Goal: Transaction & Acquisition: Purchase product/service

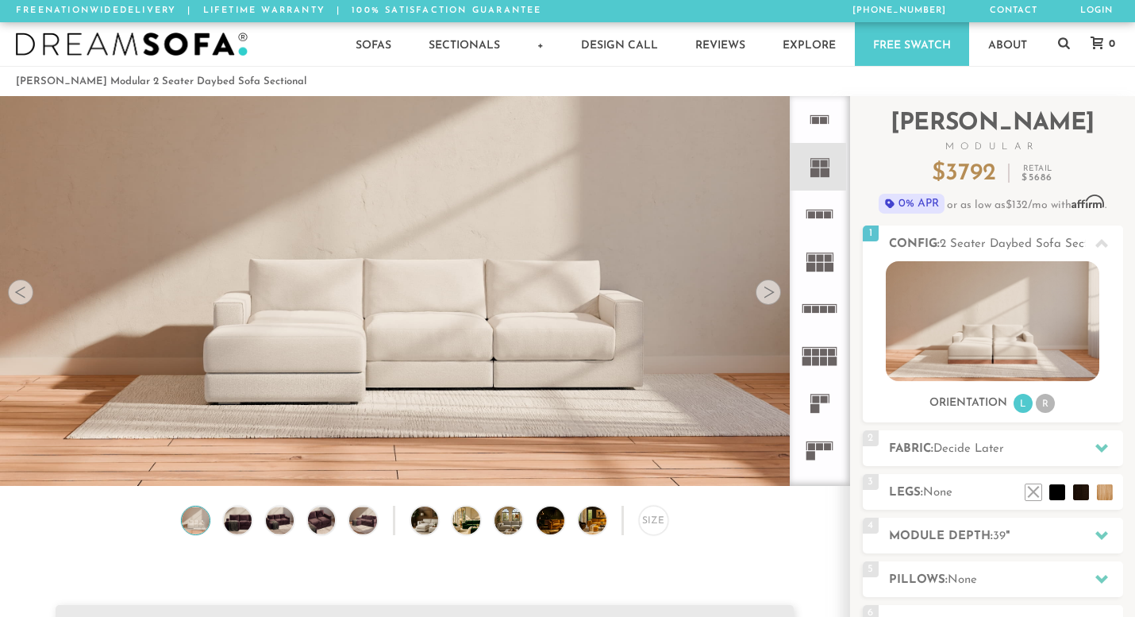
scroll to position [17421, 1127]
click at [239, 522] on img at bounding box center [238, 521] width 33 height 28
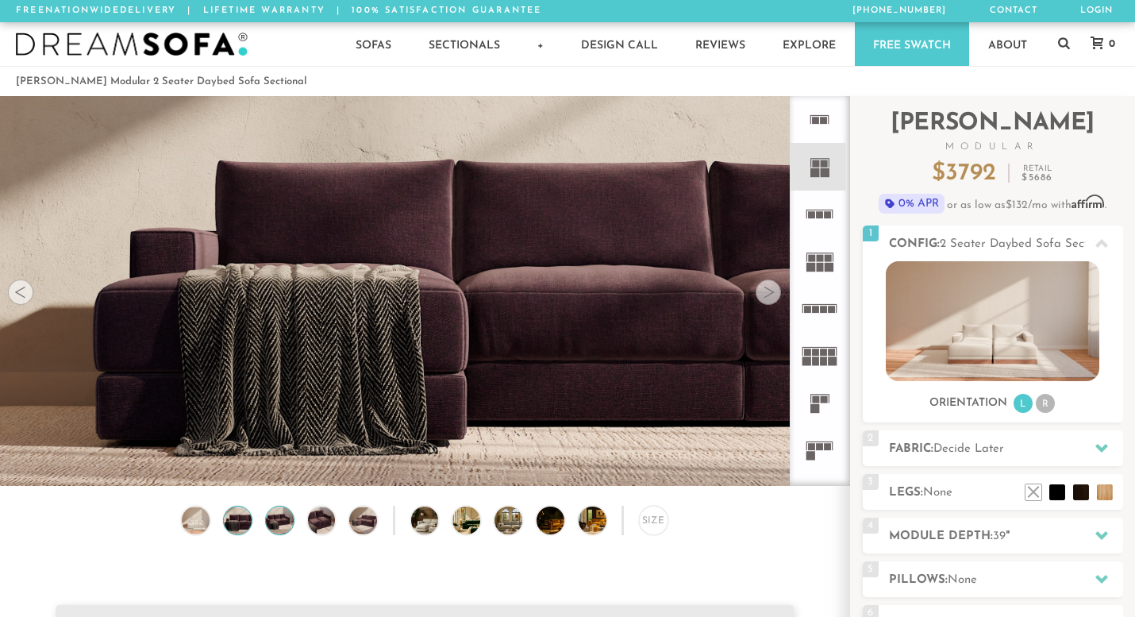
click at [275, 517] on img at bounding box center [279, 521] width 33 height 28
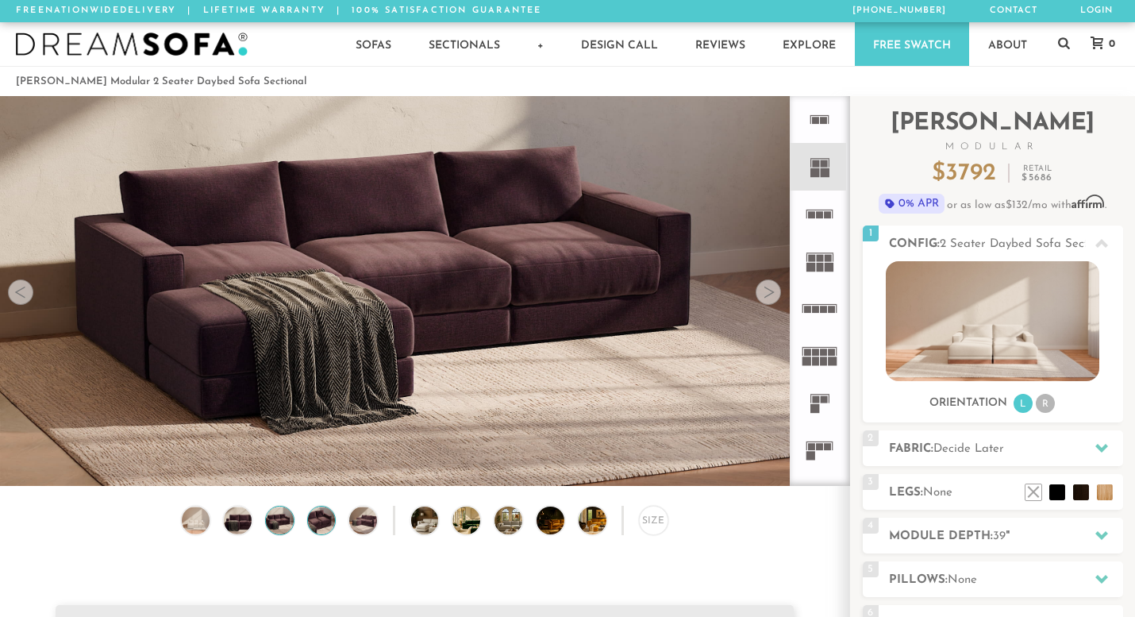
click at [312, 519] on img at bounding box center [321, 521] width 33 height 28
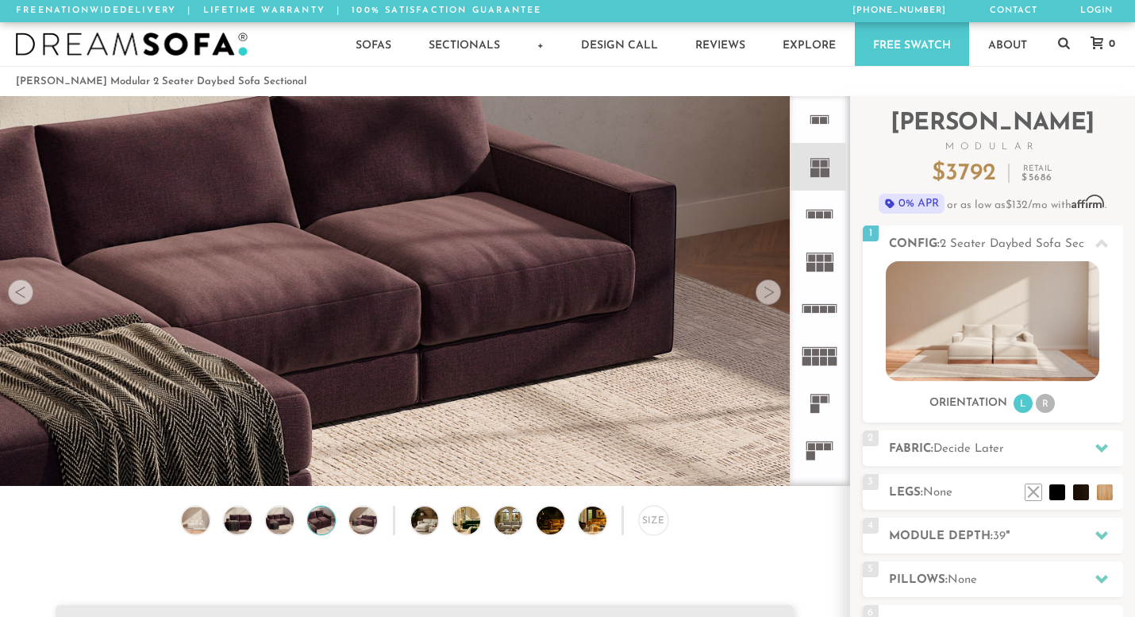
click at [173, 531] on div "Size" at bounding box center [425, 524] width 850 height 37
click at [191, 530] on img at bounding box center [195, 521] width 33 height 28
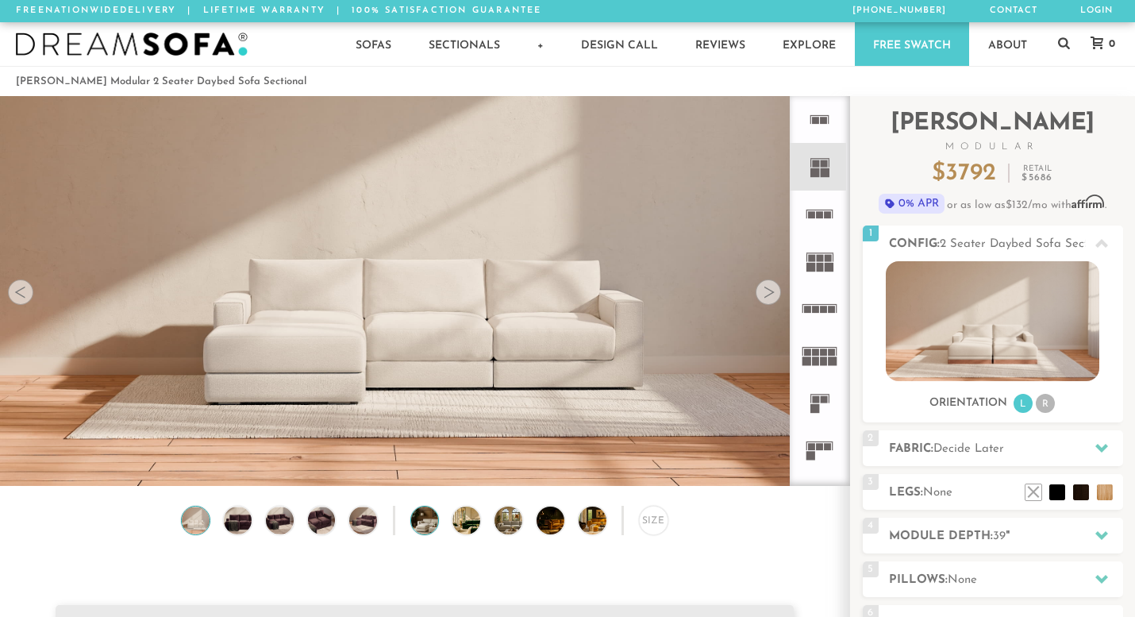
click at [430, 515] on img at bounding box center [435, 521] width 49 height 28
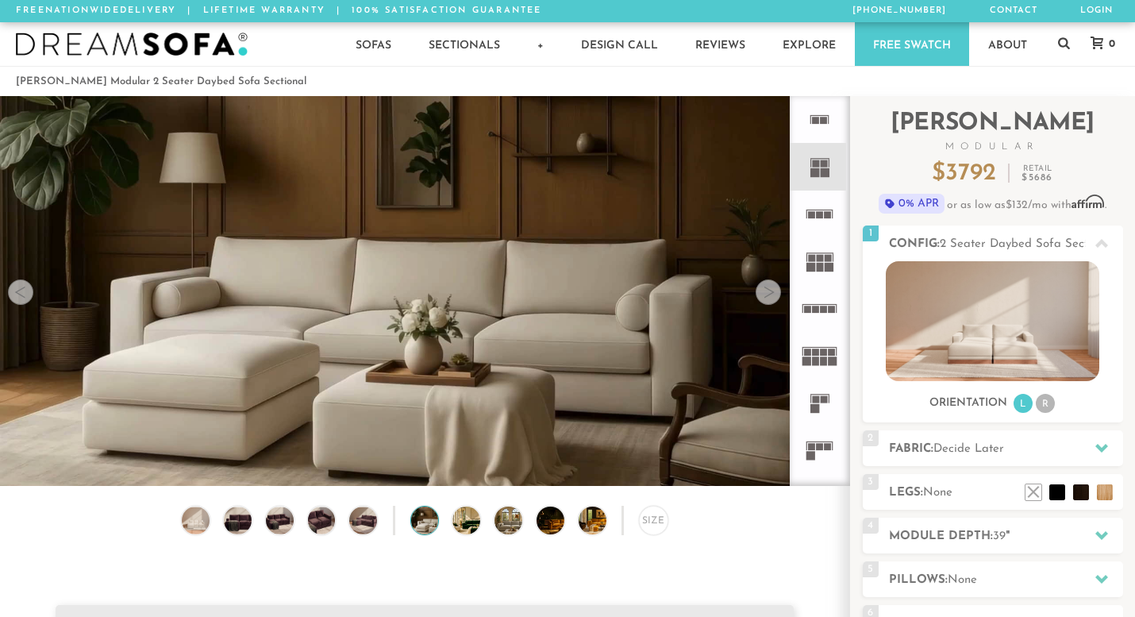
click at [482, 526] on div "Size" at bounding box center [425, 524] width 850 height 37
click at [453, 524] on img at bounding box center [477, 521] width 49 height 28
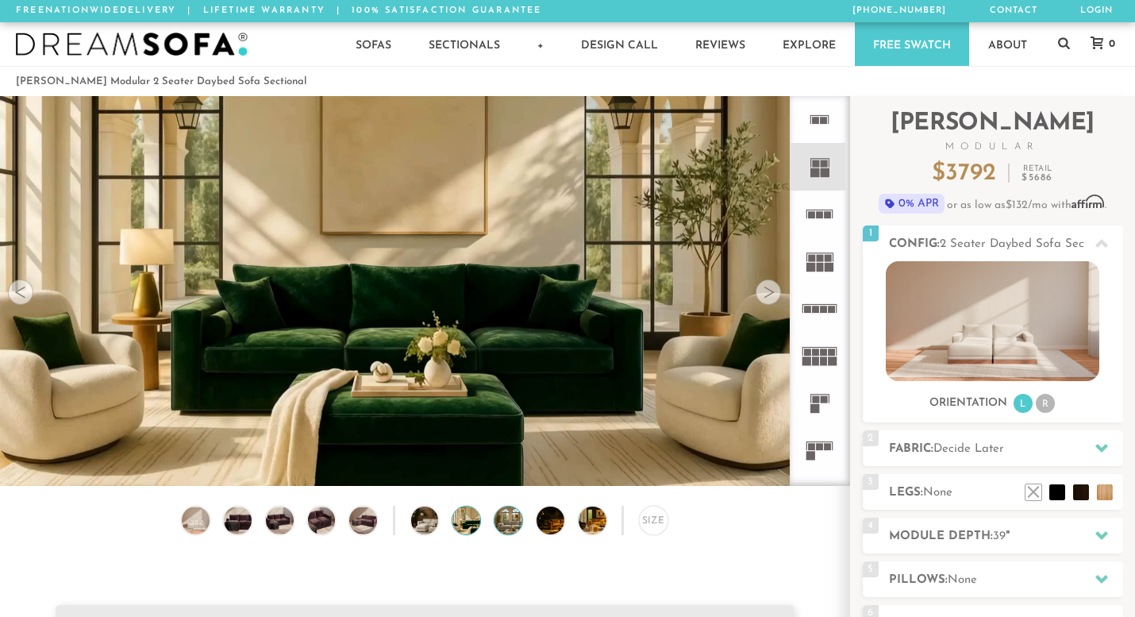
click at [509, 524] on img at bounding box center [519, 521] width 49 height 28
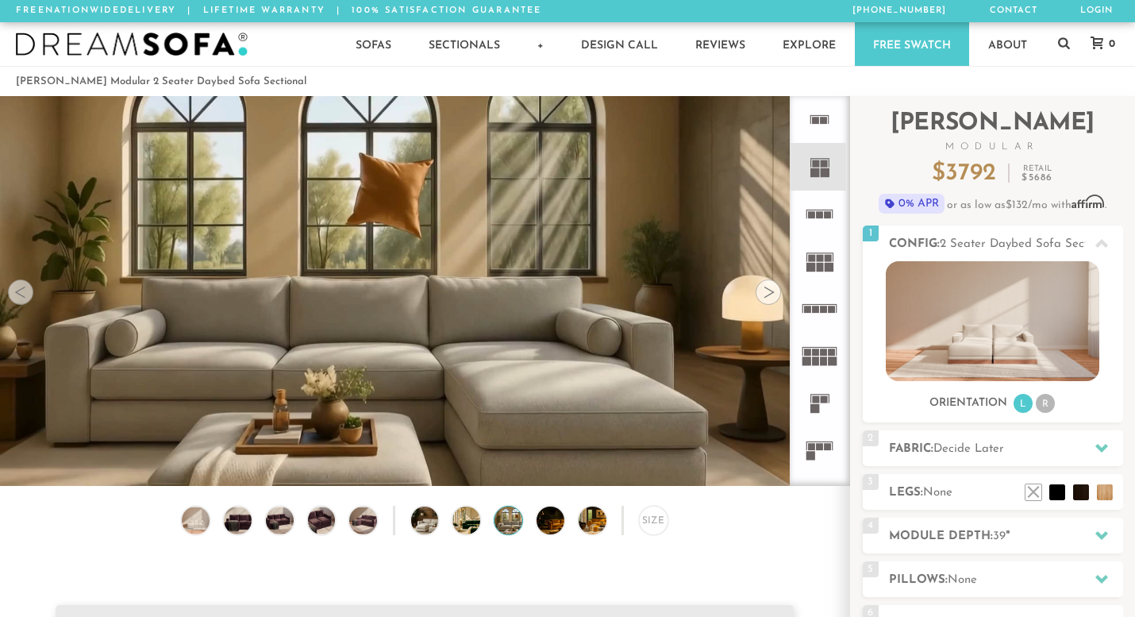
click at [820, 170] on icon at bounding box center [819, 166] width 47 height 47
click at [819, 133] on icon at bounding box center [819, 119] width 47 height 47
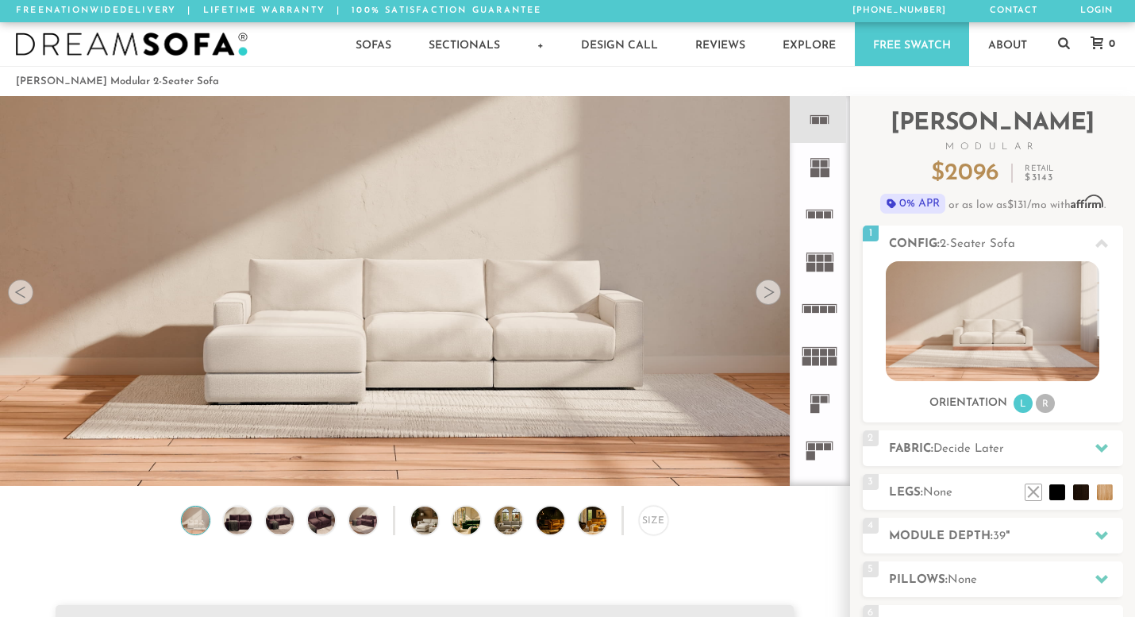
click at [815, 167] on rect at bounding box center [815, 163] width 7 height 7
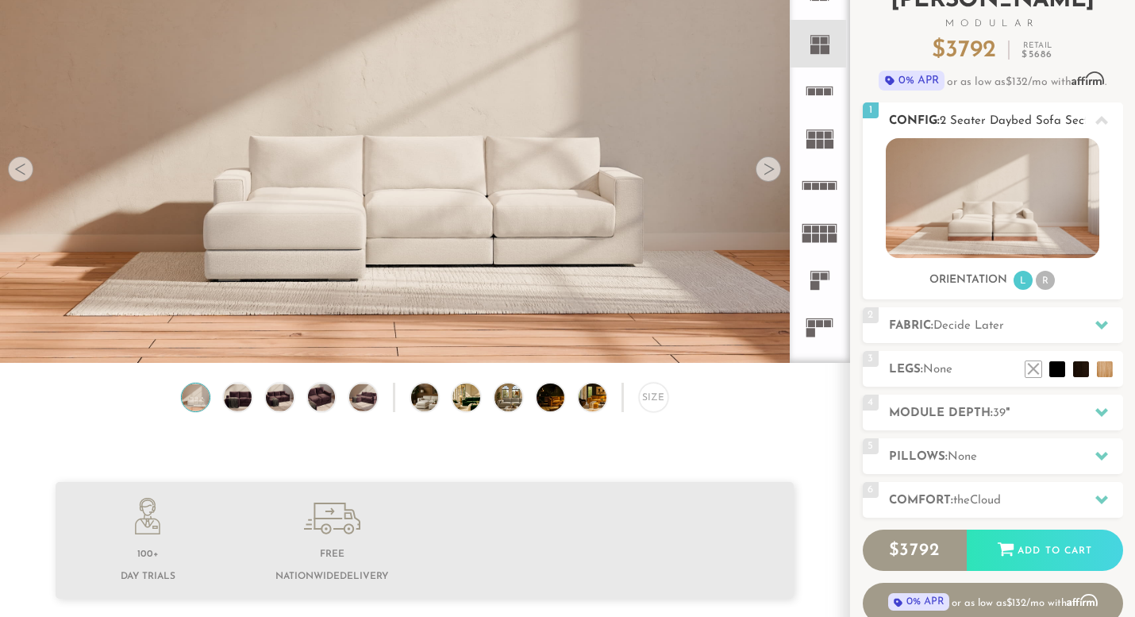
scroll to position [146, 0]
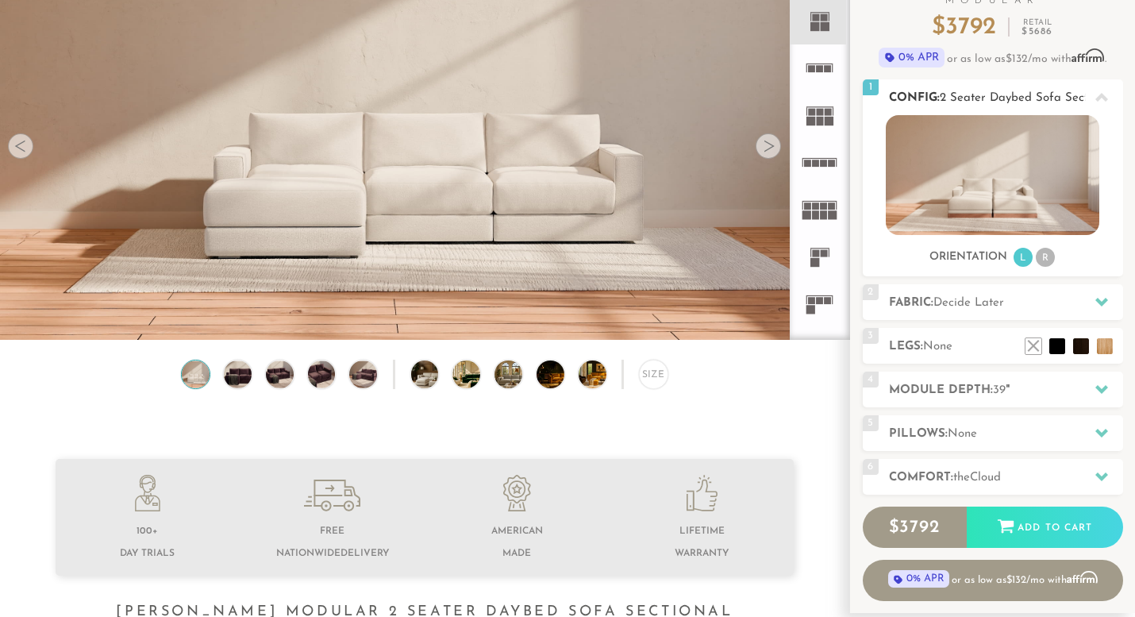
click at [1047, 256] on li "R" at bounding box center [1045, 257] width 19 height 19
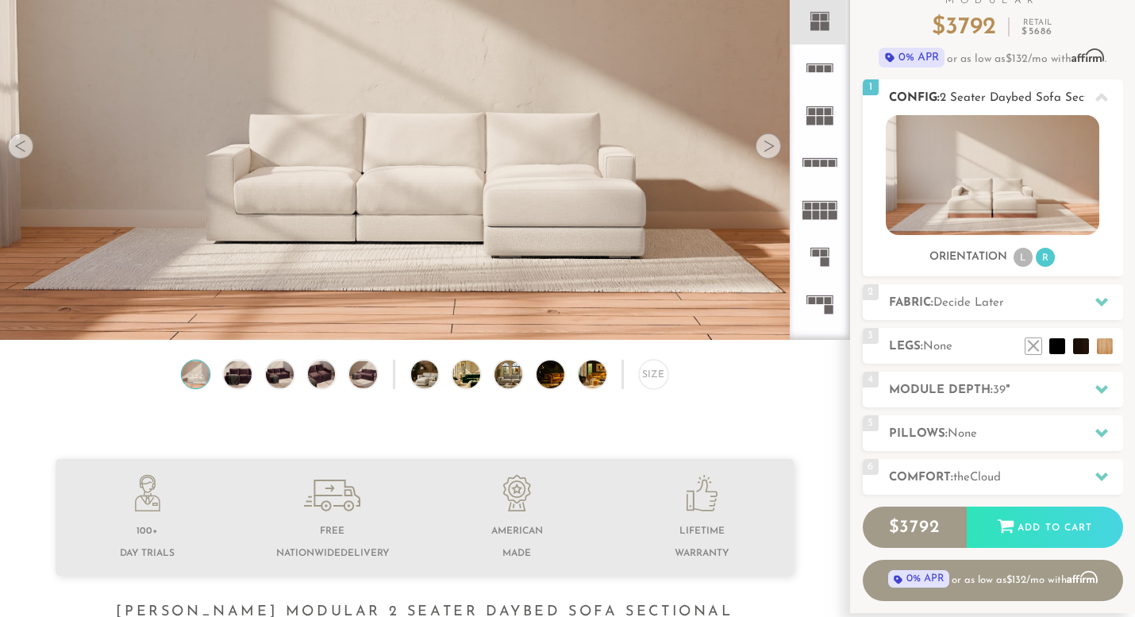
click at [1017, 259] on li "L" at bounding box center [1023, 257] width 19 height 19
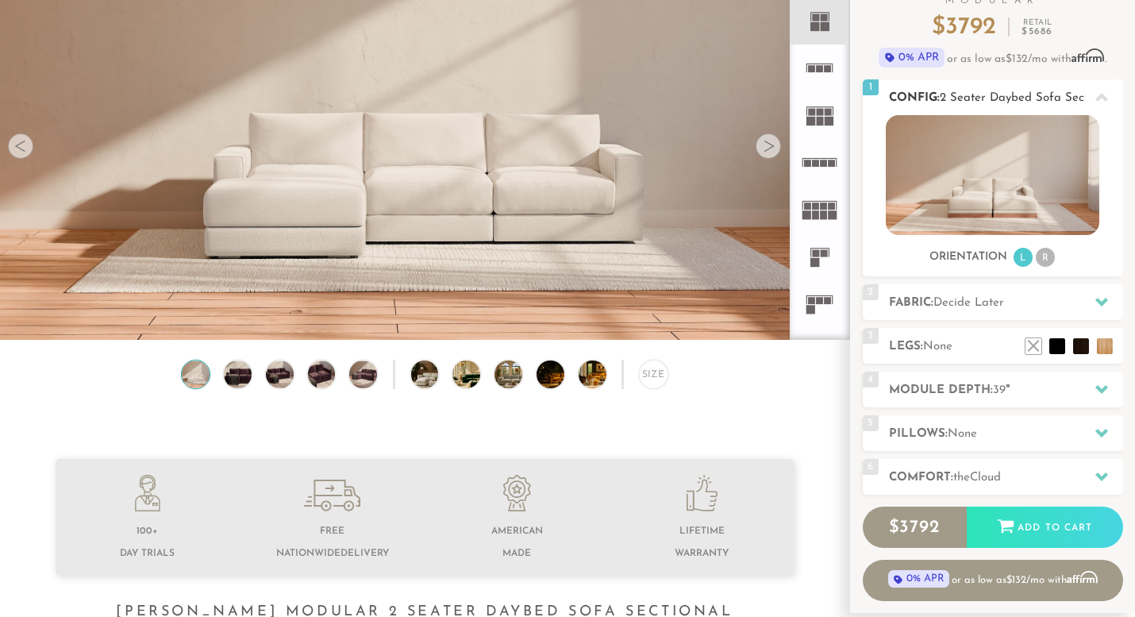
click at [1042, 260] on li "R" at bounding box center [1045, 257] width 19 height 19
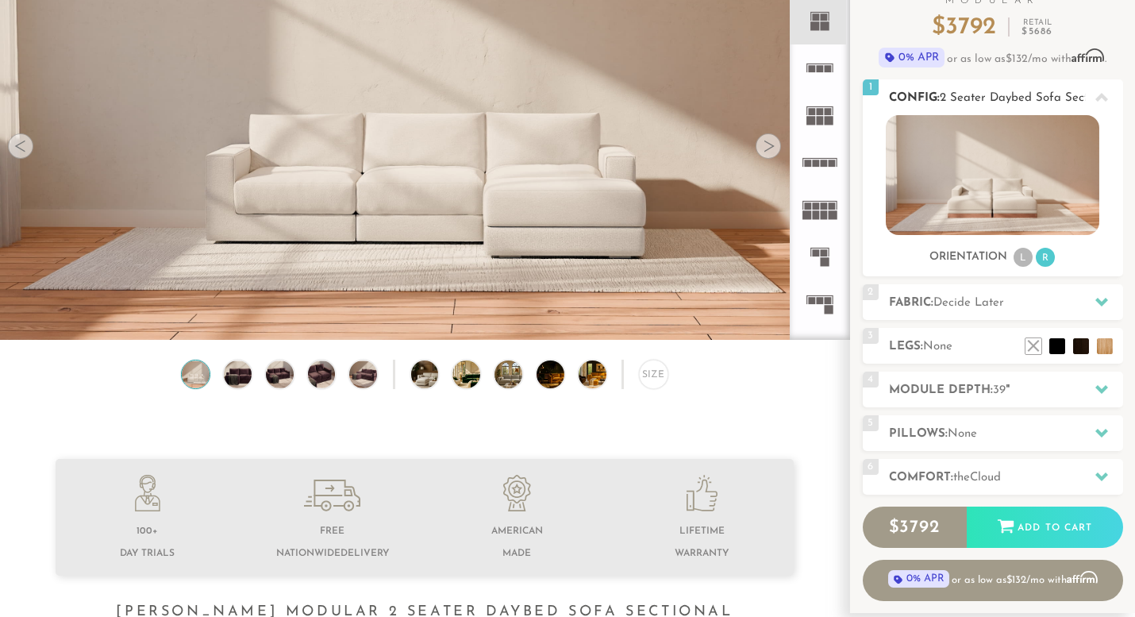
click at [1023, 259] on li "L" at bounding box center [1023, 257] width 19 height 19
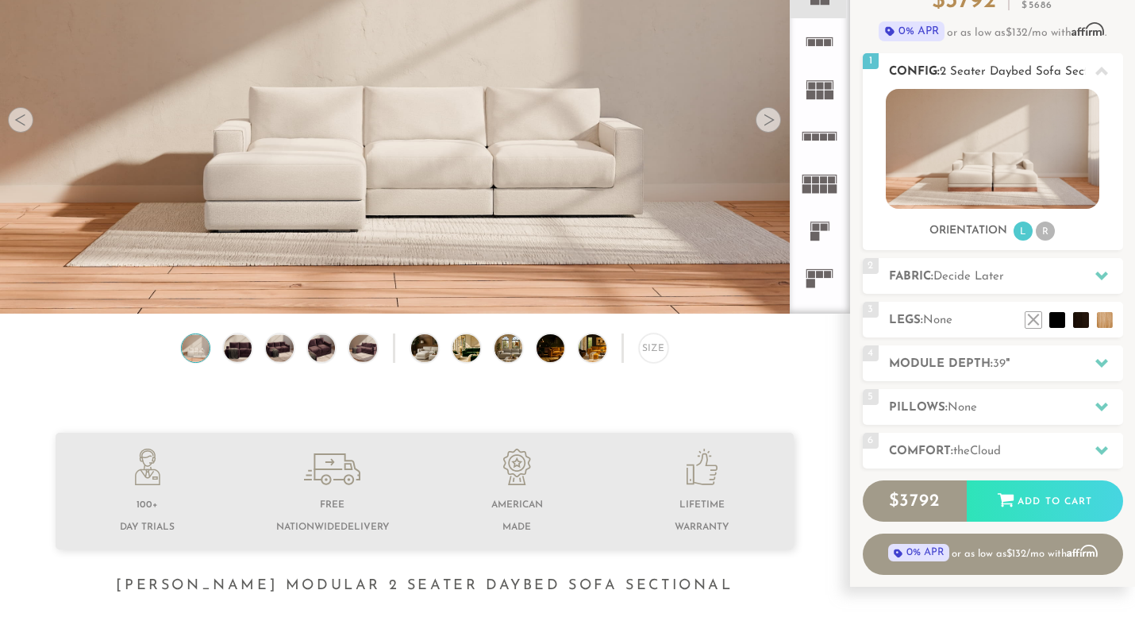
scroll to position [193, 0]
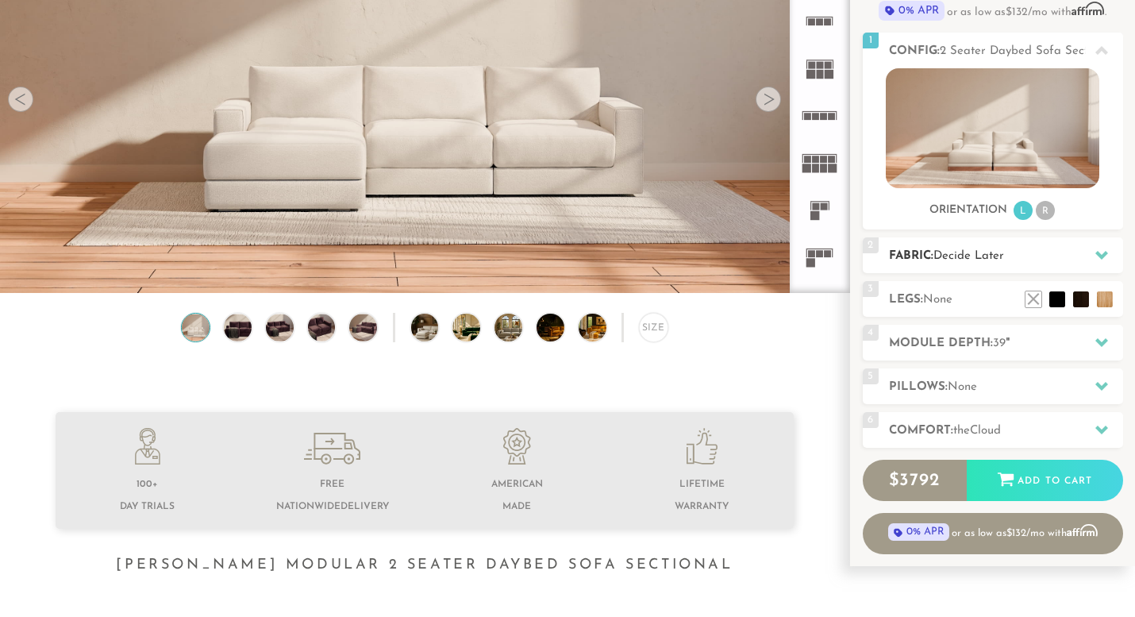
click at [1004, 258] on span "Decide Later" at bounding box center [969, 256] width 71 height 12
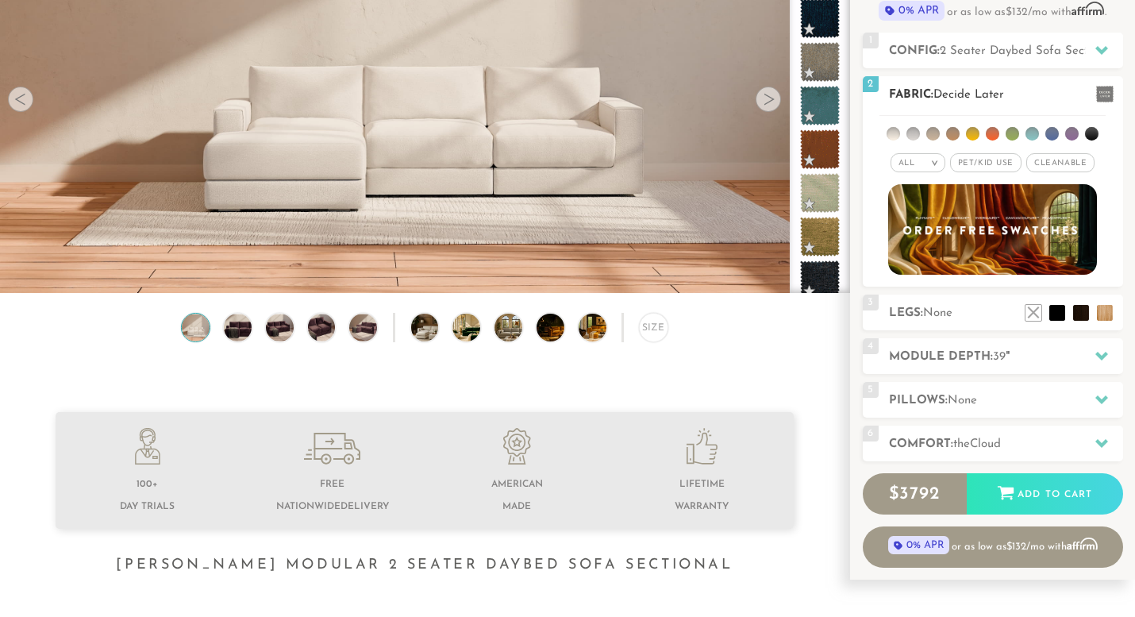
click at [1012, 134] on li at bounding box center [1012, 133] width 13 height 13
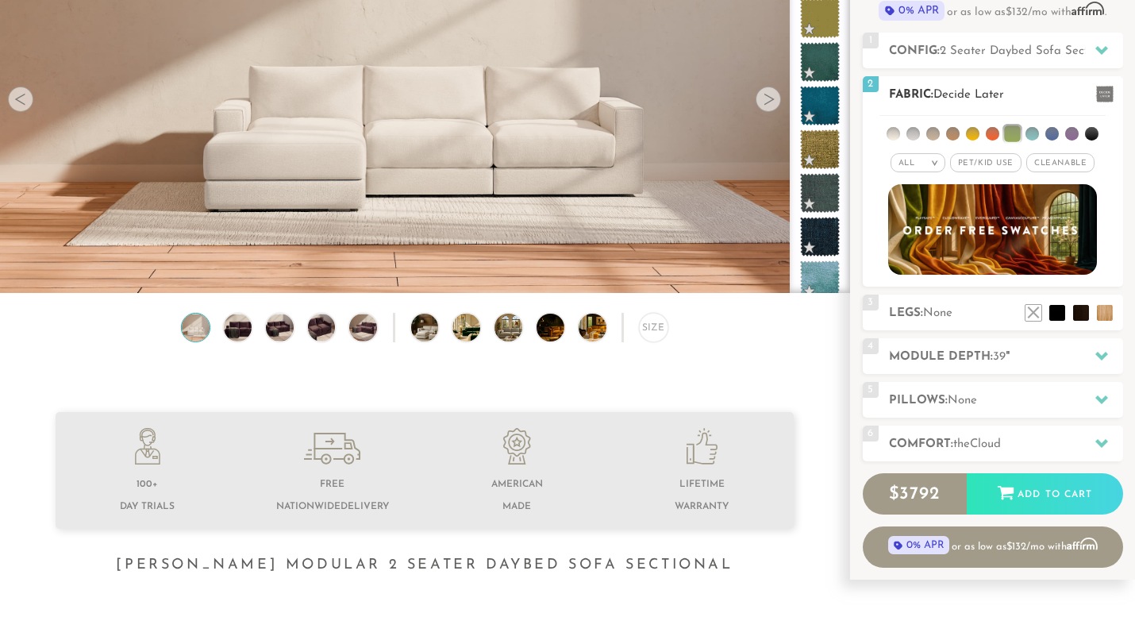
click at [973, 162] on span "Pet/Kid Use x" at bounding box center [985, 162] width 71 height 19
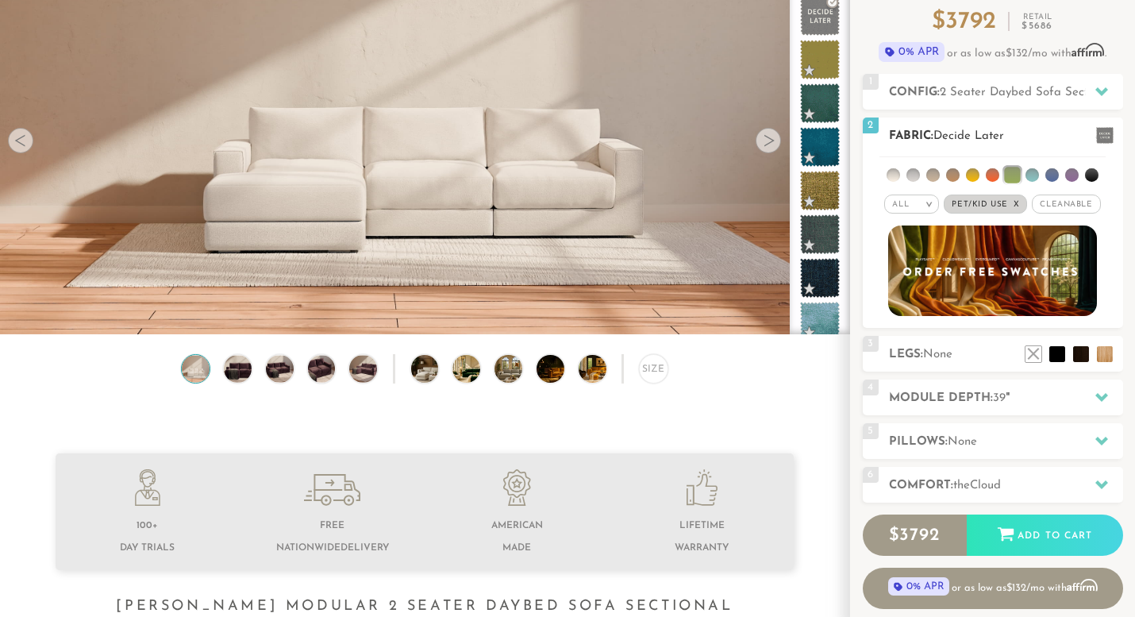
scroll to position [150, 0]
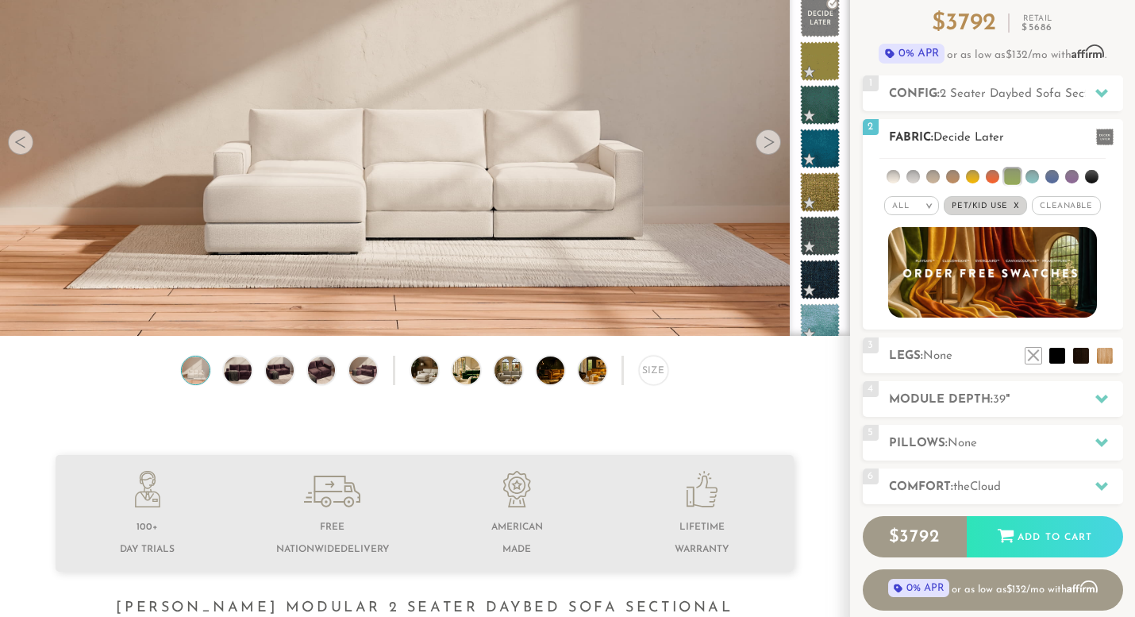
click at [891, 172] on li at bounding box center [893, 176] width 13 height 13
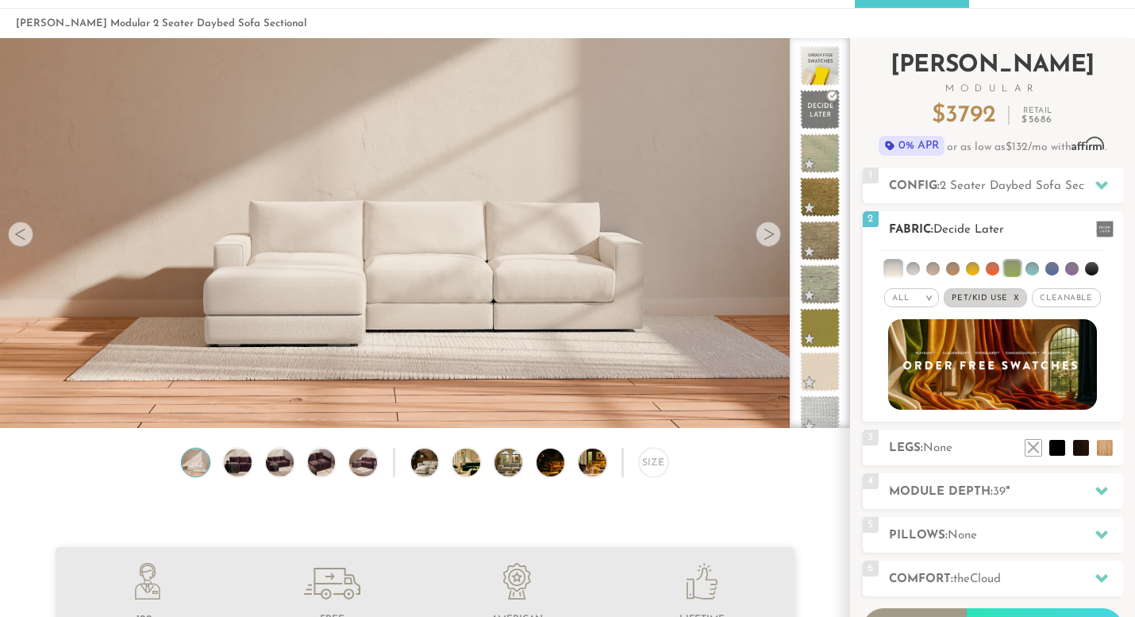
scroll to position [56, 0]
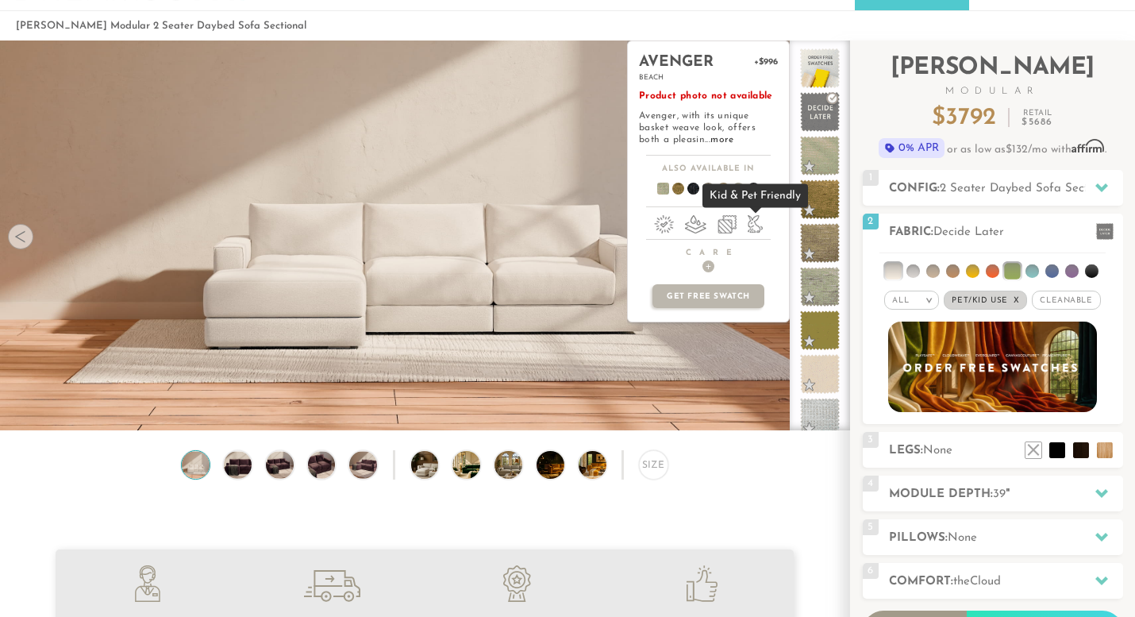
click at [754, 223] on li at bounding box center [755, 224] width 15 height 18
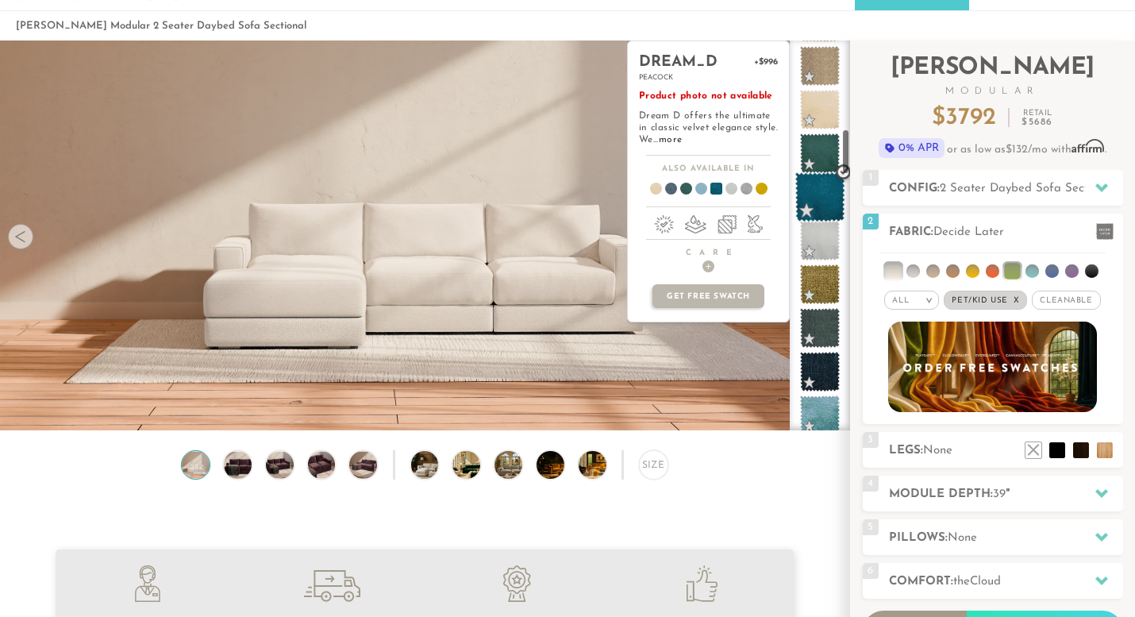
scroll to position [751, 0]
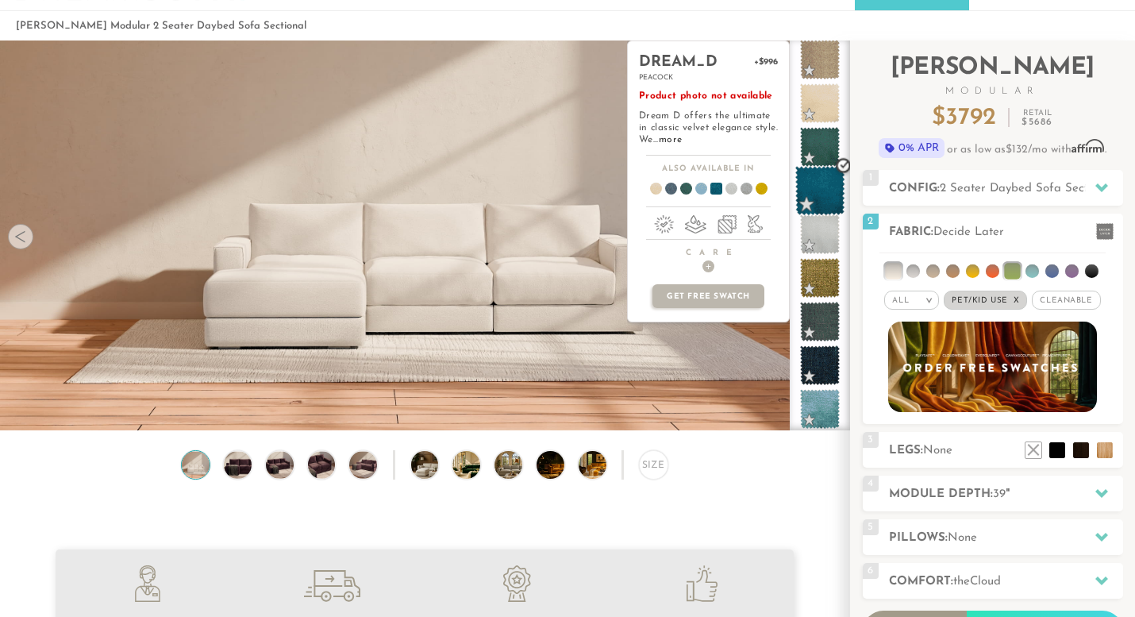
click at [826, 193] on span at bounding box center [821, 191] width 50 height 50
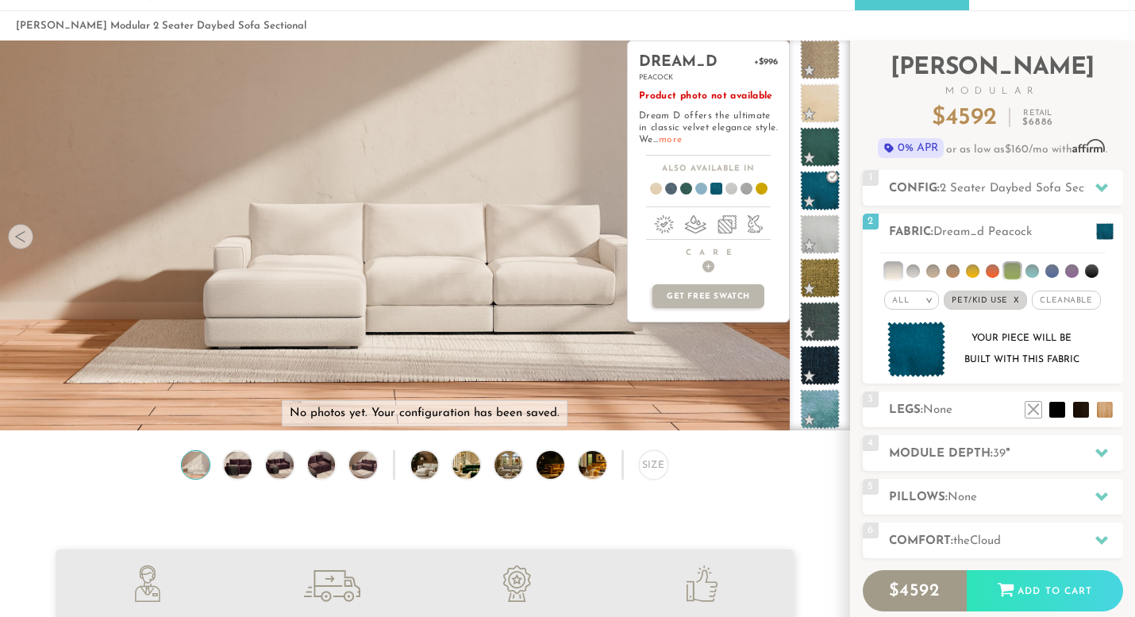
click at [682, 142] on link "more" at bounding box center [670, 140] width 23 height 10
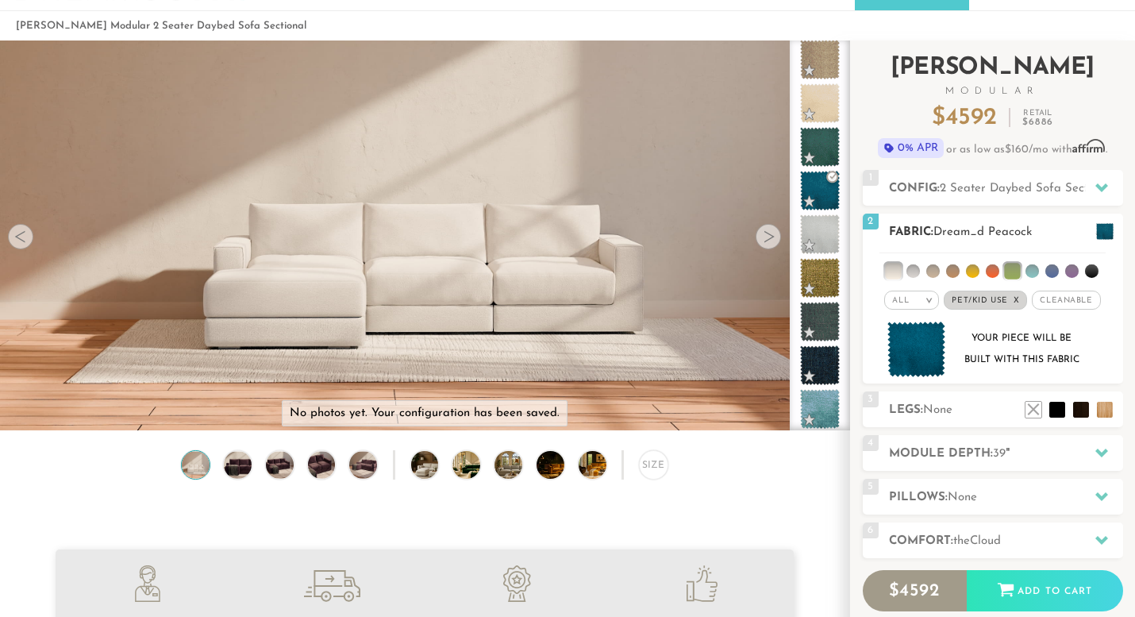
click at [1046, 298] on span "Cleanable x" at bounding box center [1066, 300] width 68 height 19
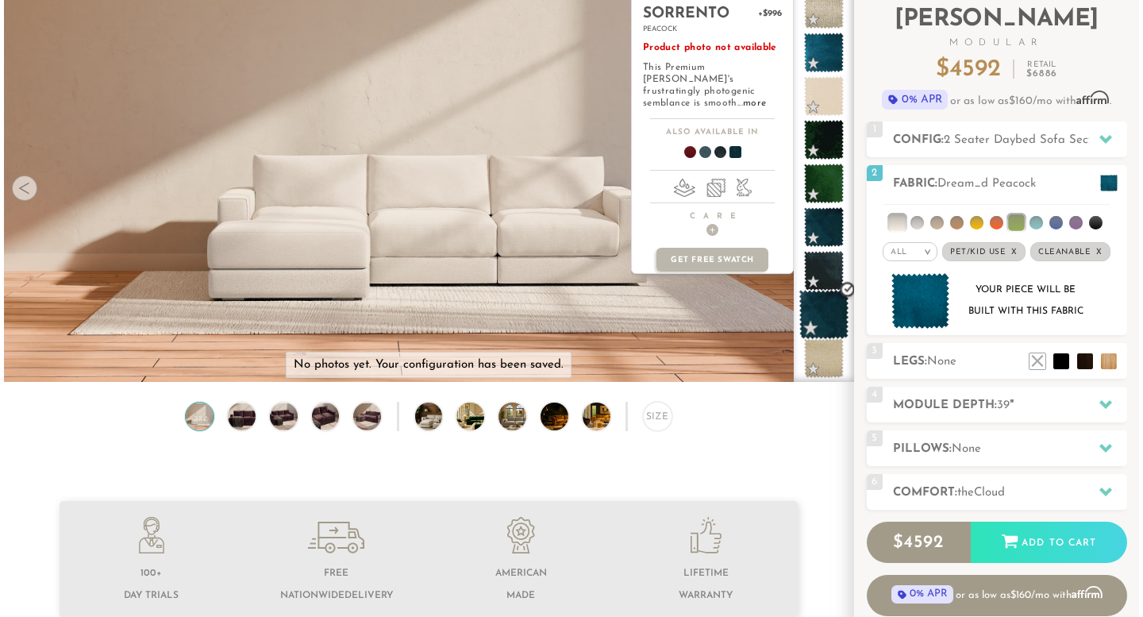
scroll to position [110, 0]
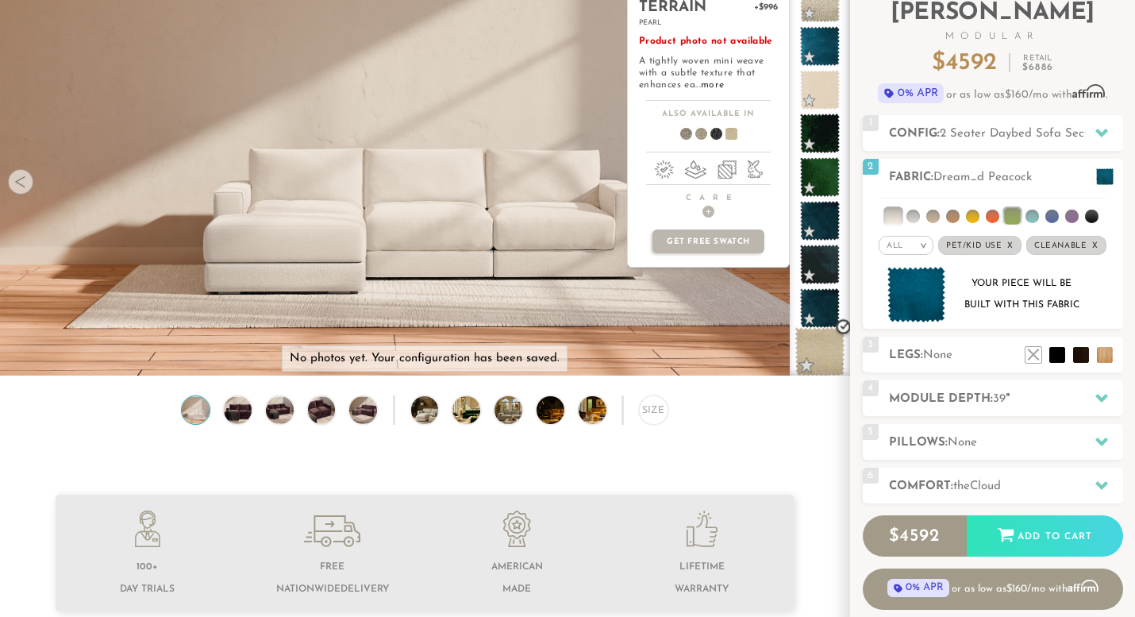
click at [822, 362] on span at bounding box center [821, 352] width 50 height 50
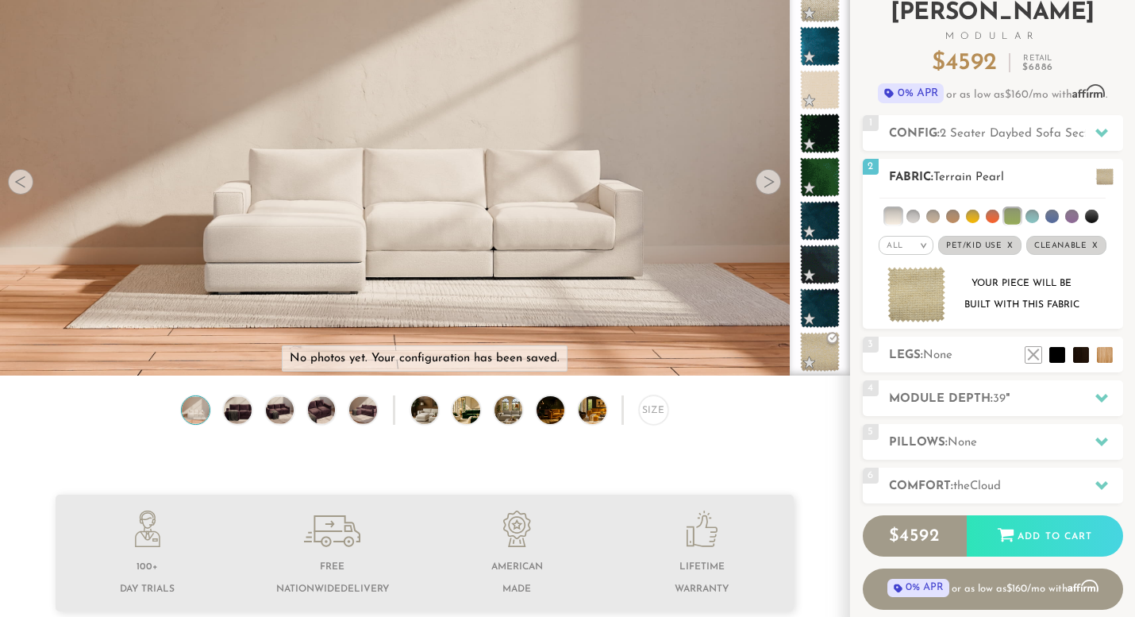
click at [921, 287] on img at bounding box center [917, 295] width 59 height 56
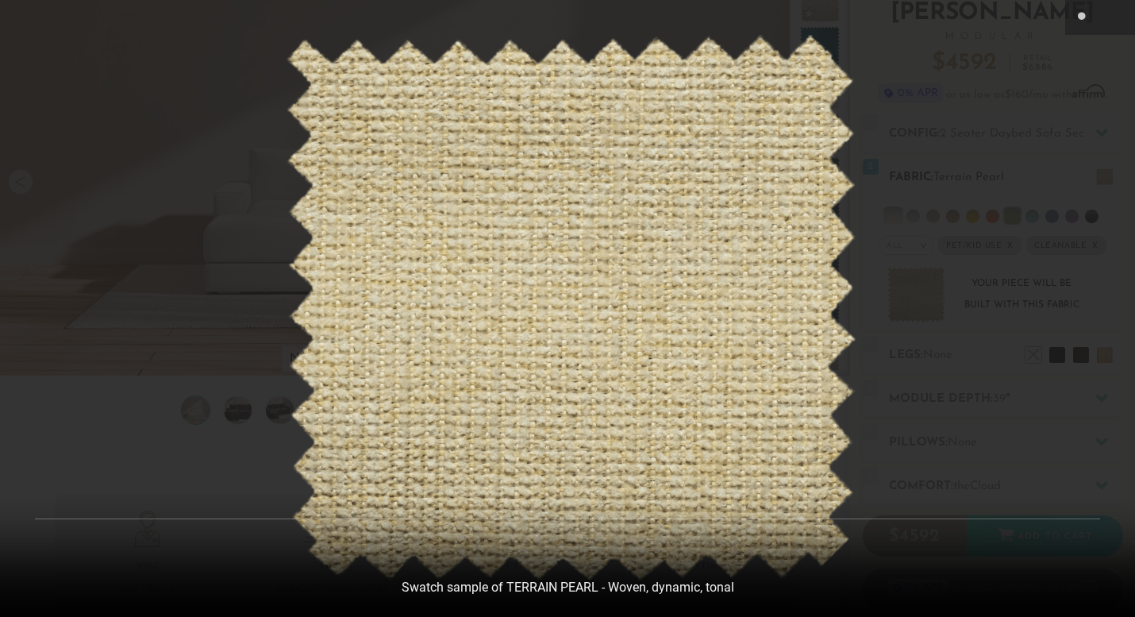
scroll to position [17436, 1135]
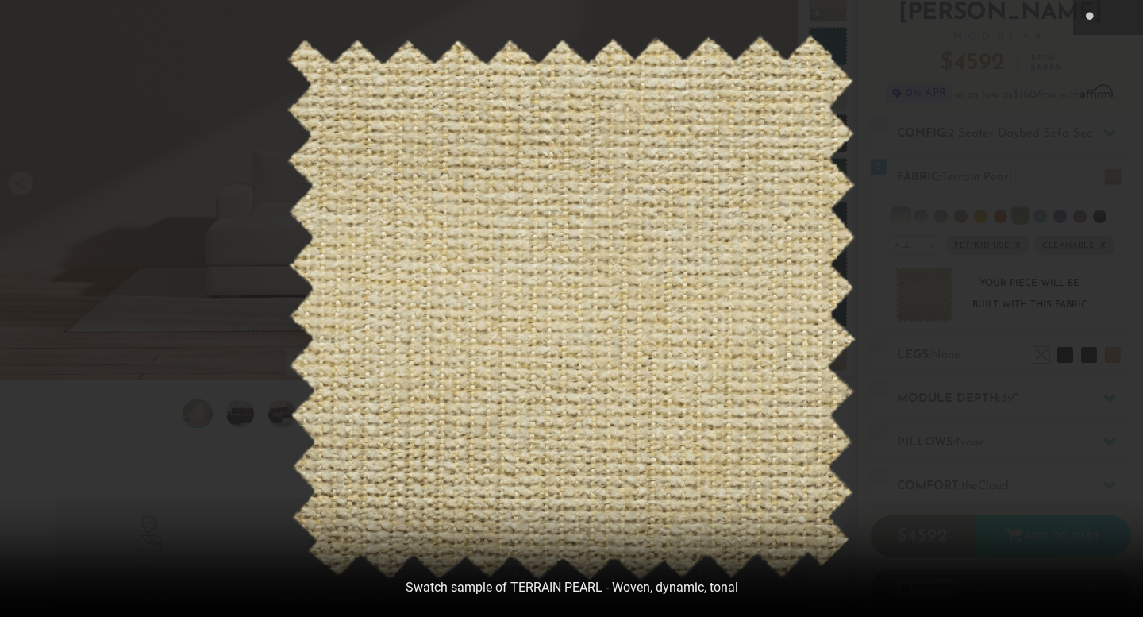
click at [996, 463] on div at bounding box center [571, 308] width 1143 height 617
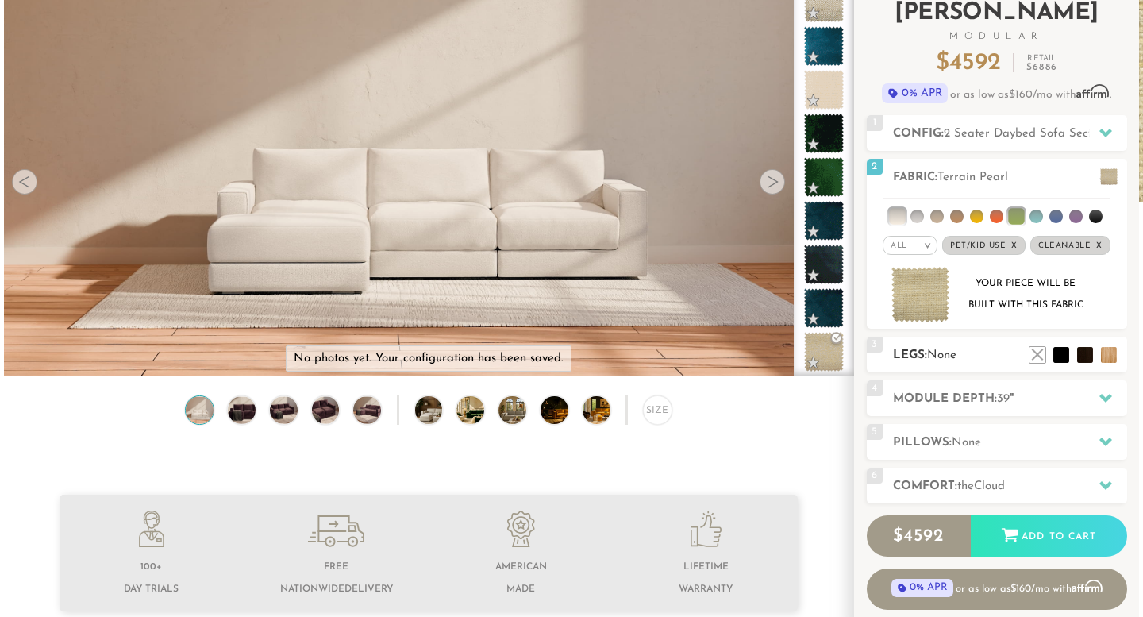
scroll to position [13, 9]
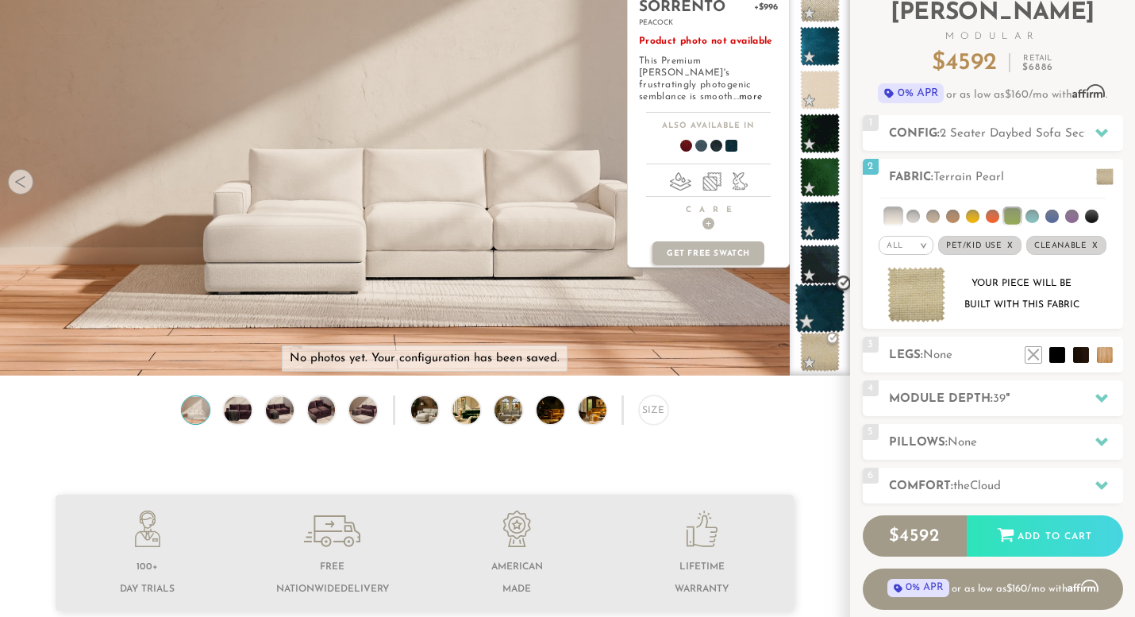
click at [828, 305] on span at bounding box center [821, 308] width 50 height 50
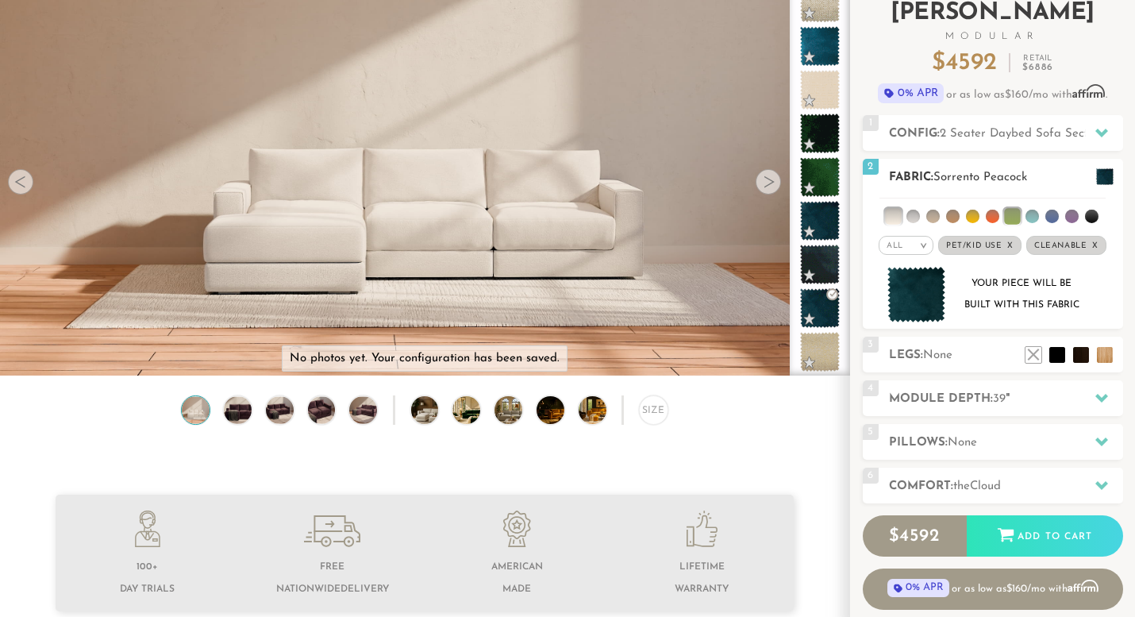
click at [906, 299] on img at bounding box center [917, 295] width 59 height 56
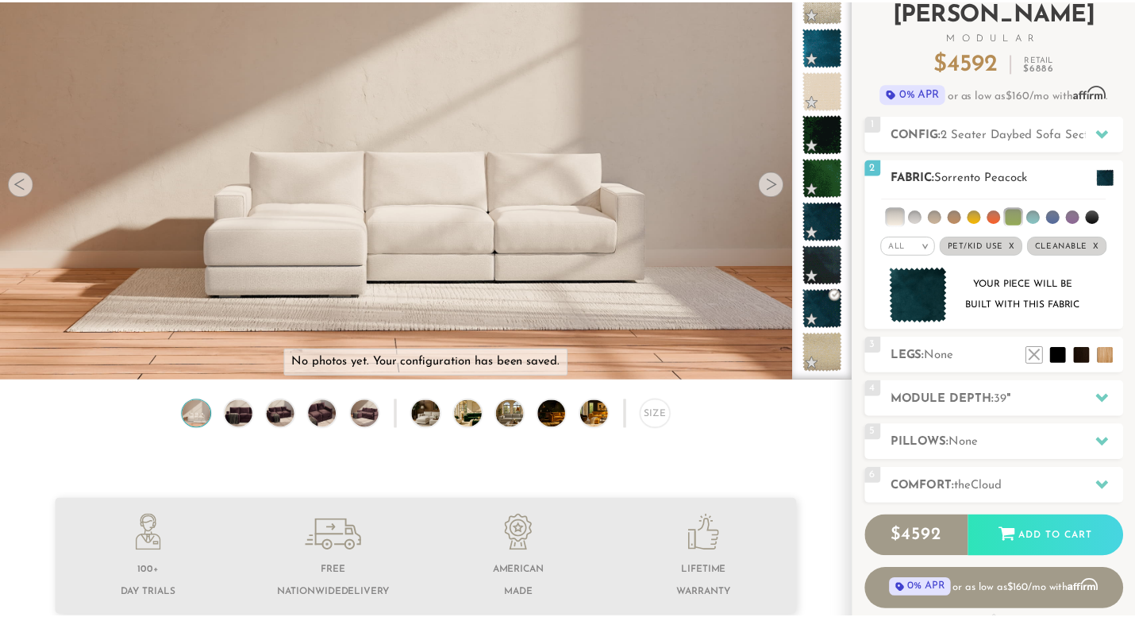
scroll to position [17436, 1135]
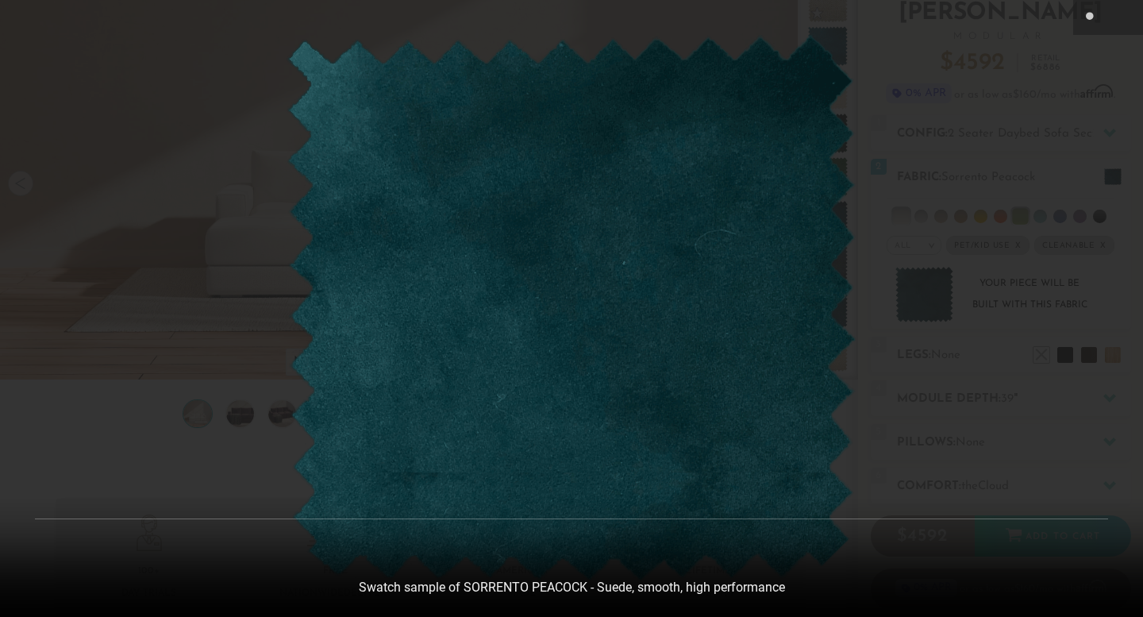
click at [579, 283] on img at bounding box center [571, 308] width 571 height 547
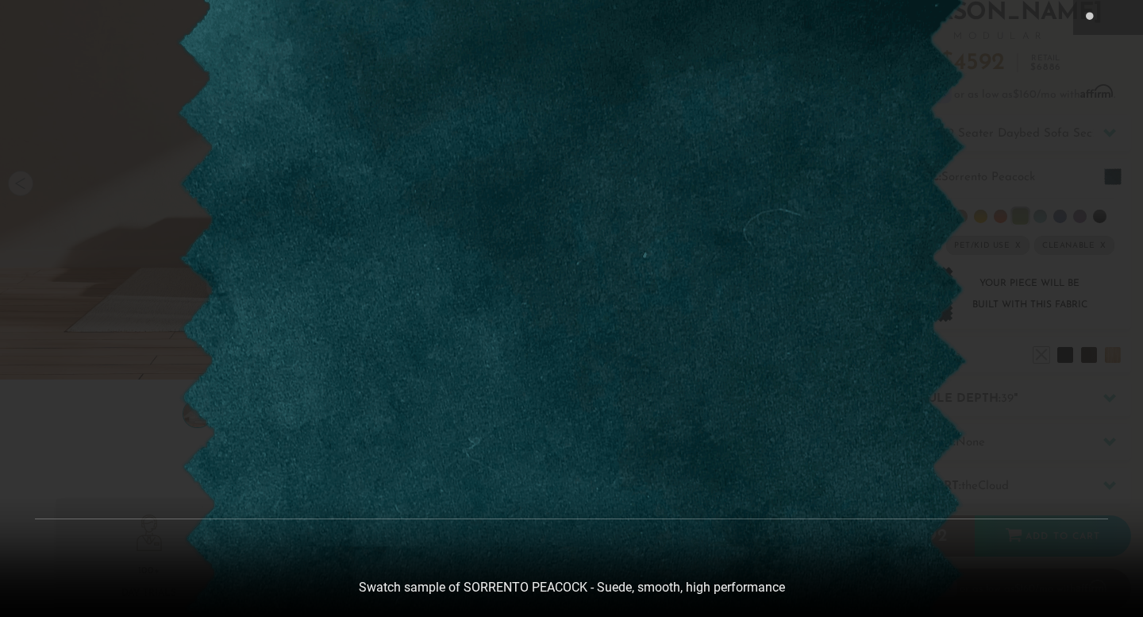
click at [1065, 196] on div at bounding box center [571, 308] width 1143 height 617
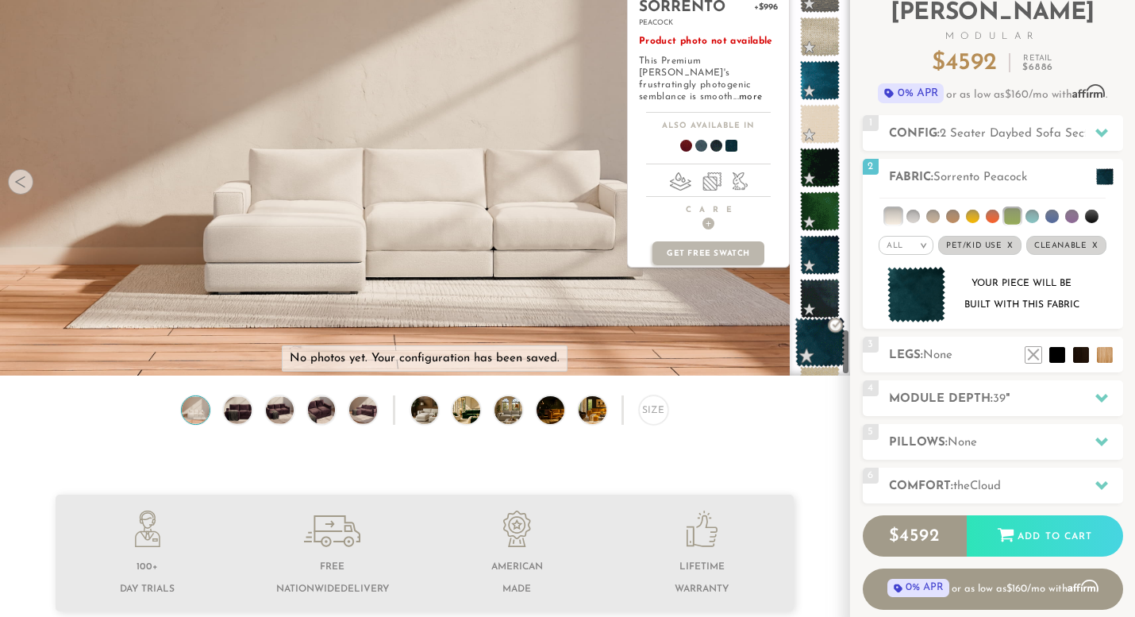
scroll to position [2898, 0]
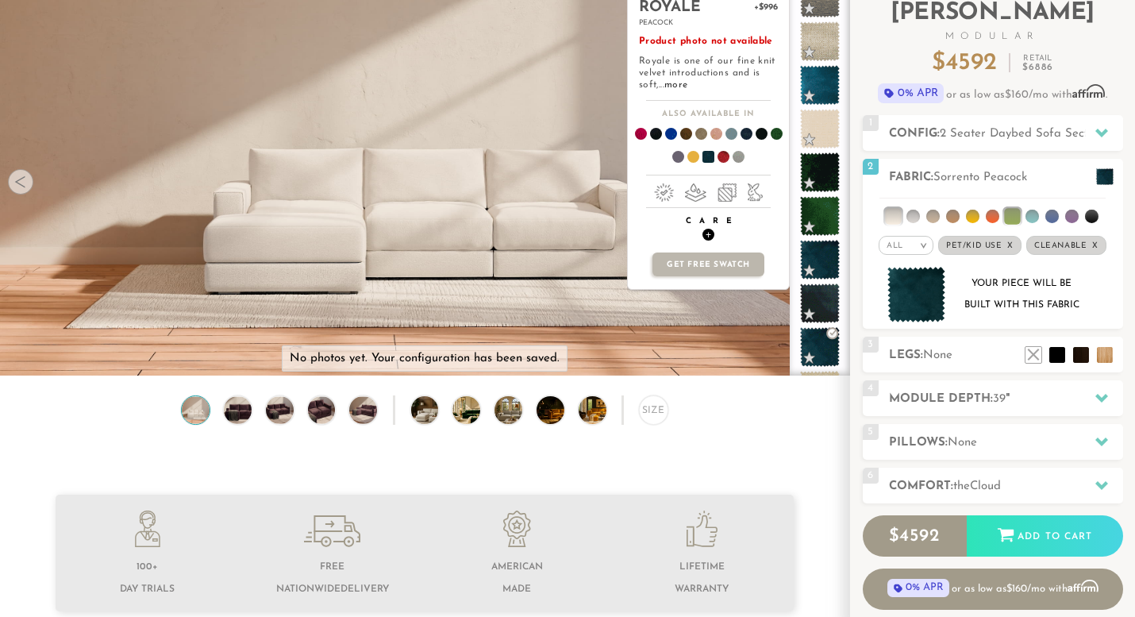
click at [703, 228] on h4 "Care +" at bounding box center [708, 228] width 161 height 25
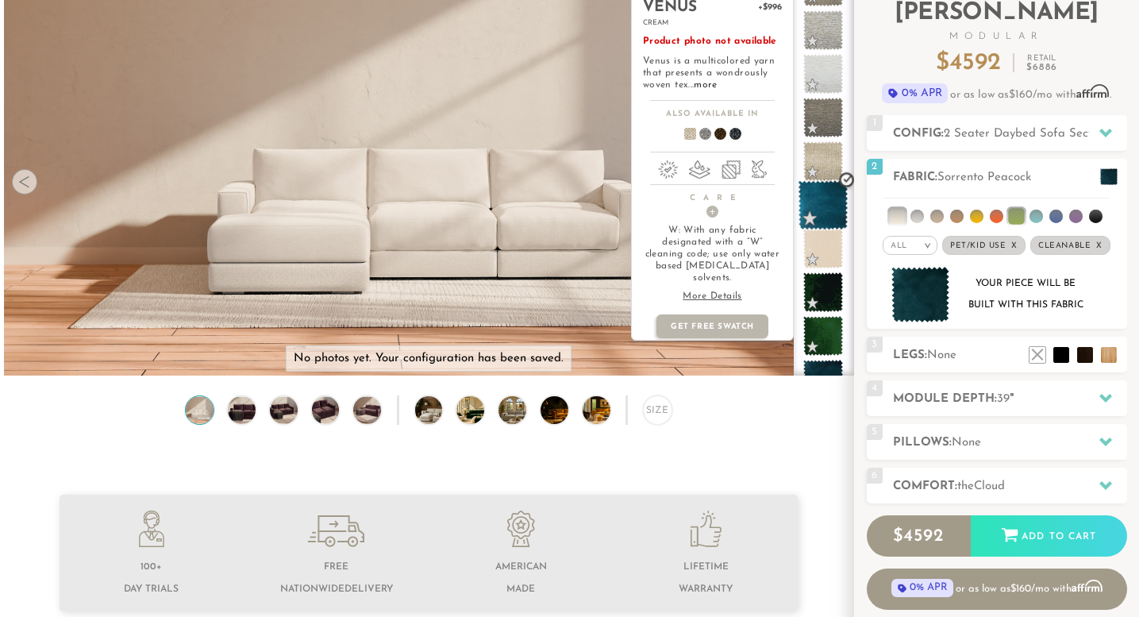
scroll to position [2778, 0]
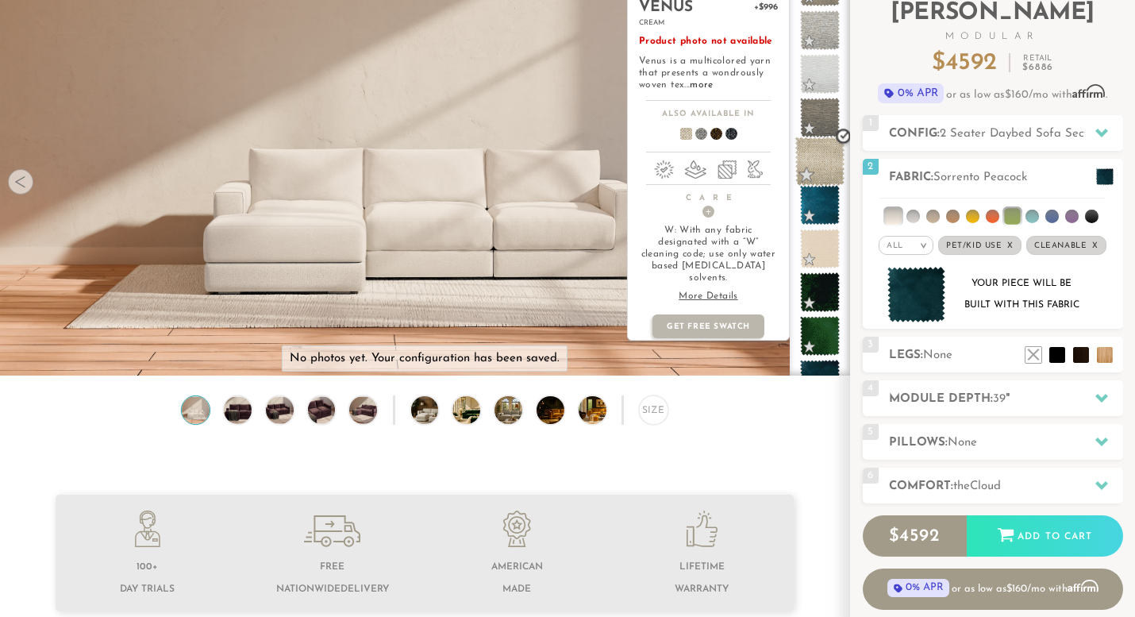
click at [821, 159] on span at bounding box center [821, 162] width 50 height 50
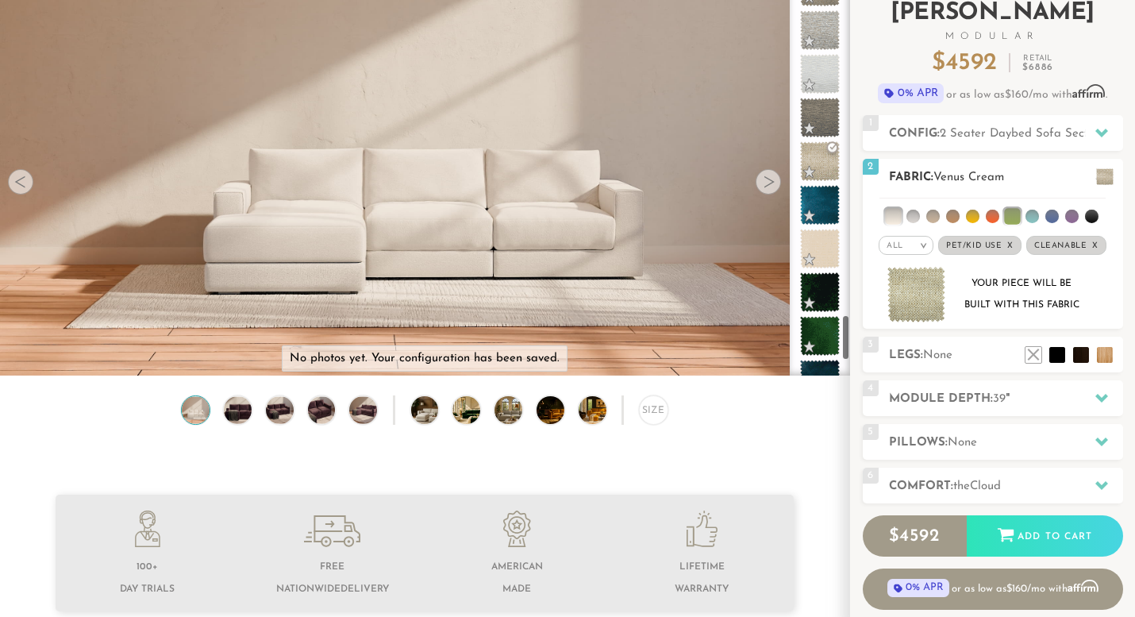
click at [897, 281] on img at bounding box center [917, 295] width 59 height 56
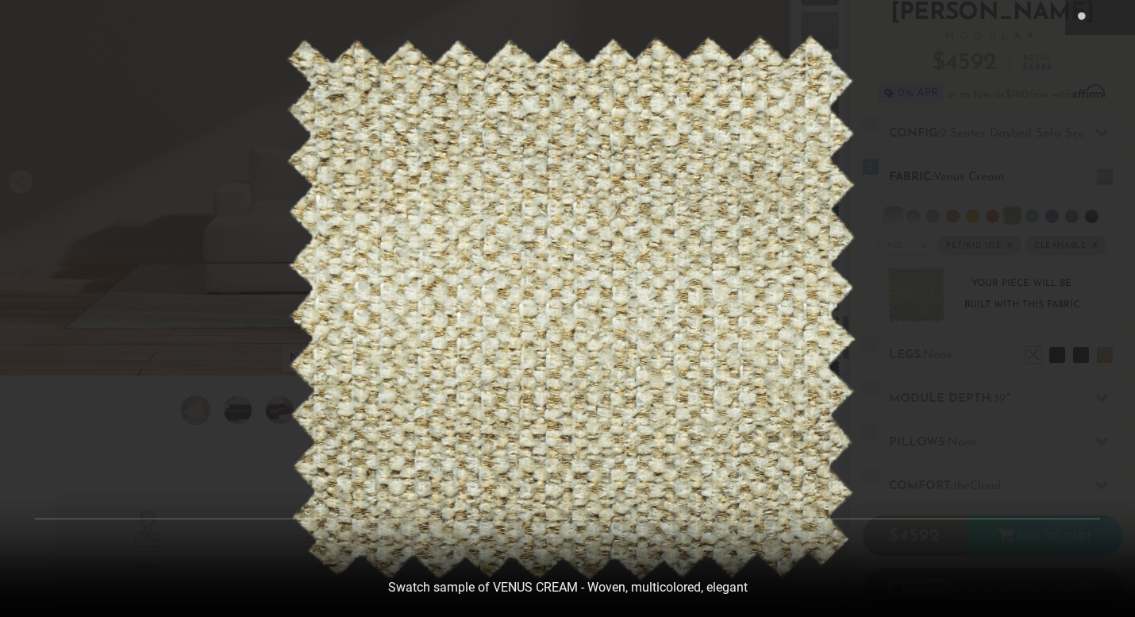
scroll to position [17436, 1135]
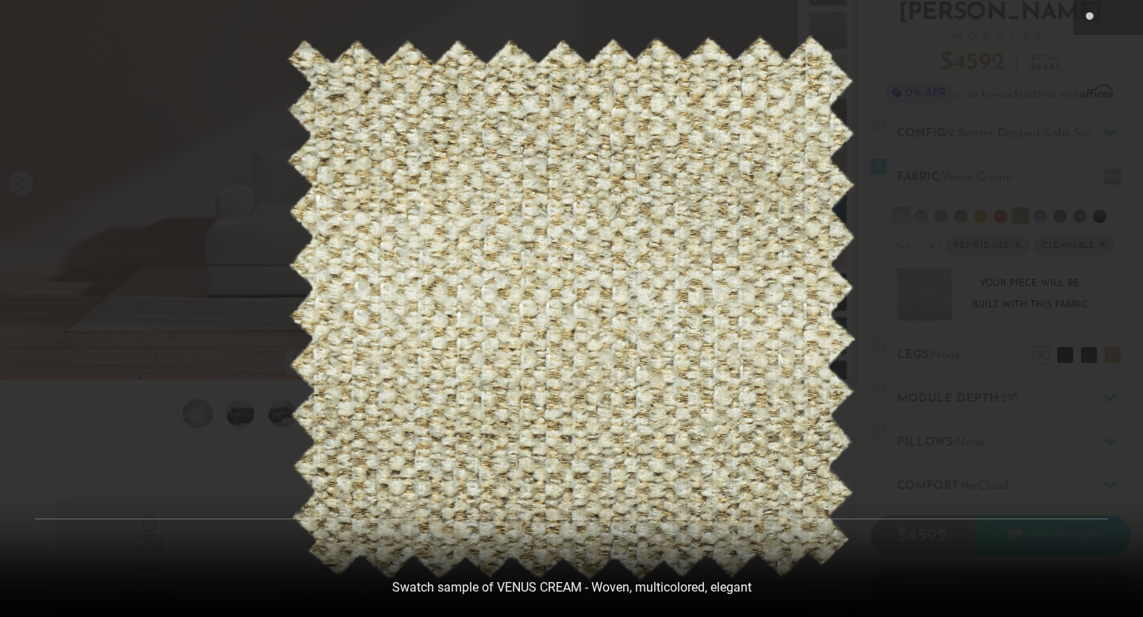
click at [1019, 290] on div at bounding box center [571, 308] width 1143 height 617
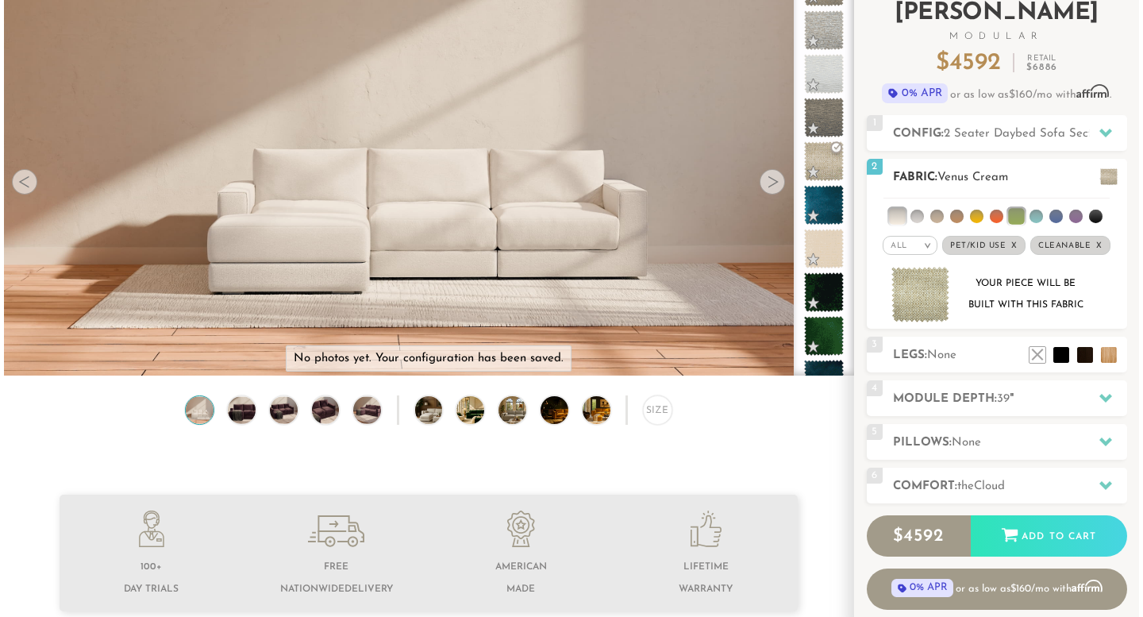
scroll to position [13, 9]
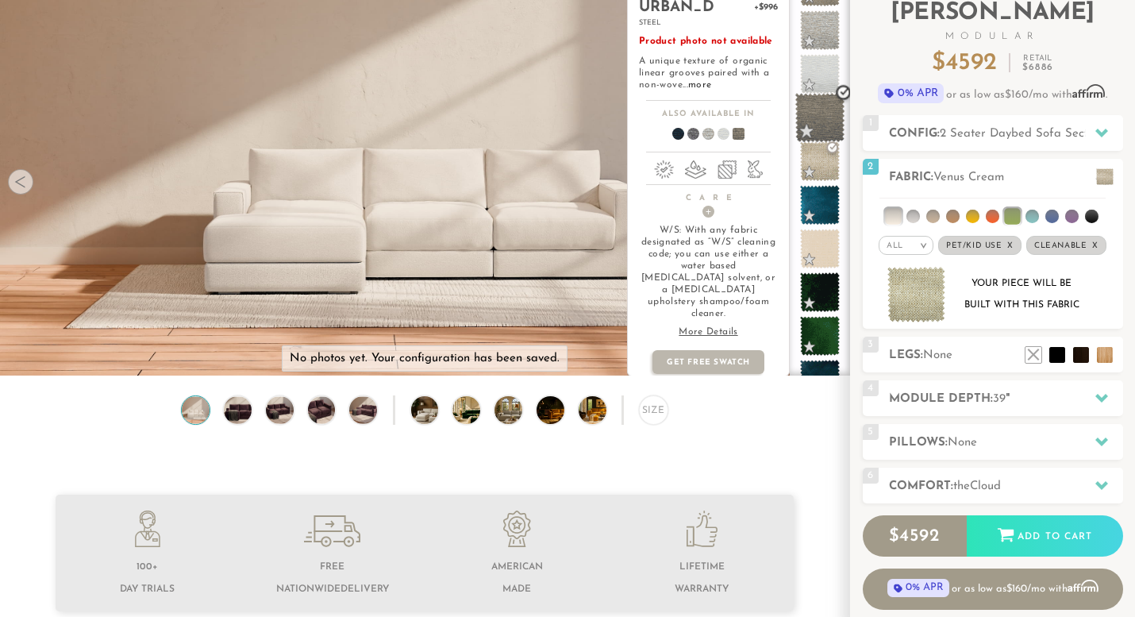
click at [824, 121] on span at bounding box center [821, 118] width 50 height 50
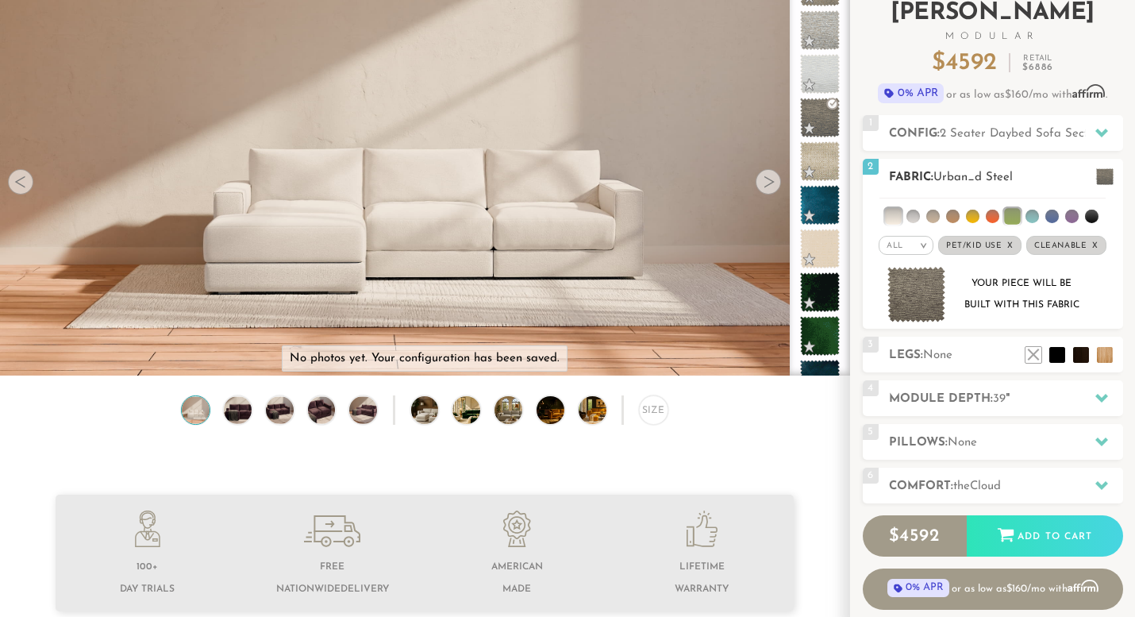
click at [920, 287] on img at bounding box center [917, 295] width 59 height 56
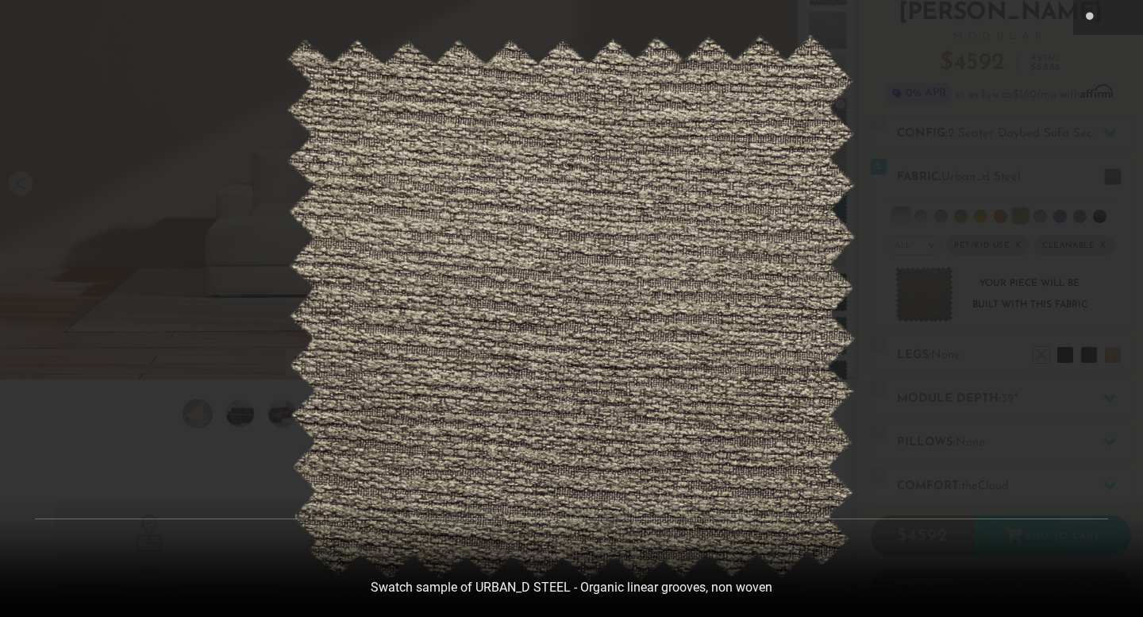
click at [912, 137] on div at bounding box center [571, 308] width 1143 height 617
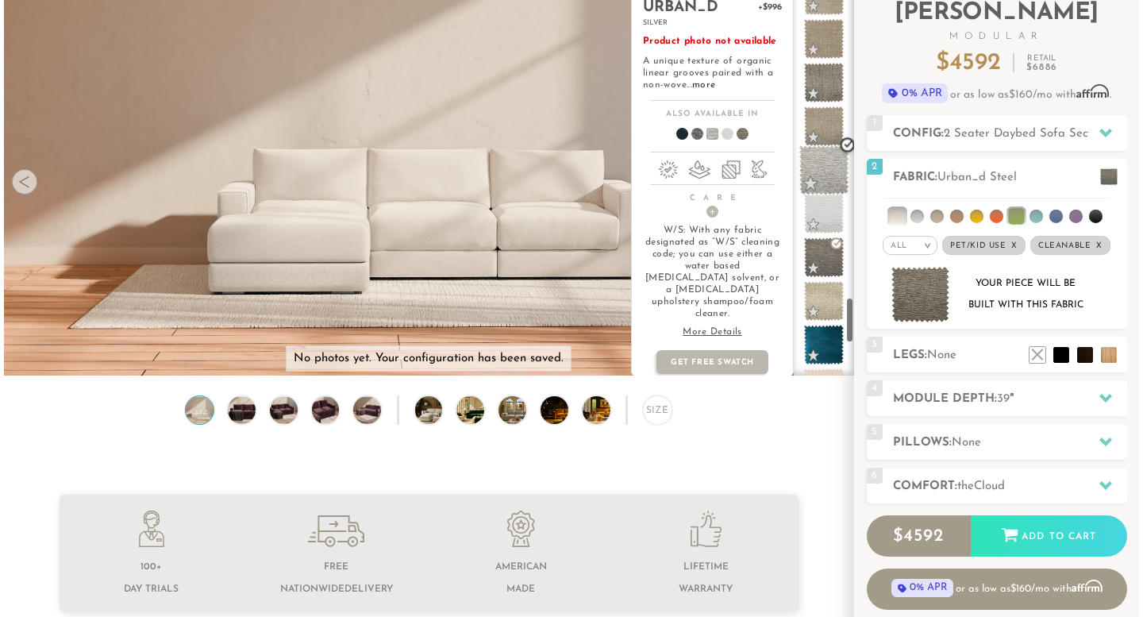
scroll to position [2610, 0]
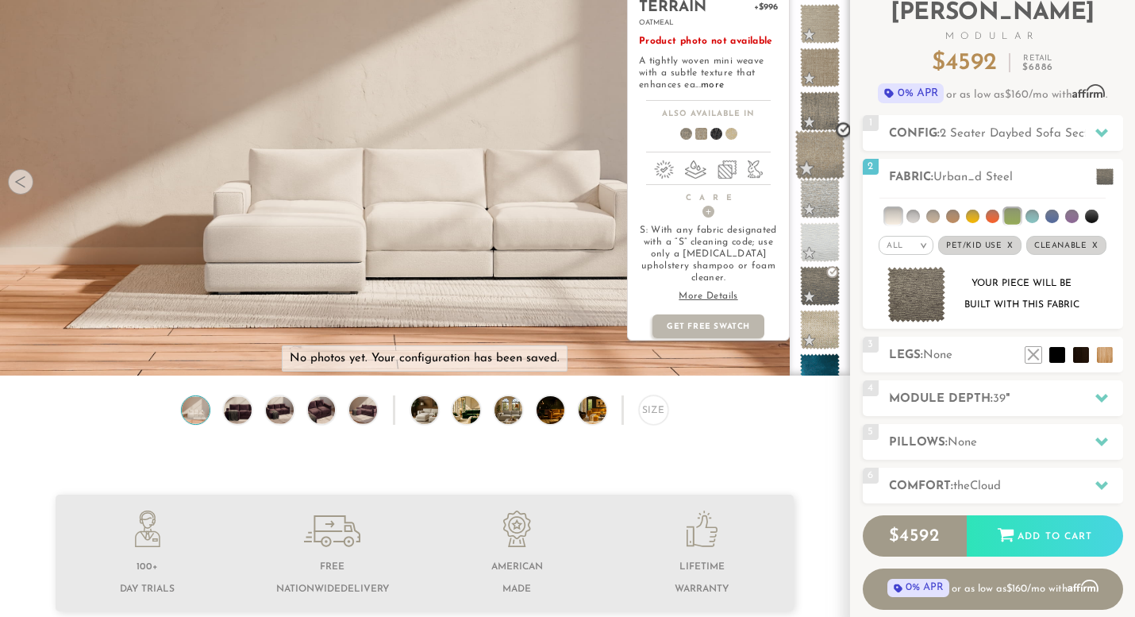
click at [823, 147] on span at bounding box center [821, 155] width 50 height 50
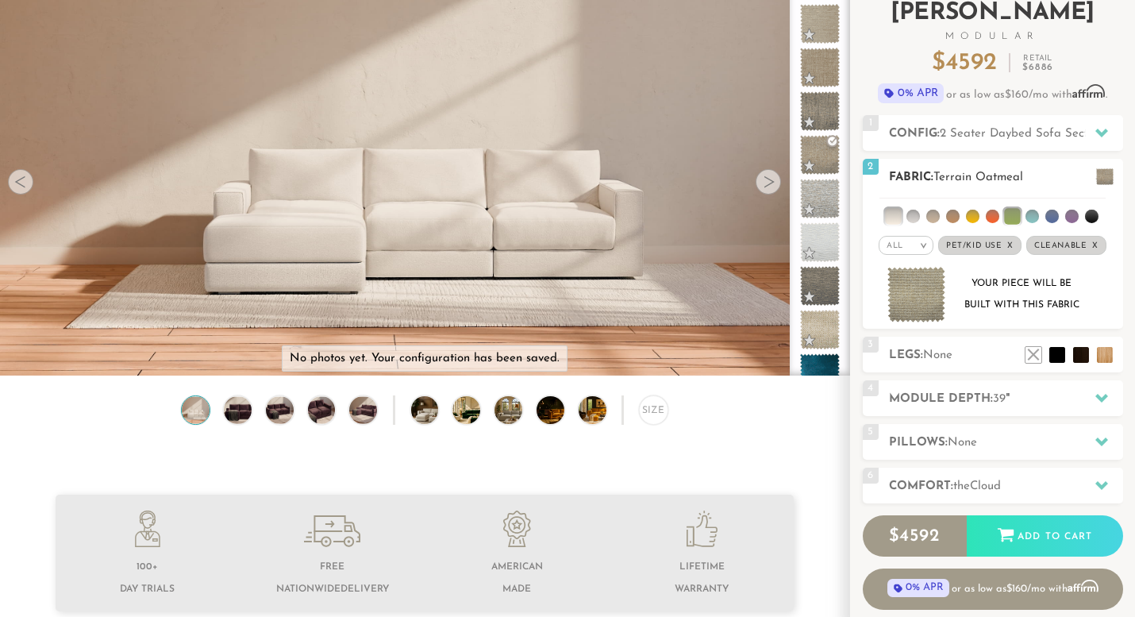
click at [1097, 171] on span at bounding box center [1105, 176] width 17 height 17
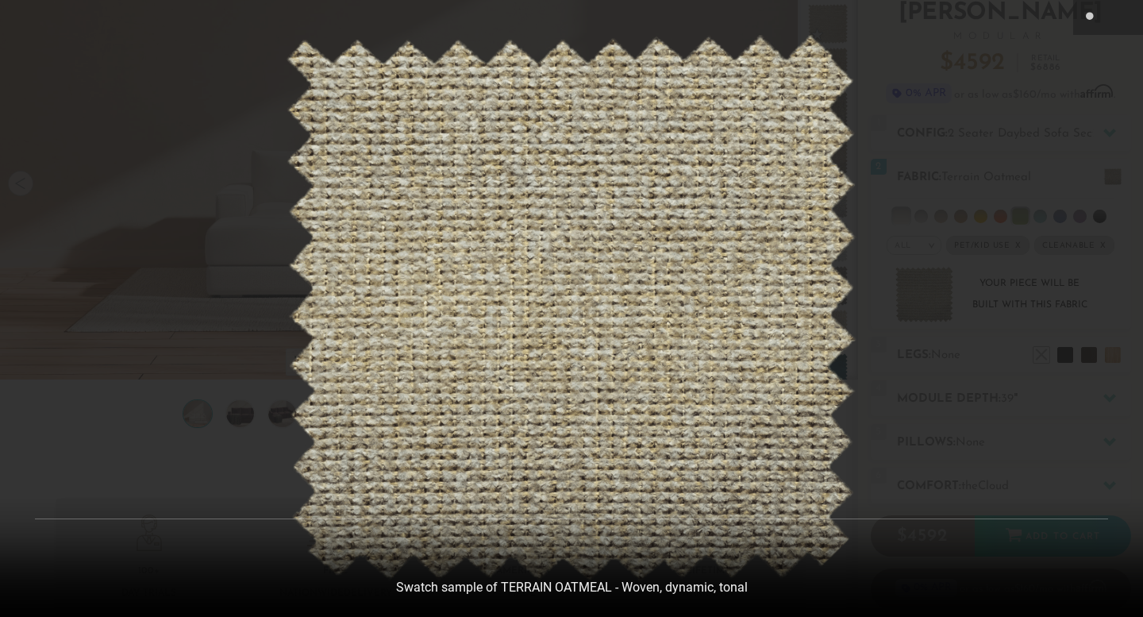
click at [953, 147] on div at bounding box center [571, 308] width 1143 height 617
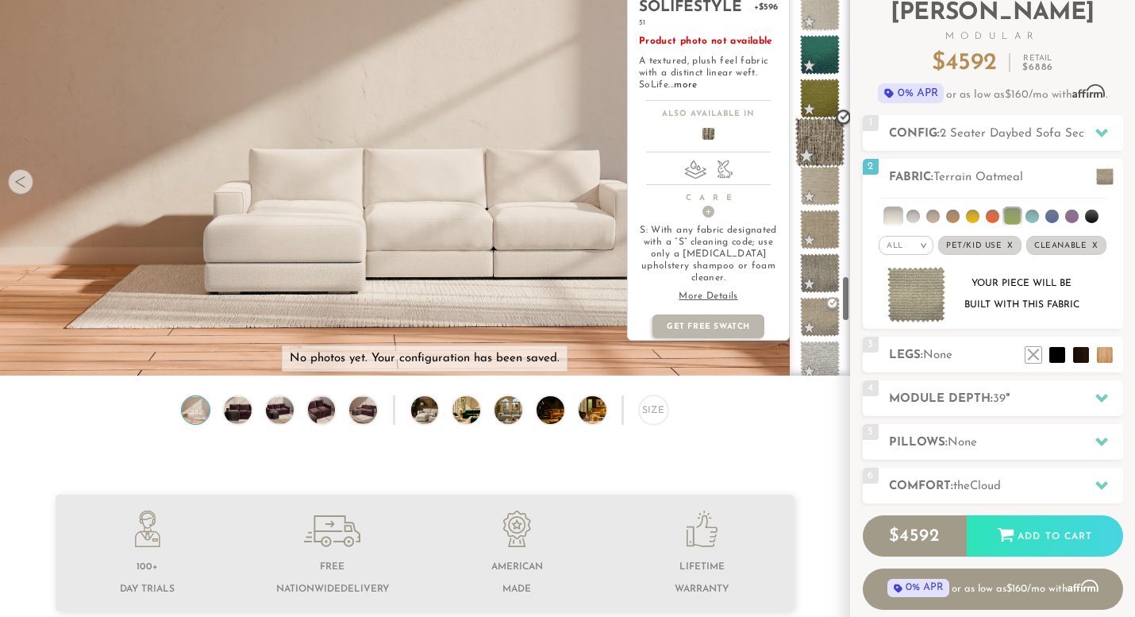
scroll to position [2448, 2]
click at [822, 133] on span at bounding box center [819, 143] width 50 height 50
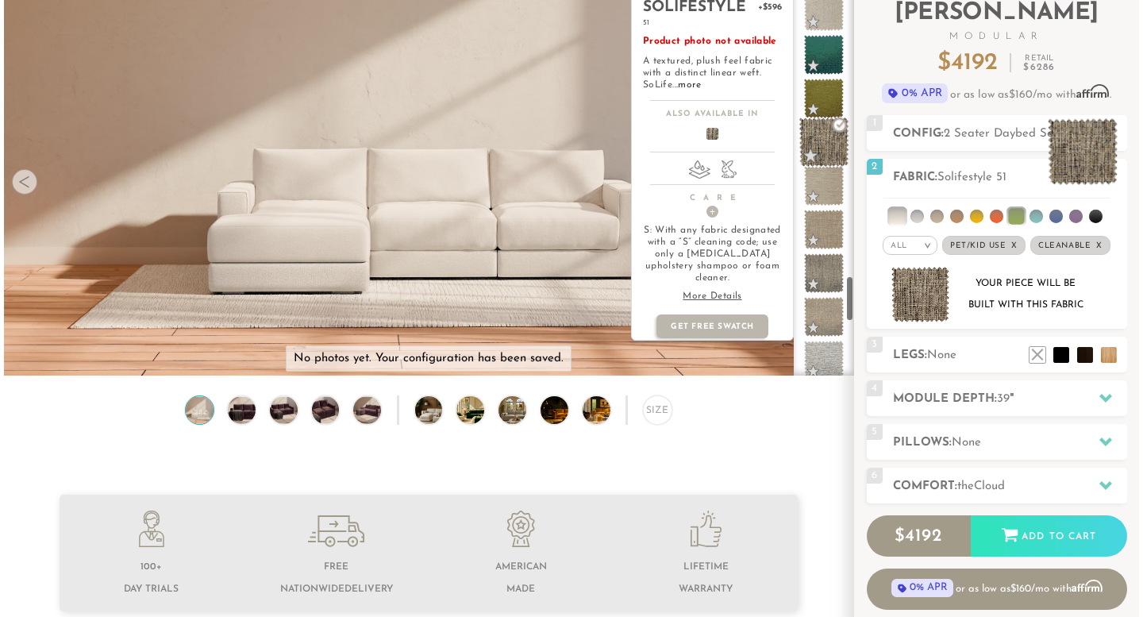
scroll to position [2448, 0]
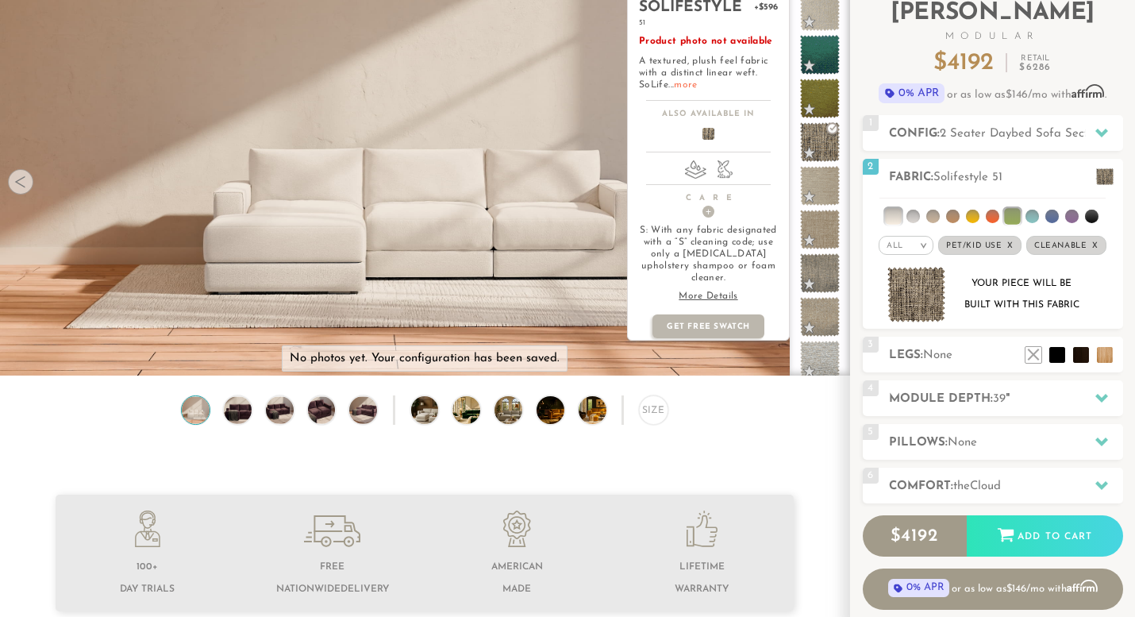
click at [681, 84] on link "more" at bounding box center [685, 85] width 23 height 10
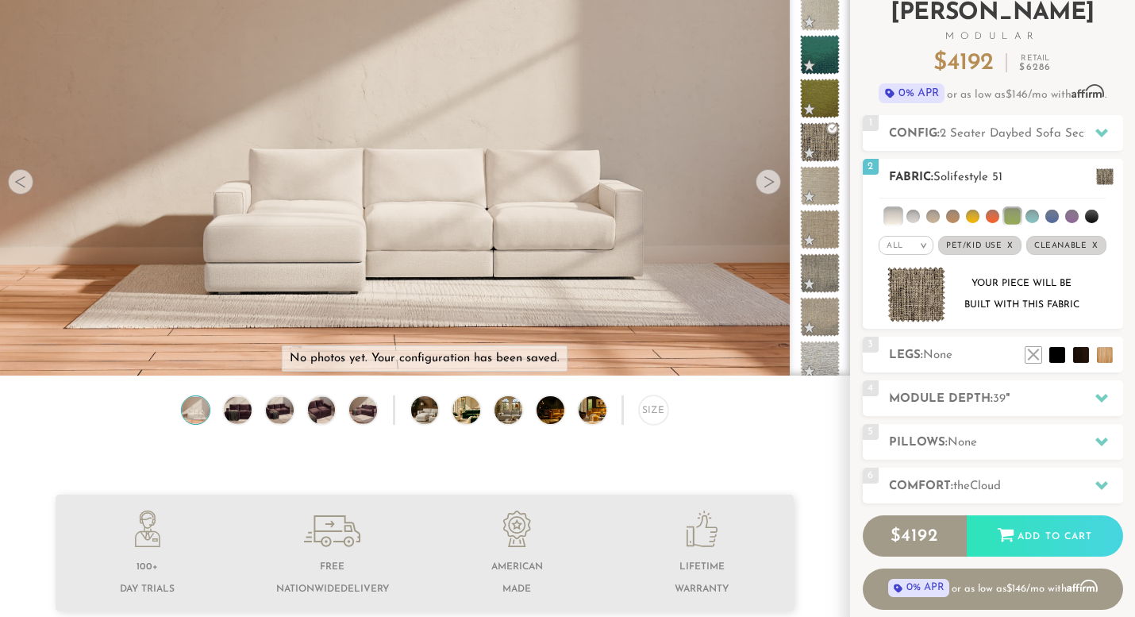
click at [912, 291] on img at bounding box center [917, 295] width 59 height 56
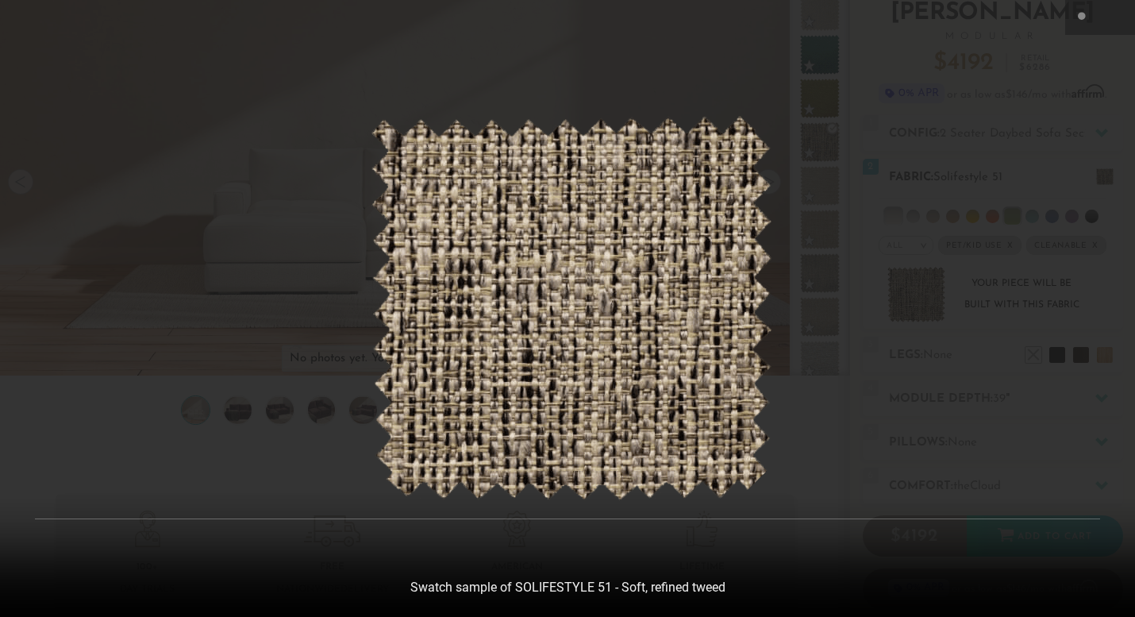
scroll to position [17436, 1135]
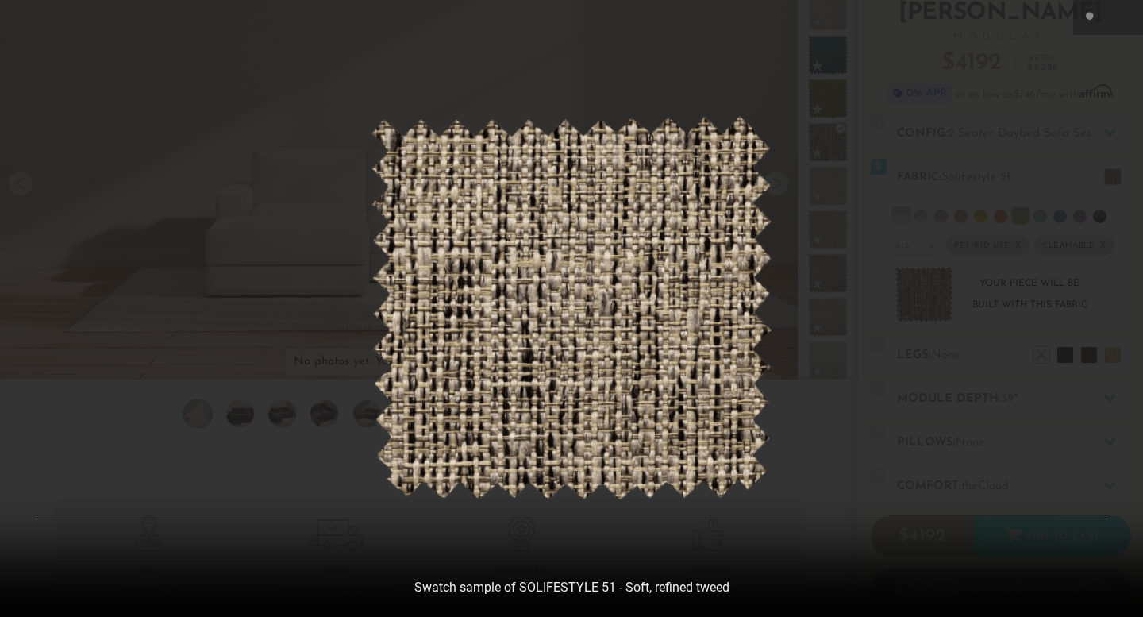
click at [922, 244] on div at bounding box center [571, 308] width 1143 height 617
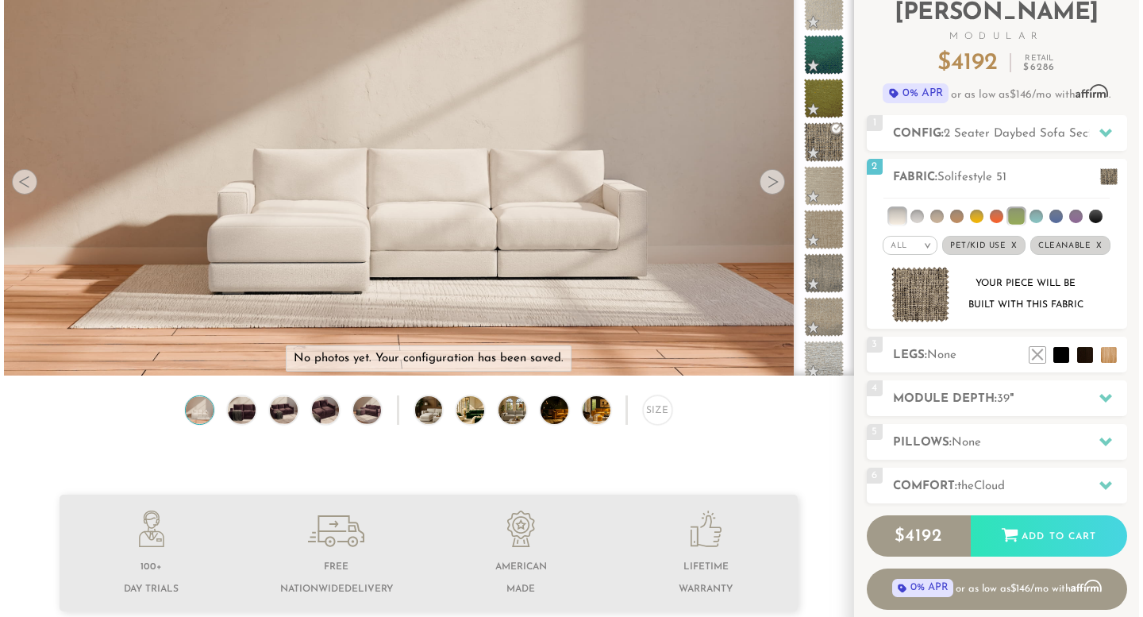
scroll to position [13, 9]
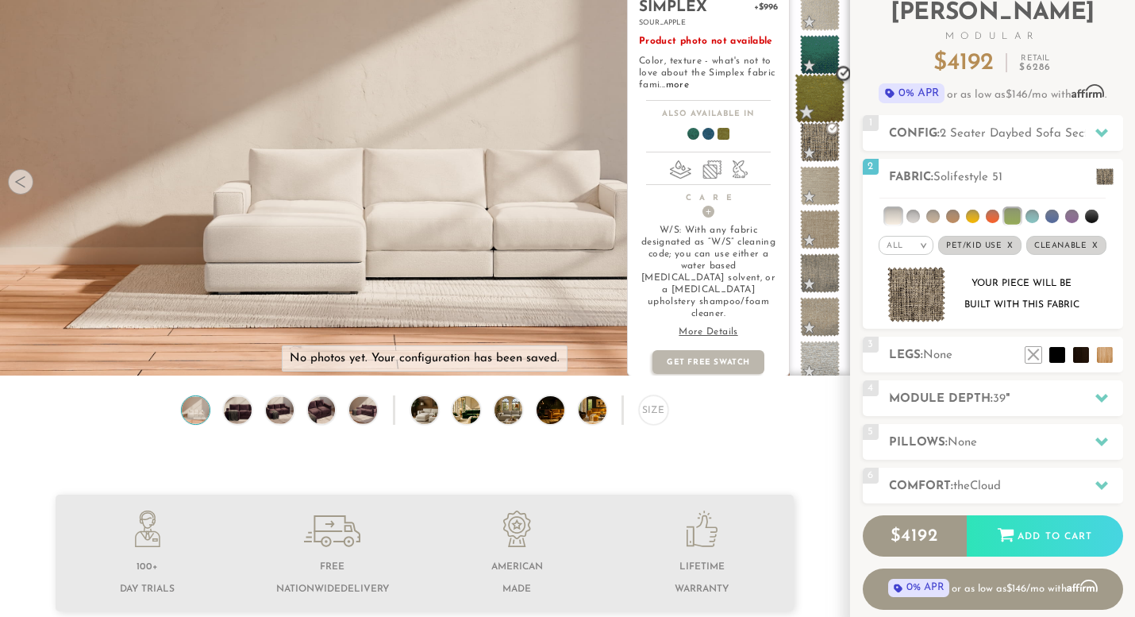
click at [822, 99] on span at bounding box center [821, 99] width 50 height 50
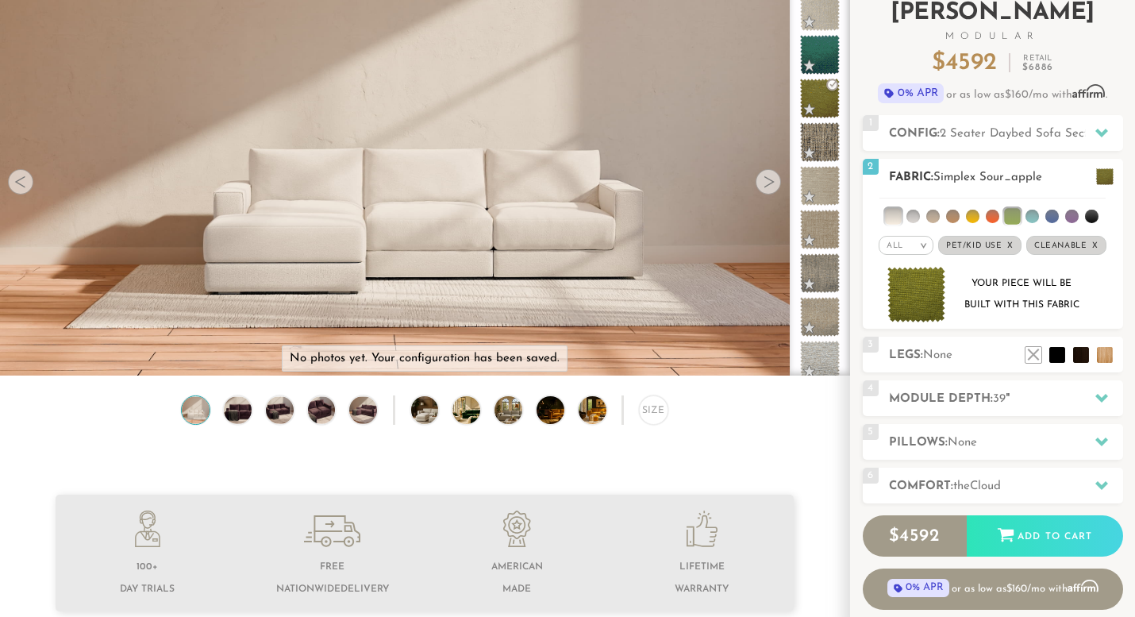
click at [916, 294] on img at bounding box center [917, 295] width 59 height 56
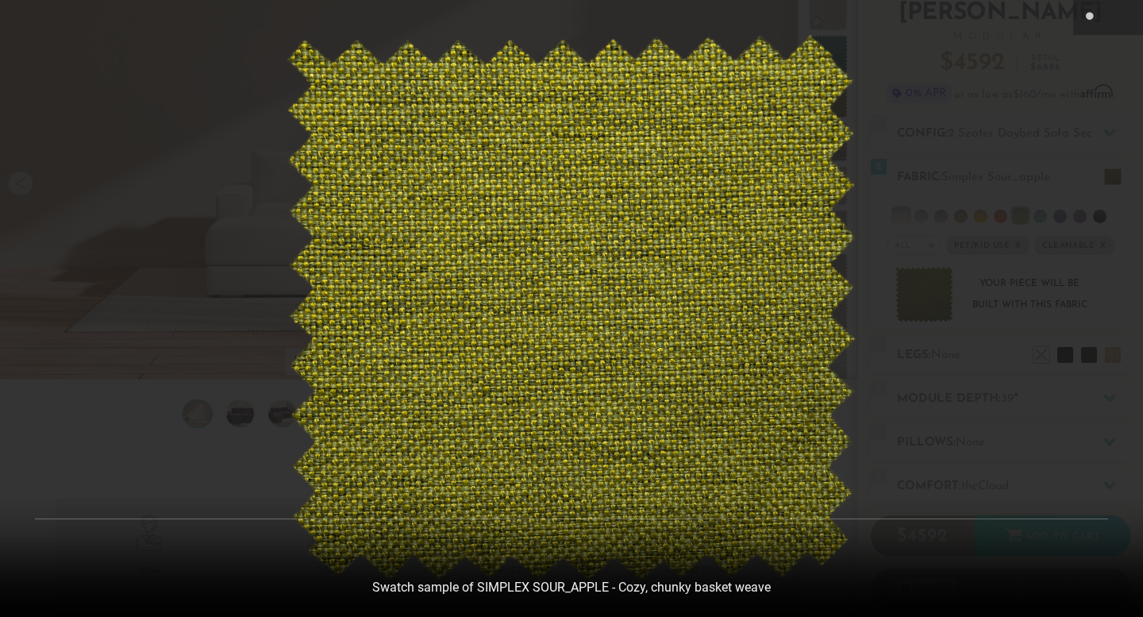
click at [888, 279] on div at bounding box center [571, 308] width 1143 height 617
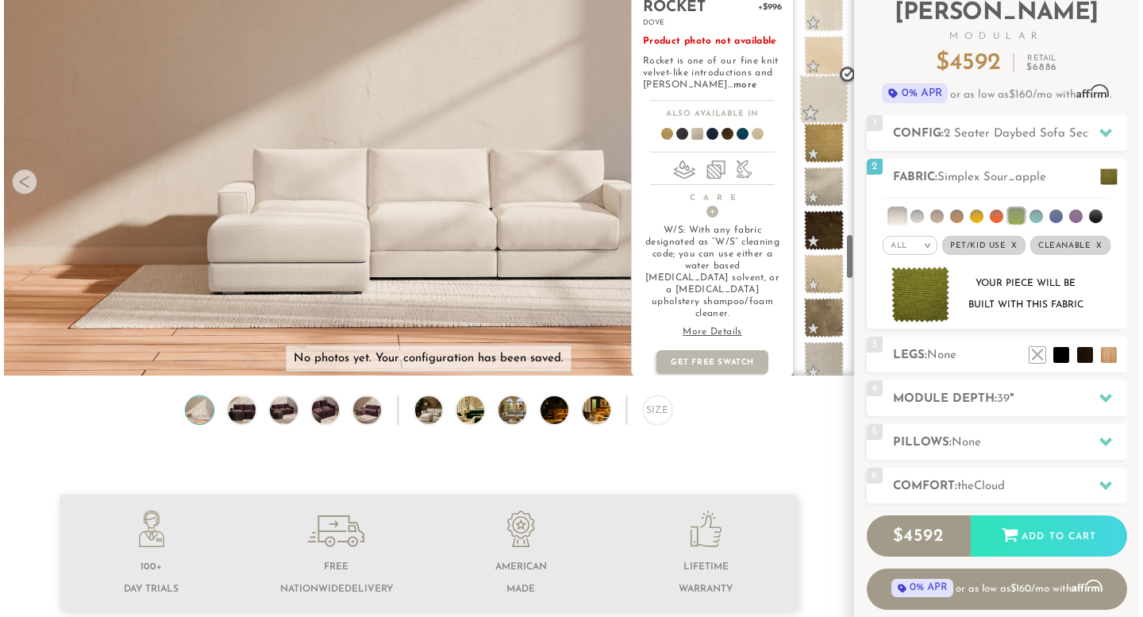
scroll to position [2093, 0]
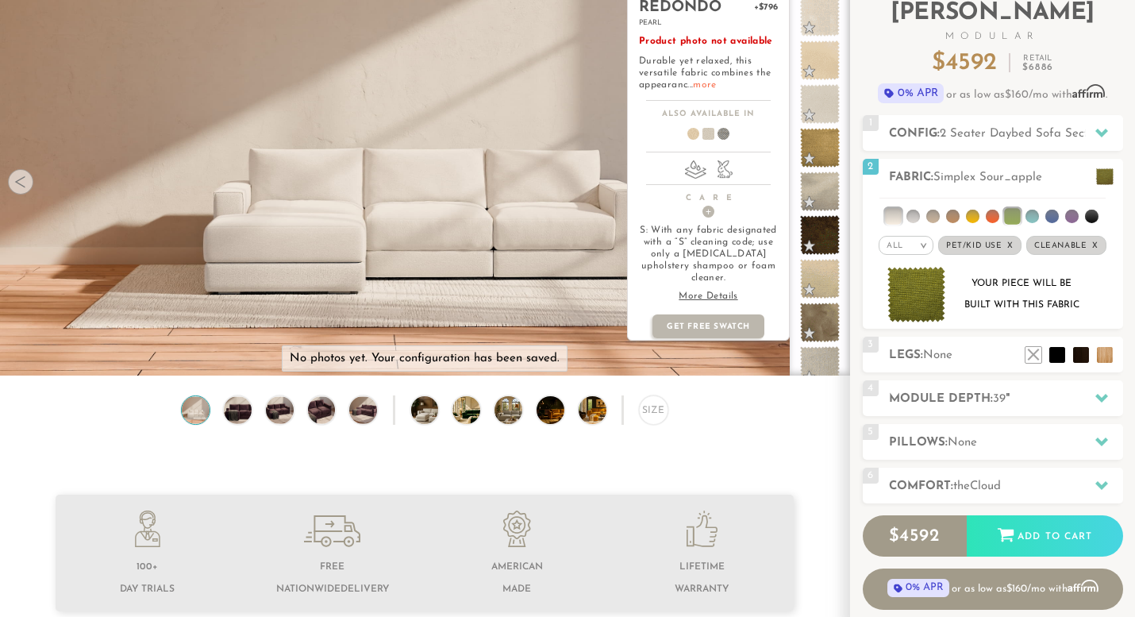
click at [703, 83] on link "more" at bounding box center [704, 85] width 23 height 10
click at [698, 83] on link "more" at bounding box center [704, 85] width 23 height 10
click at [815, 116] on span at bounding box center [821, 104] width 50 height 50
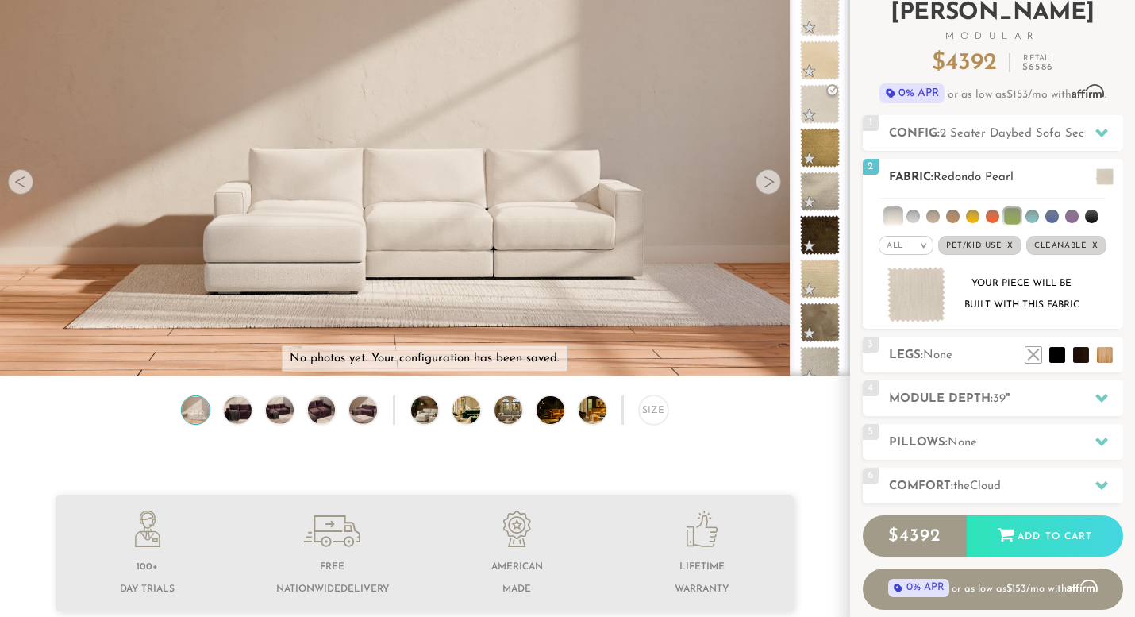
click at [925, 302] on img at bounding box center [917, 295] width 59 height 56
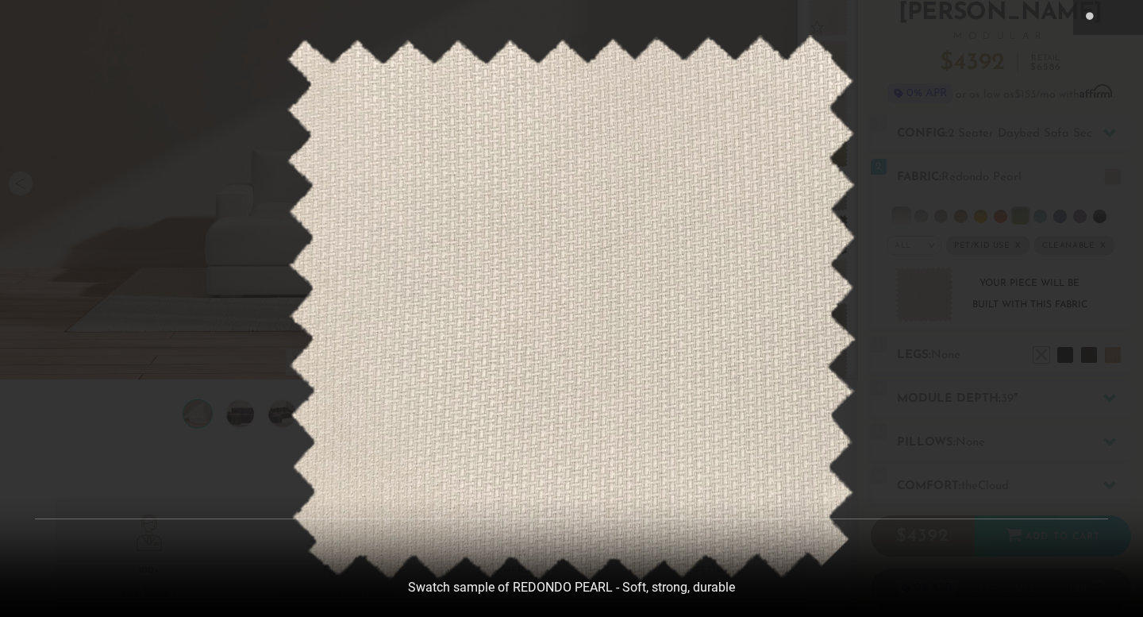
click at [935, 225] on div at bounding box center [571, 308] width 1143 height 617
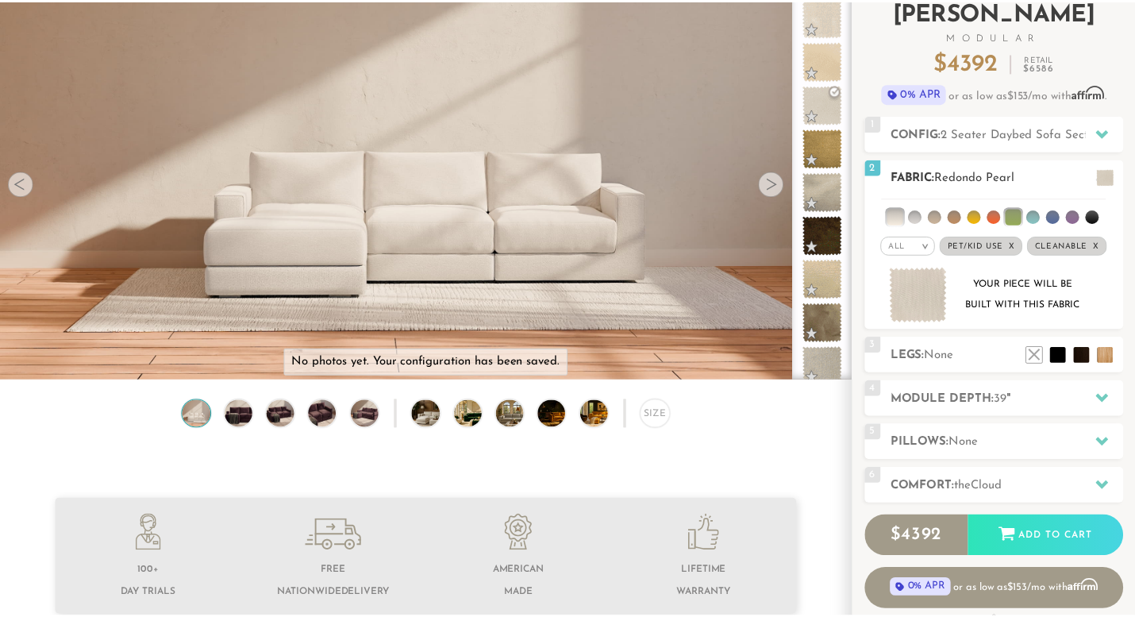
scroll to position [13, 9]
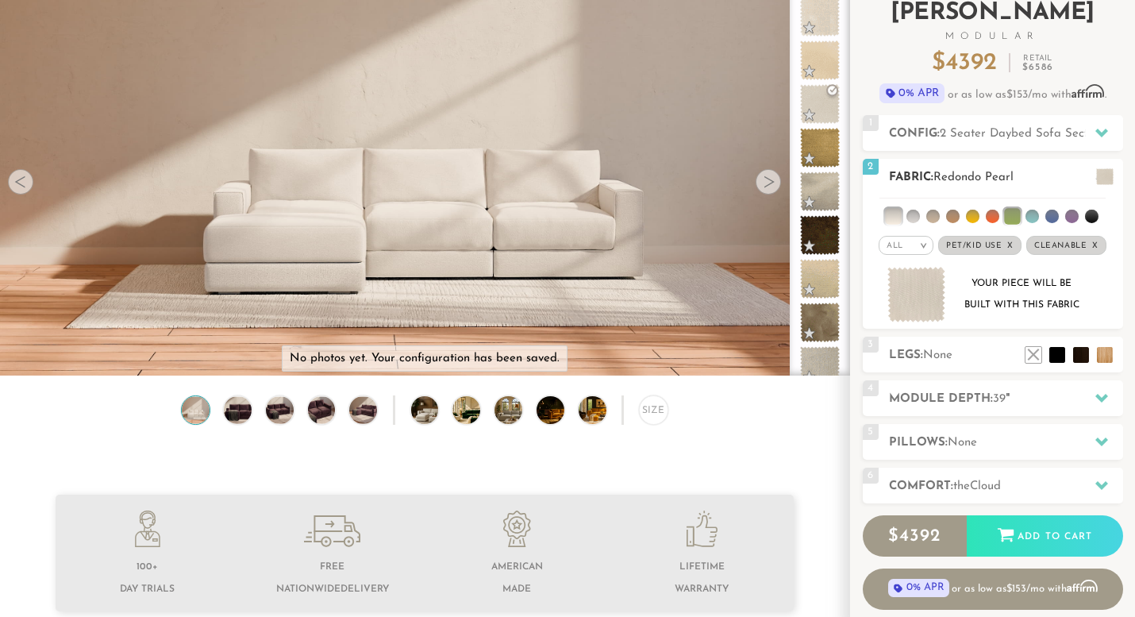
click at [1033, 215] on li at bounding box center [1032, 216] width 13 height 13
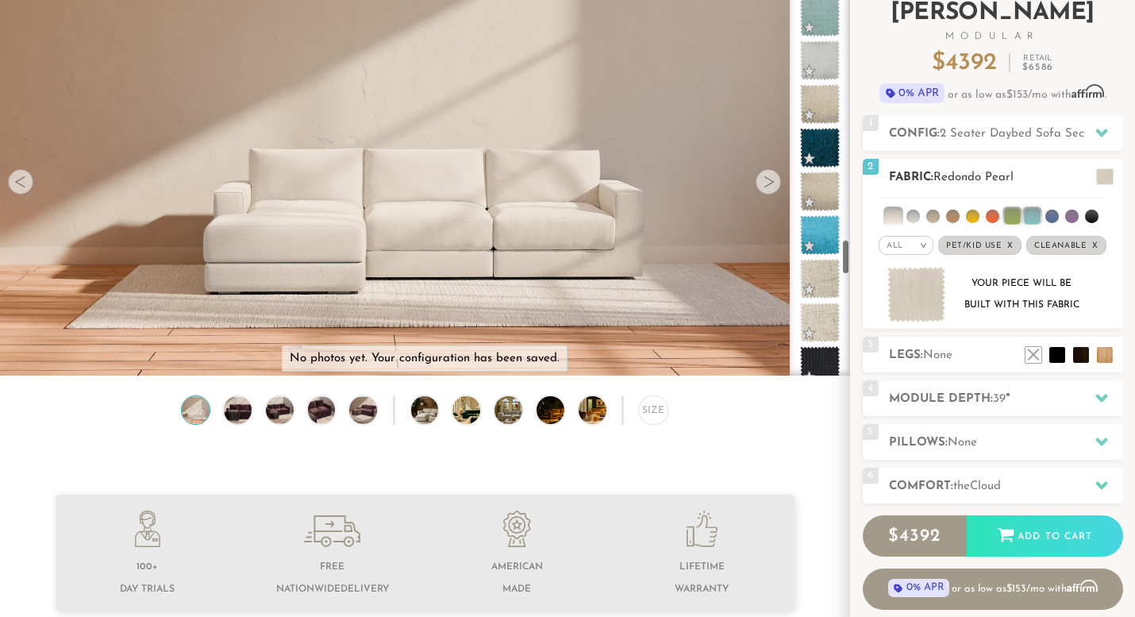
scroll to position [2792, 0]
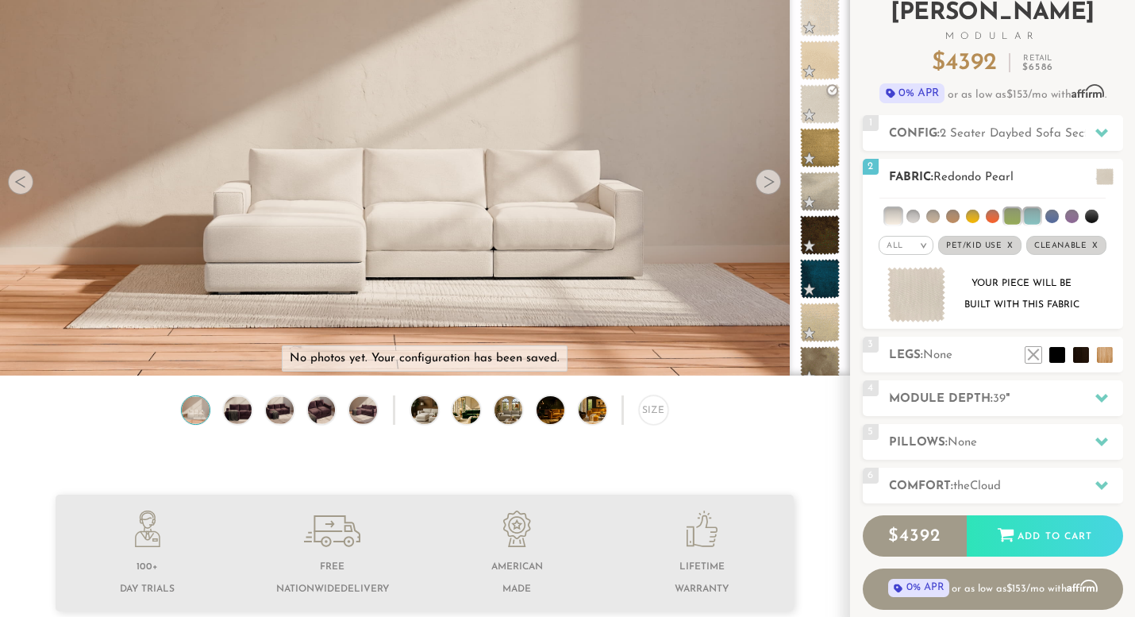
click at [1054, 215] on li at bounding box center [1052, 216] width 13 height 13
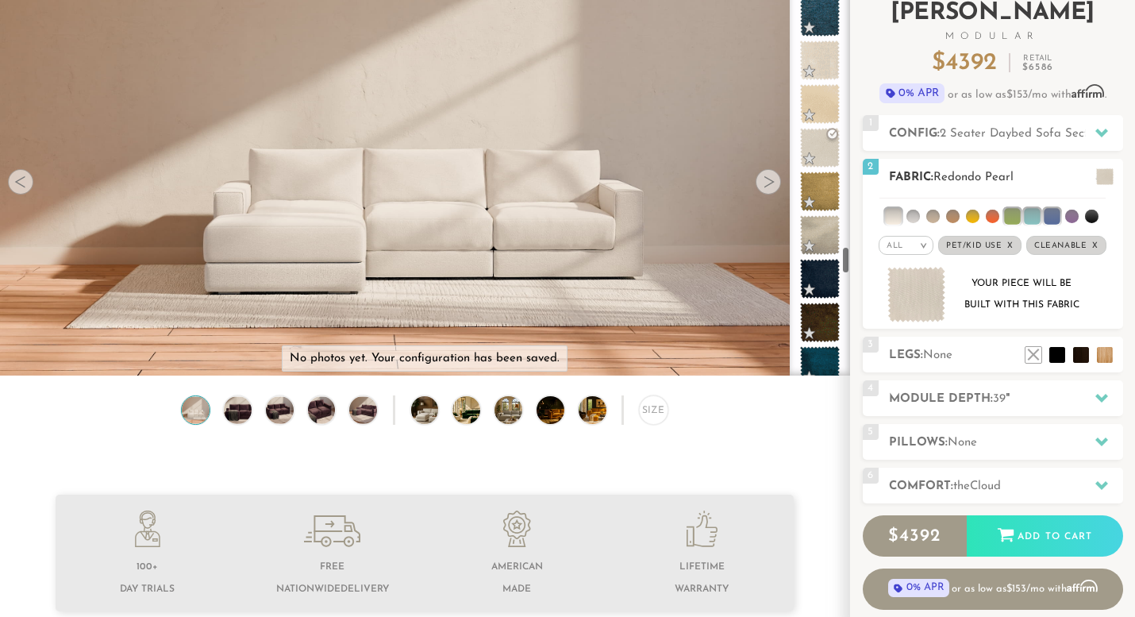
click at [1049, 215] on li at bounding box center [1052, 216] width 16 height 16
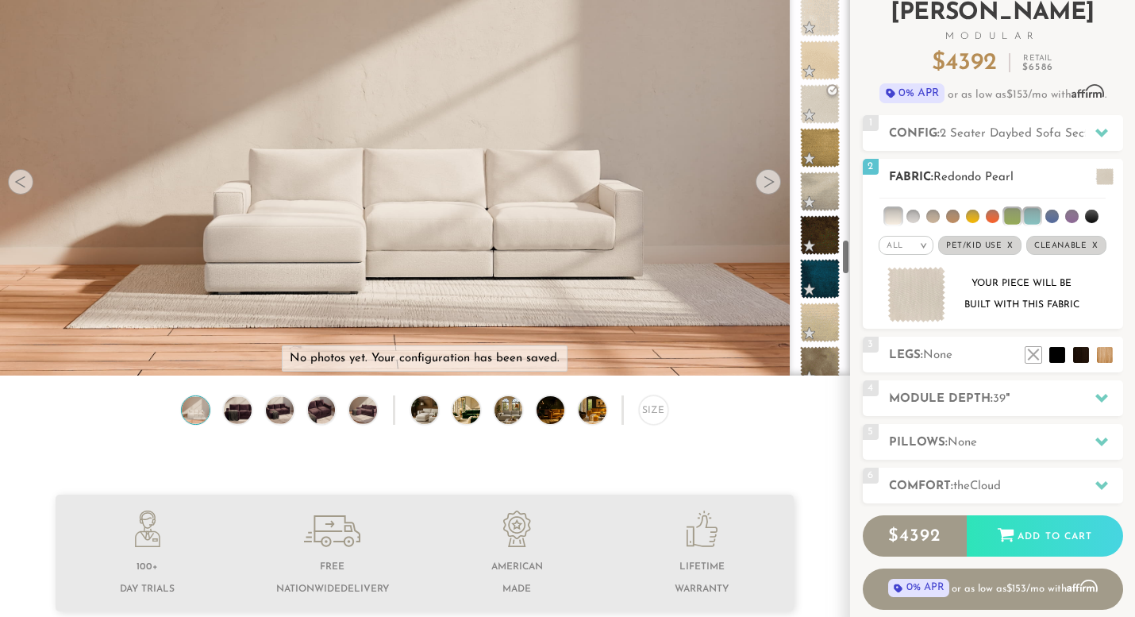
click at [1042, 215] on ul at bounding box center [993, 212] width 226 height 29
click at [1036, 215] on li at bounding box center [1032, 216] width 16 height 16
click at [1019, 215] on li at bounding box center [1012, 216] width 16 height 16
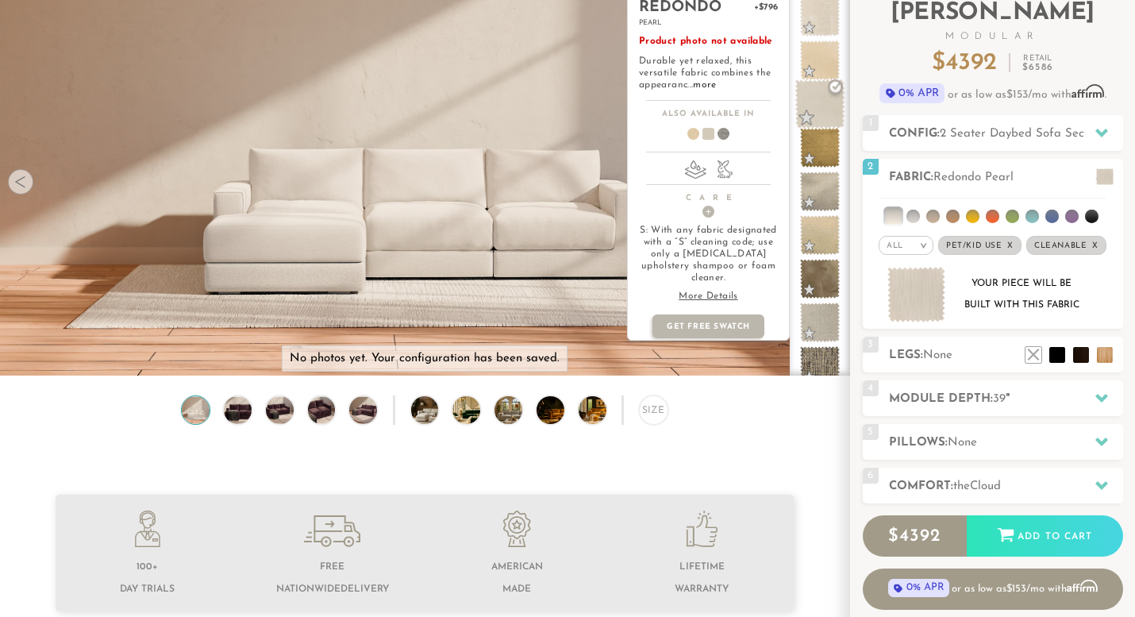
click at [822, 94] on span at bounding box center [821, 104] width 50 height 50
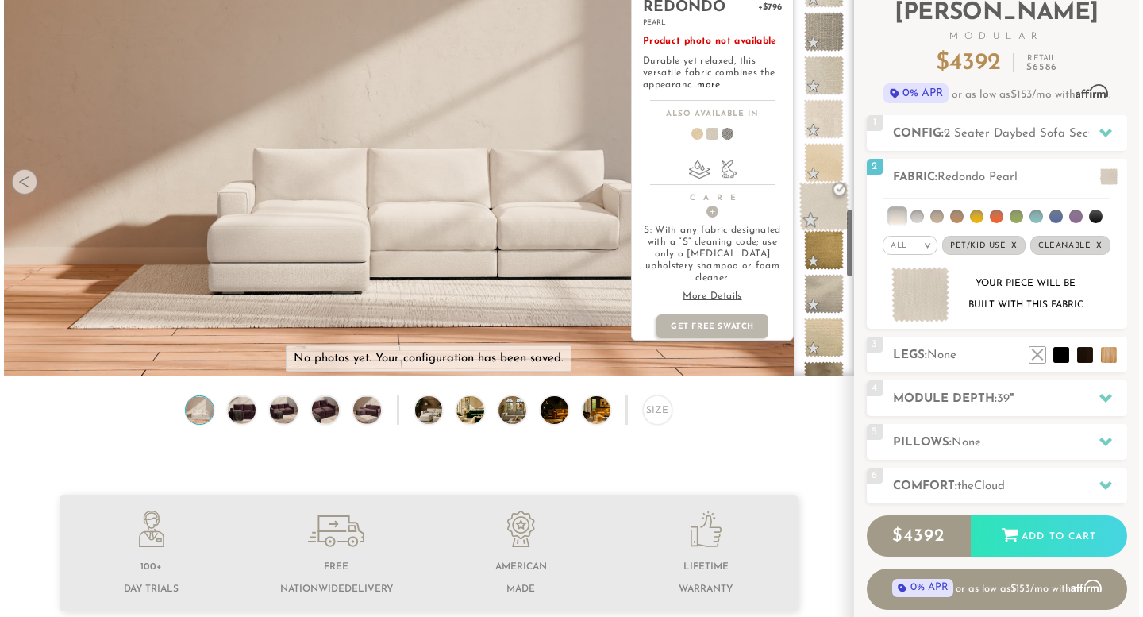
scroll to position [1238, 0]
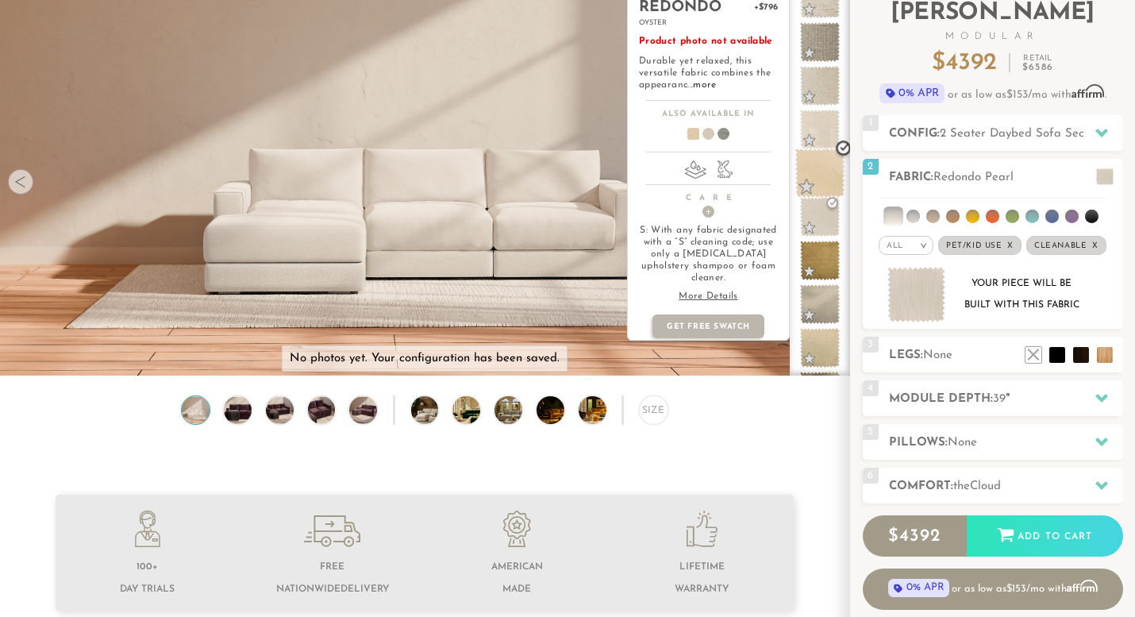
click at [830, 170] on span at bounding box center [821, 173] width 50 height 50
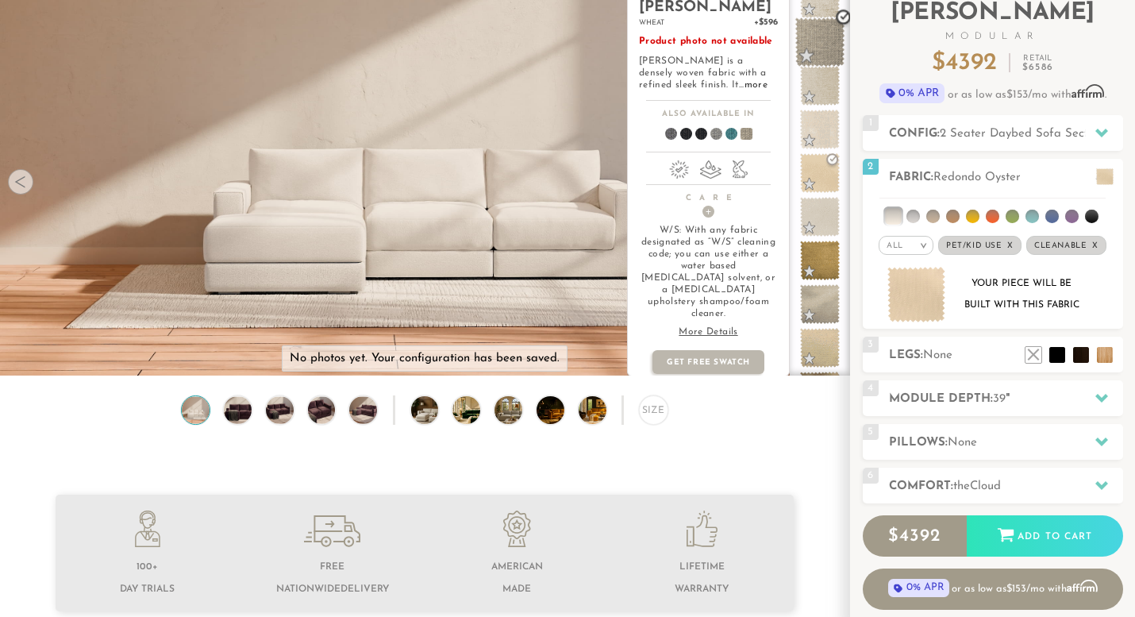
click at [826, 52] on span at bounding box center [821, 42] width 50 height 50
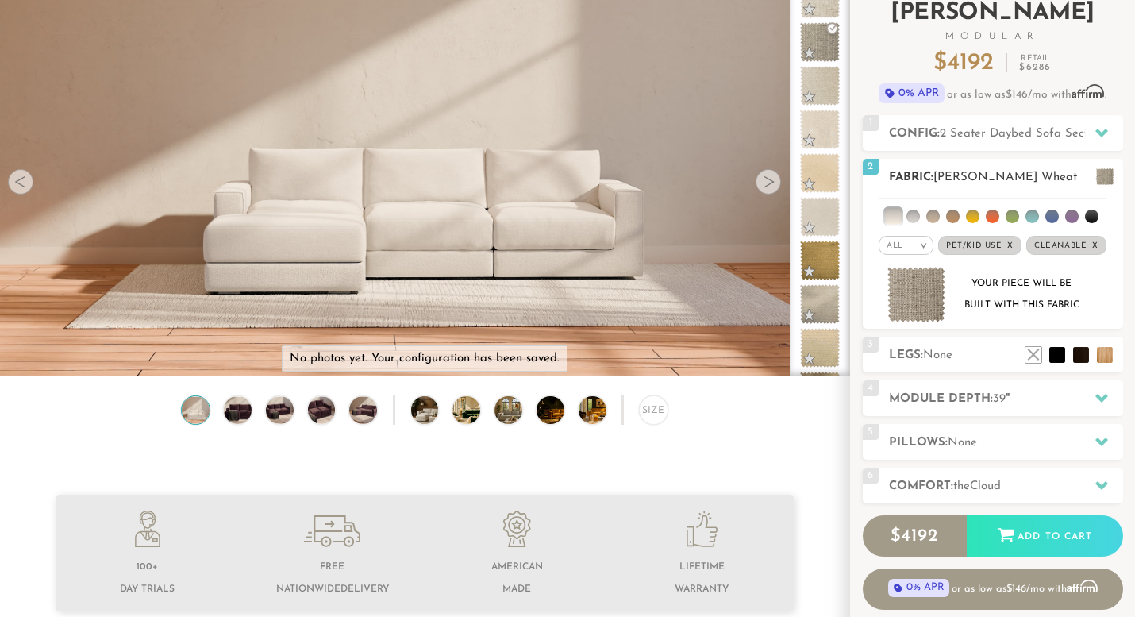
click at [919, 300] on img at bounding box center [917, 295] width 59 height 56
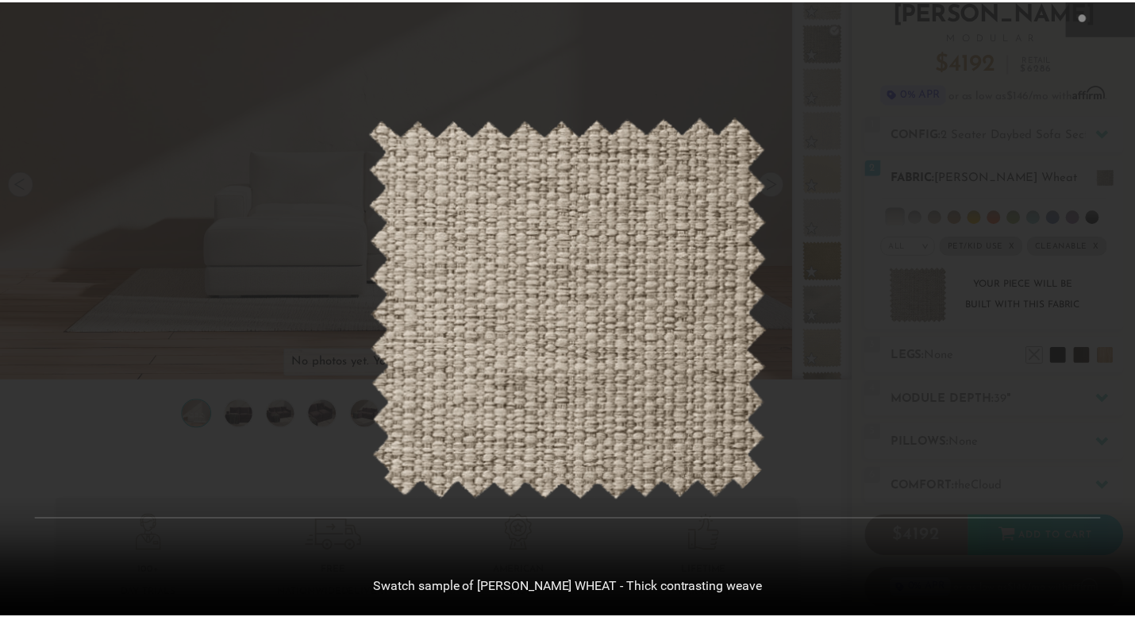
scroll to position [17436, 1135]
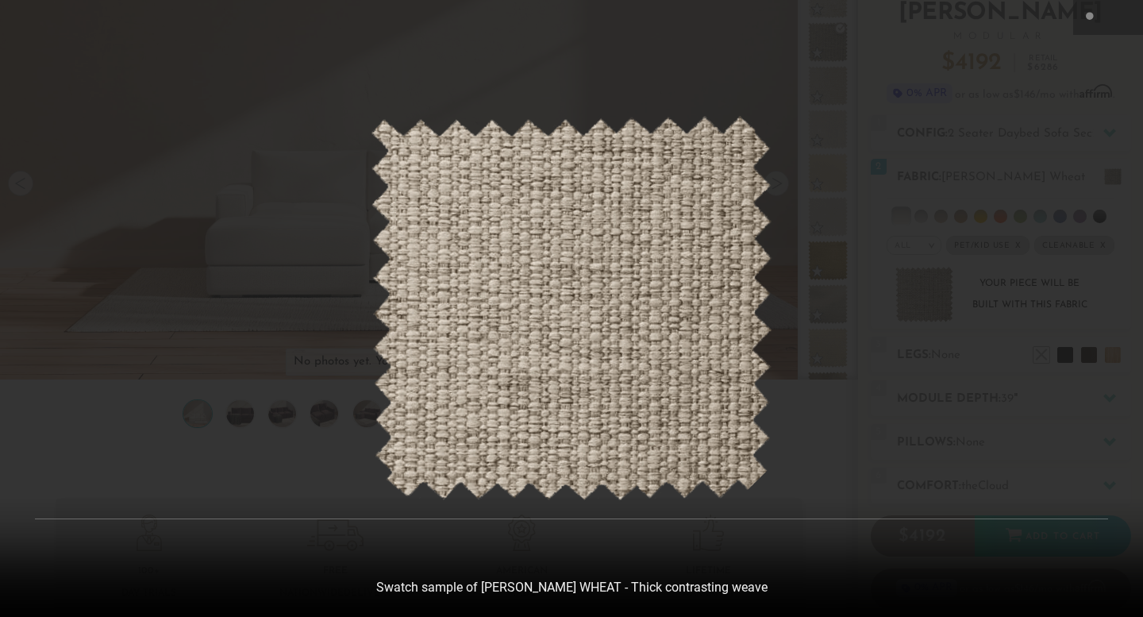
click at [816, 186] on div at bounding box center [571, 308] width 1143 height 617
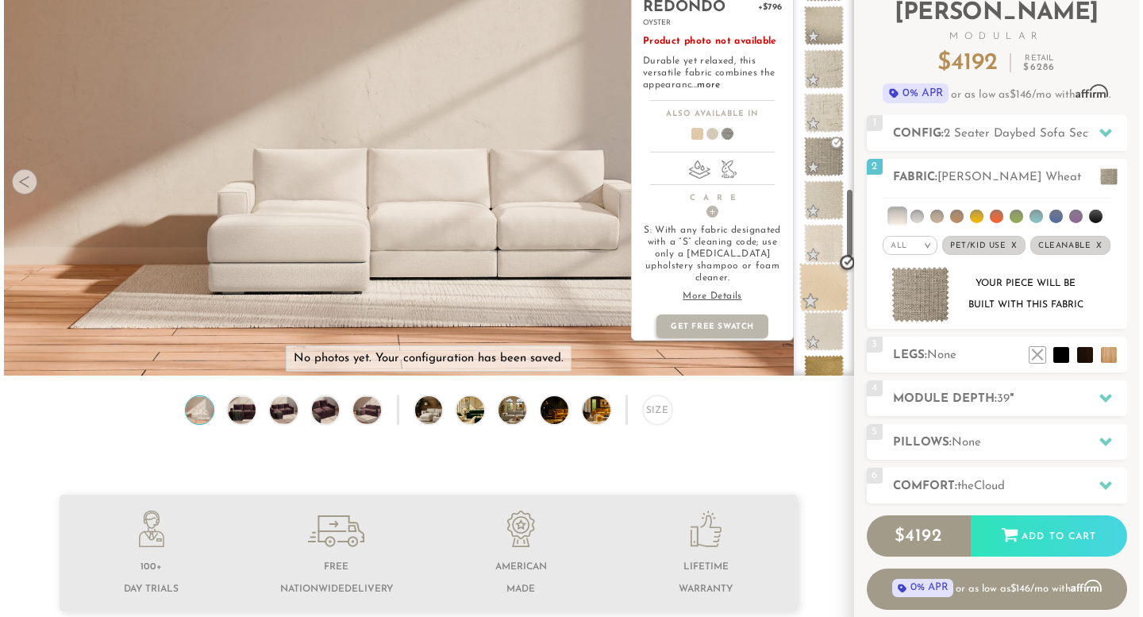
scroll to position [1116, 0]
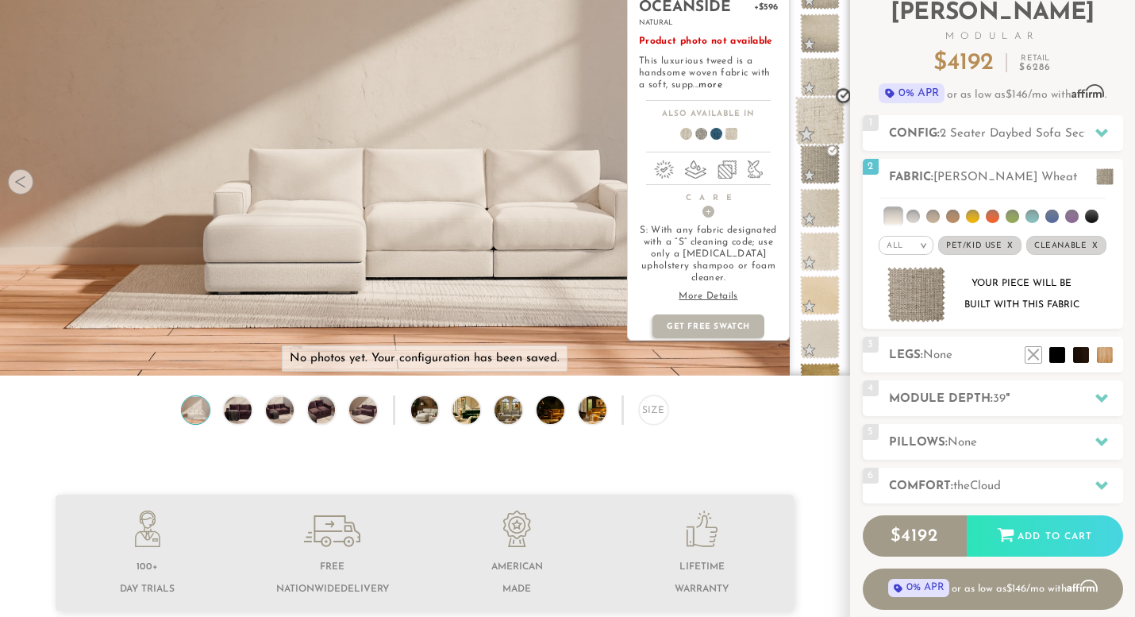
click at [816, 113] on span at bounding box center [821, 121] width 50 height 50
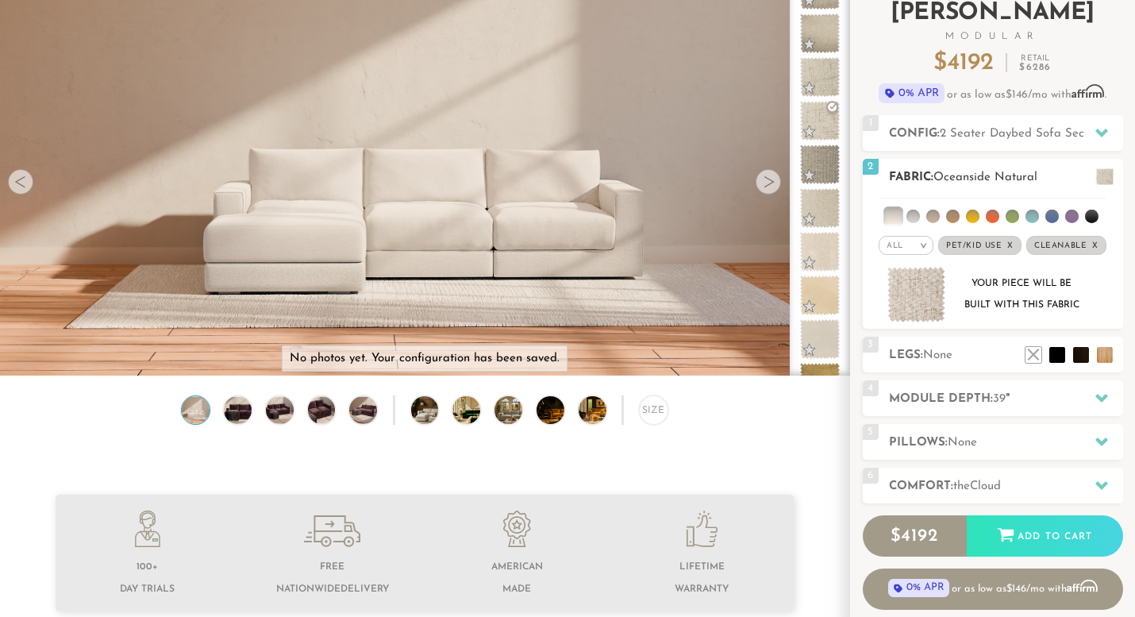
click at [1092, 170] on div "2 Fabric: Oceanside Natural All >" at bounding box center [993, 244] width 260 height 171
click at [933, 283] on img at bounding box center [917, 295] width 59 height 56
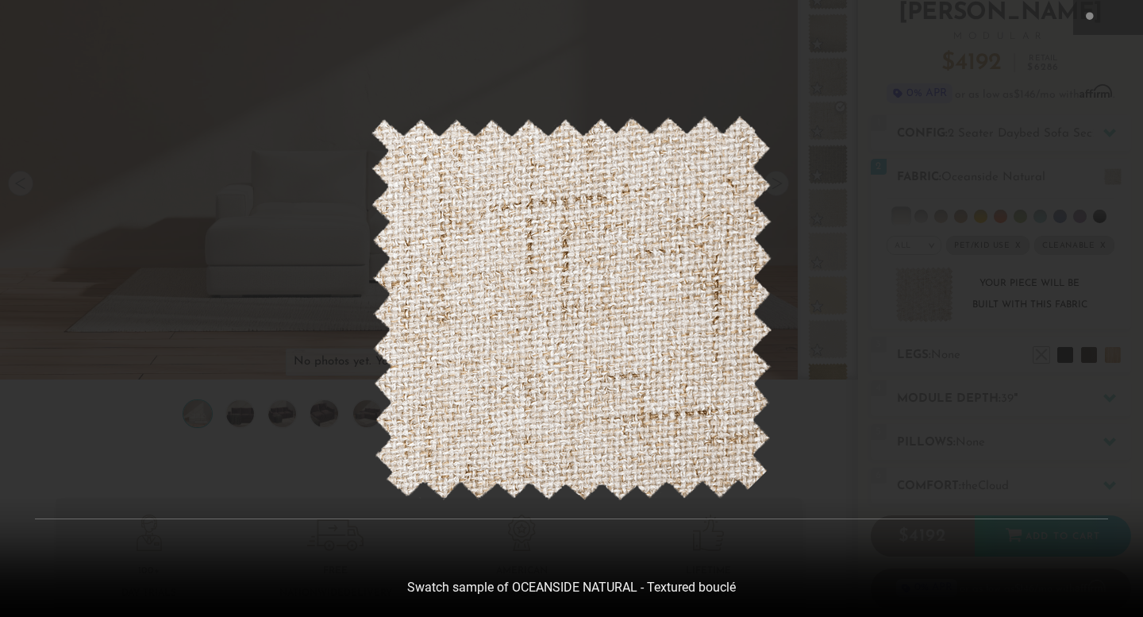
click at [877, 213] on div at bounding box center [571, 308] width 1143 height 617
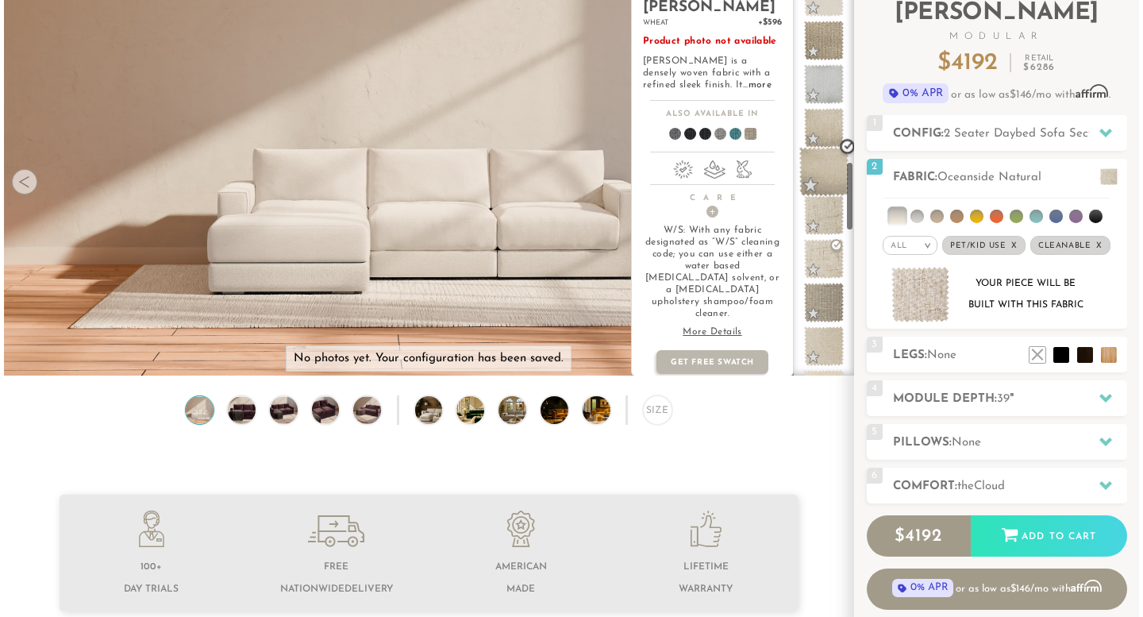
scroll to position [977, 0]
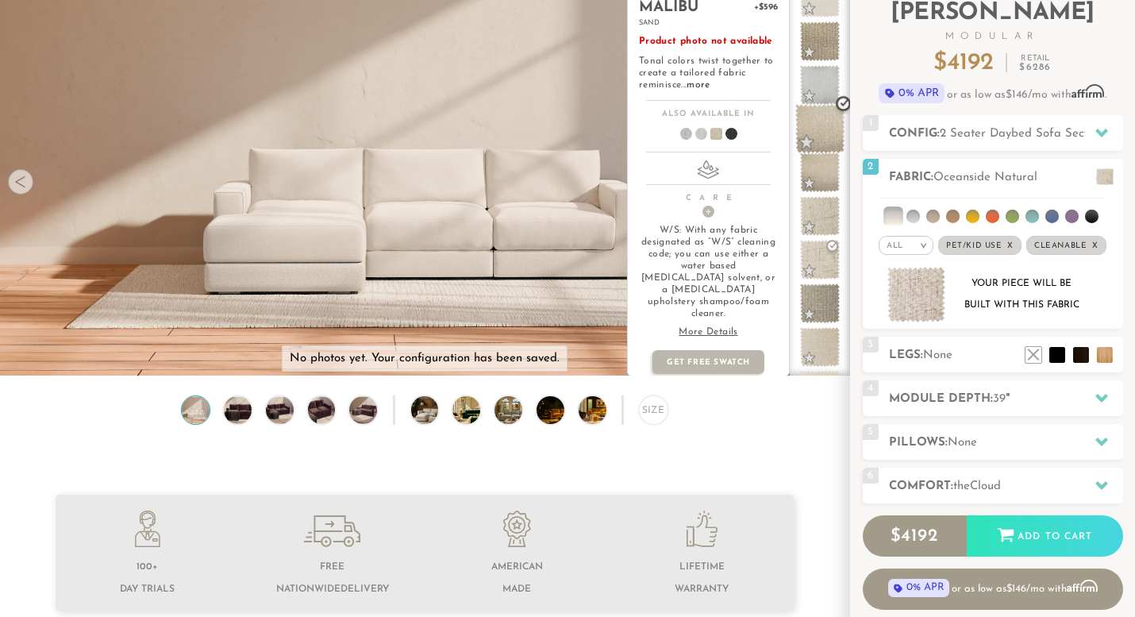
click at [824, 135] on span at bounding box center [821, 129] width 50 height 50
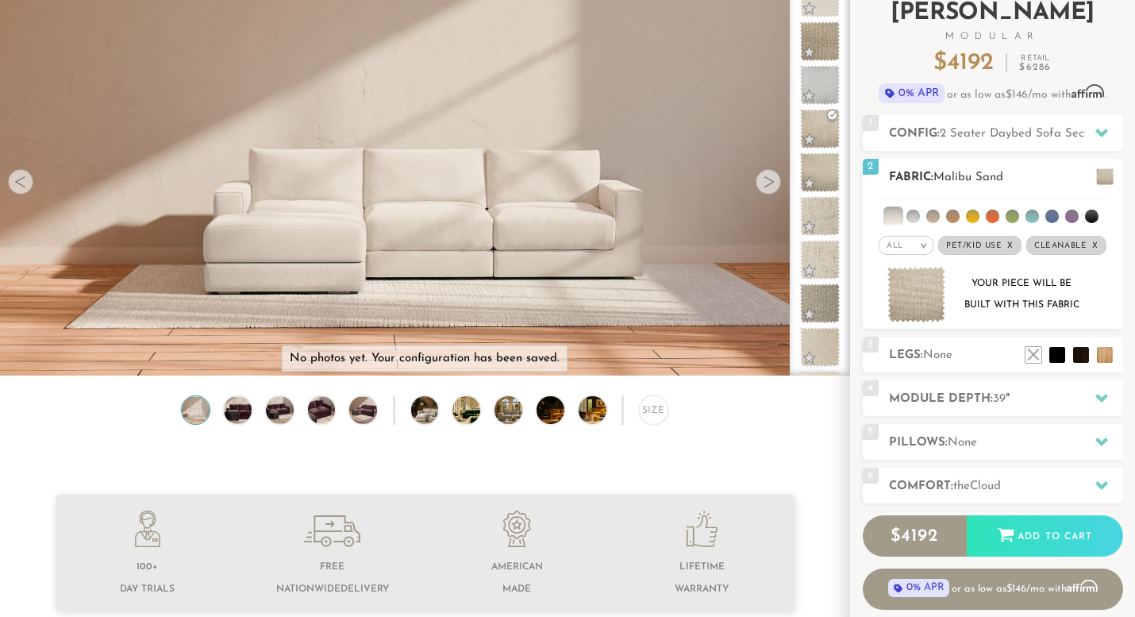
click at [1093, 169] on div at bounding box center [1101, 176] width 33 height 33
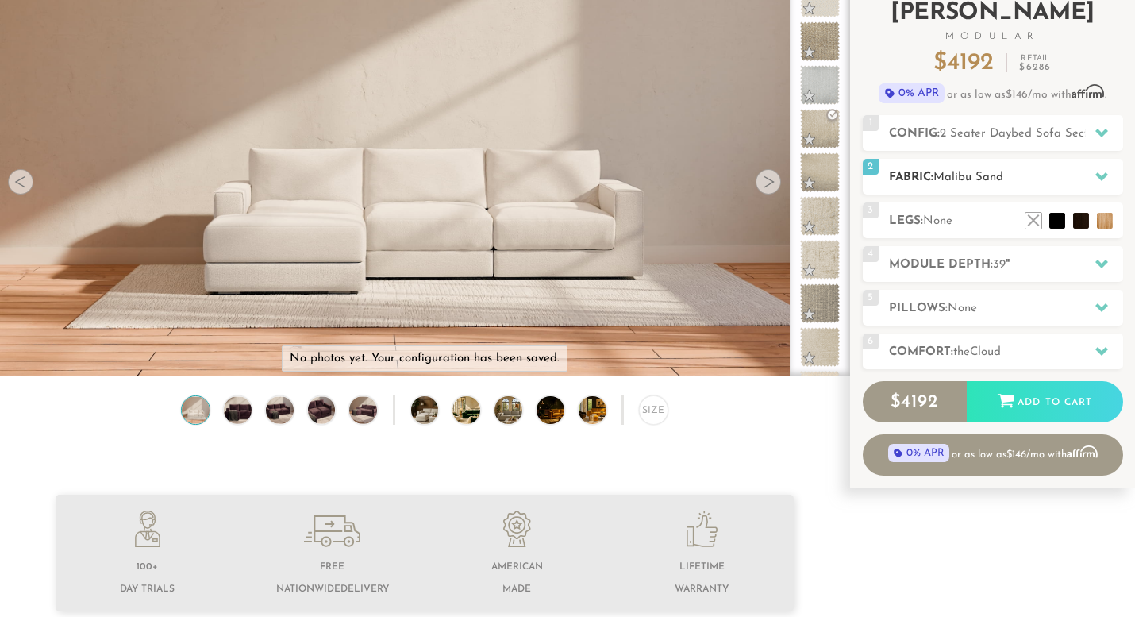
click at [1087, 181] on div at bounding box center [1101, 176] width 33 height 33
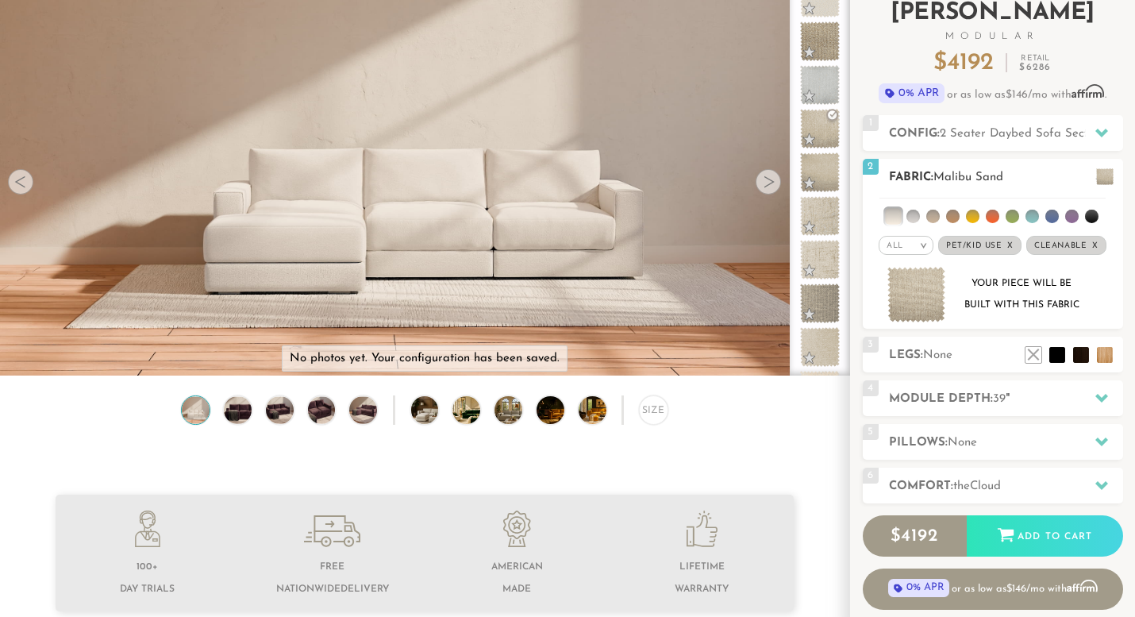
click at [925, 282] on img at bounding box center [917, 295] width 59 height 56
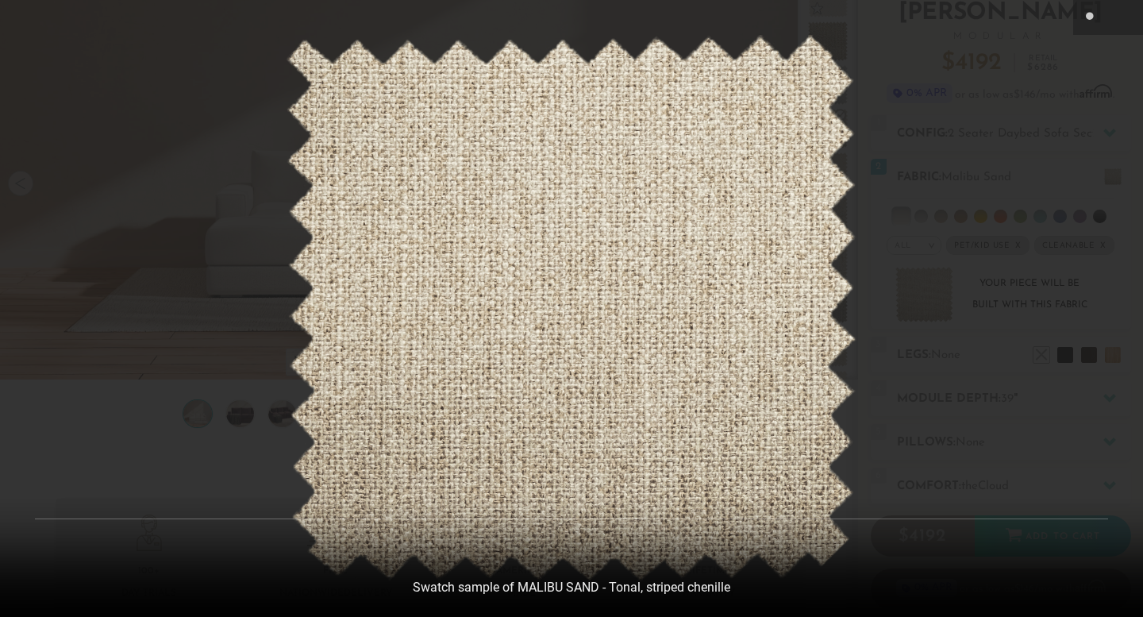
click at [941, 172] on div at bounding box center [571, 308] width 1143 height 617
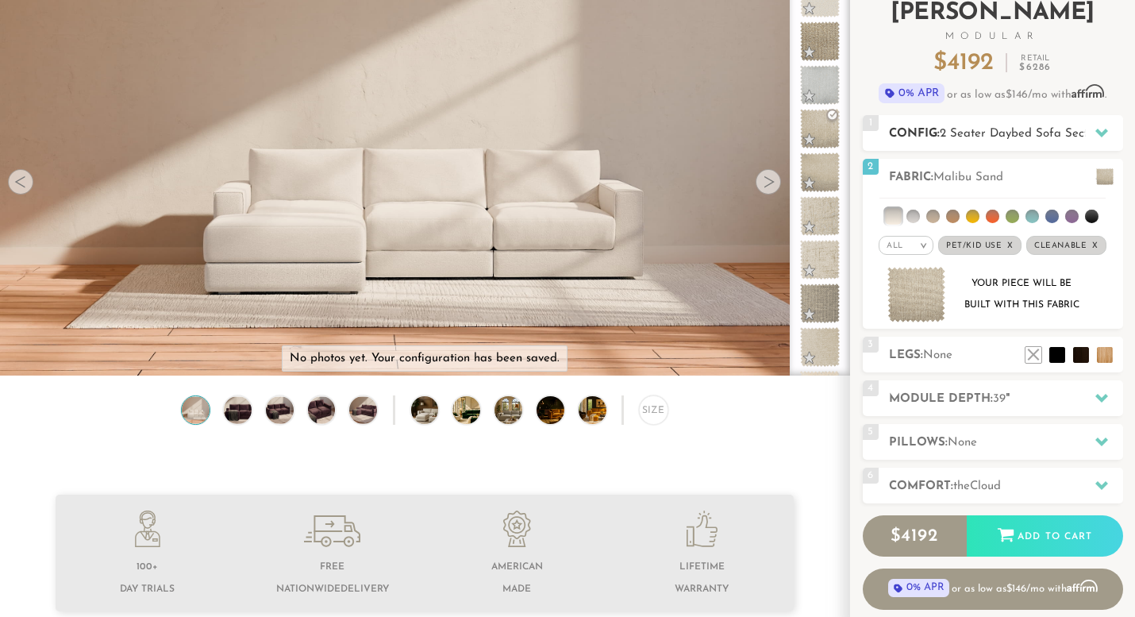
scroll to position [13, 9]
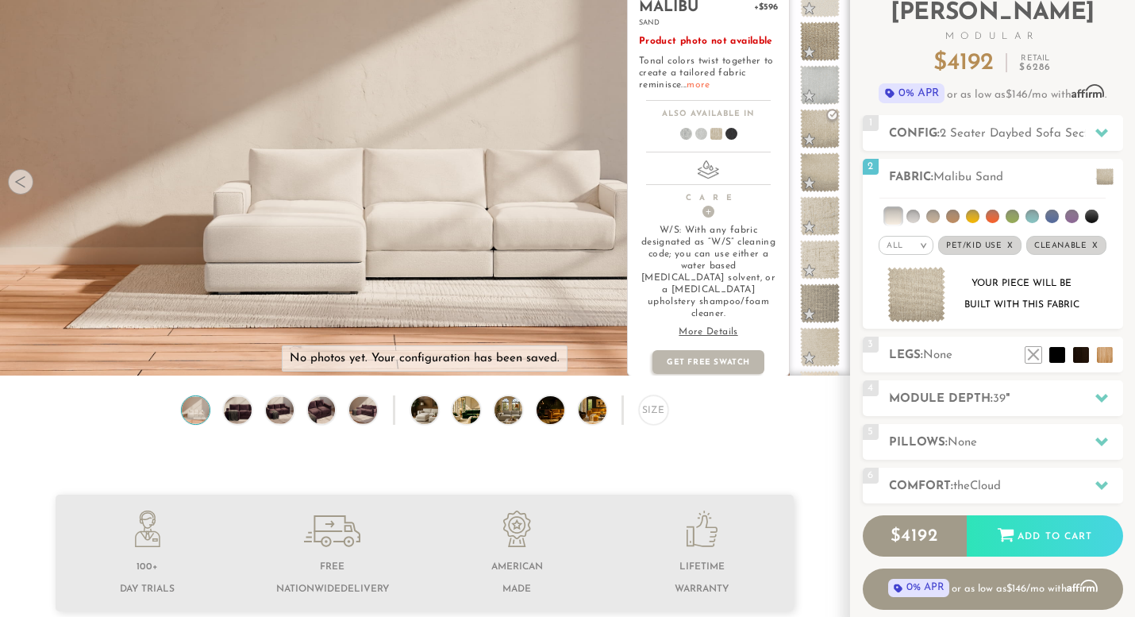
click at [697, 83] on link "more" at bounding box center [698, 85] width 23 height 10
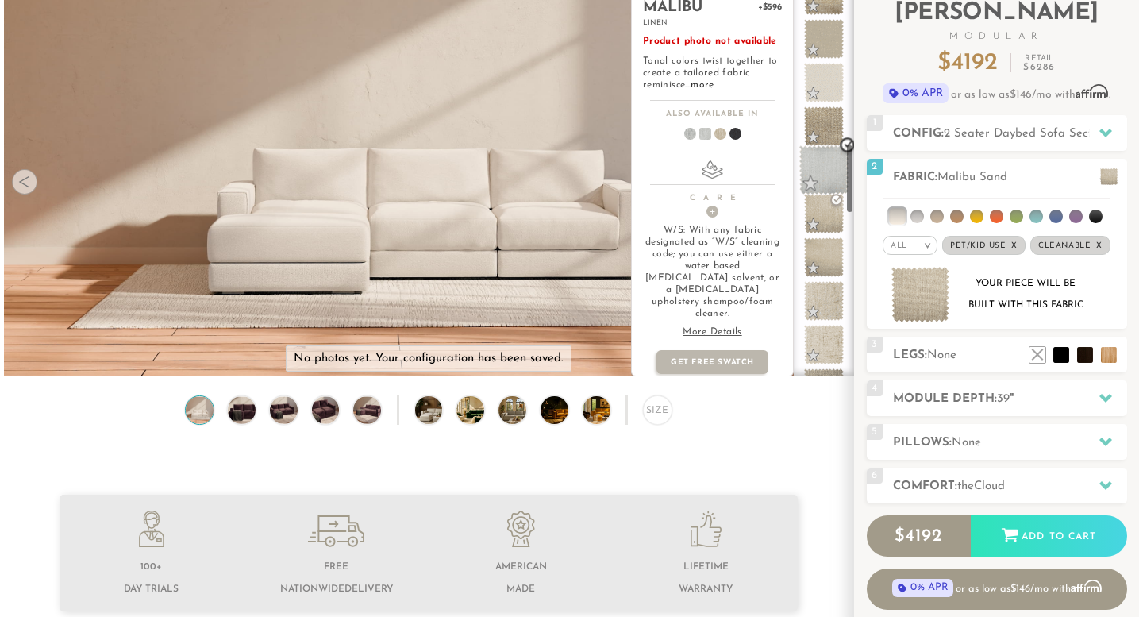
scroll to position [881, 0]
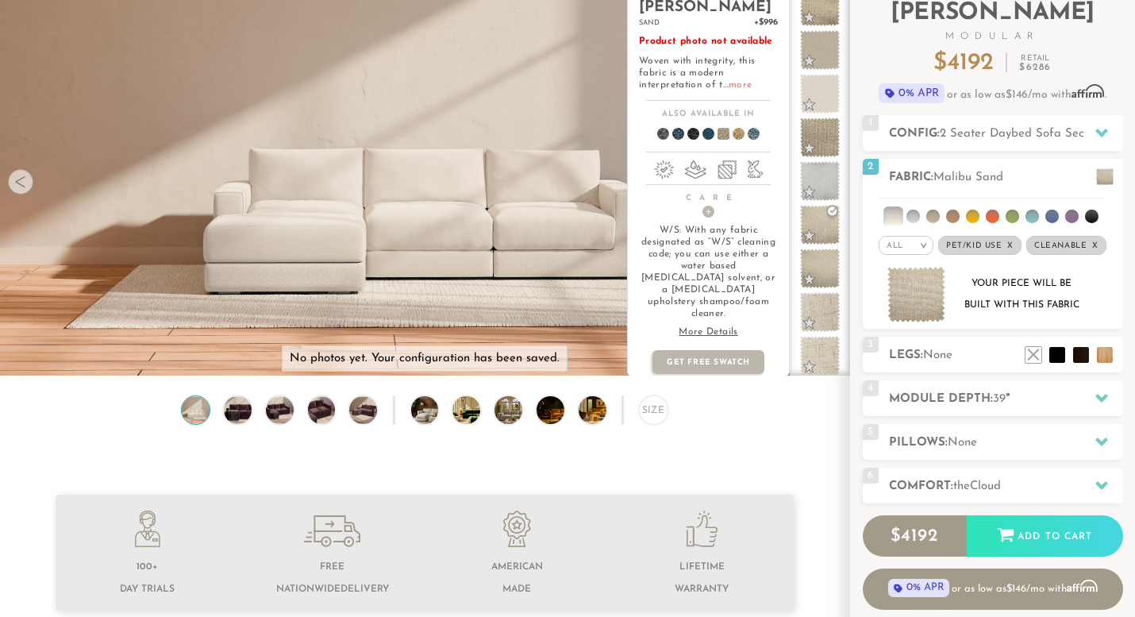
click at [738, 84] on link "more" at bounding box center [740, 85] width 23 height 10
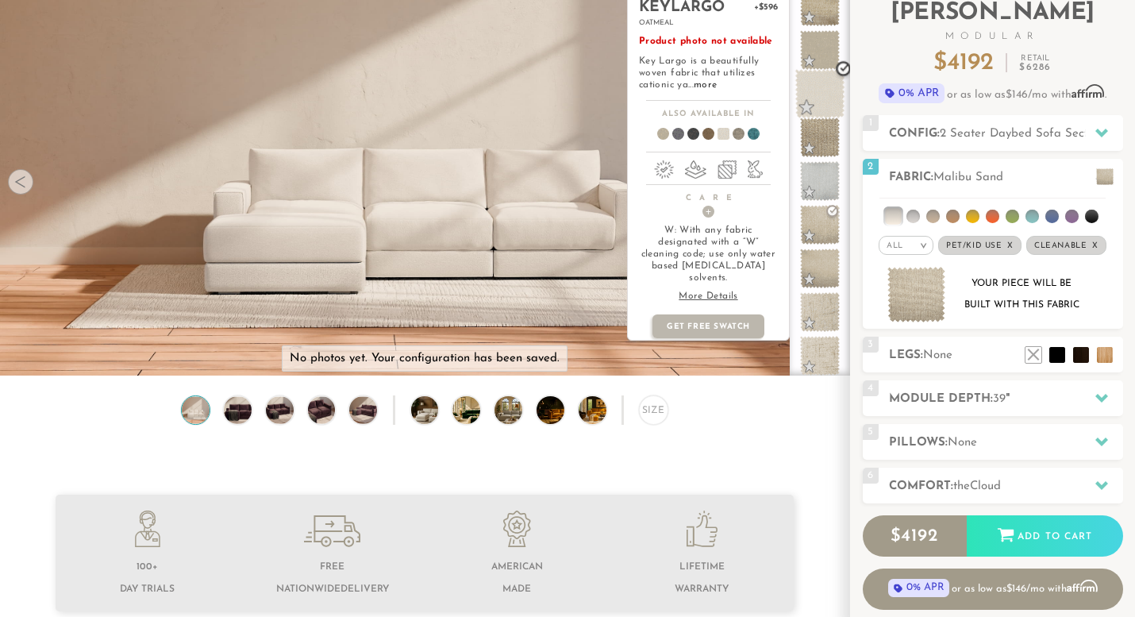
click at [826, 92] on span at bounding box center [821, 94] width 50 height 50
click at [703, 86] on link "more" at bounding box center [705, 85] width 23 height 10
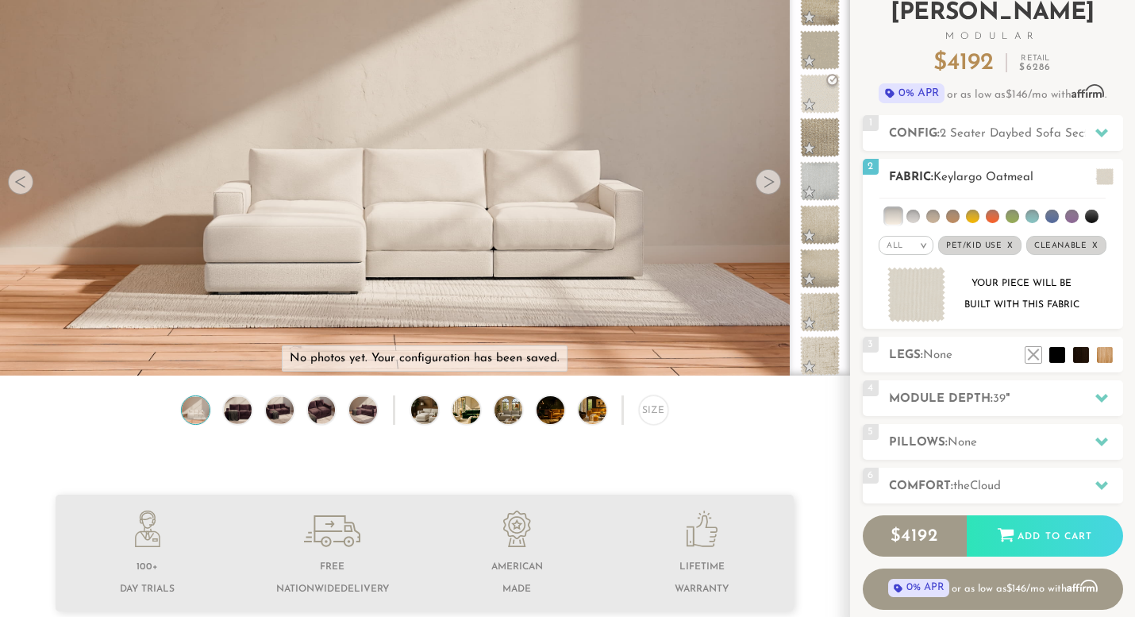
click at [924, 285] on img at bounding box center [917, 295] width 59 height 56
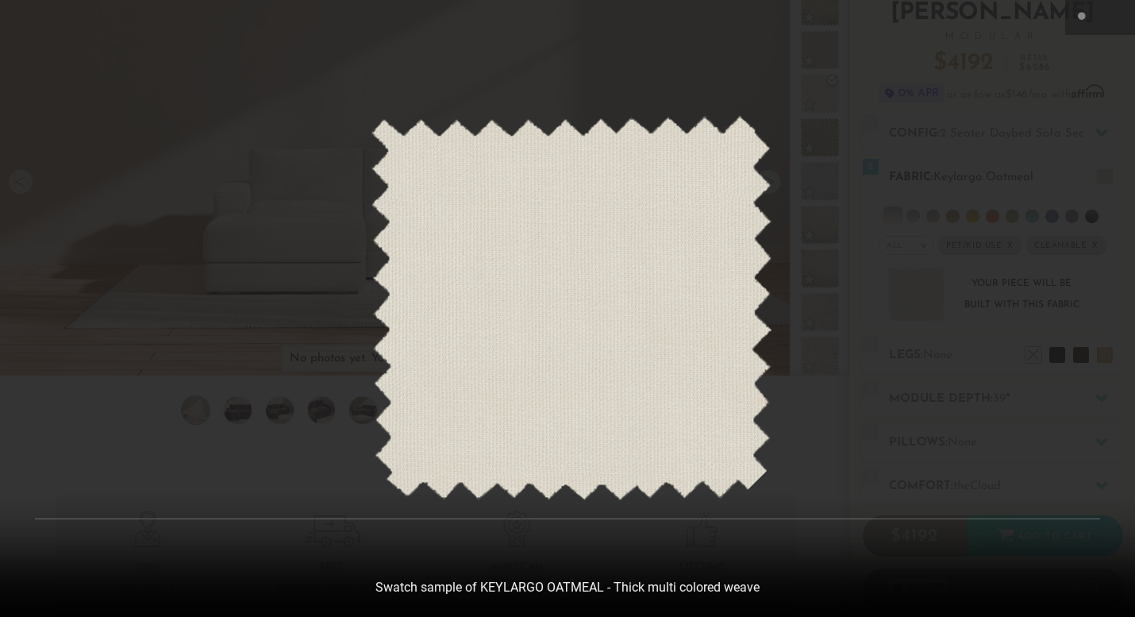
scroll to position [17436, 1135]
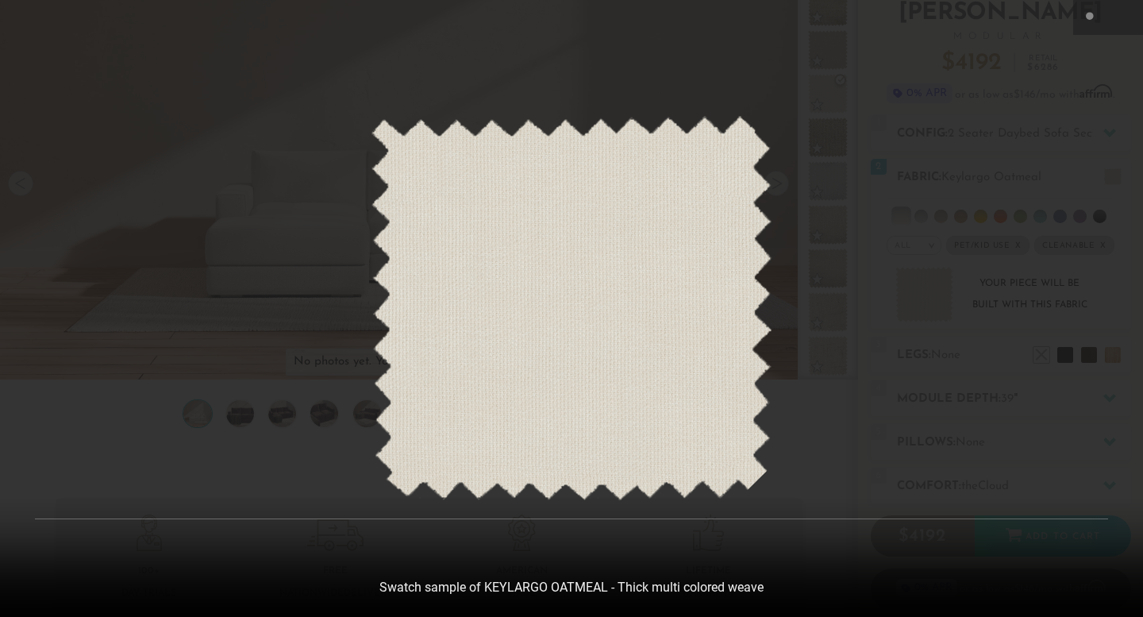
click at [807, 248] on div at bounding box center [571, 308] width 1143 height 617
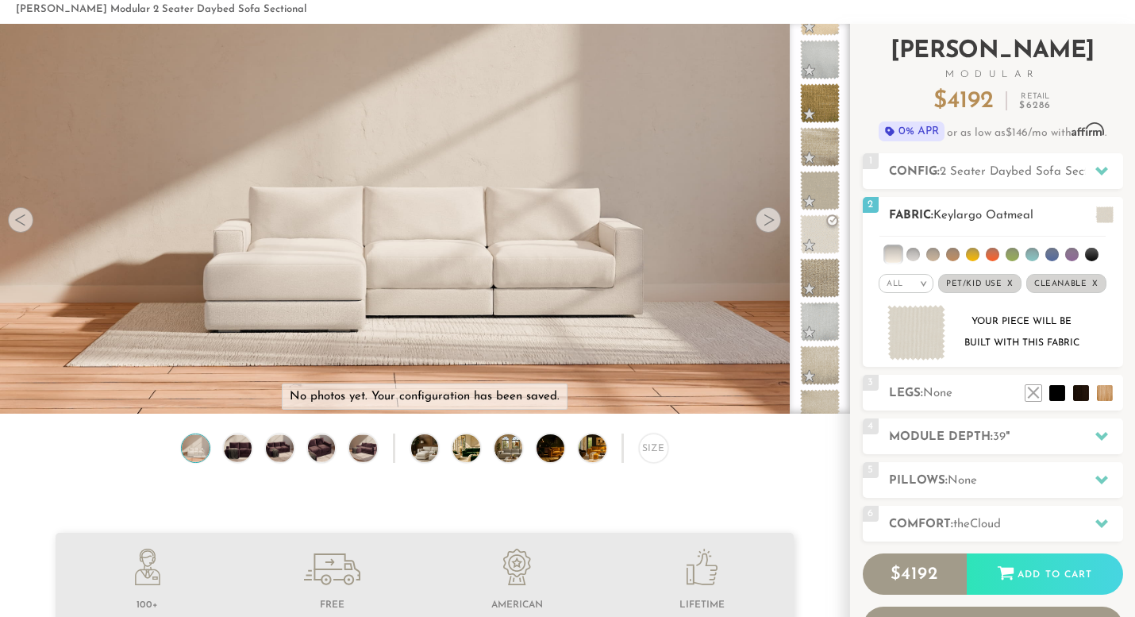
scroll to position [71, 0]
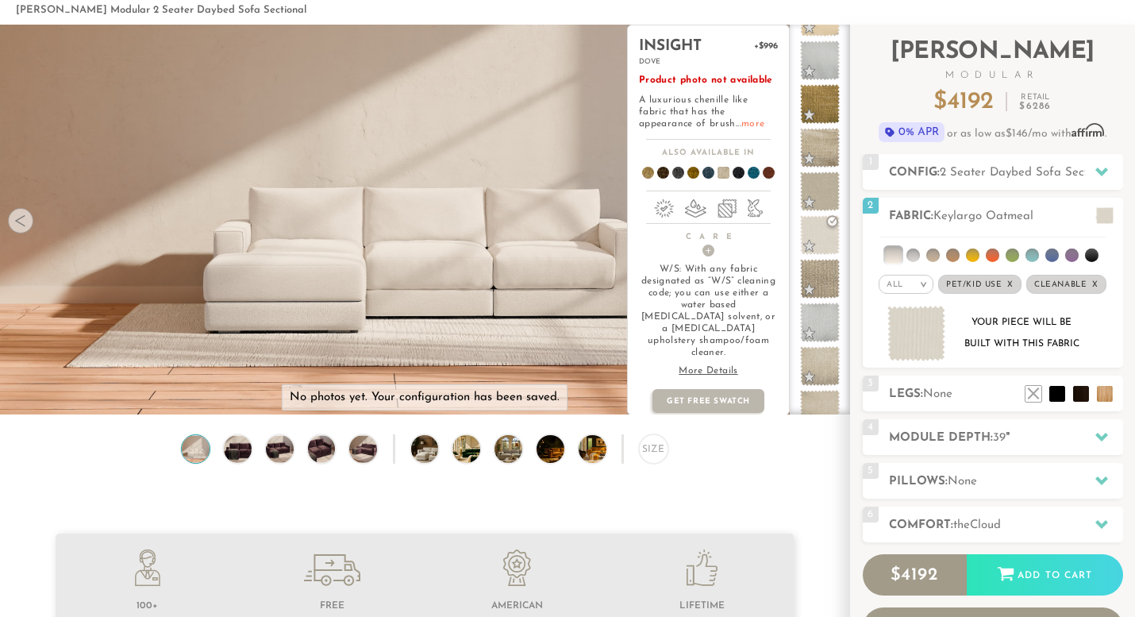
click at [742, 125] on link "more" at bounding box center [753, 124] width 23 height 10
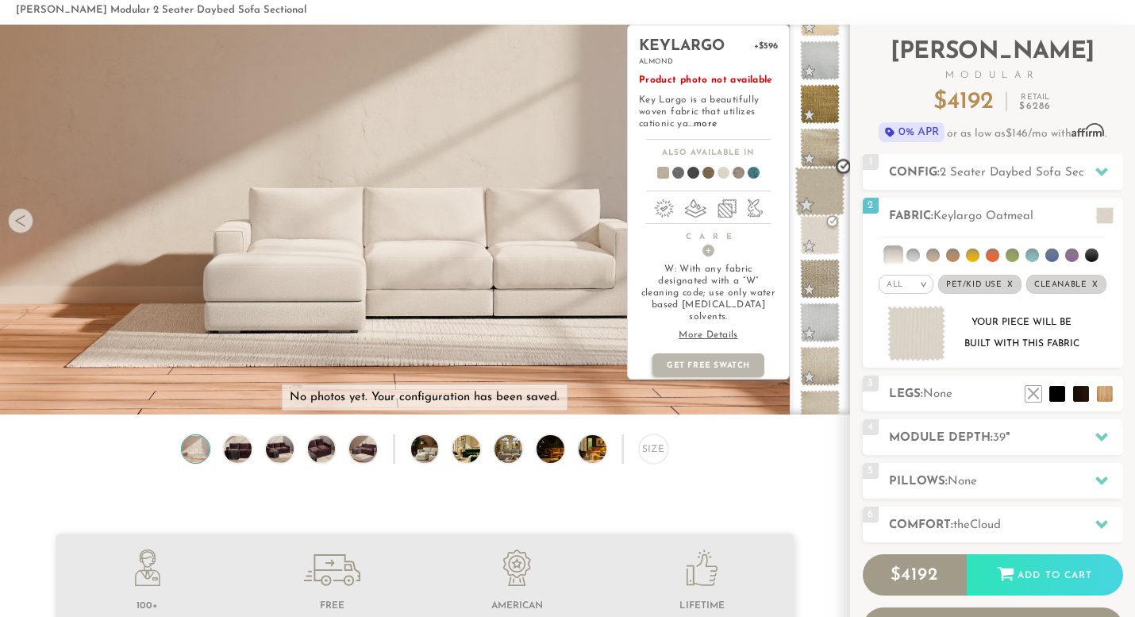
click at [824, 195] on span at bounding box center [821, 192] width 50 height 50
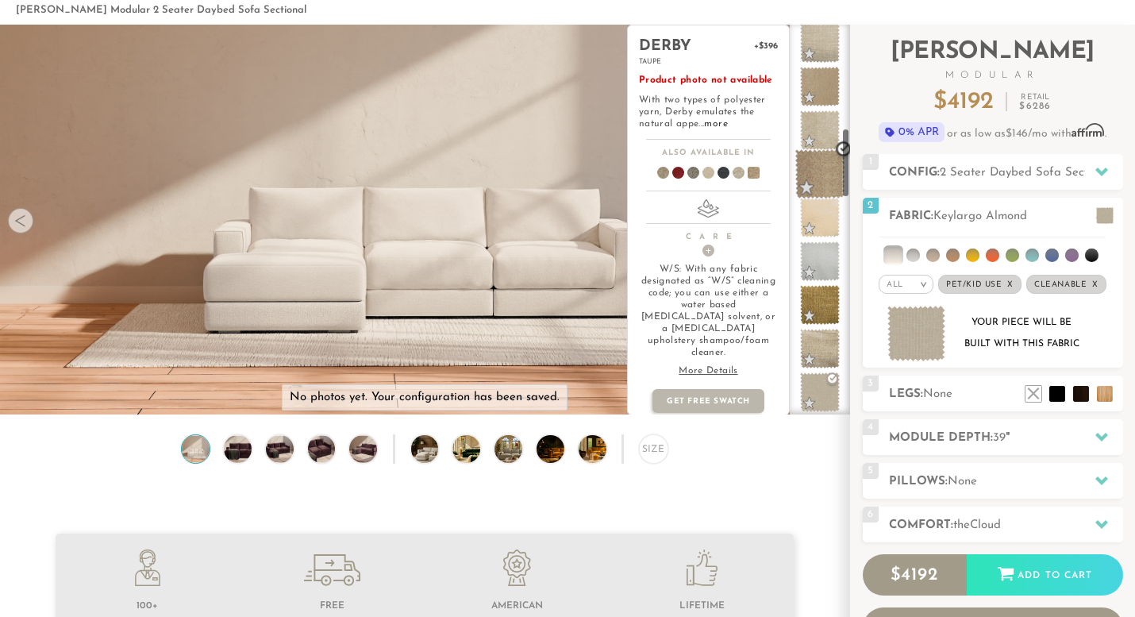
scroll to position [577, 1]
click at [815, 170] on span at bounding box center [820, 174] width 50 height 50
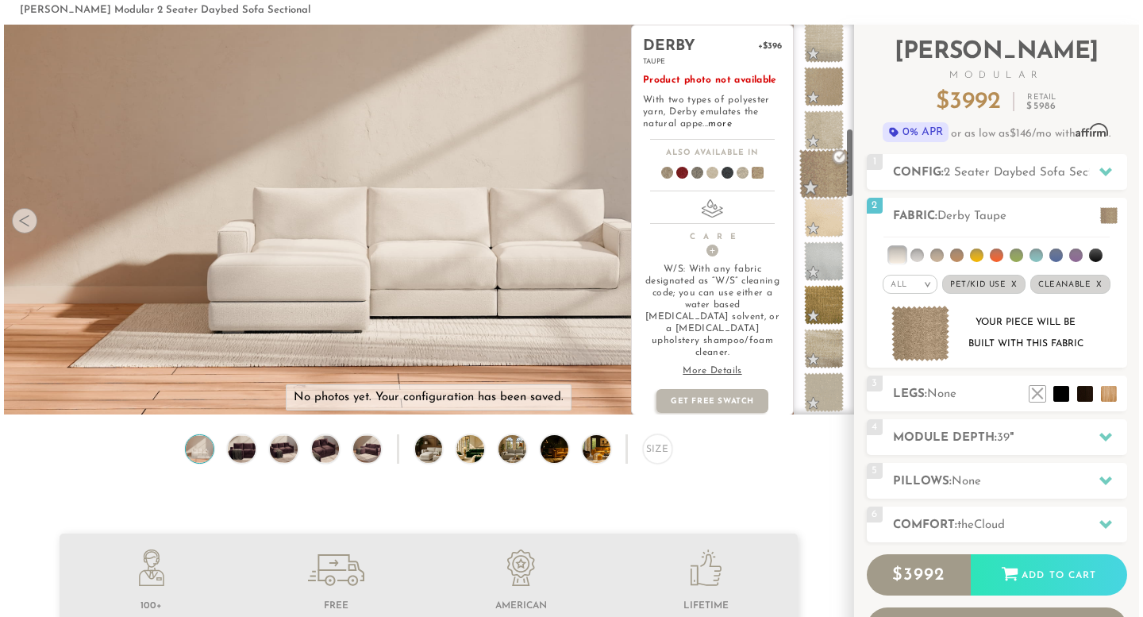
scroll to position [577, 0]
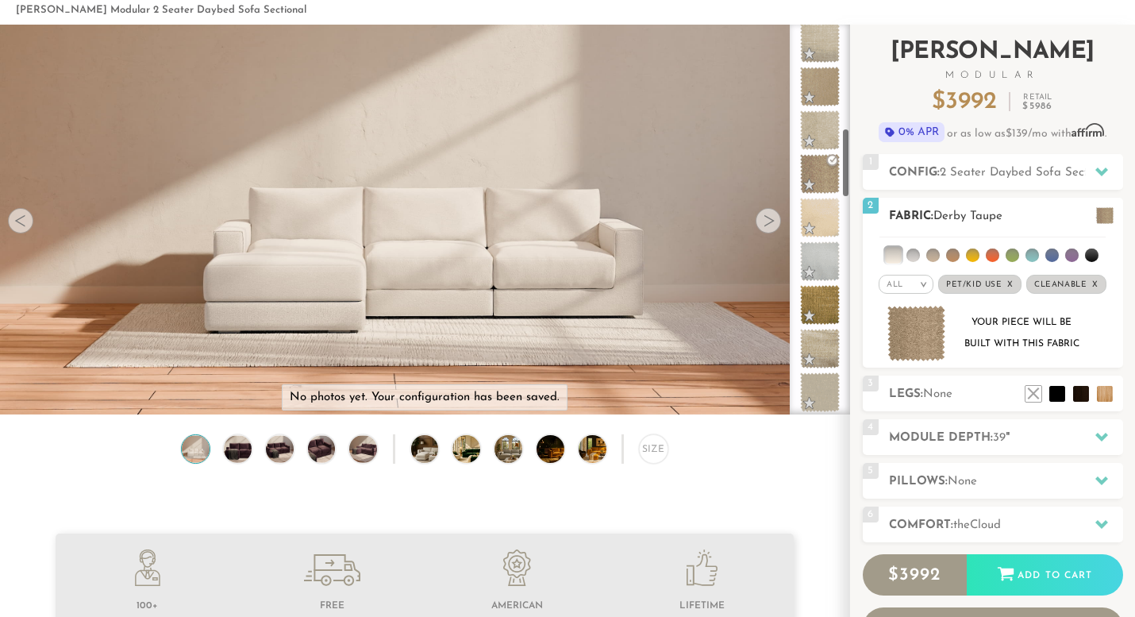
click at [909, 326] on img at bounding box center [917, 334] width 59 height 56
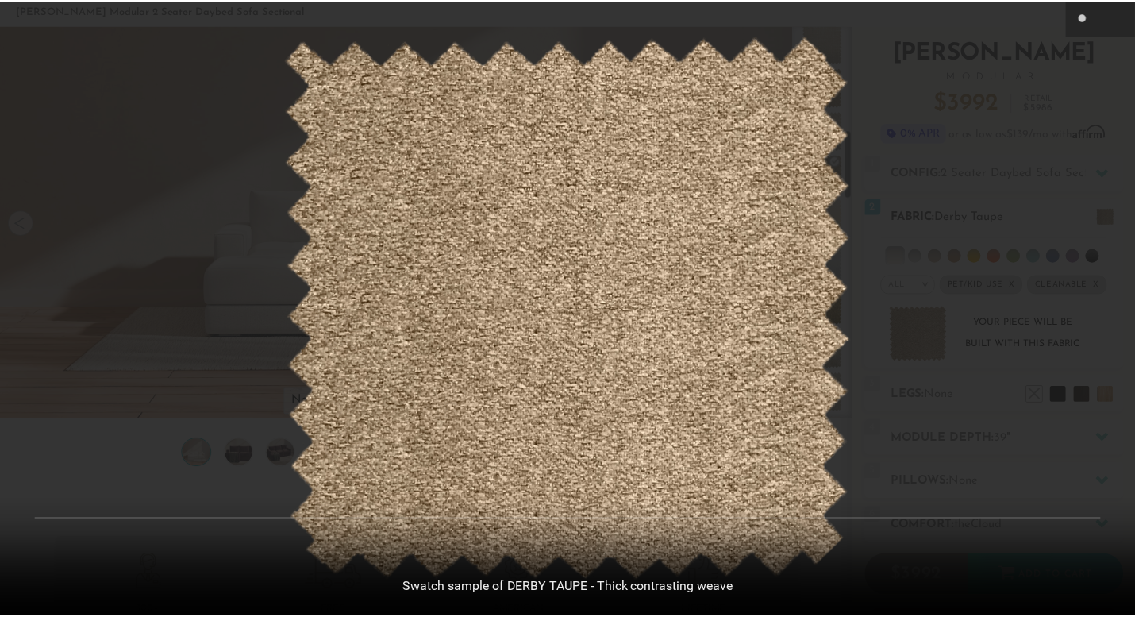
scroll to position [17436, 1135]
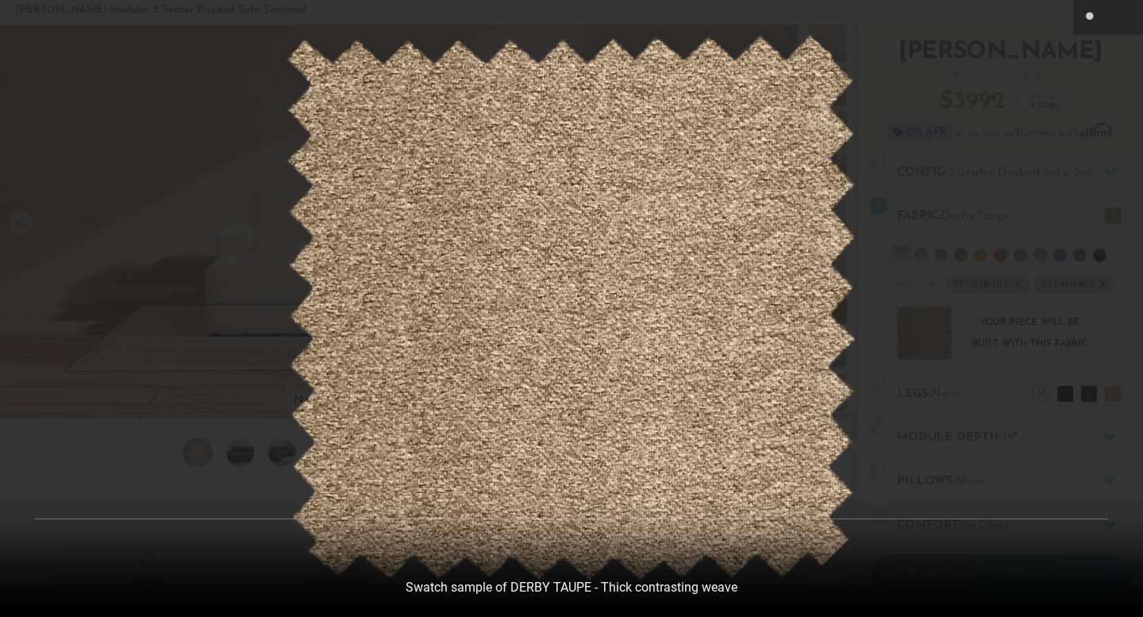
click at [877, 187] on div at bounding box center [571, 308] width 1143 height 617
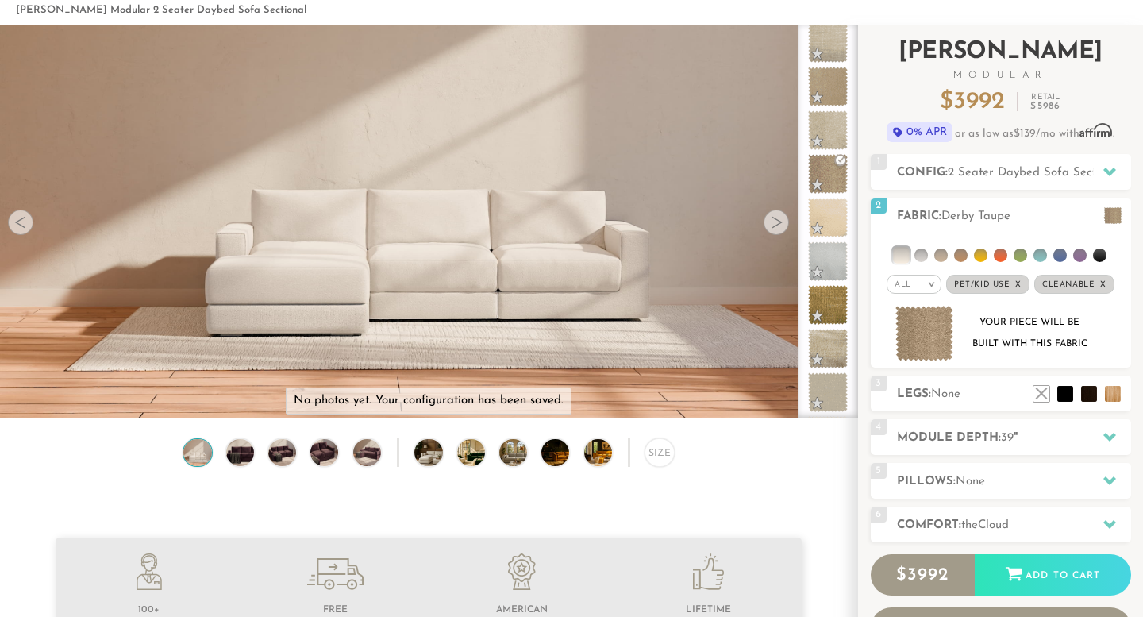
scroll to position [13, 9]
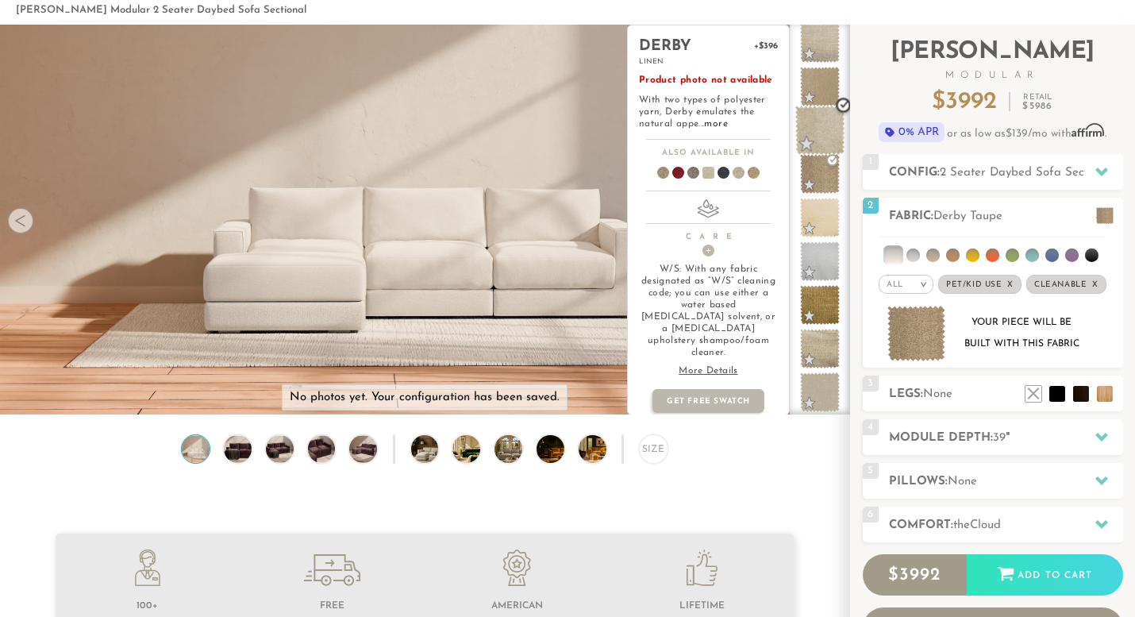
click at [823, 121] on span at bounding box center [821, 131] width 50 height 50
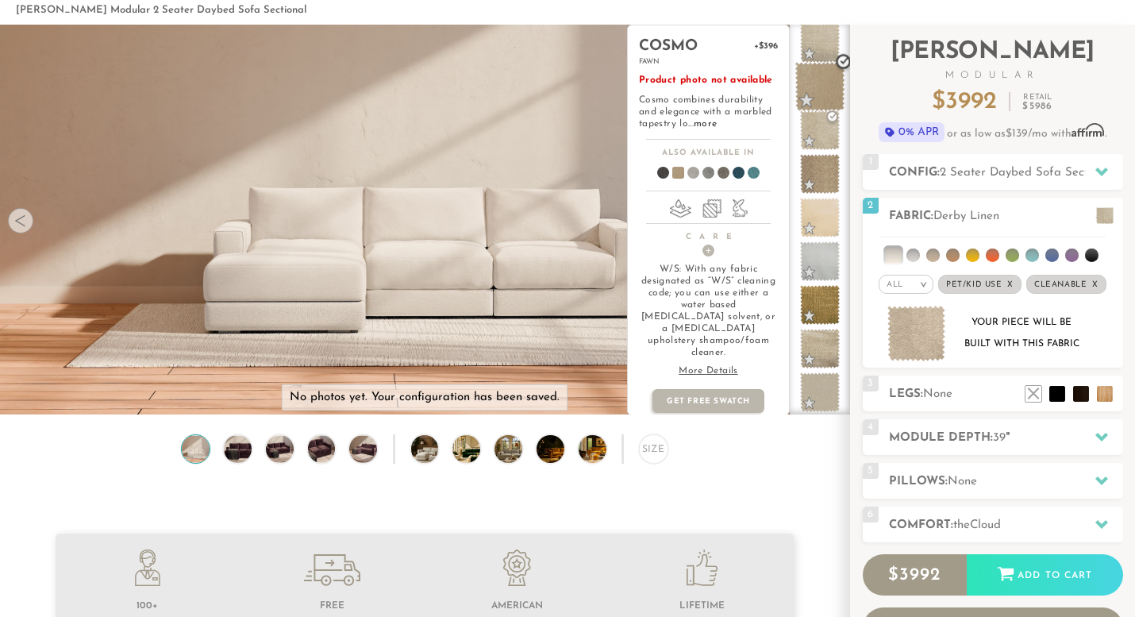
click at [824, 87] on span at bounding box center [821, 87] width 50 height 50
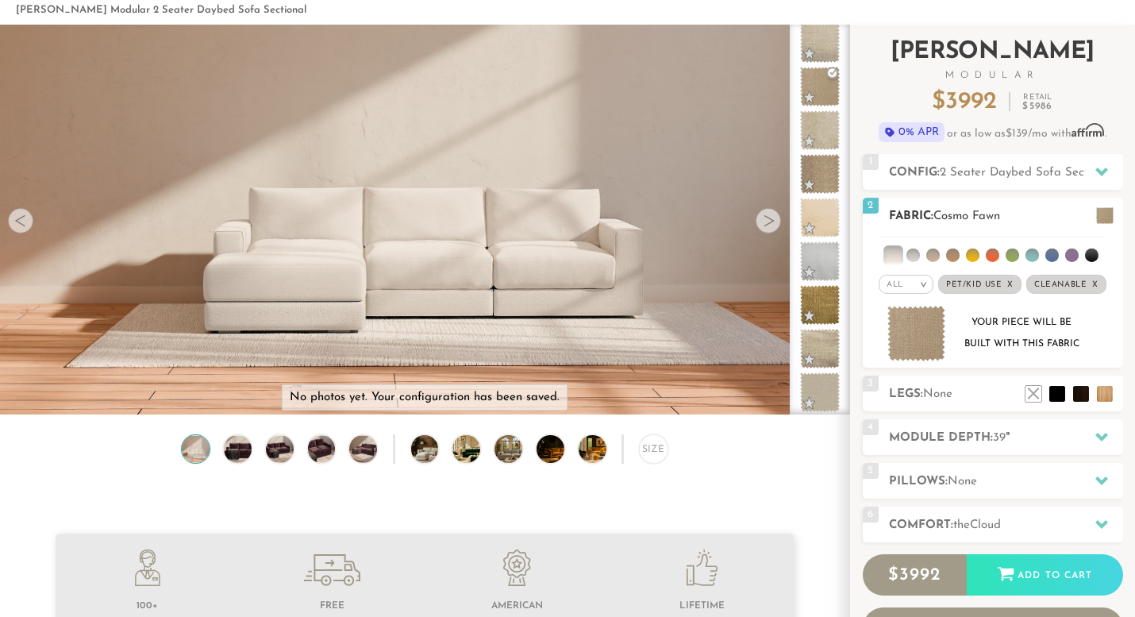
click at [916, 345] on img at bounding box center [917, 334] width 59 height 56
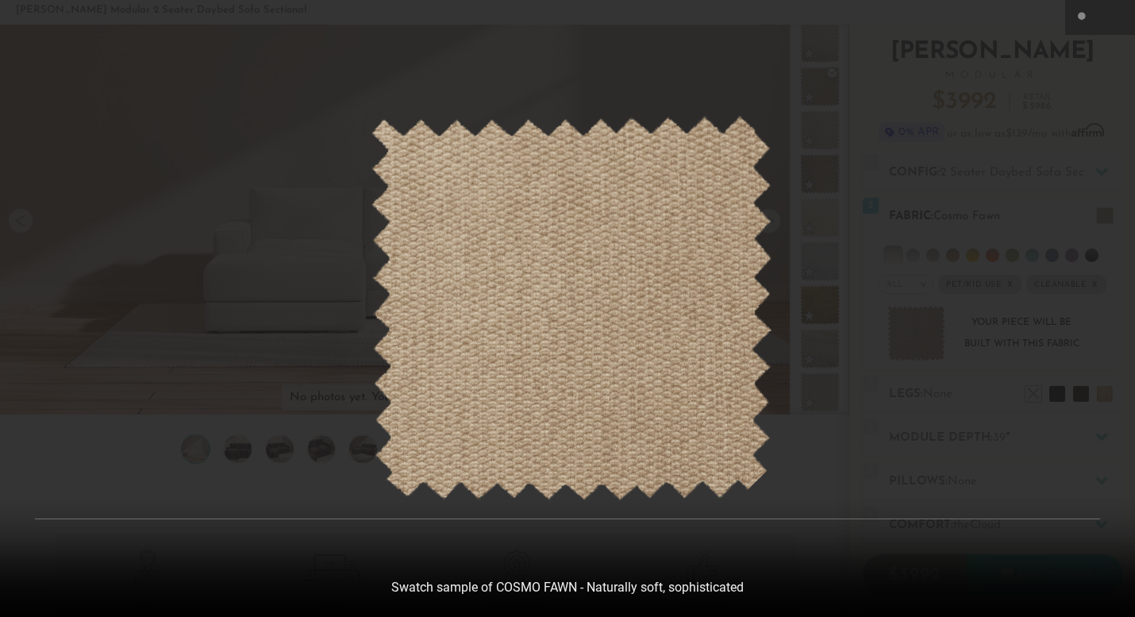
scroll to position [17436, 1135]
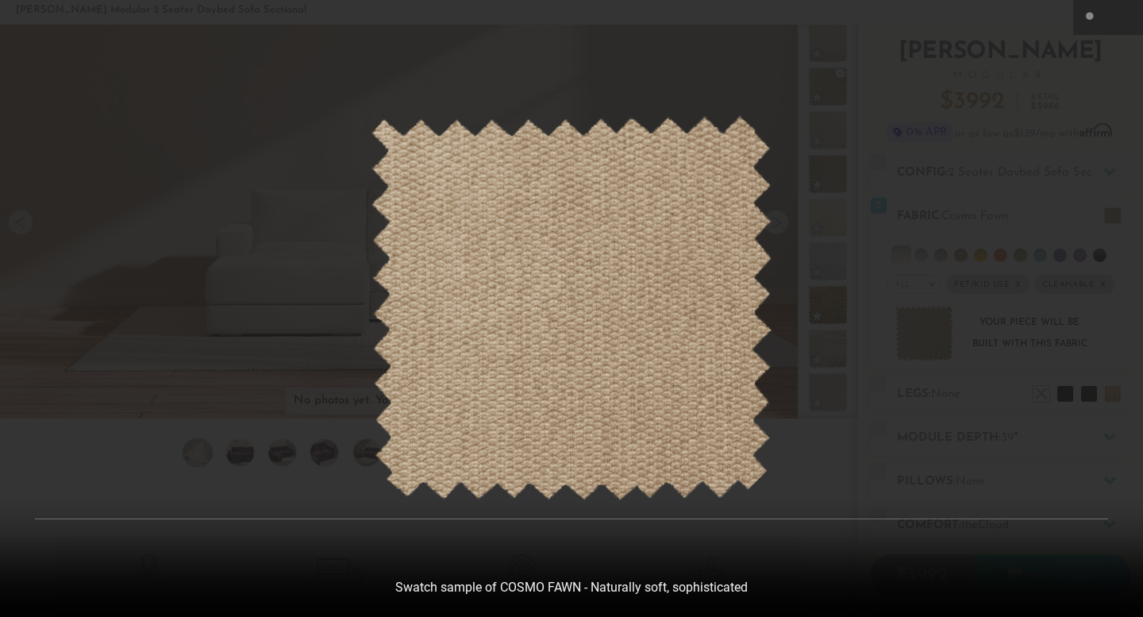
click at [815, 270] on div at bounding box center [571, 308] width 1143 height 617
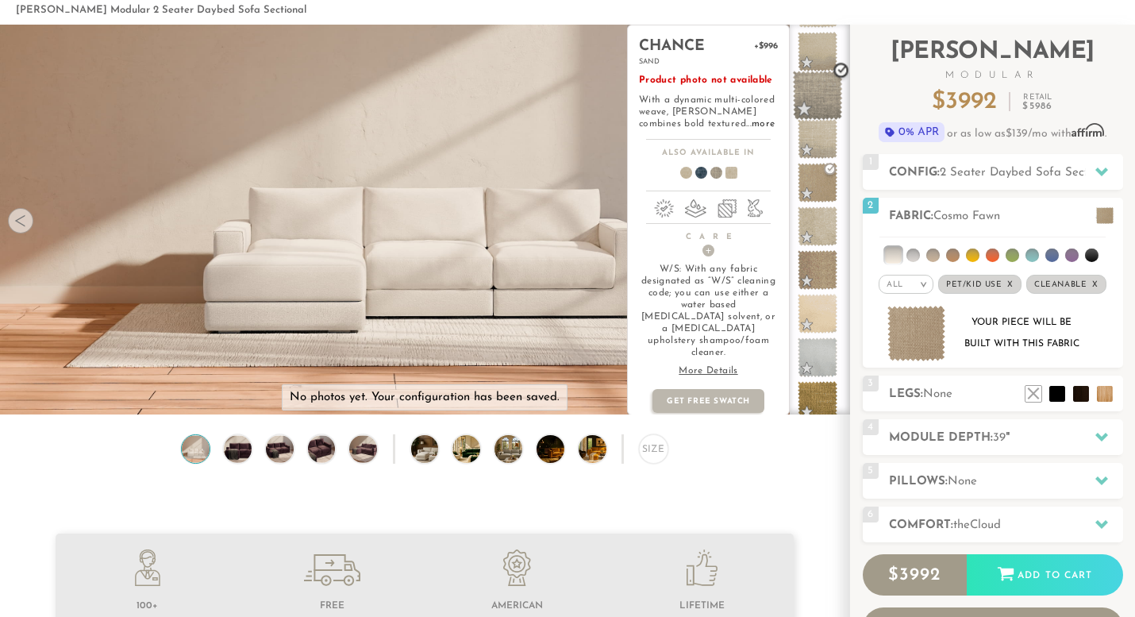
scroll to position [481, 0]
click at [815, 93] on span at bounding box center [821, 96] width 50 height 50
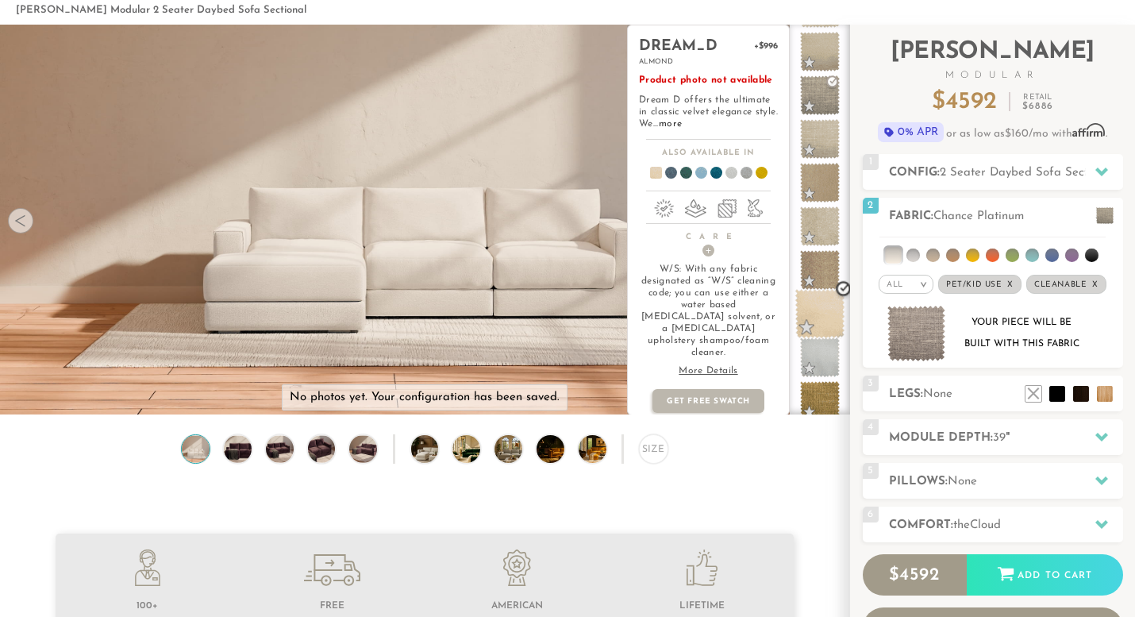
click at [831, 309] on span at bounding box center [821, 314] width 50 height 50
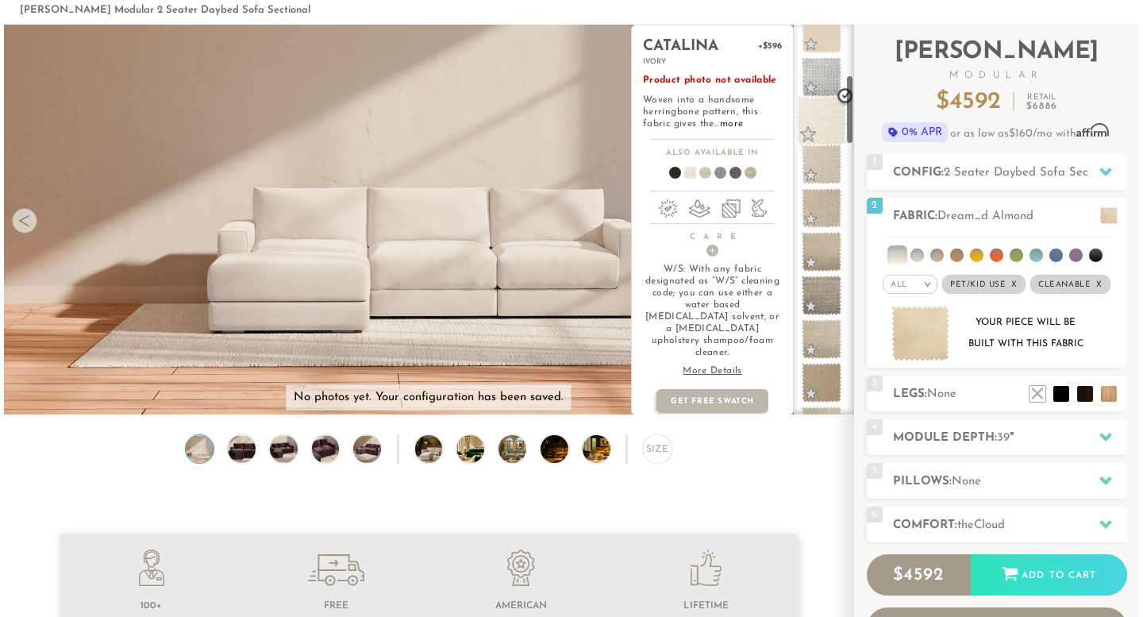
scroll to position [281, 0]
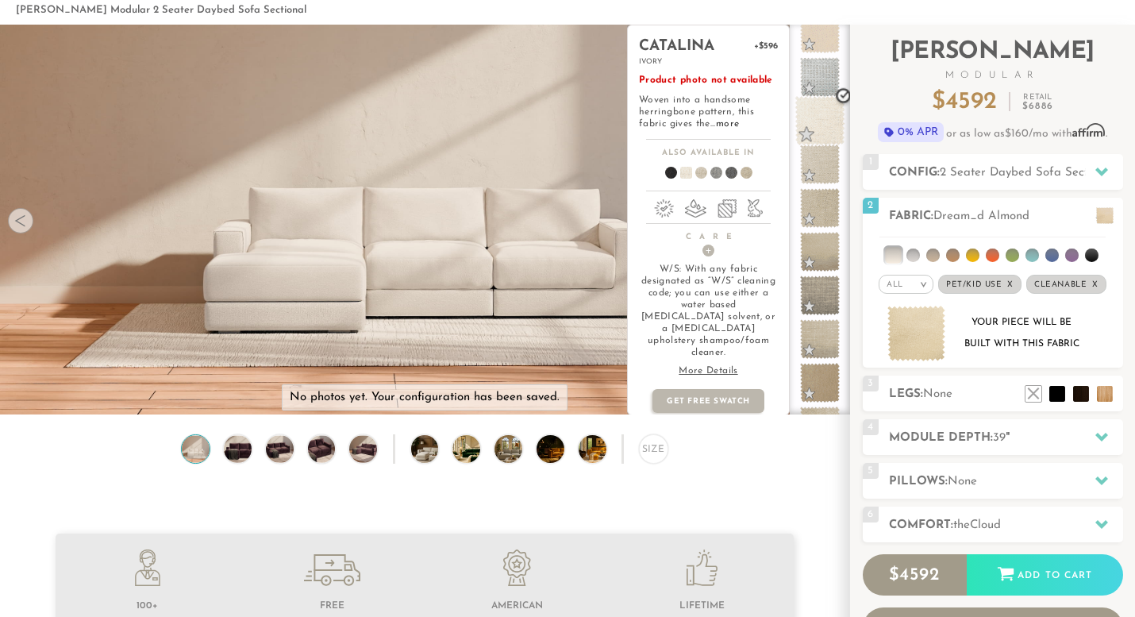
click at [829, 122] on span at bounding box center [821, 121] width 50 height 50
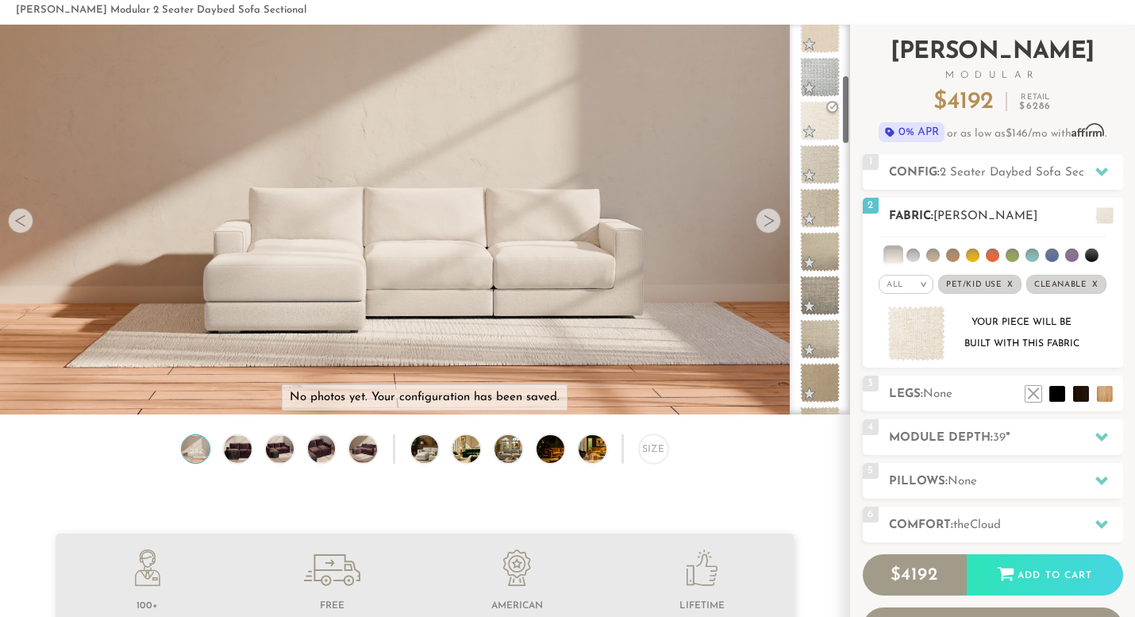
click at [912, 333] on img at bounding box center [917, 334] width 59 height 56
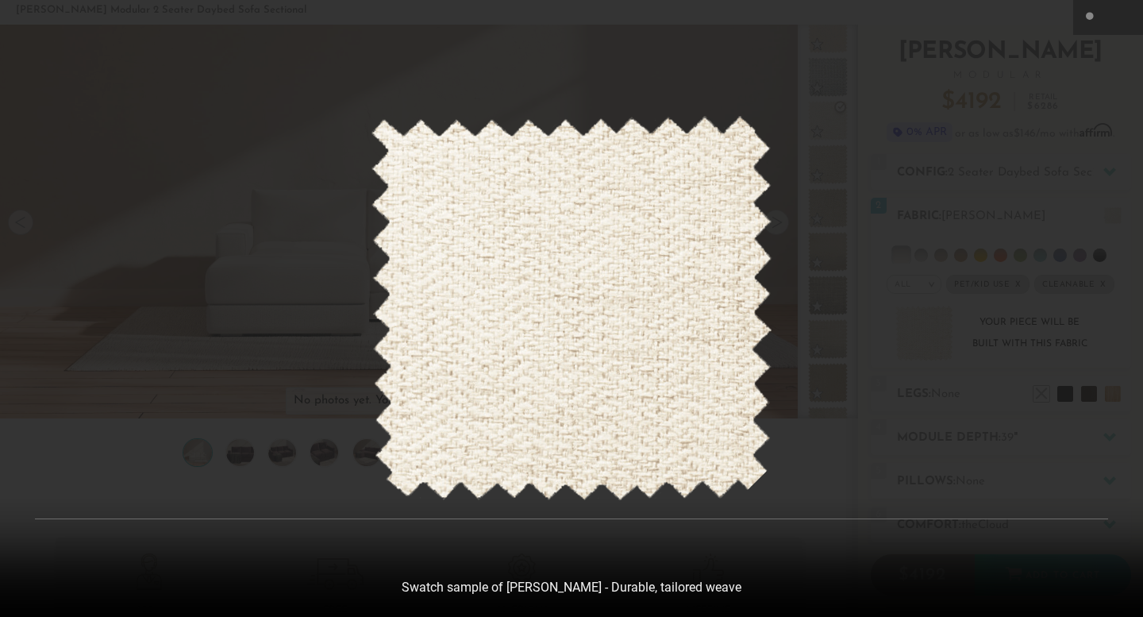
click at [858, 208] on div at bounding box center [571, 308] width 1143 height 617
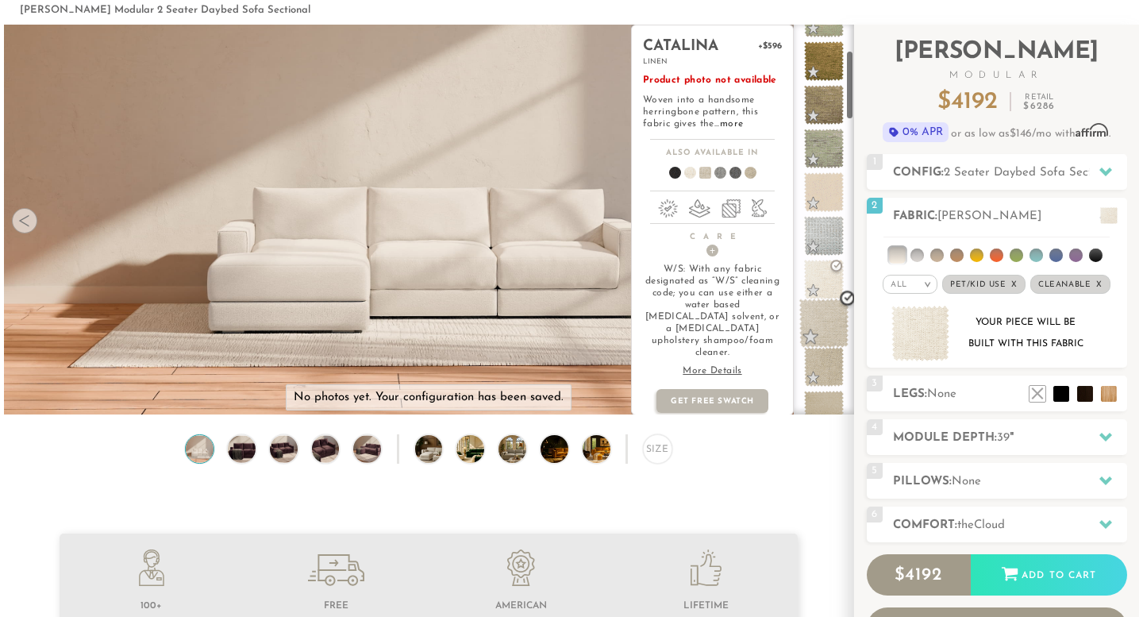
scroll to position [115, 0]
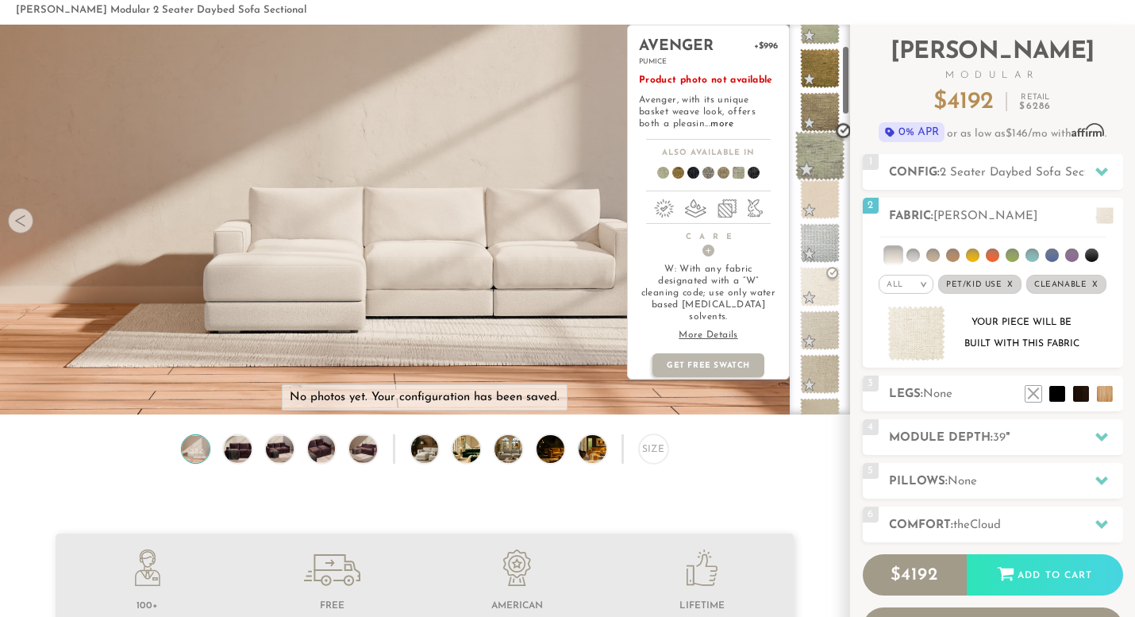
click at [823, 156] on span at bounding box center [821, 156] width 50 height 50
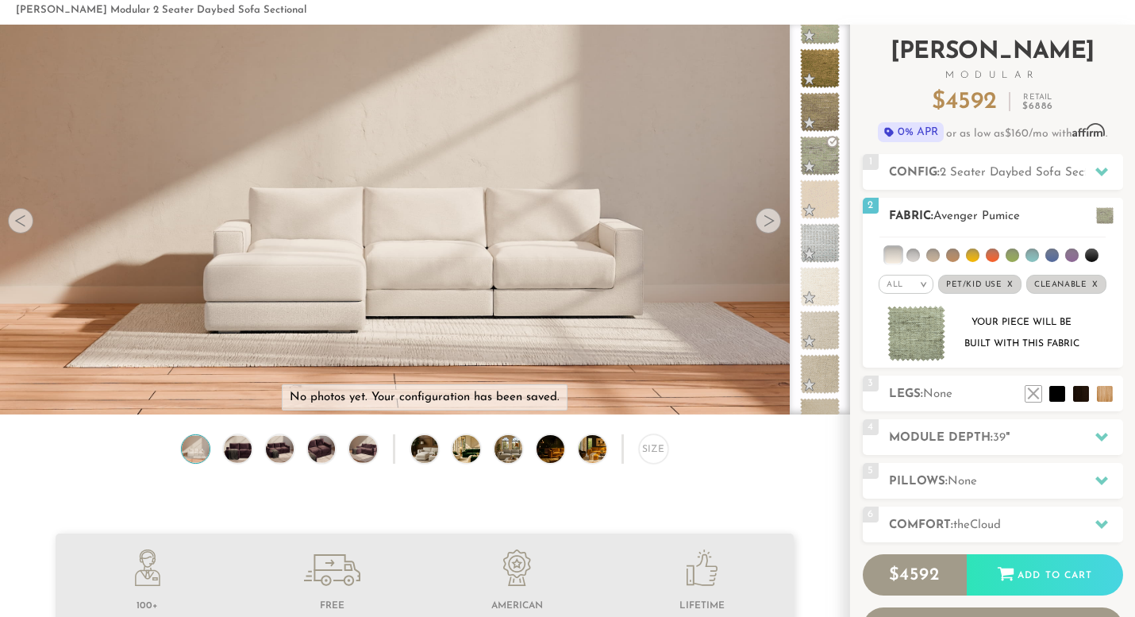
click at [908, 325] on img at bounding box center [917, 334] width 59 height 56
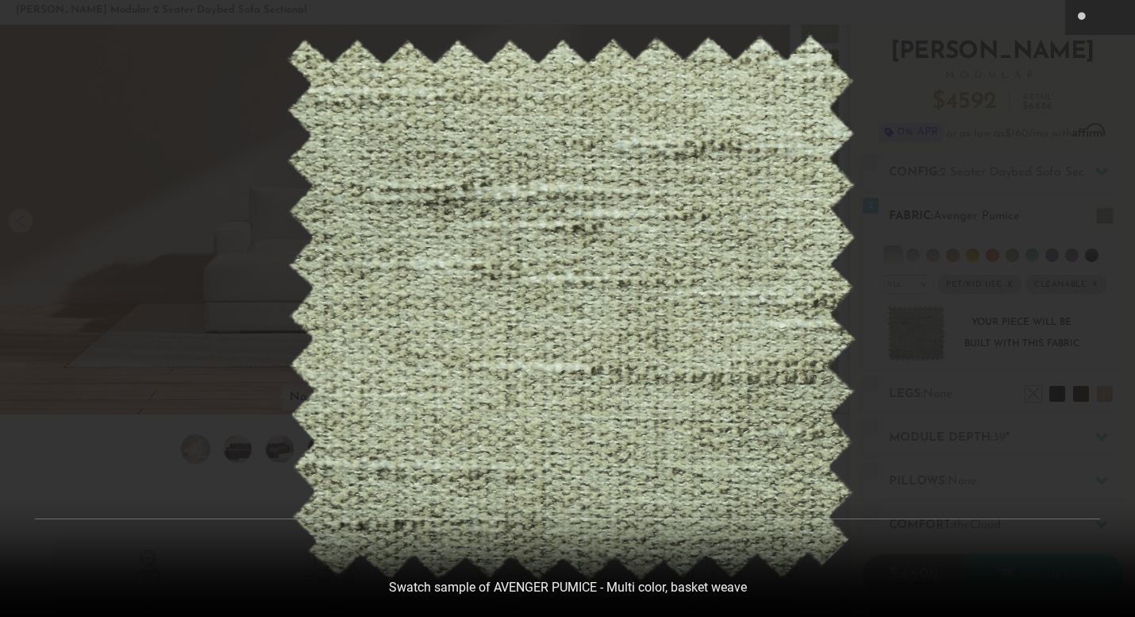
scroll to position [17436, 1135]
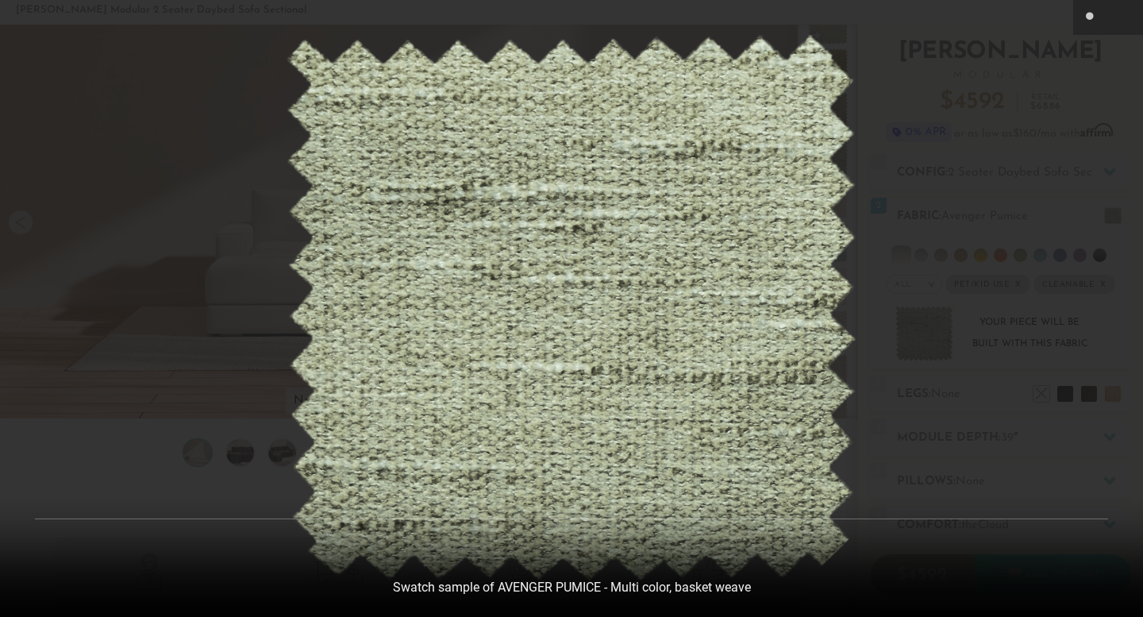
click at [888, 256] on div at bounding box center [571, 308] width 1143 height 617
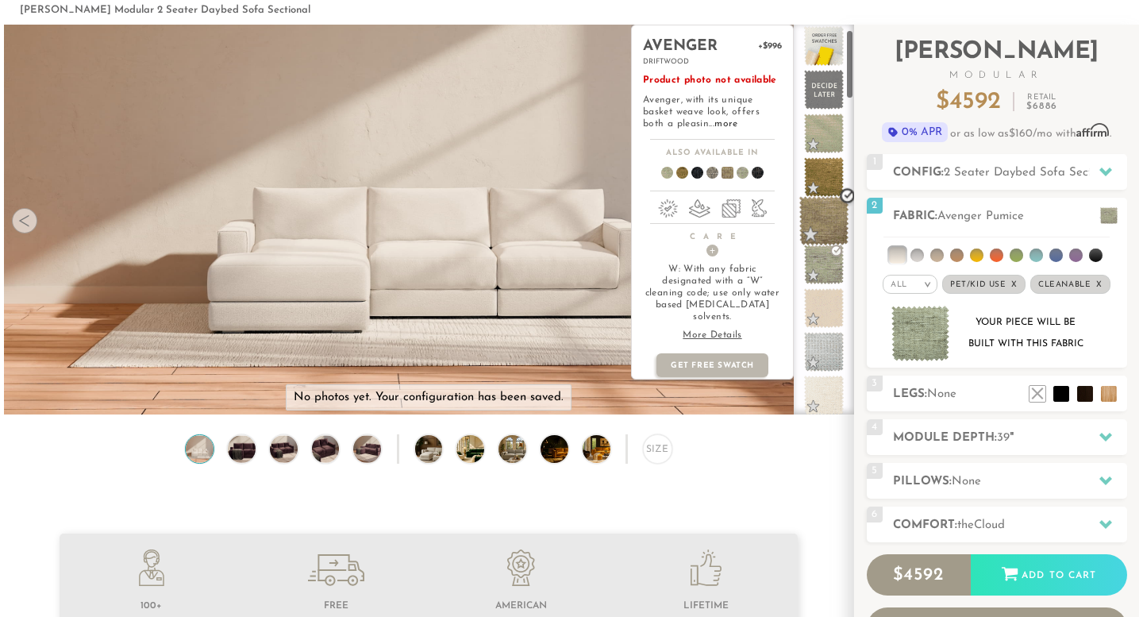
scroll to position [0, 0]
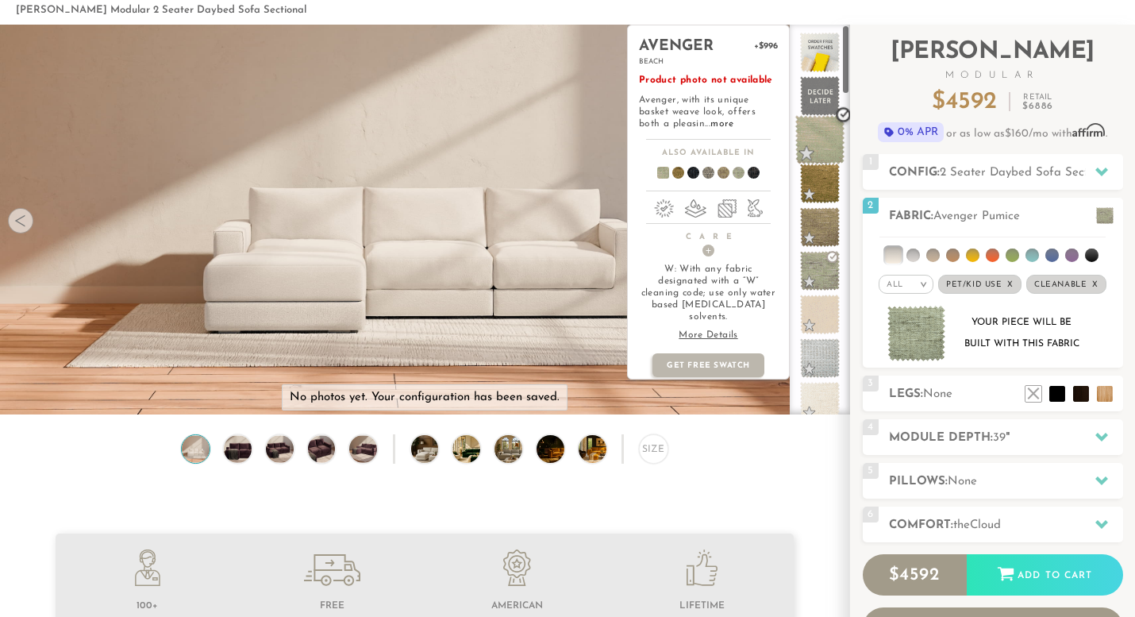
click at [816, 129] on span at bounding box center [821, 140] width 50 height 50
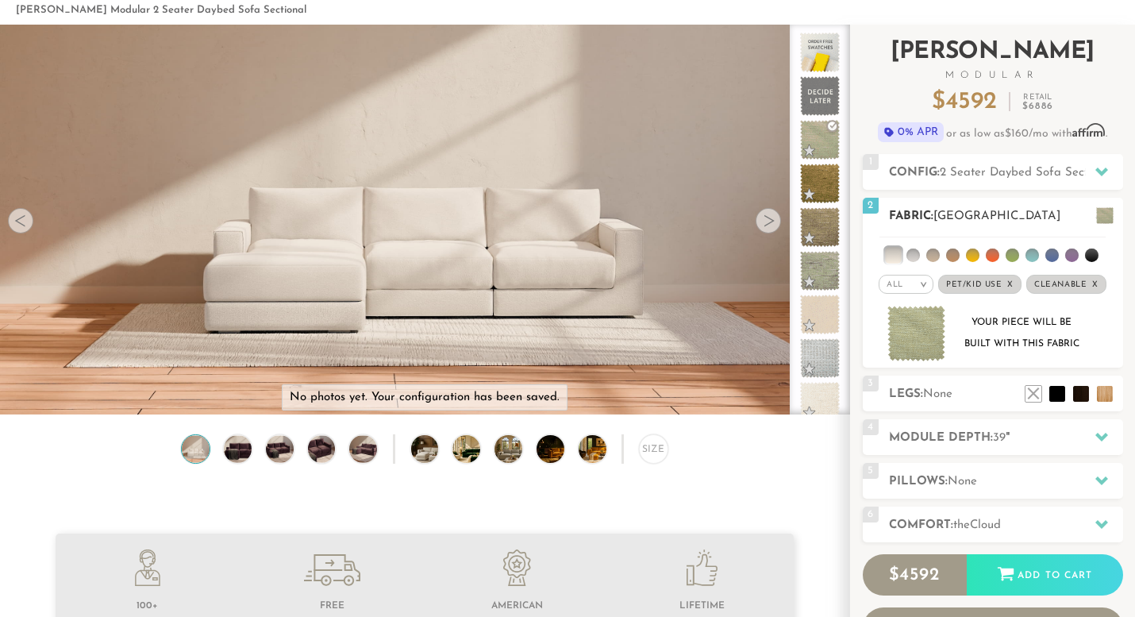
click at [931, 321] on img at bounding box center [917, 334] width 59 height 56
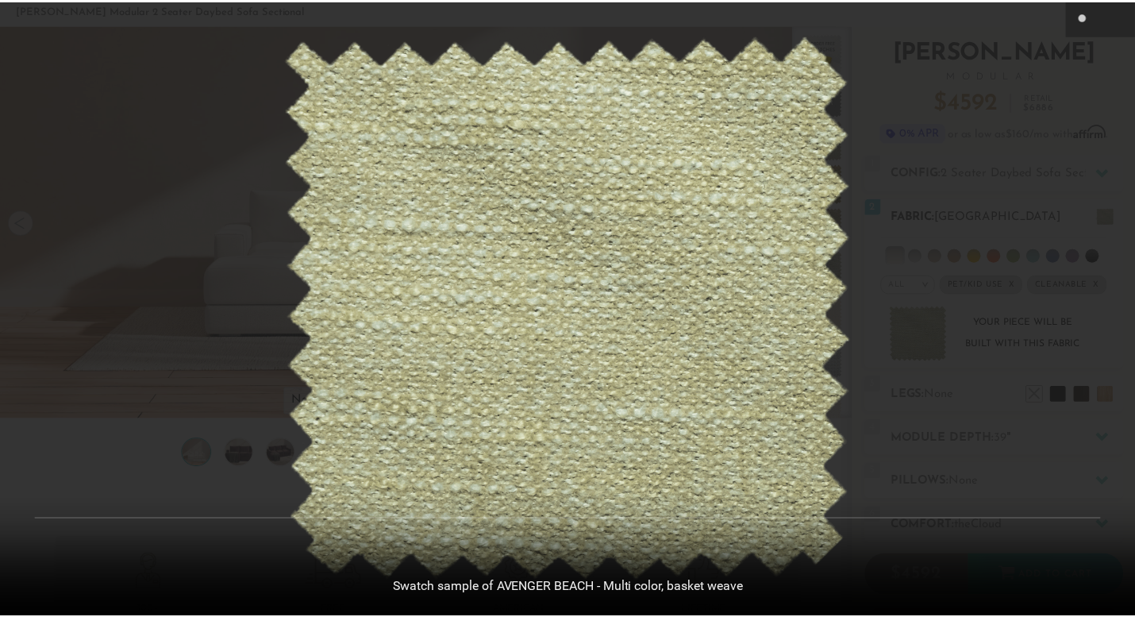
scroll to position [17436, 1135]
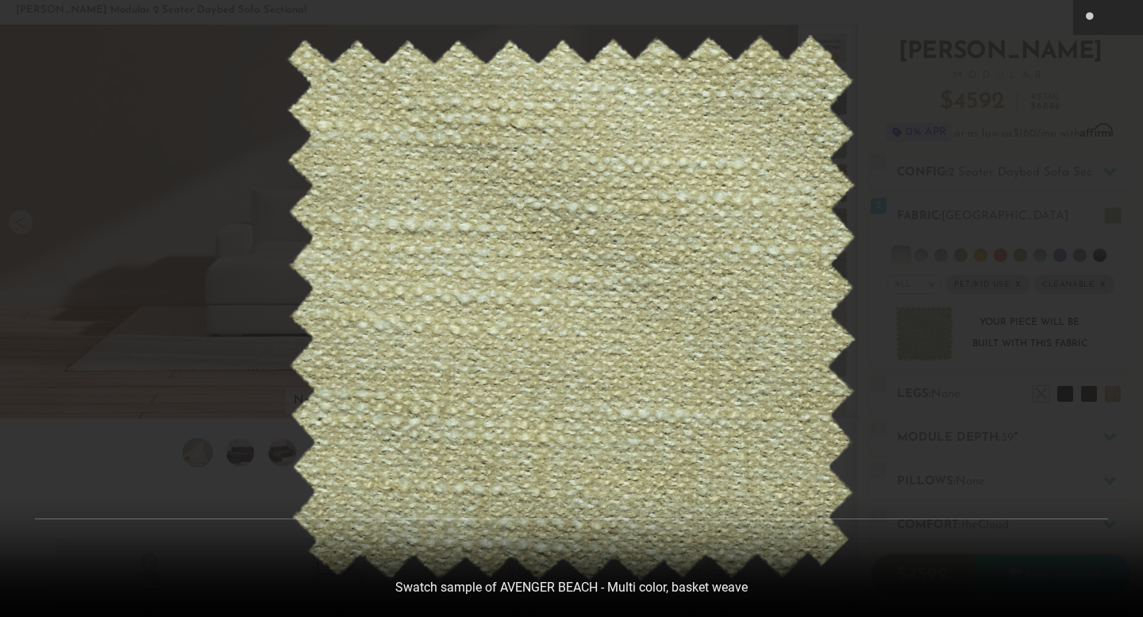
click at [925, 279] on div at bounding box center [571, 308] width 1143 height 617
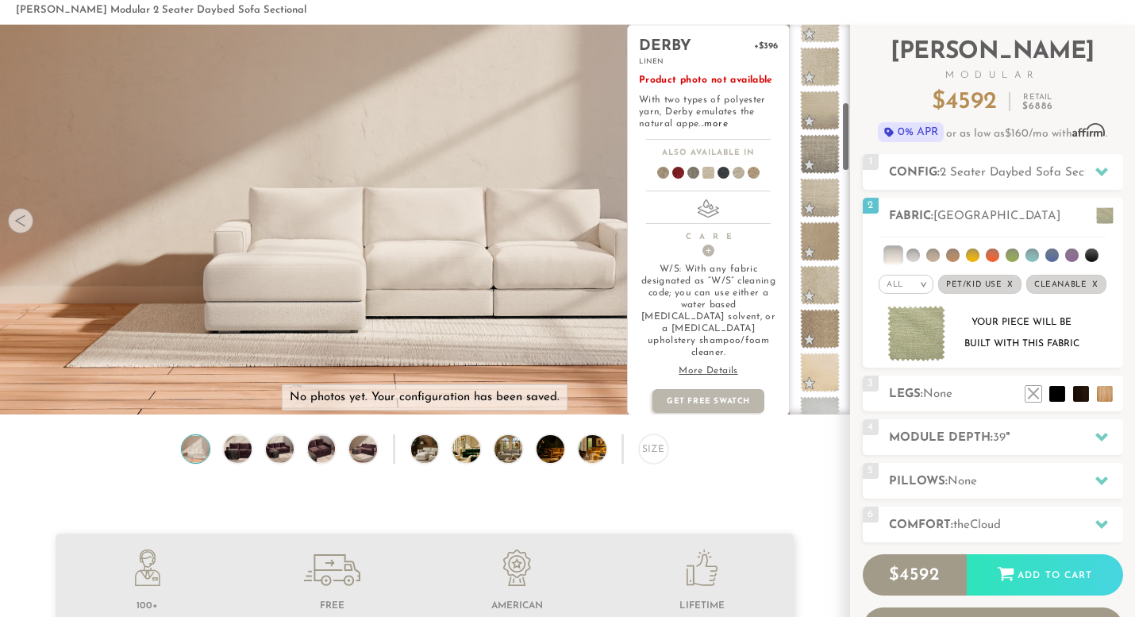
scroll to position [445, 0]
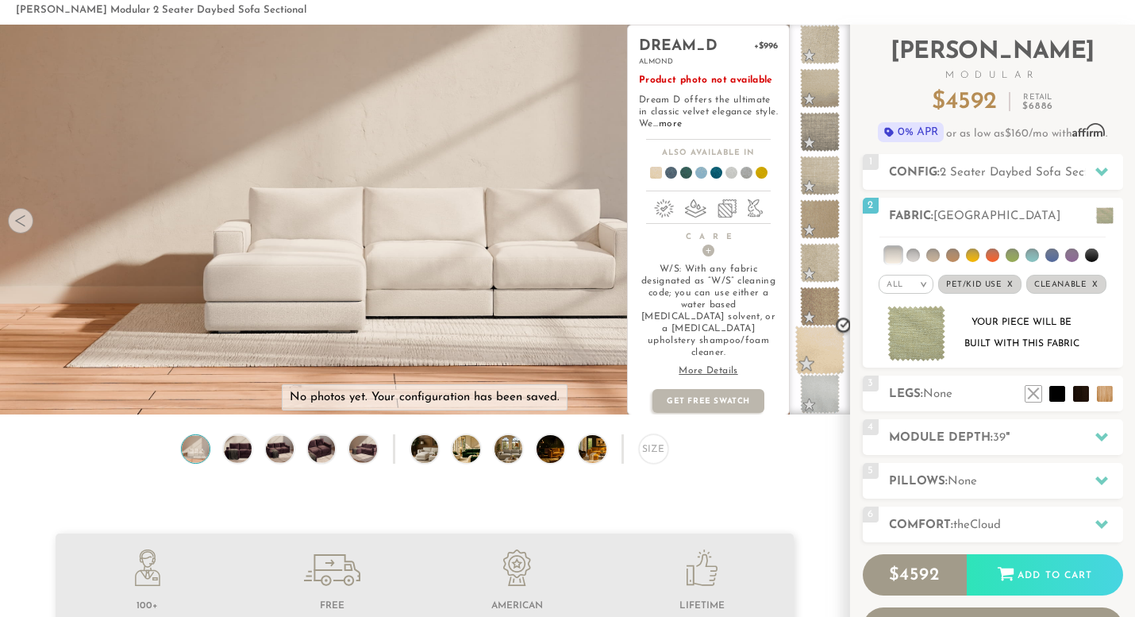
click at [815, 346] on span at bounding box center [821, 351] width 50 height 50
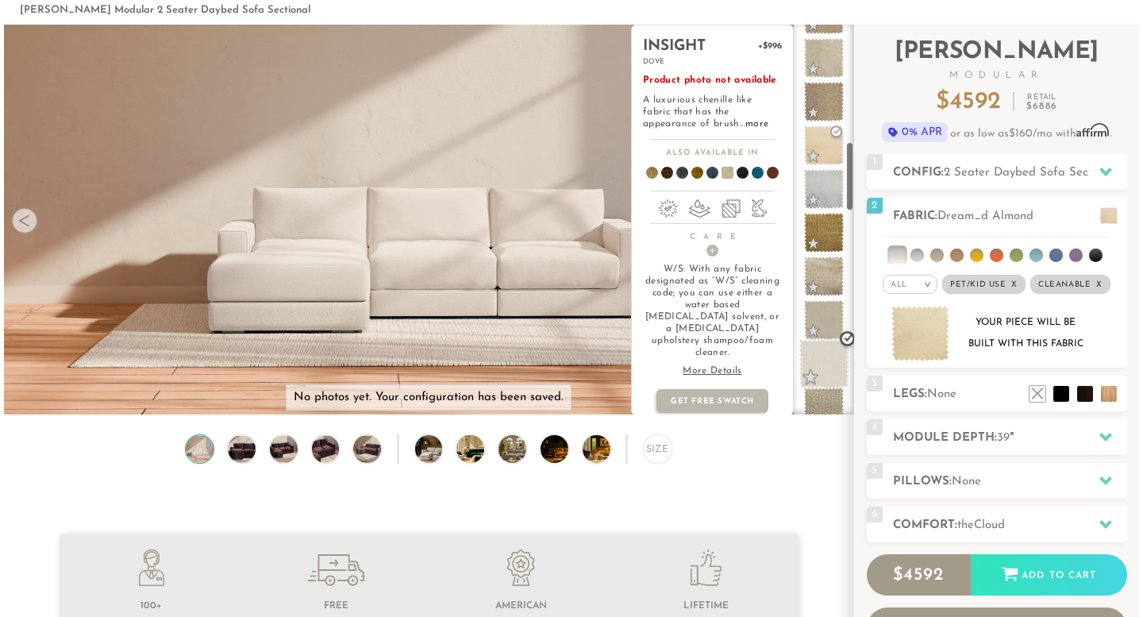
scroll to position [649, 0]
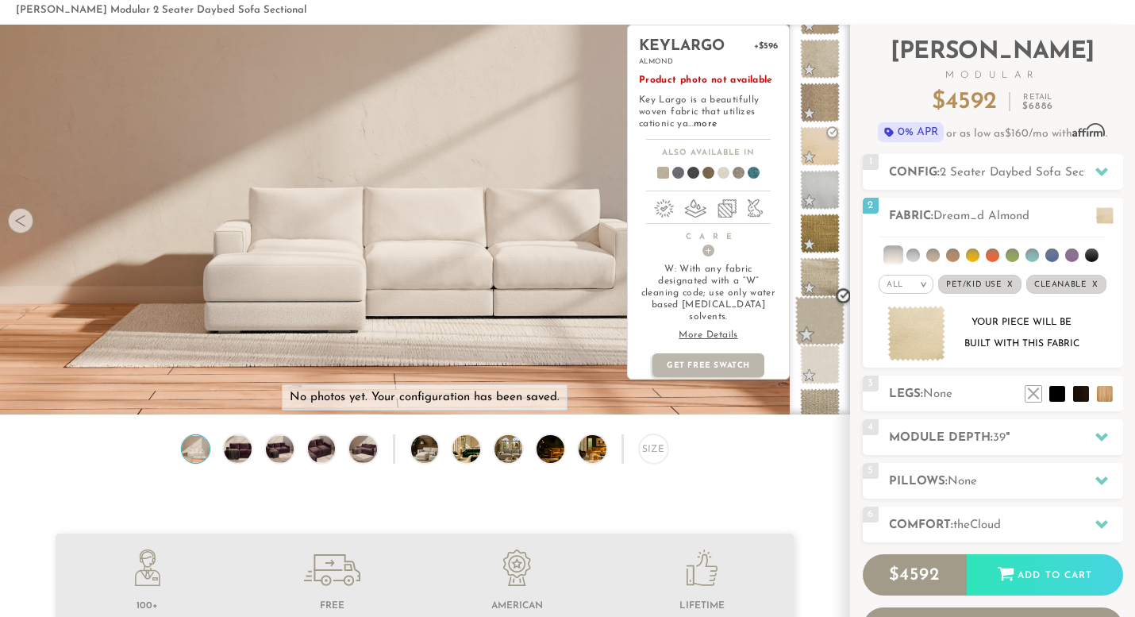
click at [825, 327] on span at bounding box center [821, 321] width 50 height 50
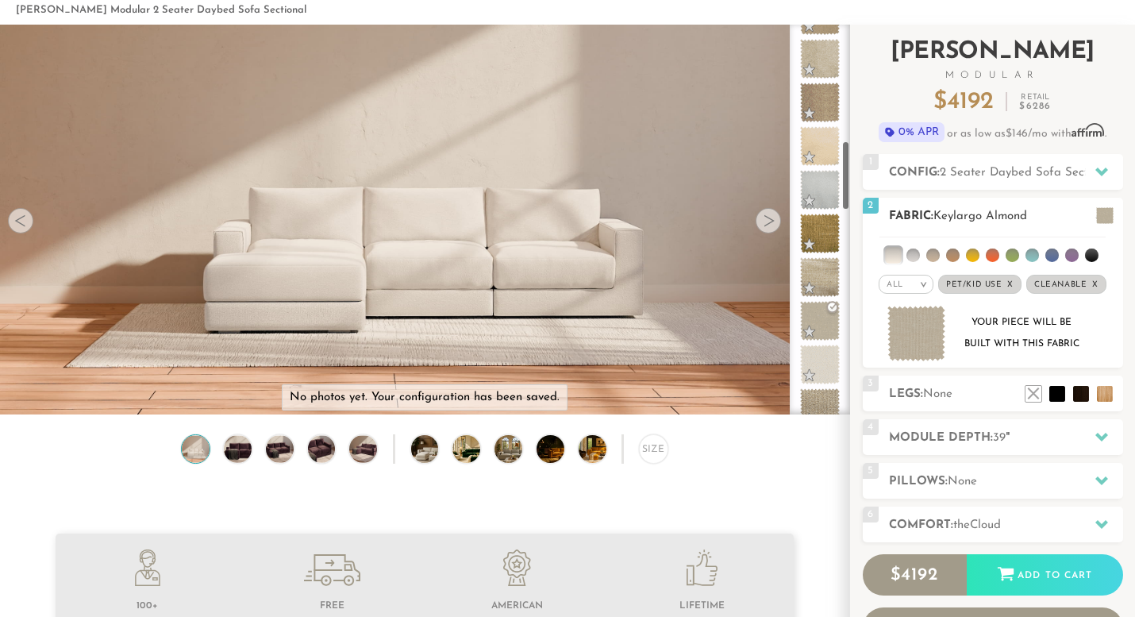
click at [920, 321] on img at bounding box center [917, 334] width 59 height 56
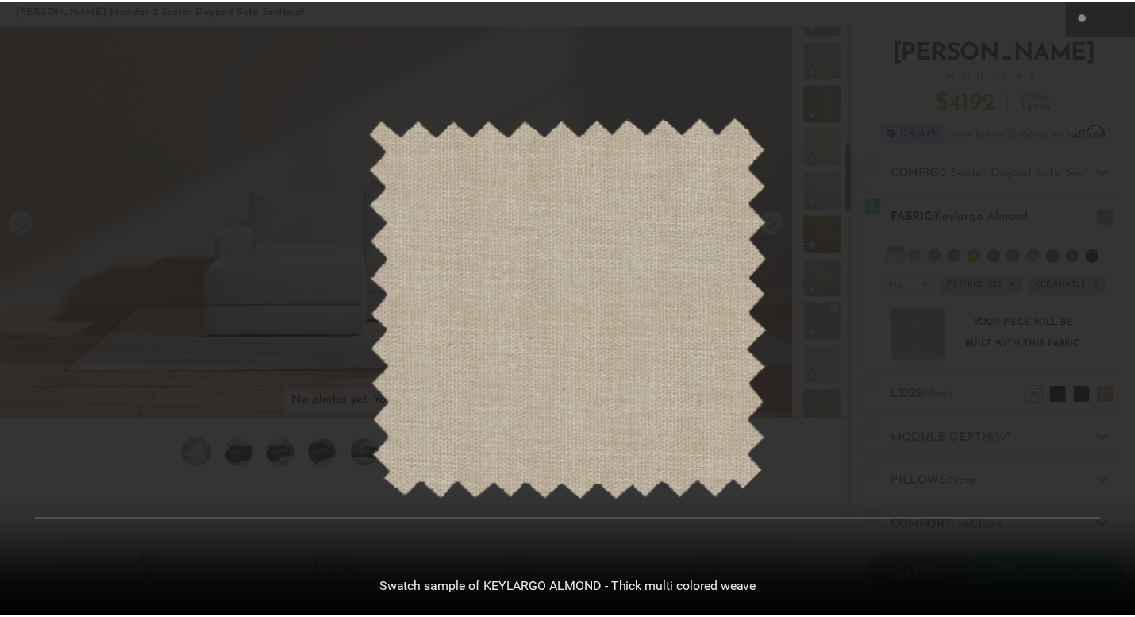
scroll to position [17436, 1135]
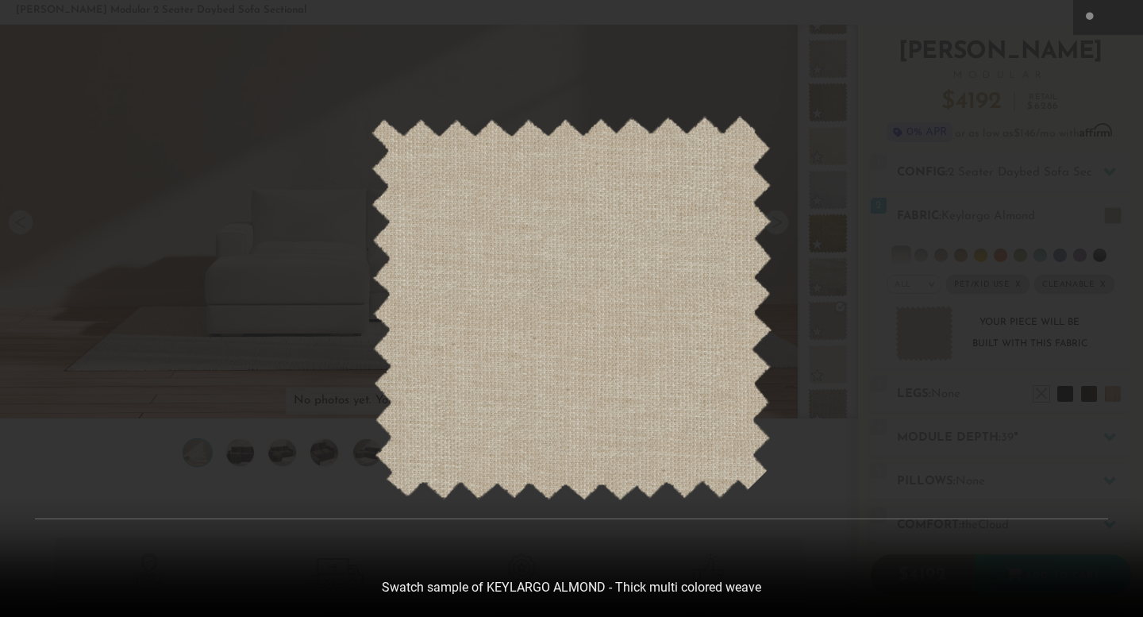
click at [897, 286] on div at bounding box center [571, 308] width 1143 height 617
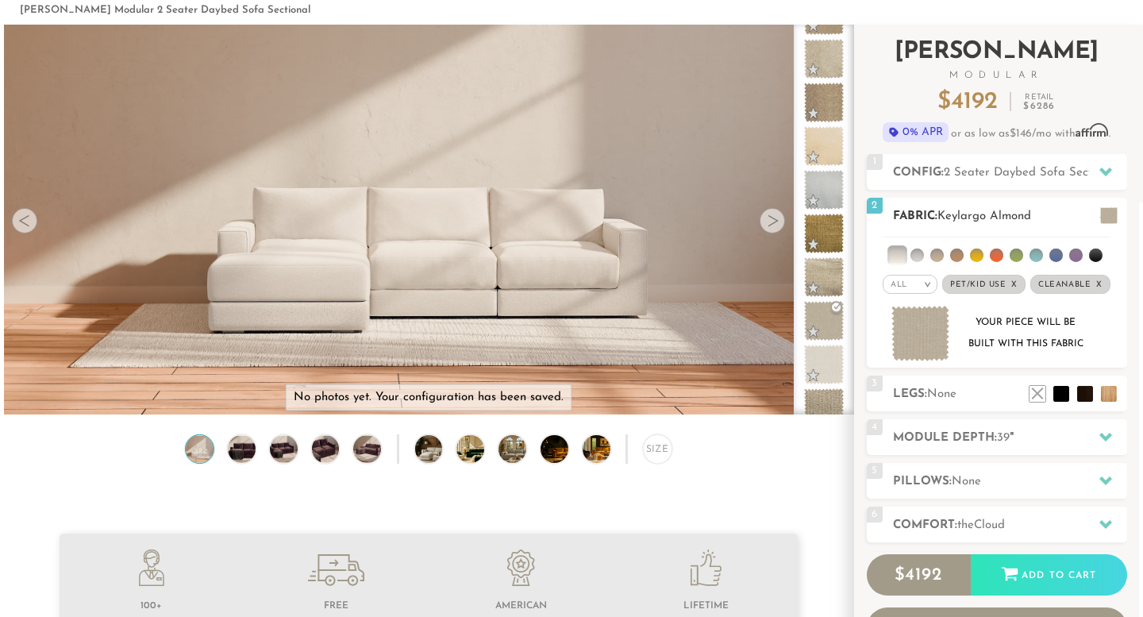
scroll to position [13, 9]
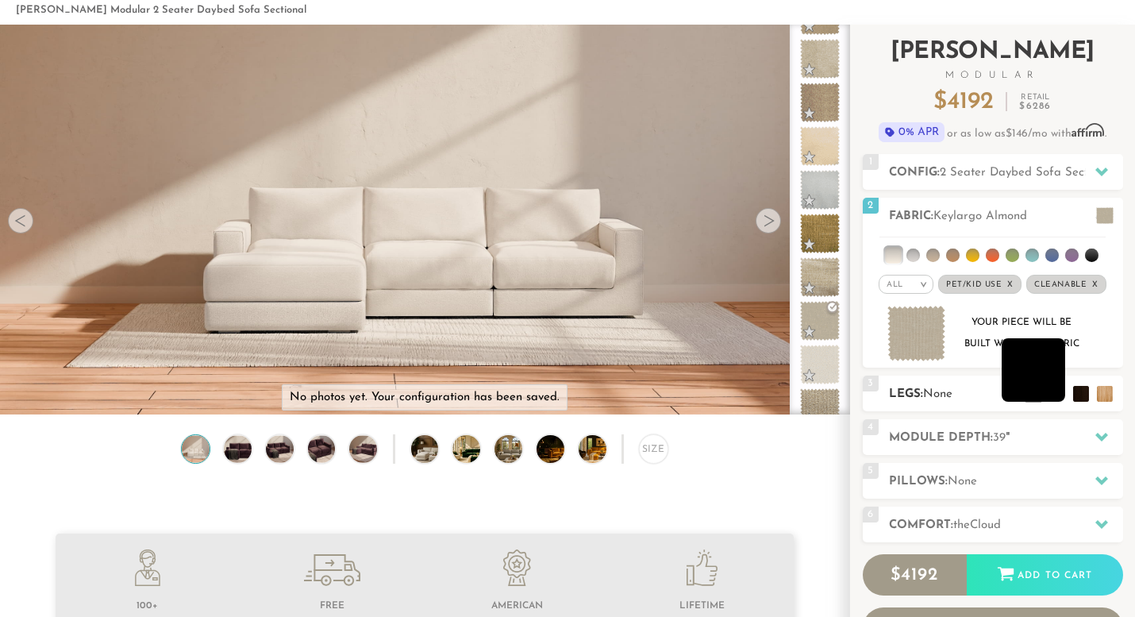
click at [1054, 396] on li at bounding box center [1034, 370] width 64 height 64
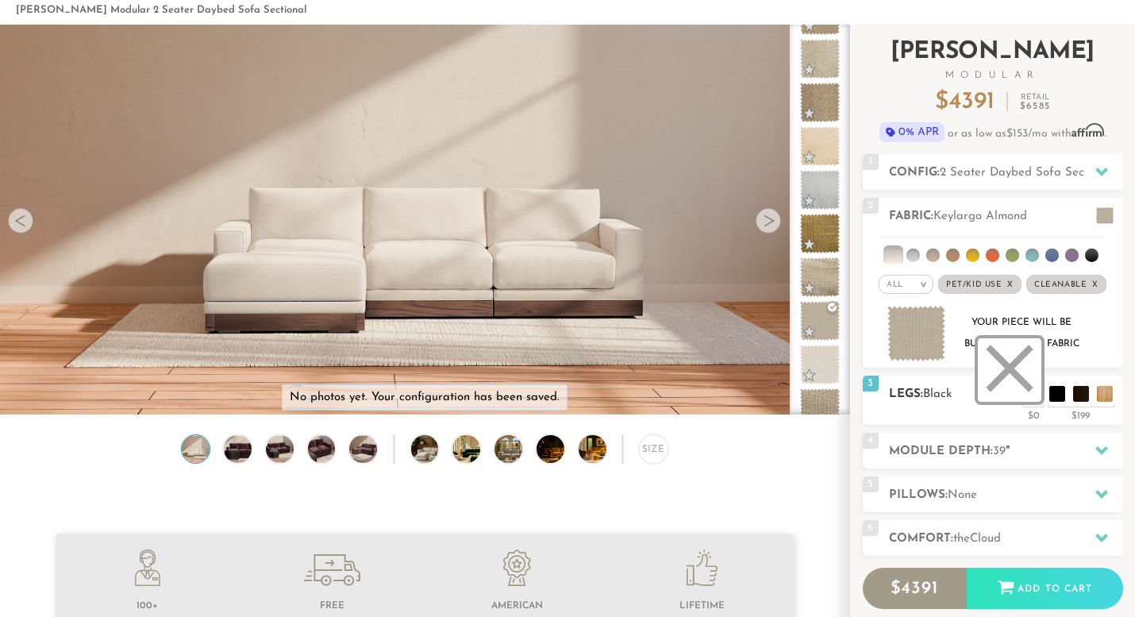
click at [1027, 396] on li at bounding box center [1010, 370] width 64 height 64
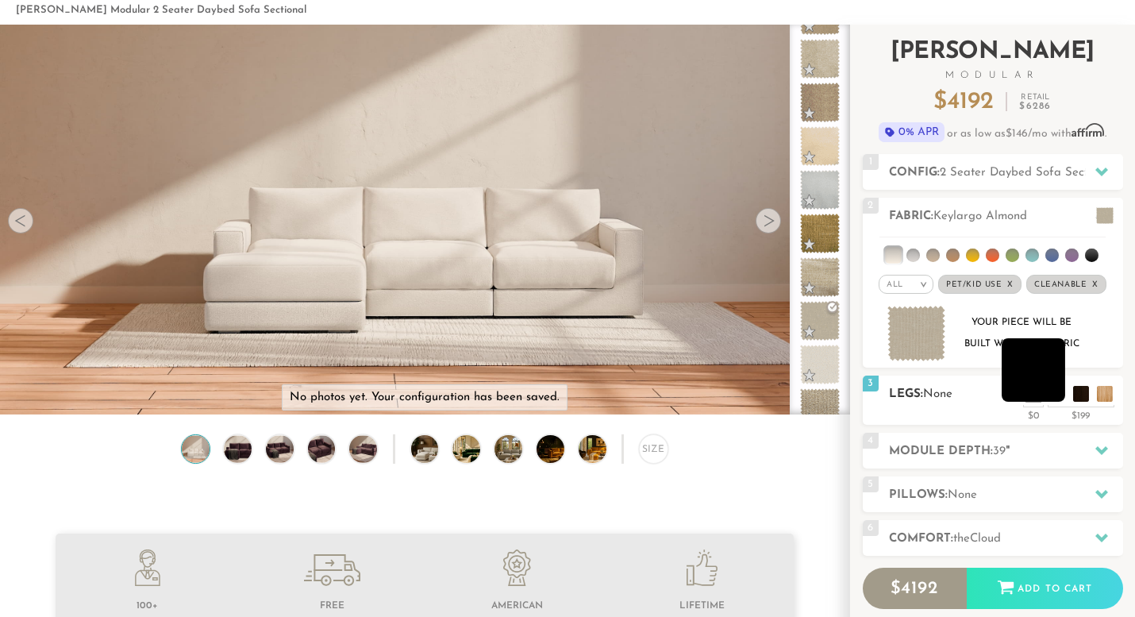
click at [1054, 396] on li at bounding box center [1034, 370] width 64 height 64
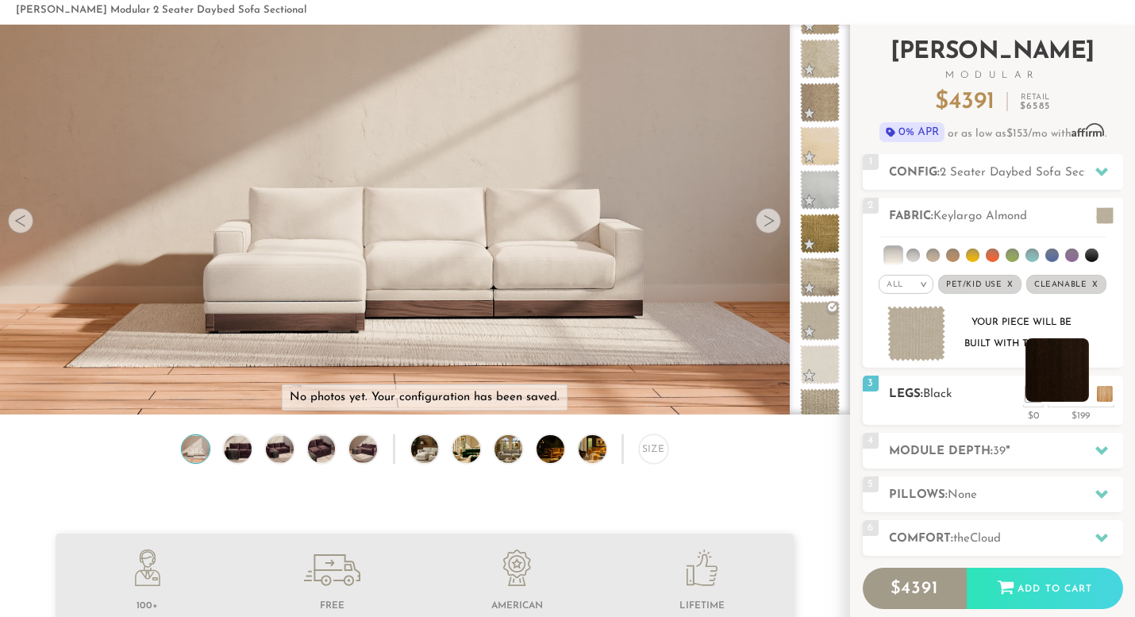
click at [1085, 393] on li at bounding box center [1058, 370] width 64 height 64
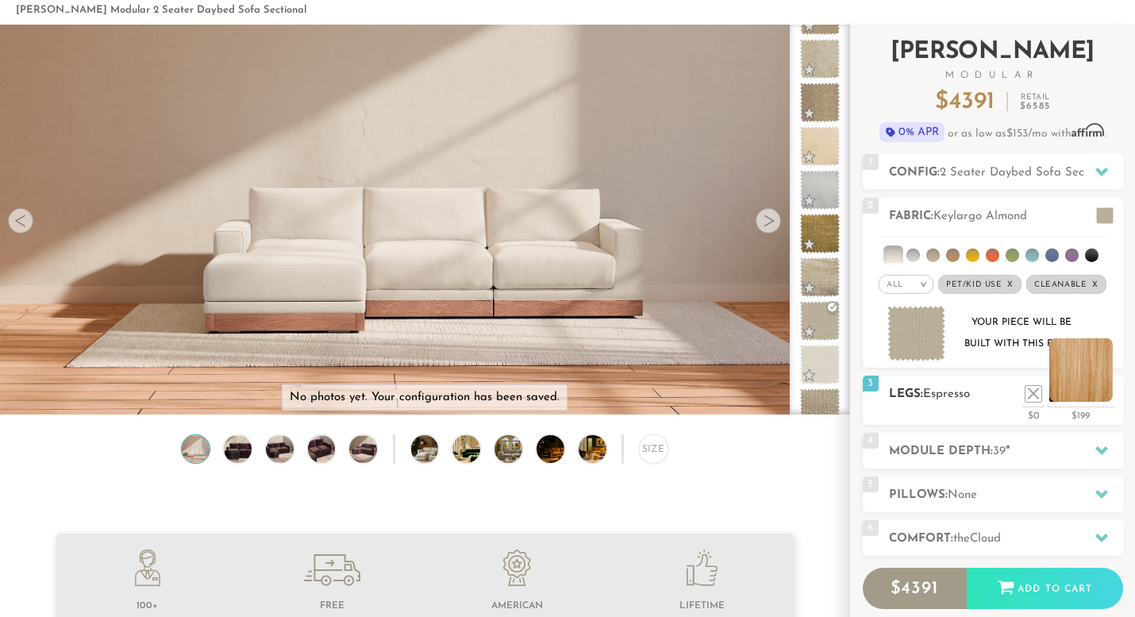
click at [1100, 396] on li at bounding box center [1082, 370] width 64 height 64
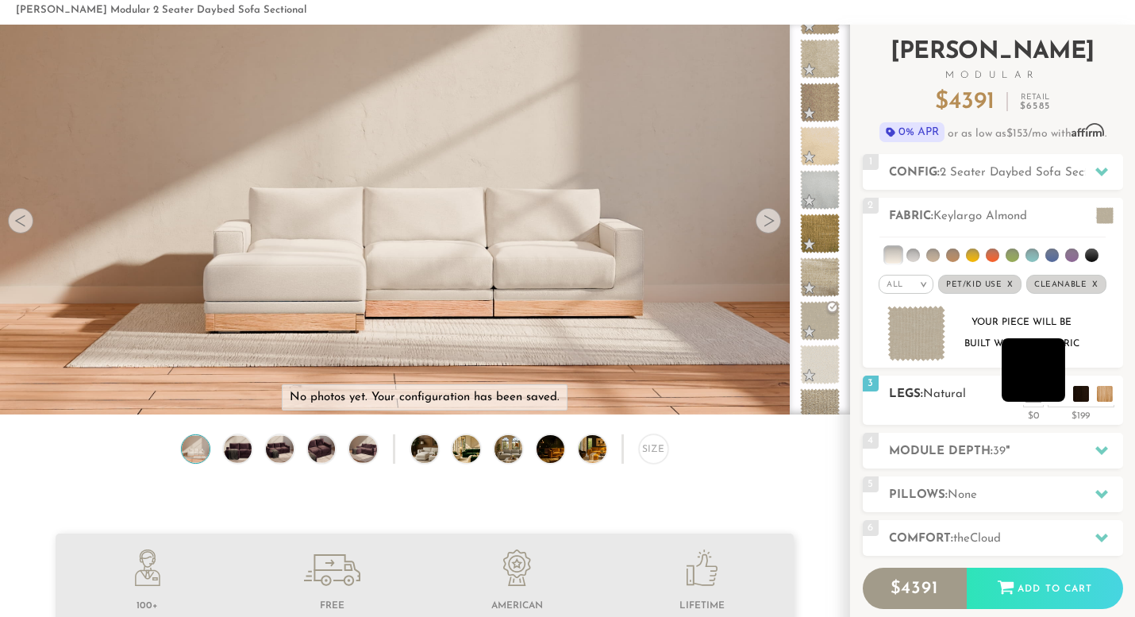
click at [1045, 397] on li at bounding box center [1034, 370] width 64 height 64
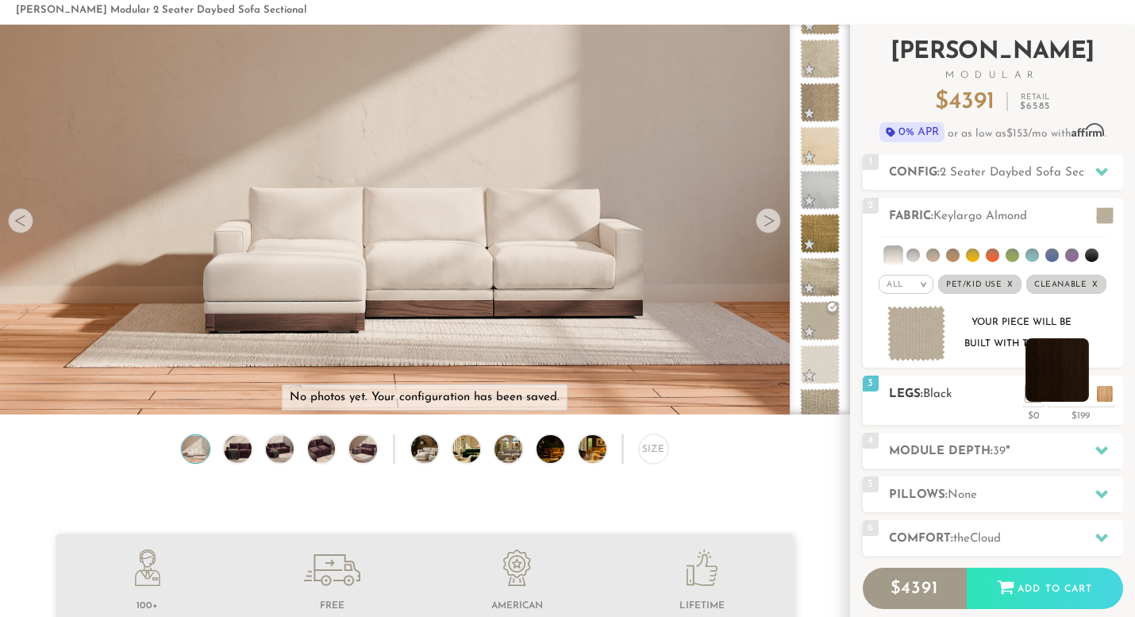
click at [1077, 393] on li at bounding box center [1058, 370] width 64 height 64
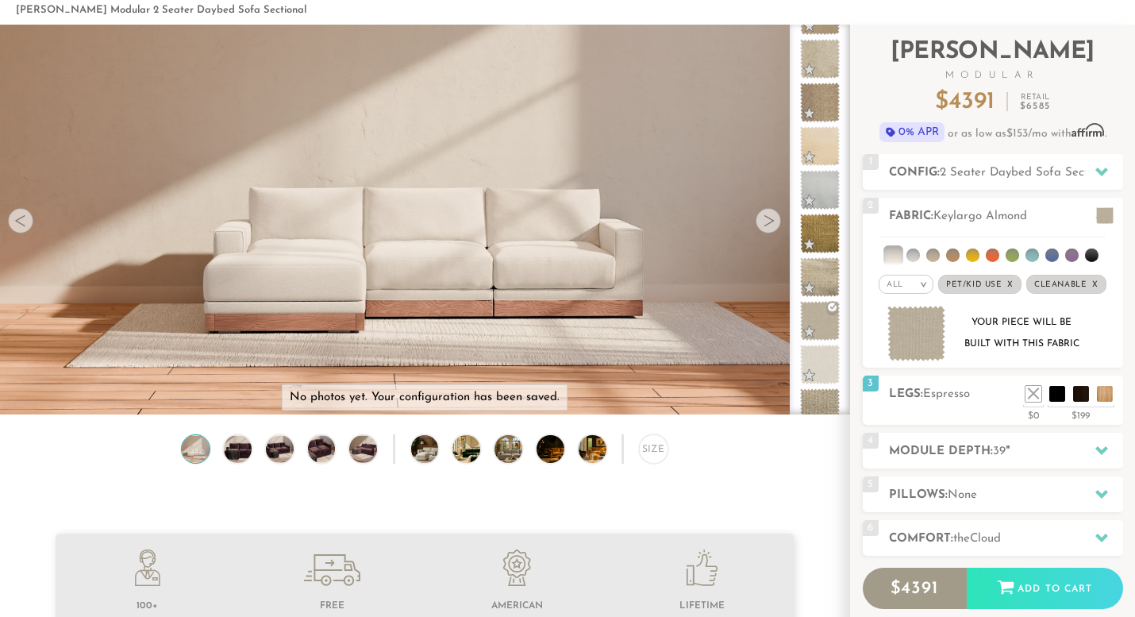
click at [766, 225] on div at bounding box center [768, 220] width 25 height 25
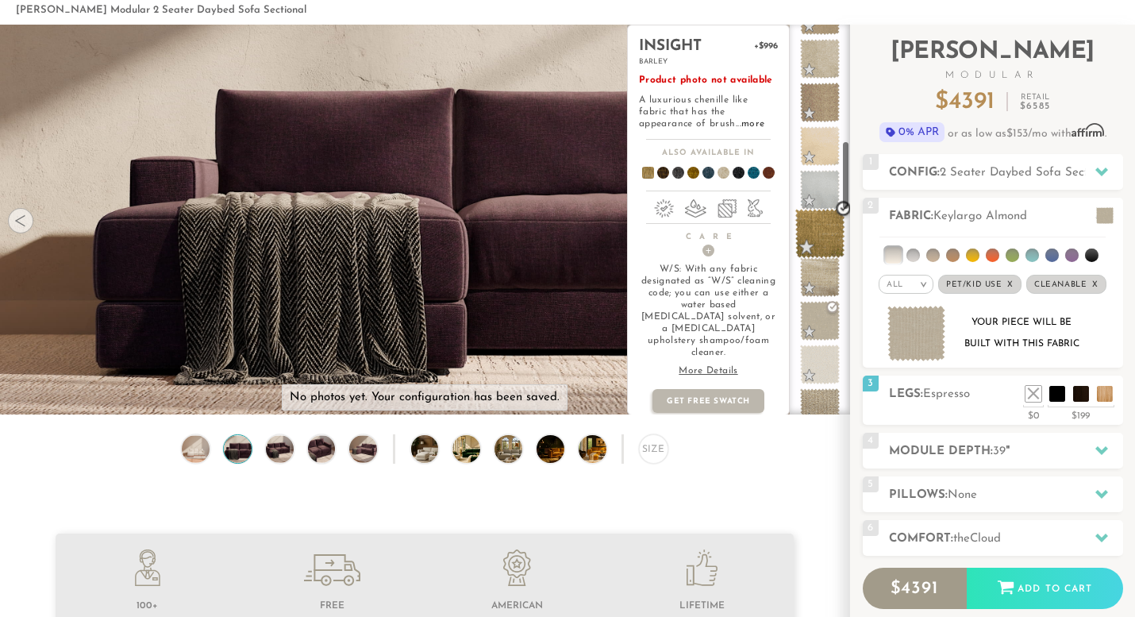
click at [794, 229] on li at bounding box center [815, 234] width 50 height 40
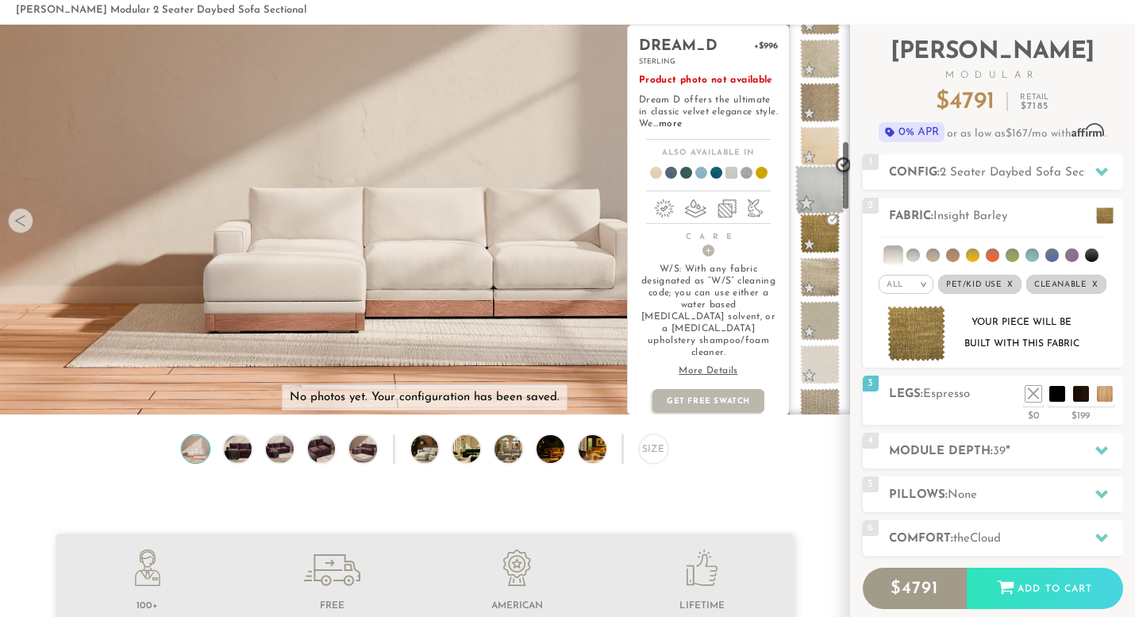
click at [824, 192] on span at bounding box center [821, 190] width 50 height 50
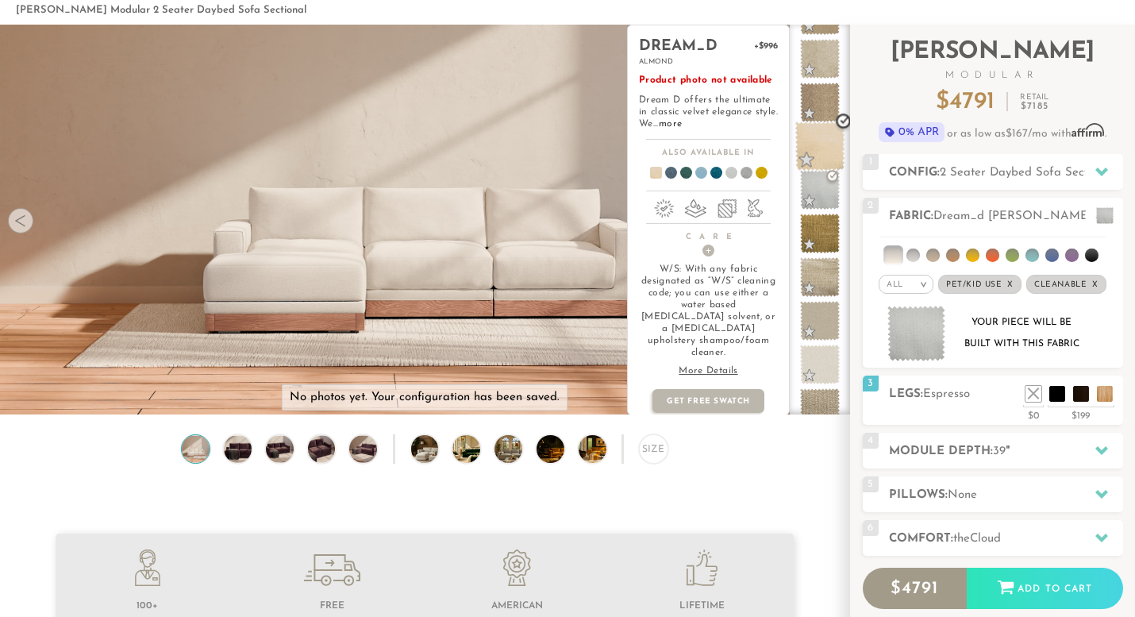
click at [818, 139] on span at bounding box center [821, 146] width 50 height 50
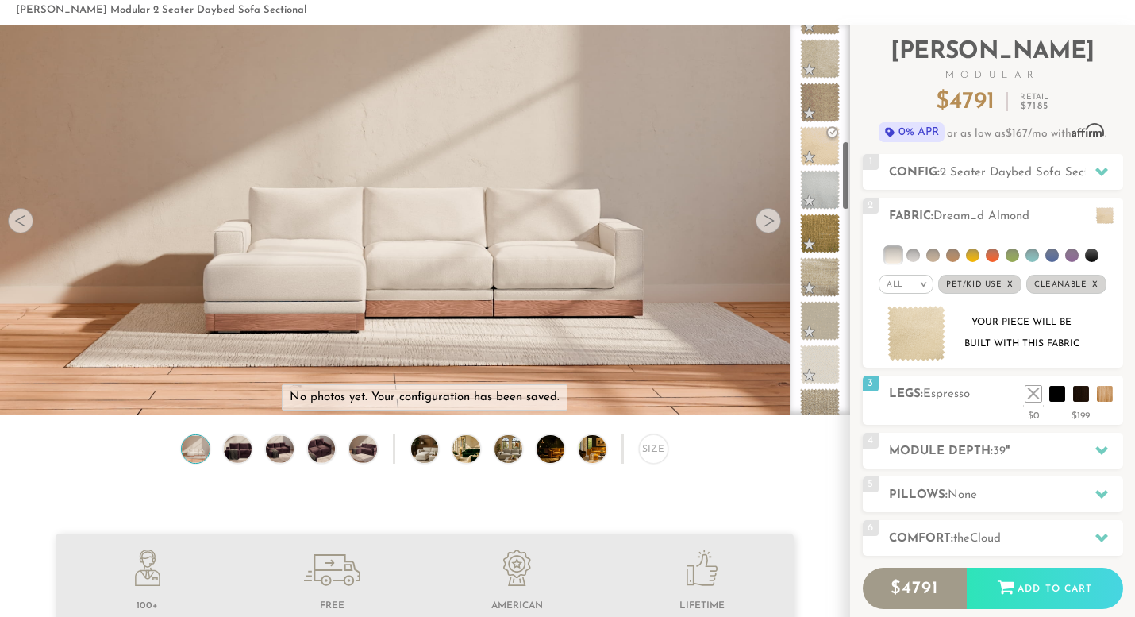
click at [481, 294] on img at bounding box center [425, 381] width 850 height 850
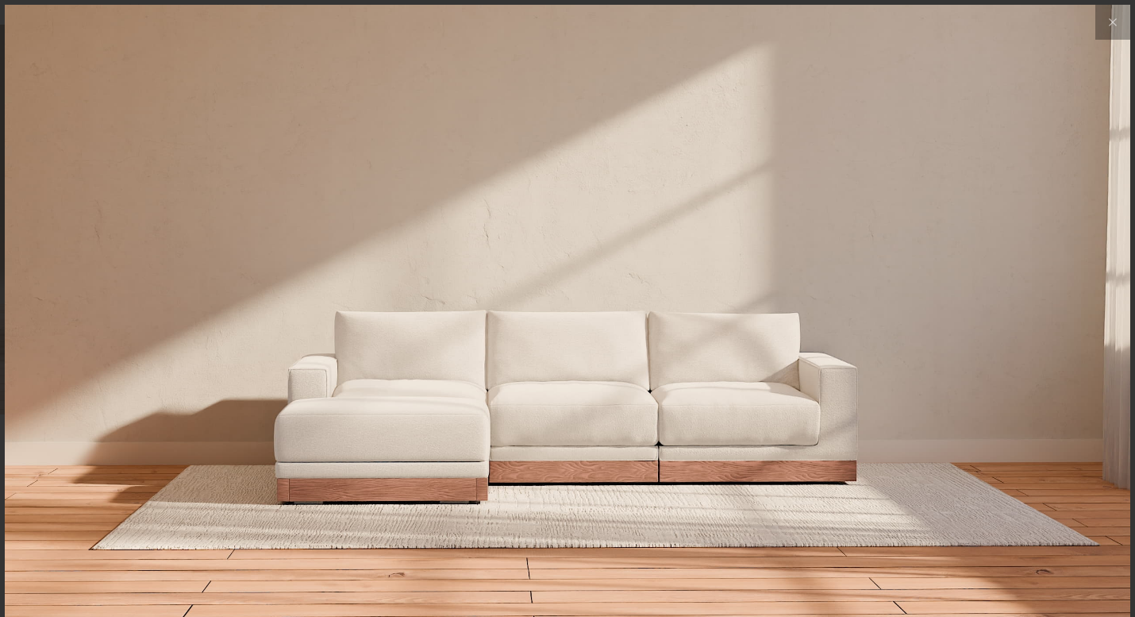
scroll to position [17436, 1135]
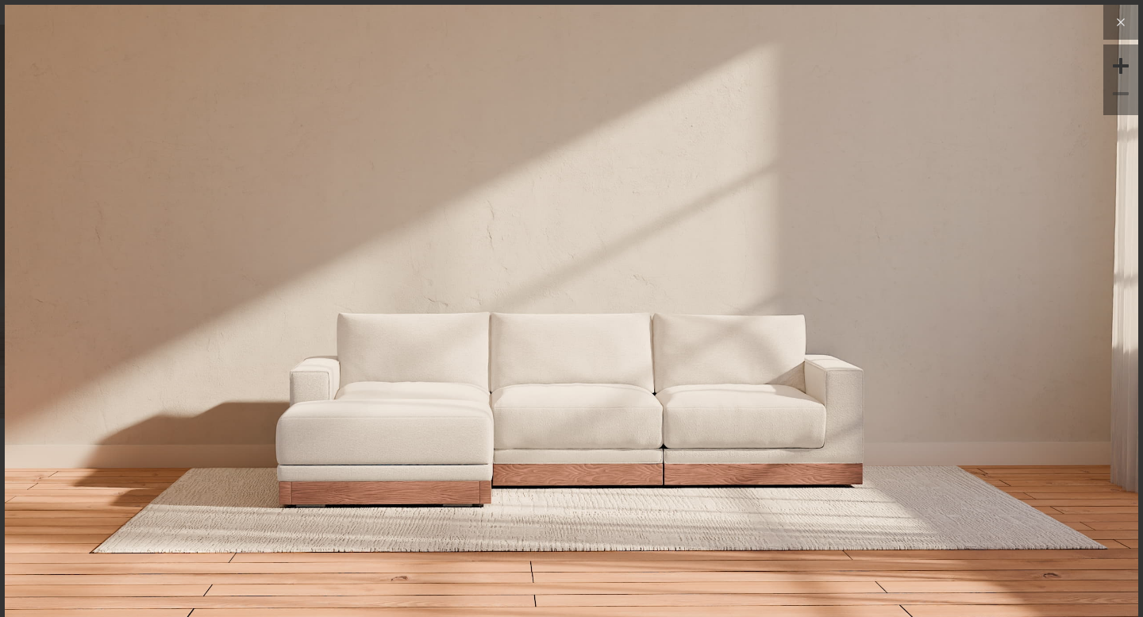
click at [1117, 18] on icon at bounding box center [1121, 22] width 19 height 19
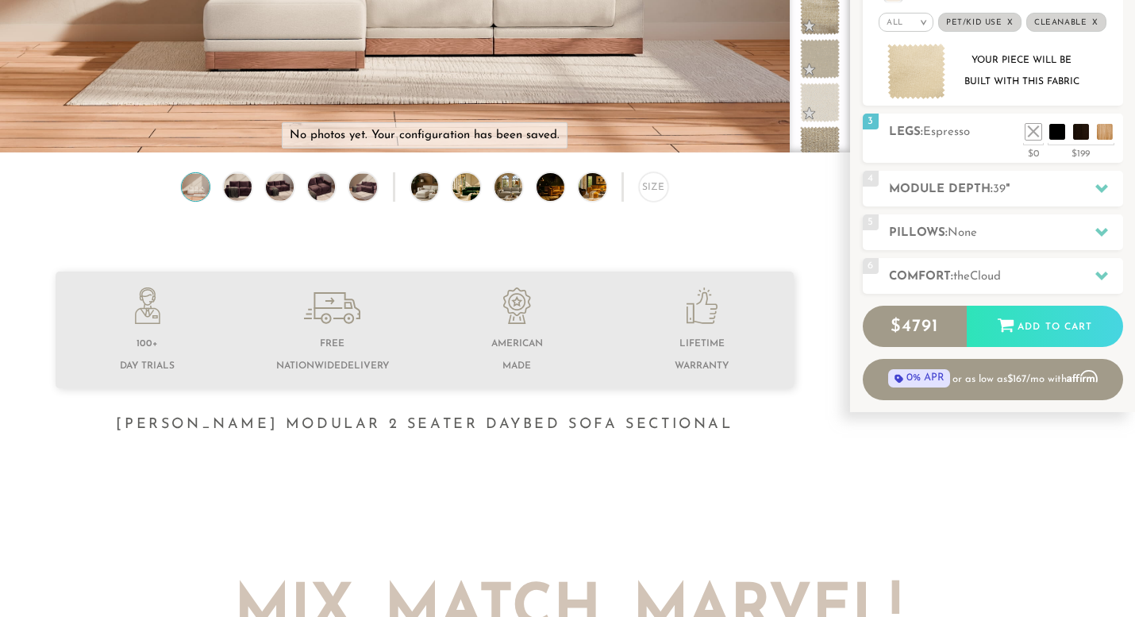
scroll to position [334, 0]
click at [953, 229] on span "None" at bounding box center [962, 232] width 29 height 12
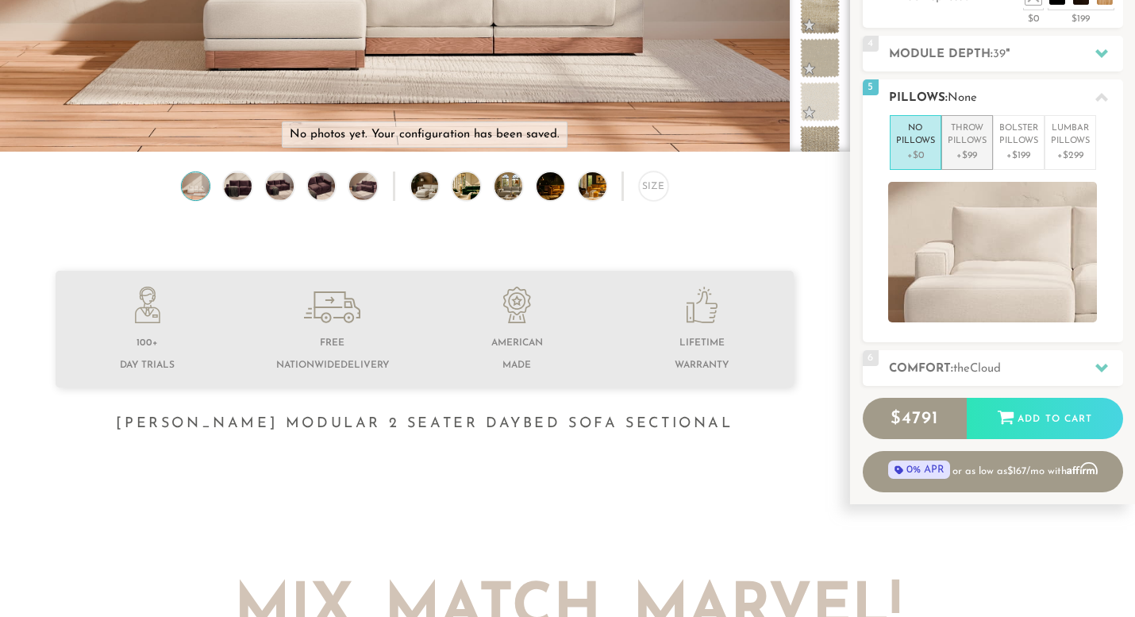
click at [975, 137] on p "Throw Pillows" at bounding box center [967, 135] width 39 height 26
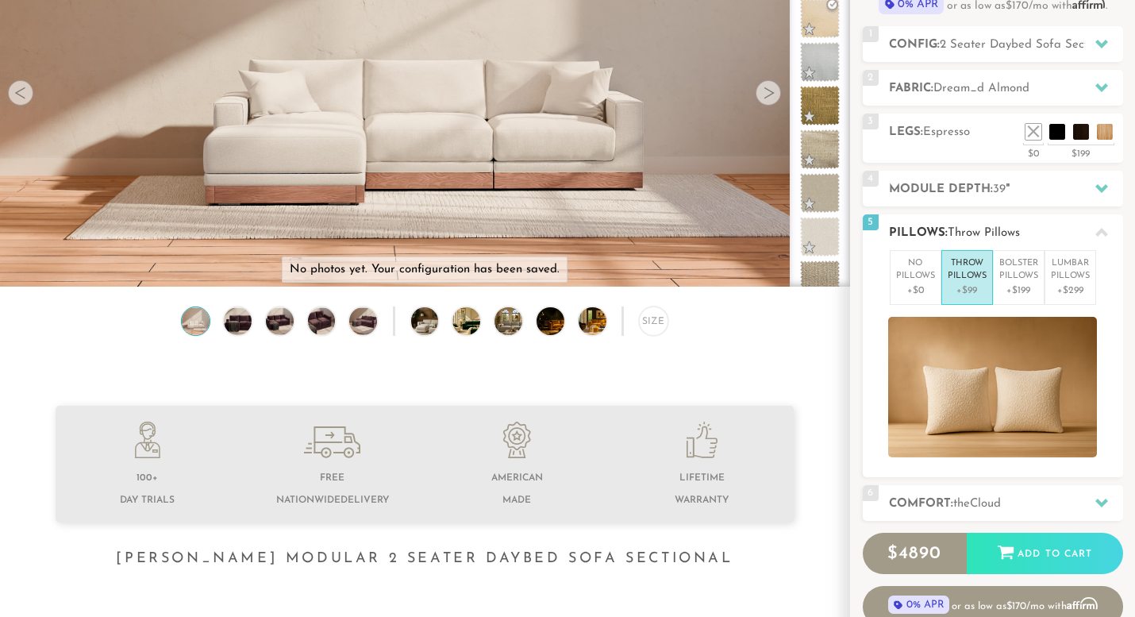
scroll to position [195, 0]
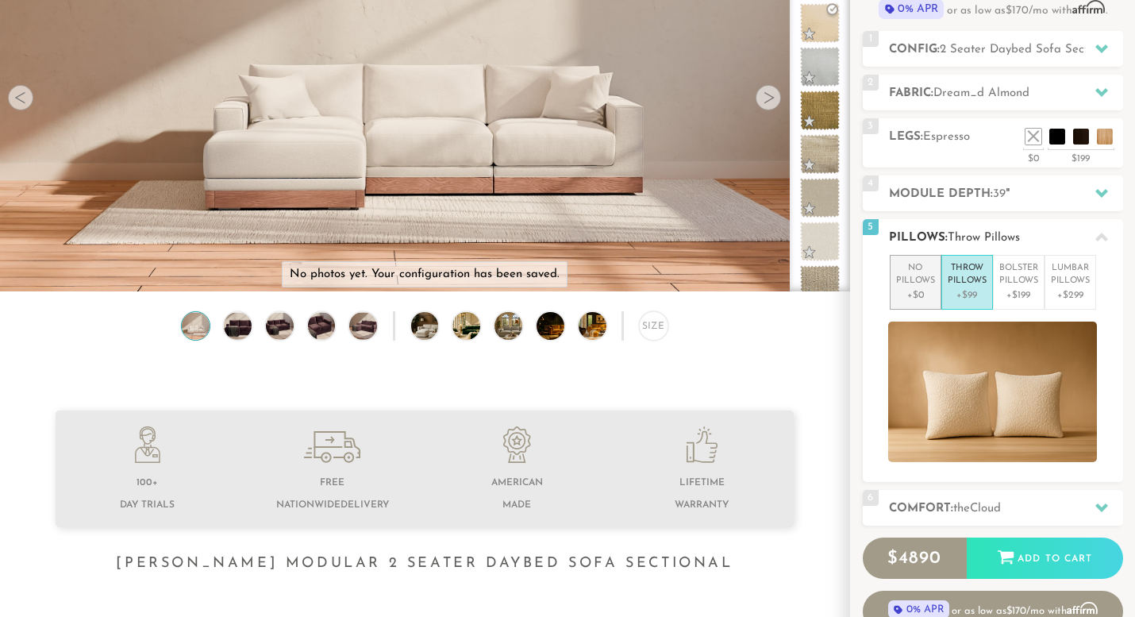
click at [931, 272] on p "No Pillows" at bounding box center [915, 275] width 39 height 26
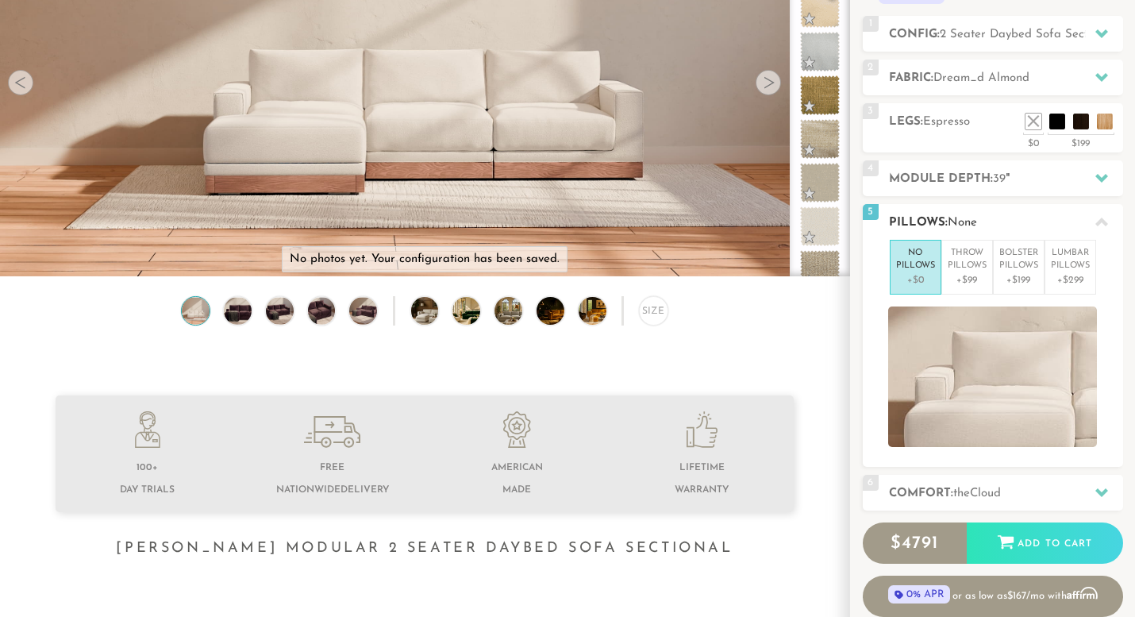
scroll to position [214, 0]
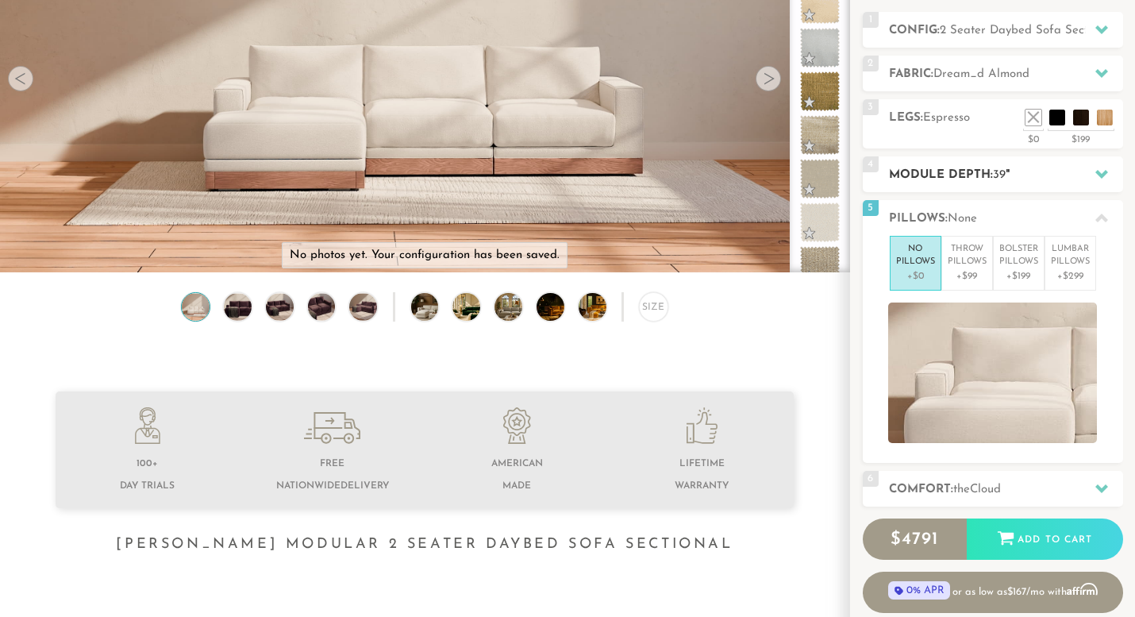
click at [990, 181] on h2 "Module Depth: 39 "" at bounding box center [1006, 175] width 234 height 18
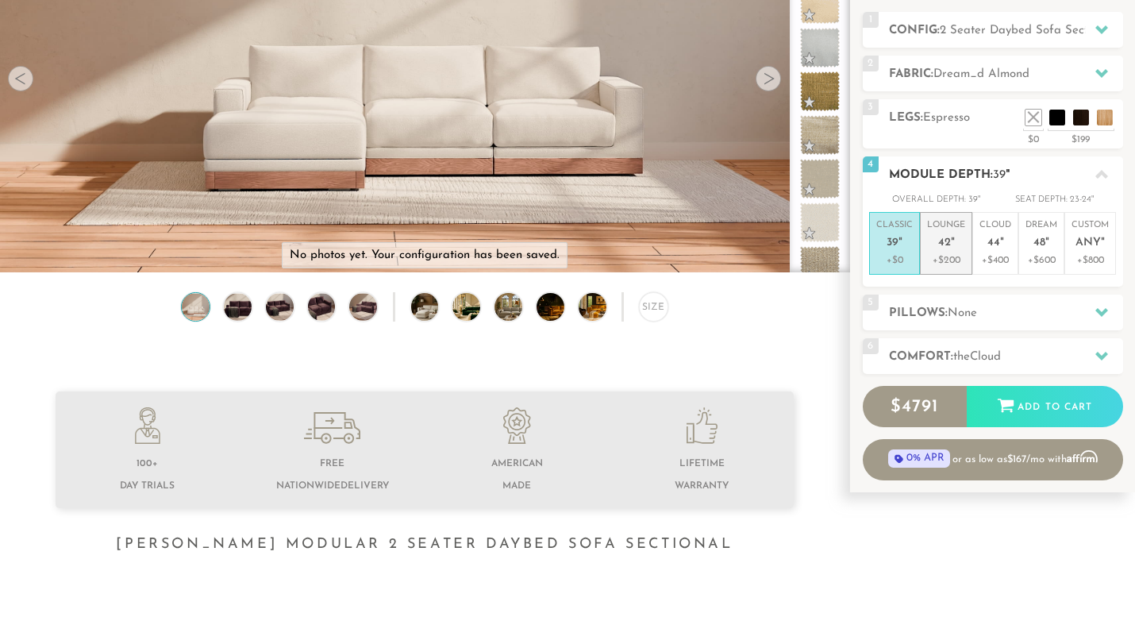
click at [953, 245] on em """ at bounding box center [953, 243] width 4 height 13
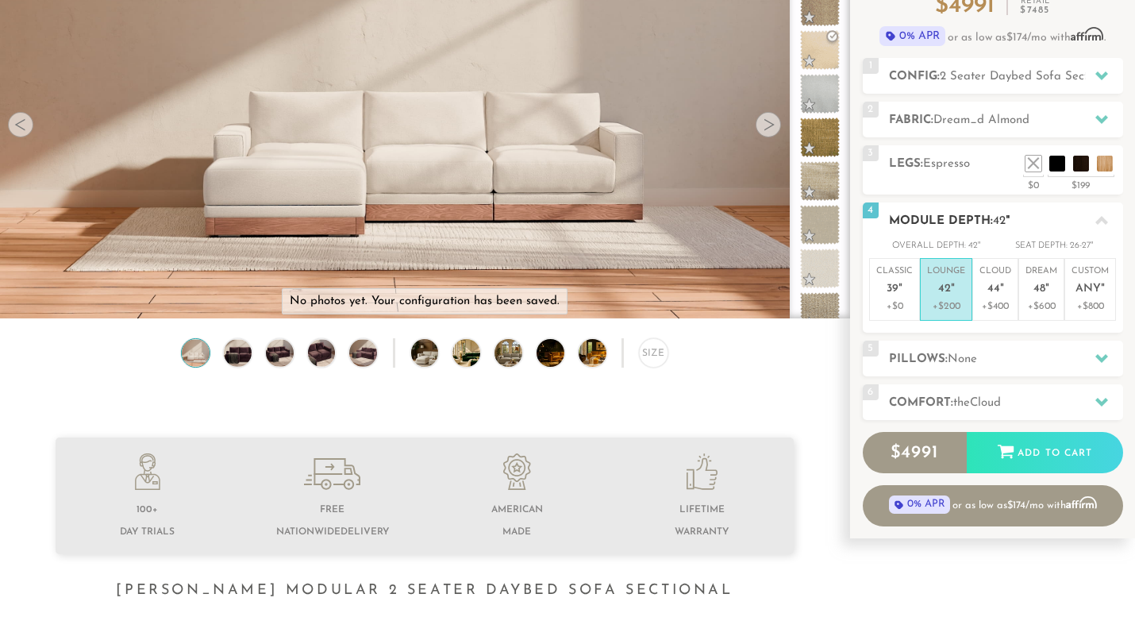
scroll to position [163, 0]
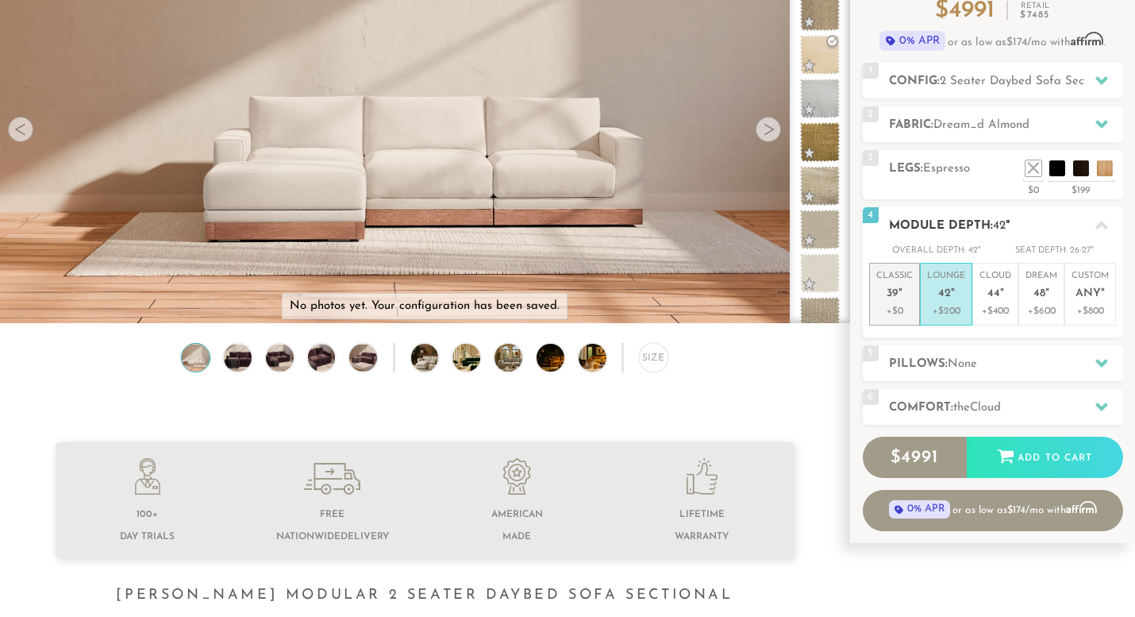
click at [917, 276] on li "Classic 39 " +$0" at bounding box center [894, 294] width 51 height 63
click at [931, 276] on p "Lounge 42 "" at bounding box center [946, 287] width 38 height 34
click at [987, 283] on p "Cloud 44 "" at bounding box center [996, 287] width 32 height 34
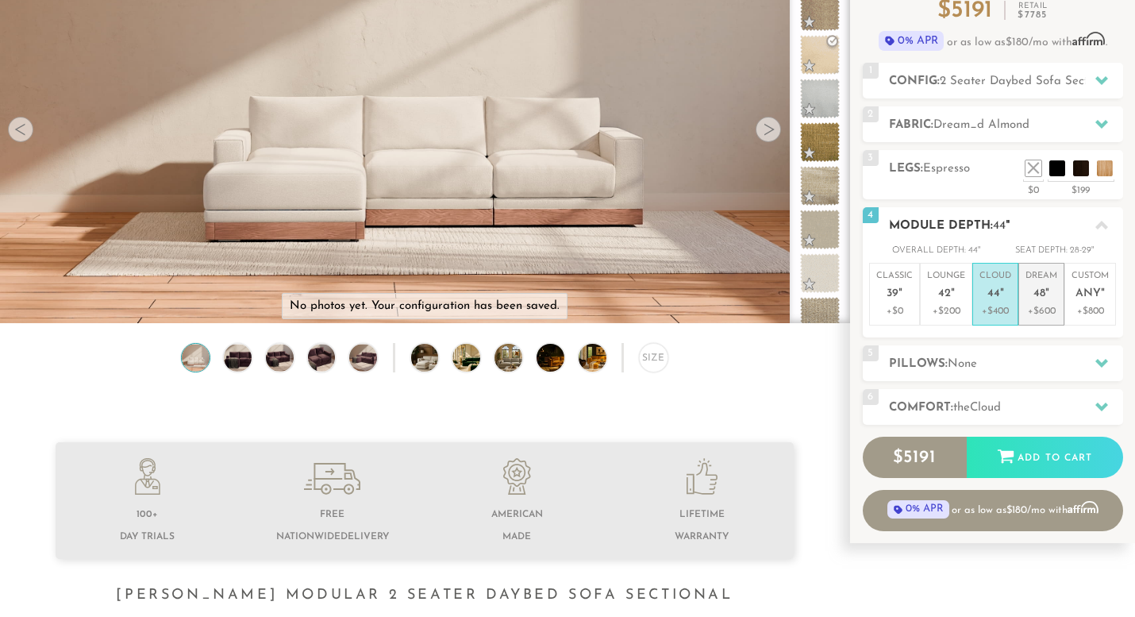
click at [1031, 291] on p "Dream 48 "" at bounding box center [1042, 287] width 32 height 34
click at [985, 297] on p "Cloud 44 "" at bounding box center [996, 287] width 32 height 34
click at [1046, 288] on em """ at bounding box center [1048, 293] width 4 height 13
click at [1017, 82] on span "2 Seater Daybed Sofa Sectional" at bounding box center [1027, 81] width 175 height 12
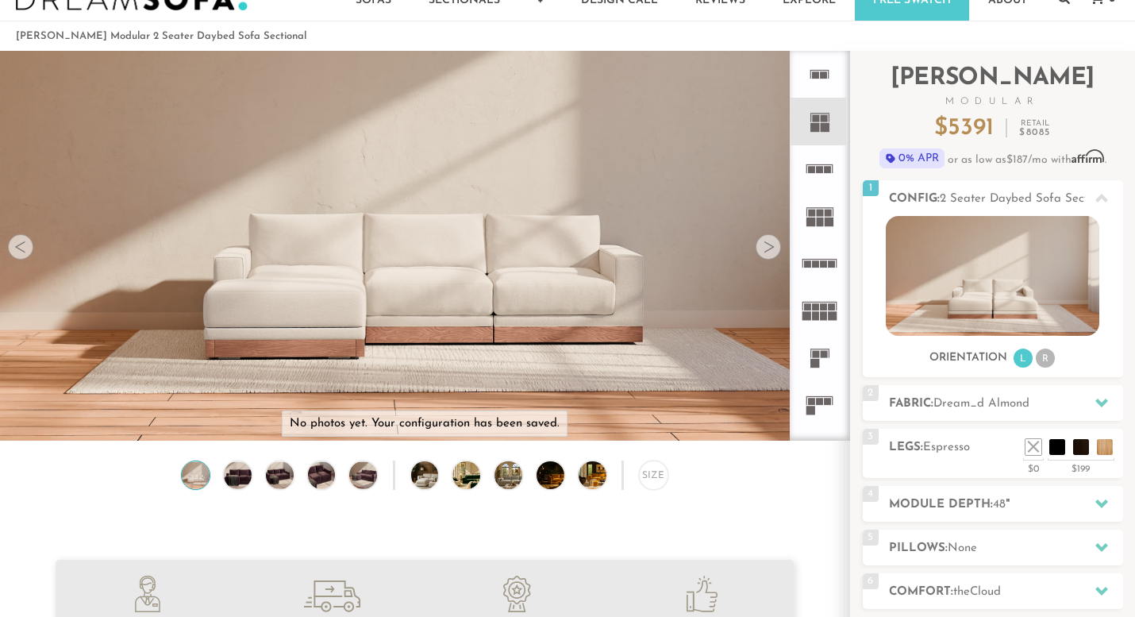
scroll to position [42, 0]
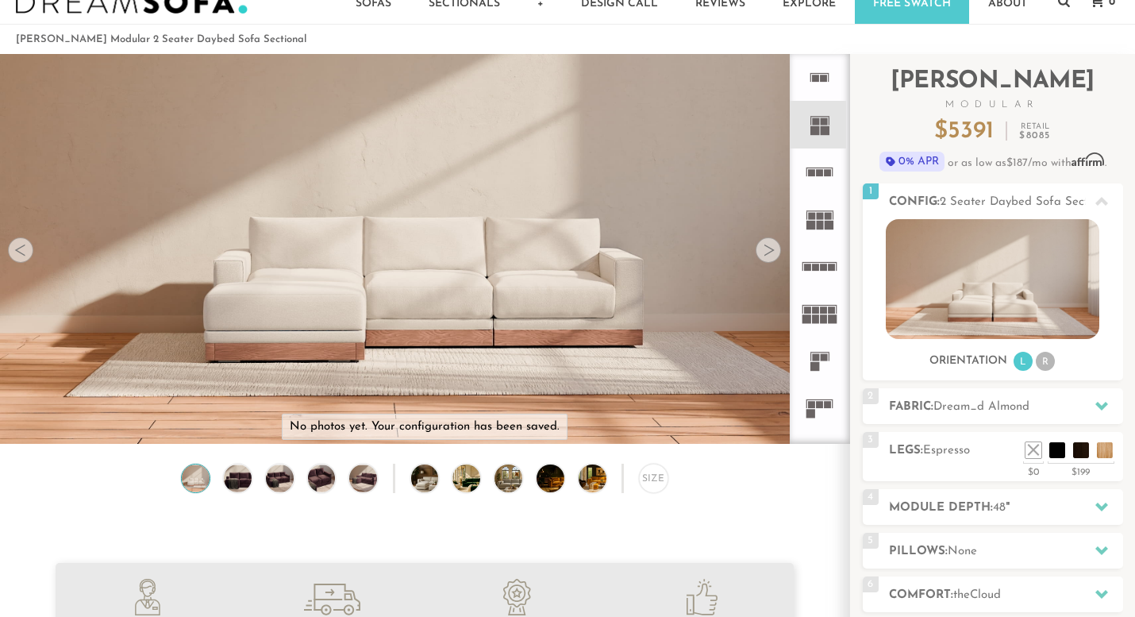
click at [821, 80] on rect at bounding box center [824, 78] width 7 height 7
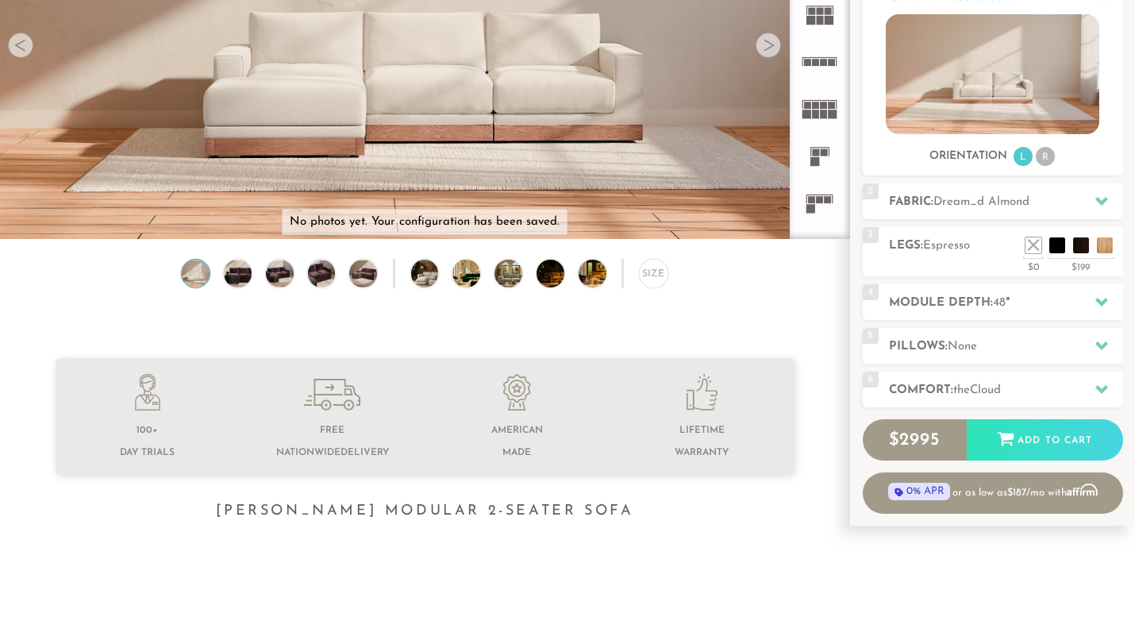
scroll to position [265, 0]
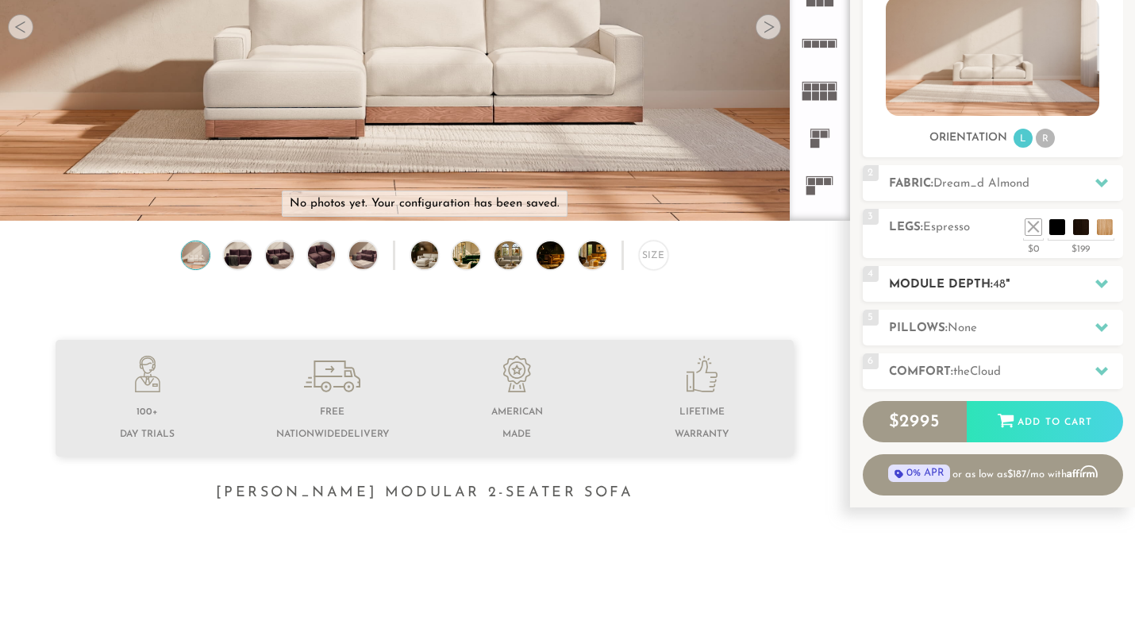
click at [1047, 287] on h2 "Module Depth: 48 "" at bounding box center [1006, 285] width 234 height 18
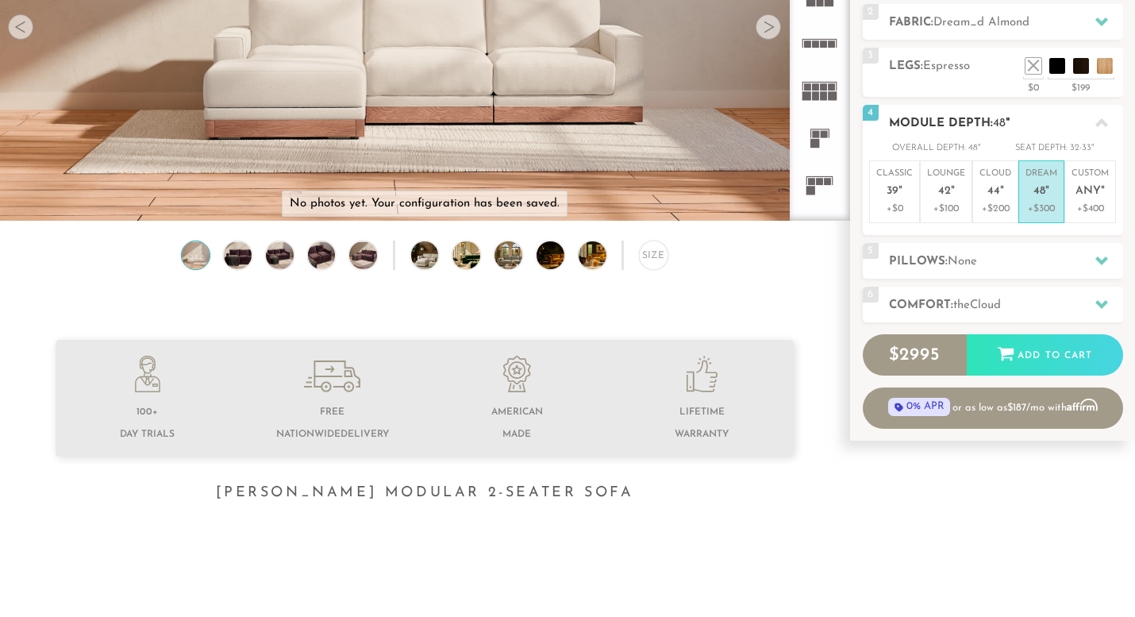
click at [1050, 181] on p "Dream 48 "" at bounding box center [1042, 185] width 32 height 34
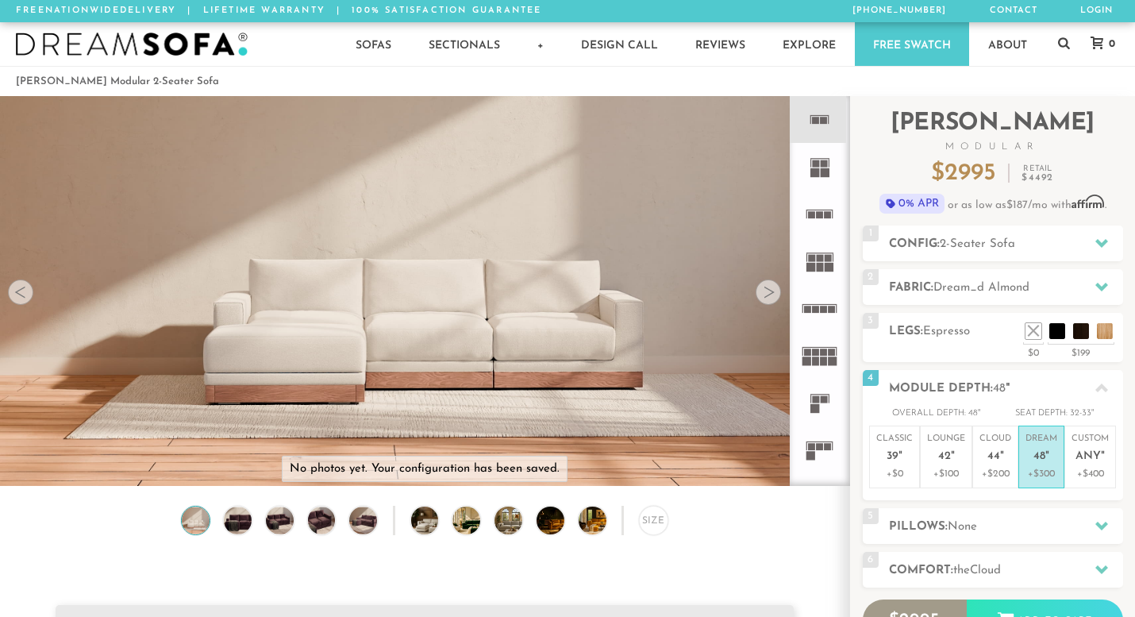
click at [772, 296] on div at bounding box center [768, 291] width 25 height 25
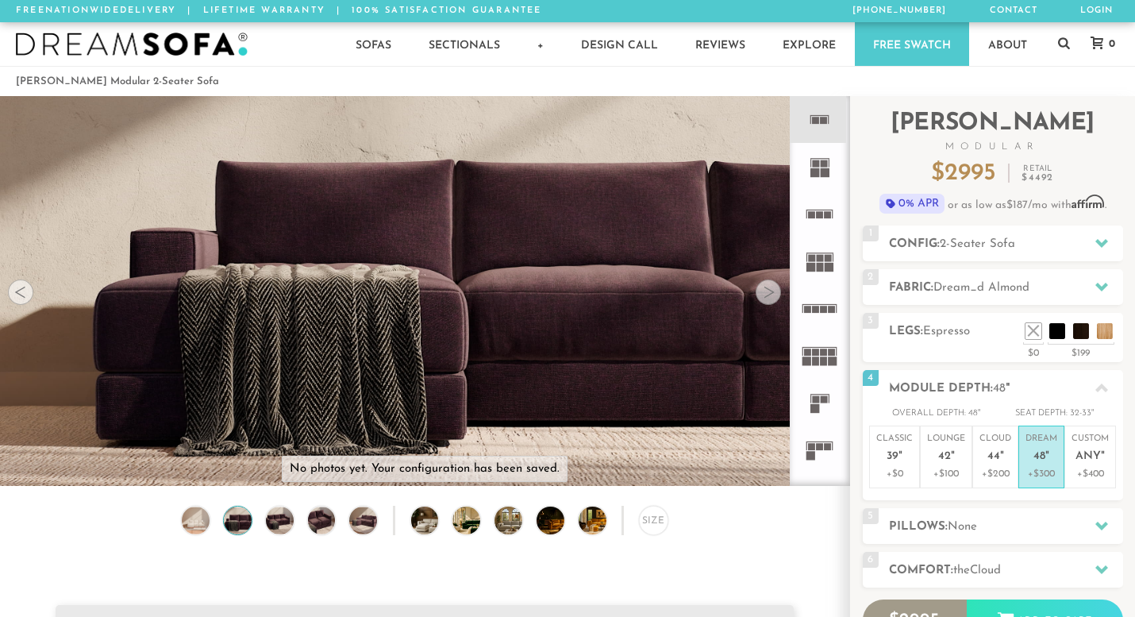
click at [772, 296] on div at bounding box center [768, 291] width 25 height 25
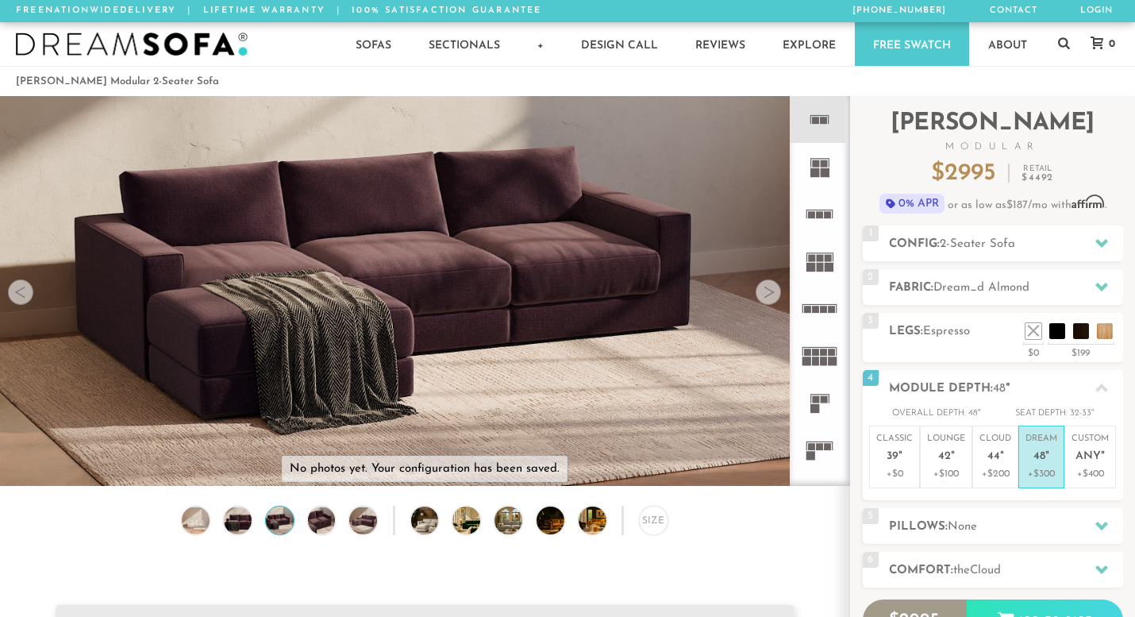
click at [772, 296] on div at bounding box center [768, 291] width 25 height 25
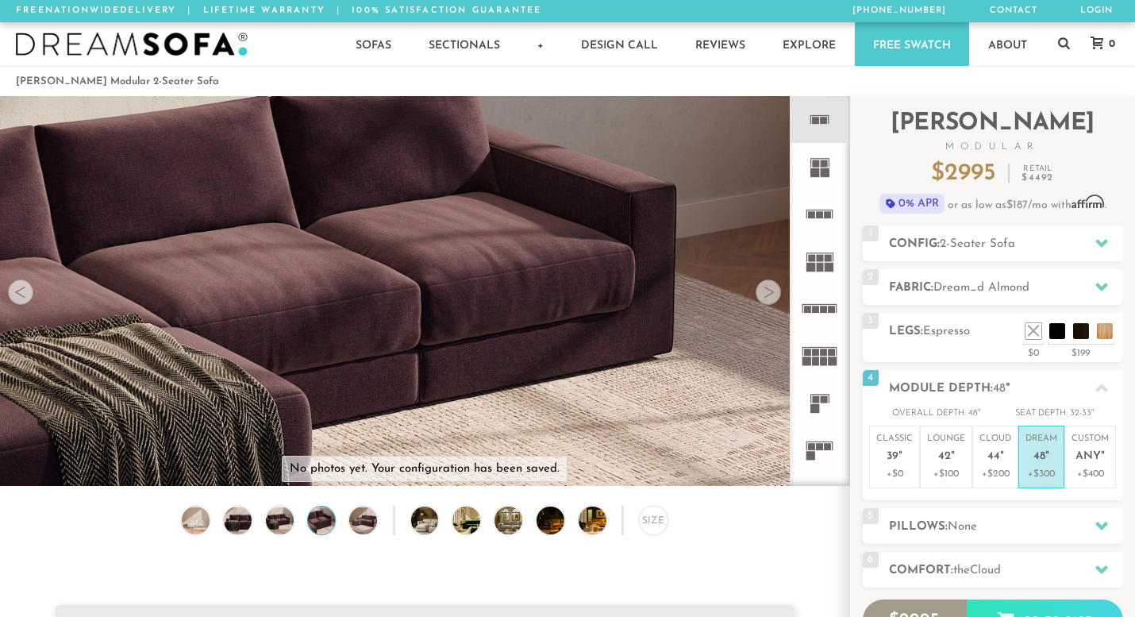
click at [772, 296] on div at bounding box center [768, 291] width 25 height 25
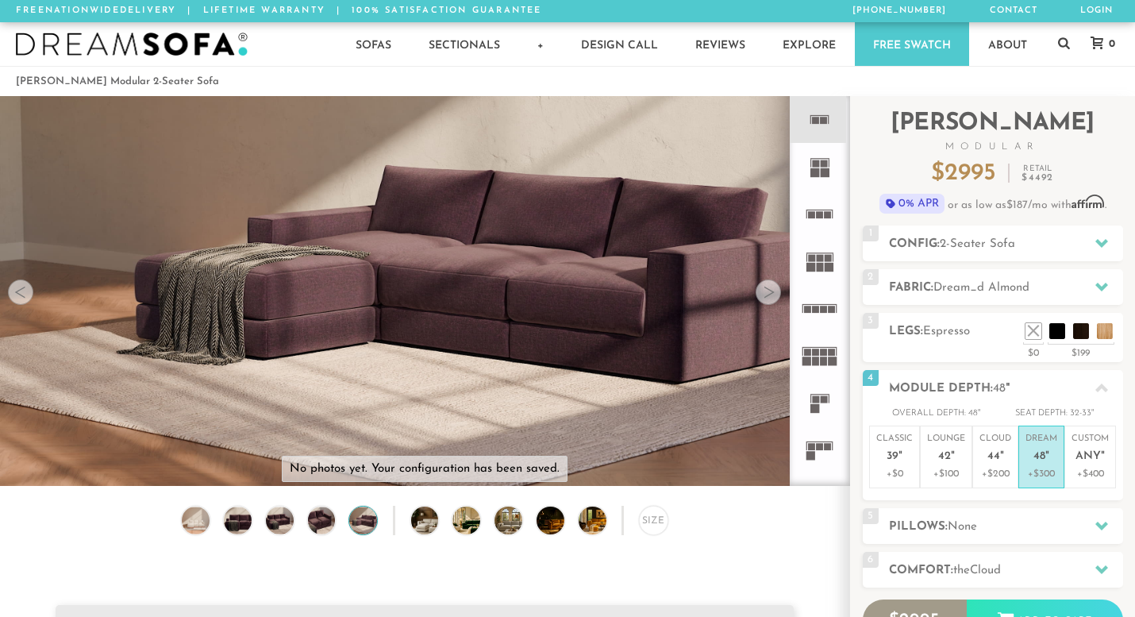
click at [772, 296] on div at bounding box center [768, 291] width 25 height 25
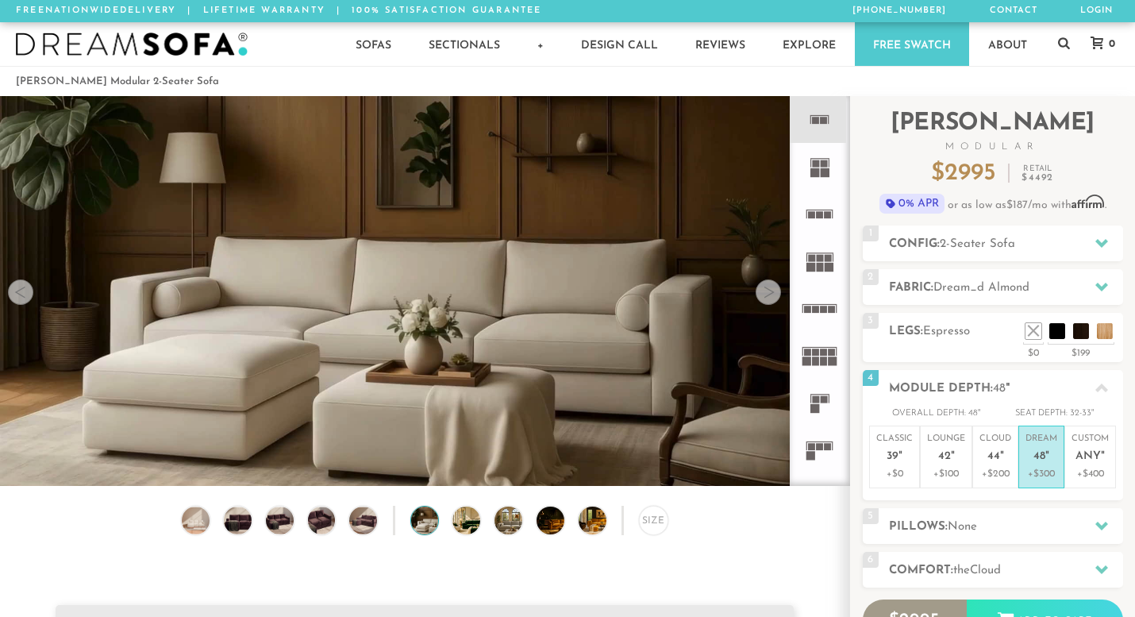
click at [772, 296] on div at bounding box center [768, 291] width 25 height 25
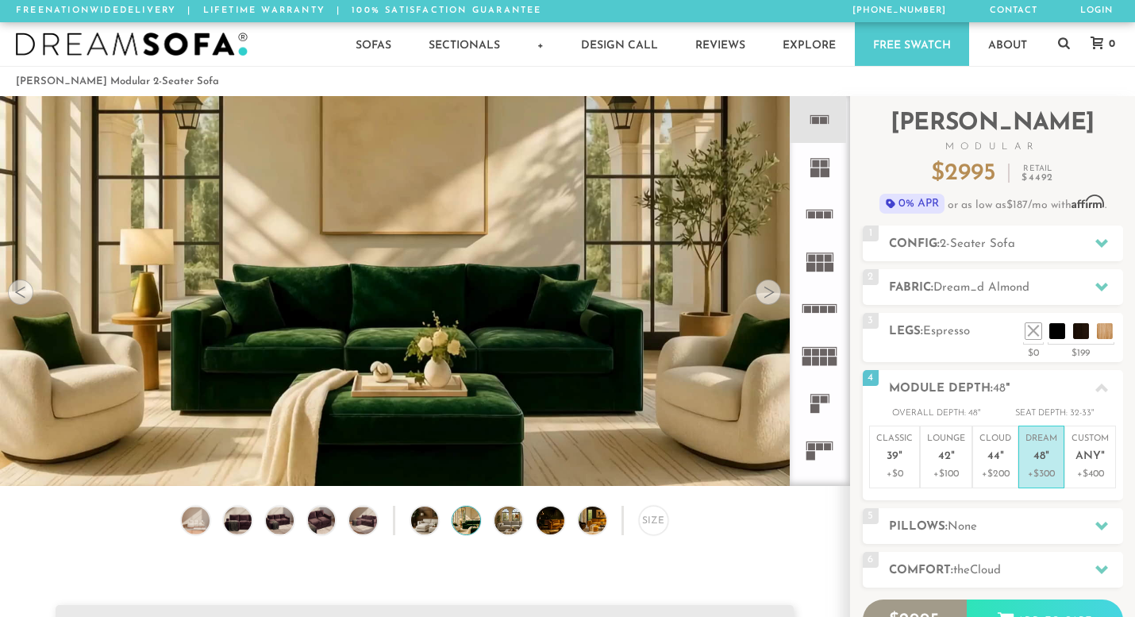
click at [772, 295] on div at bounding box center [768, 291] width 25 height 25
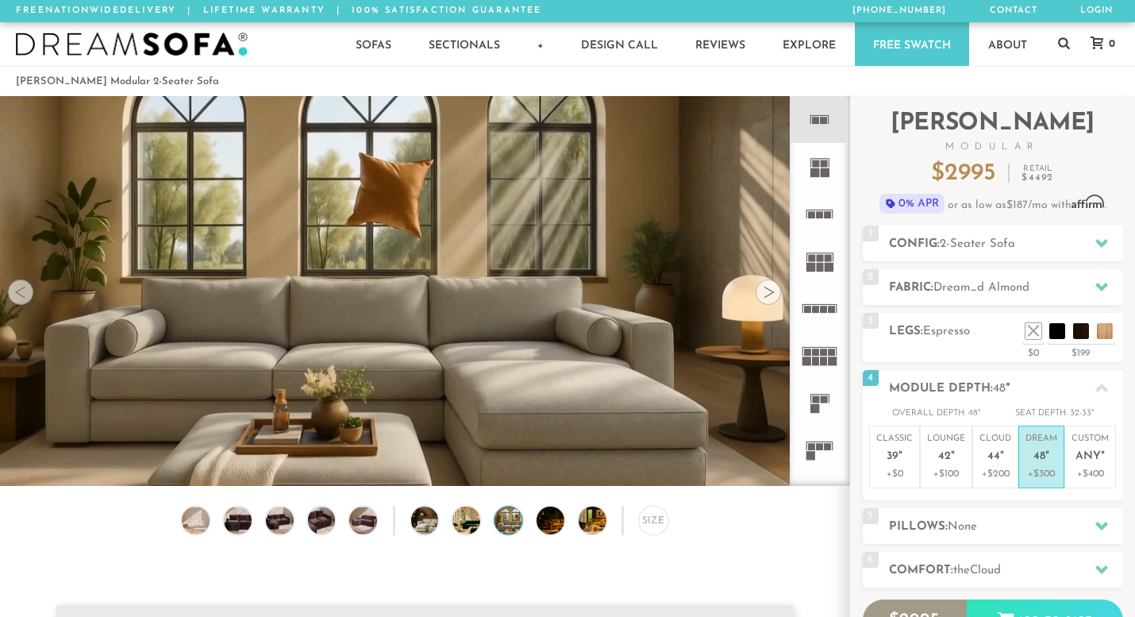
click at [772, 295] on div at bounding box center [768, 291] width 25 height 25
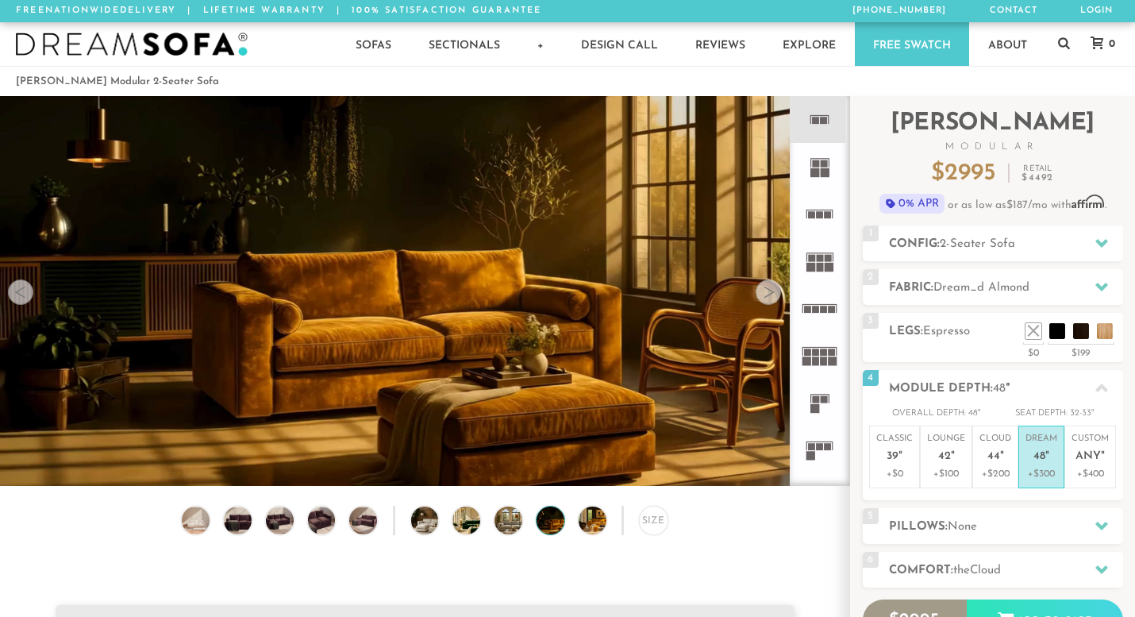
click at [772, 295] on div at bounding box center [768, 291] width 25 height 25
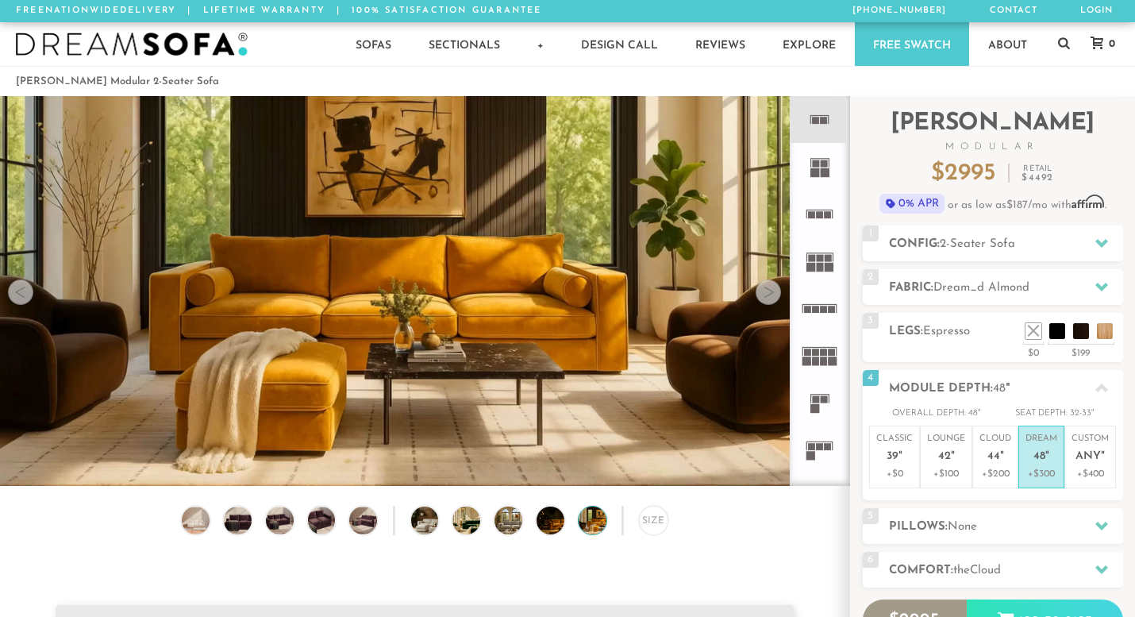
click at [772, 295] on div at bounding box center [768, 291] width 25 height 25
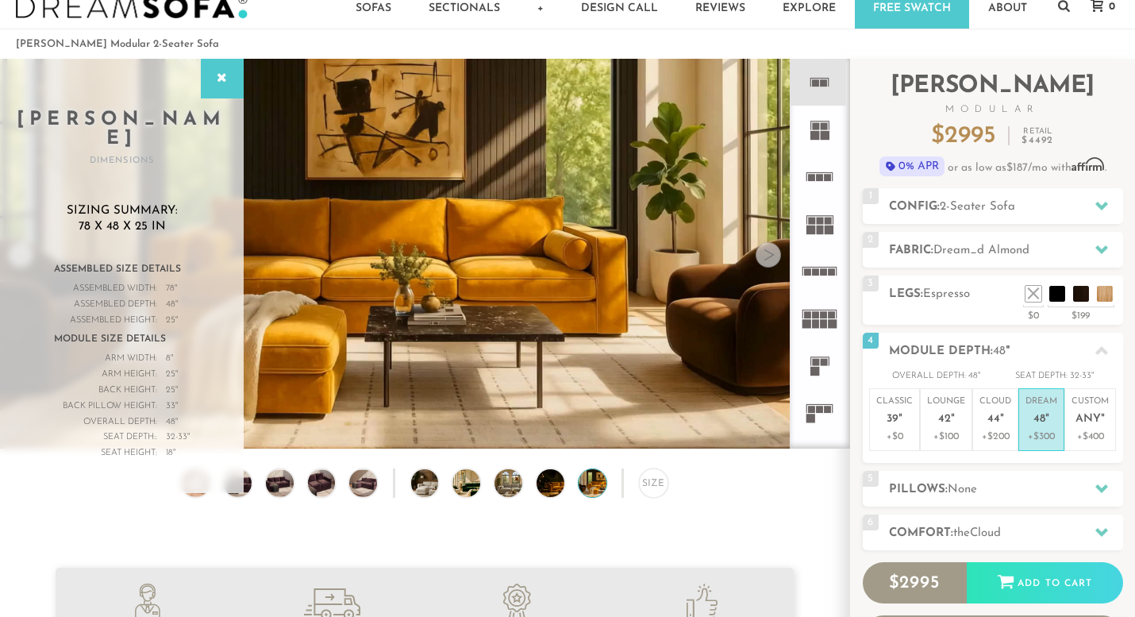
scroll to position [42, 0]
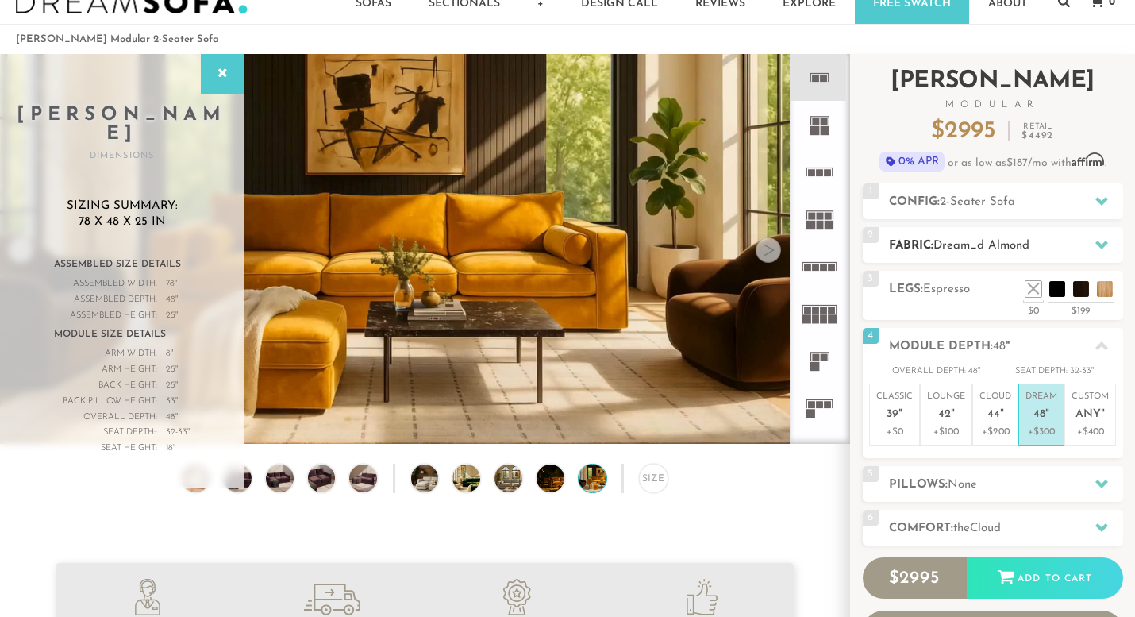
click at [1059, 238] on h2 "Fabric: Dream_d [PERSON_NAME]" at bounding box center [1006, 246] width 234 height 18
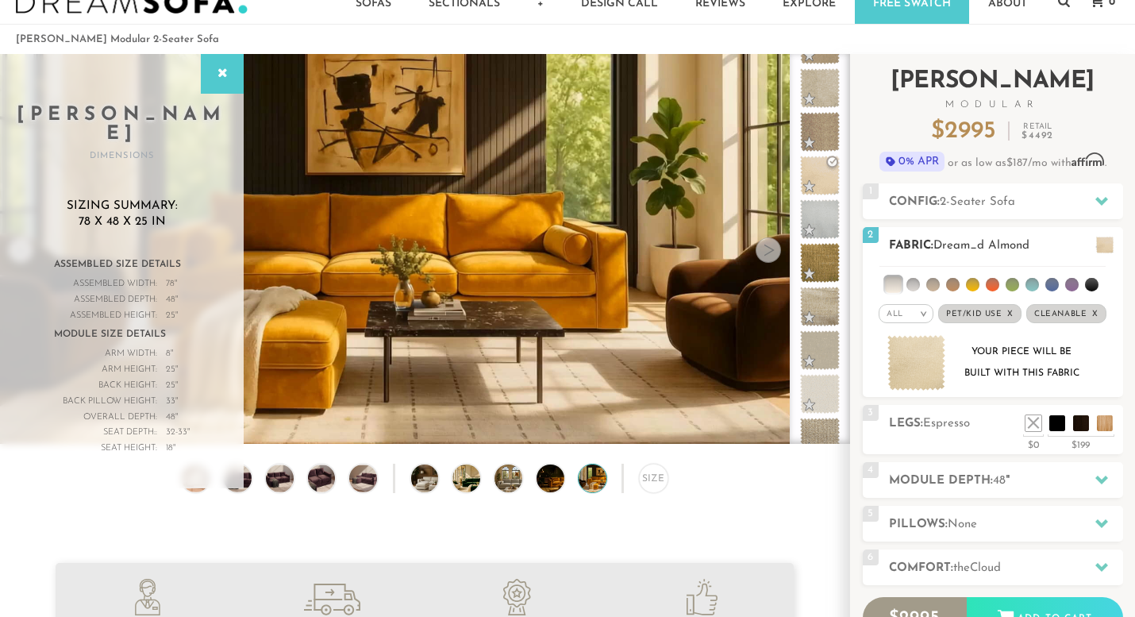
click at [1059, 238] on h2 "Fabric: Dream_d [PERSON_NAME]" at bounding box center [1006, 246] width 234 height 18
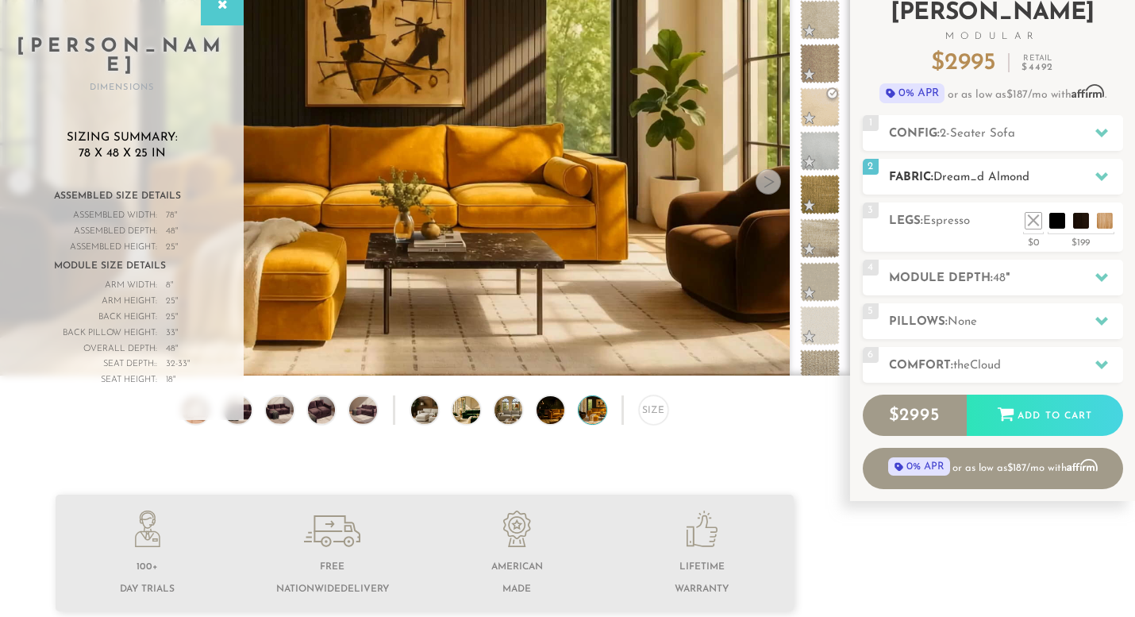
scroll to position [110, 0]
click at [1019, 366] on h2 "Comfort: the Cloud" at bounding box center [1006, 366] width 234 height 18
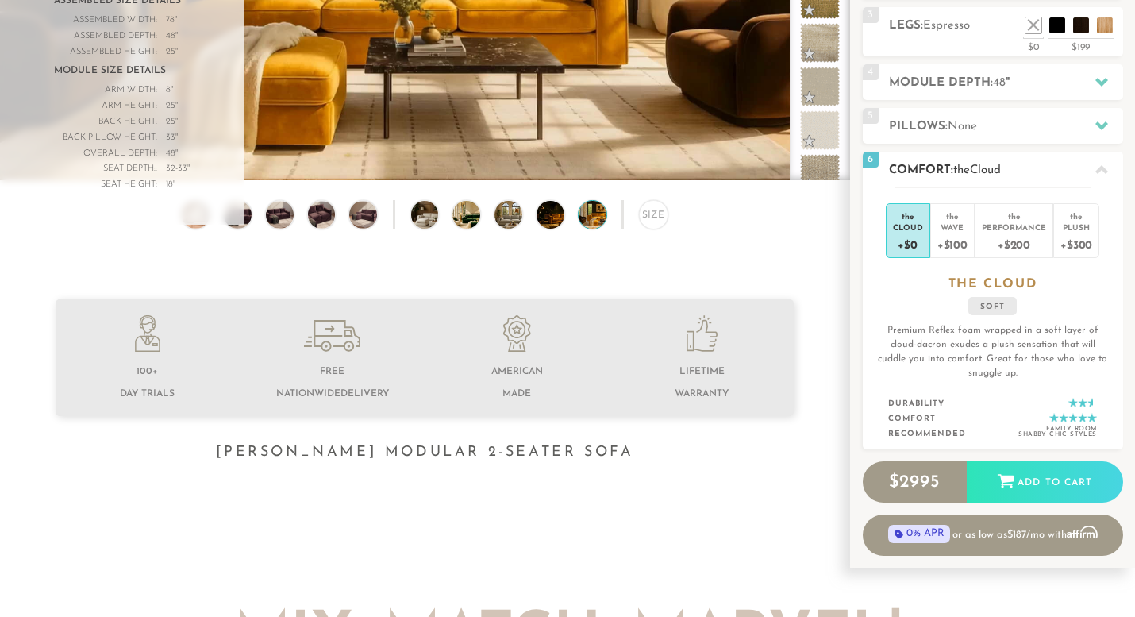
scroll to position [309, 0]
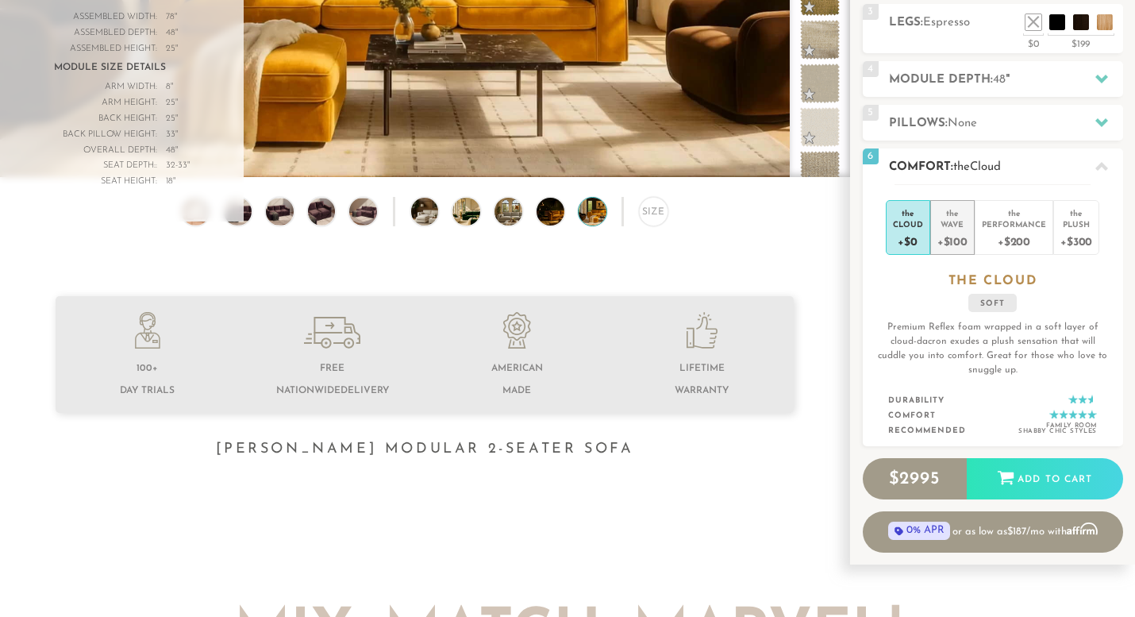
click at [954, 210] on div "the" at bounding box center [953, 210] width 30 height 16
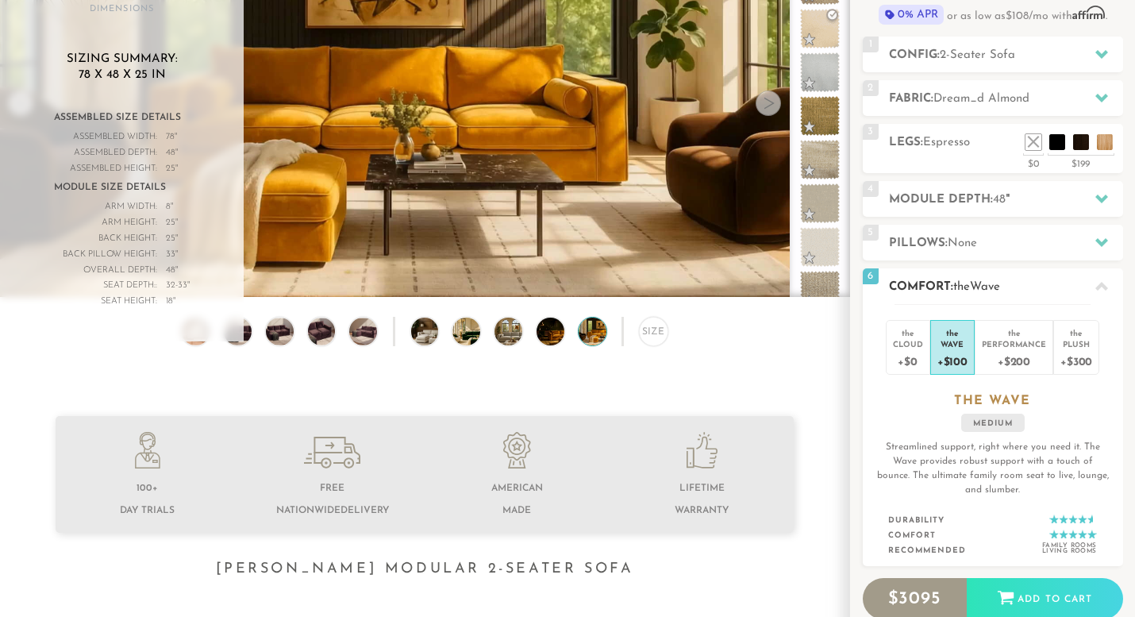
scroll to position [195, 0]
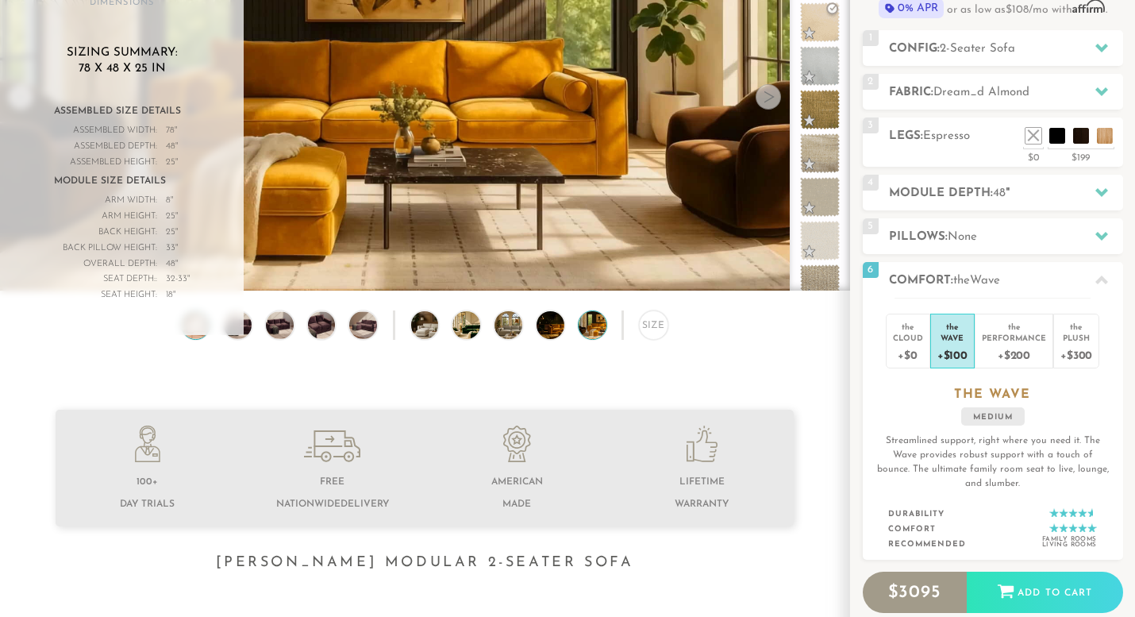
click at [193, 322] on img at bounding box center [195, 325] width 33 height 28
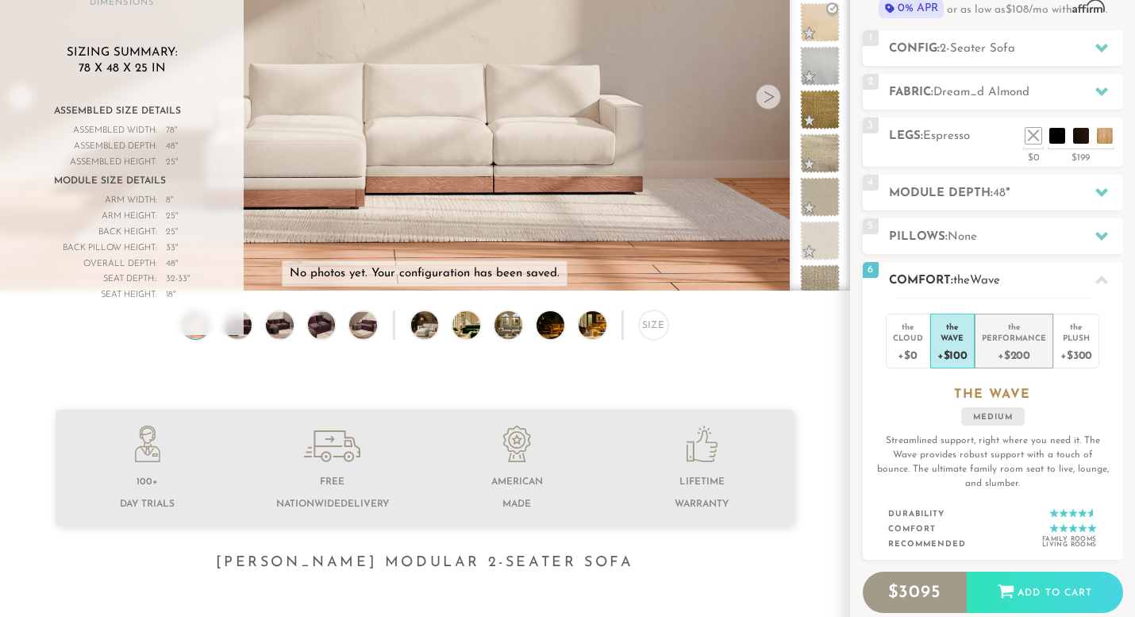
click at [1016, 333] on div "Performance" at bounding box center [1014, 337] width 64 height 11
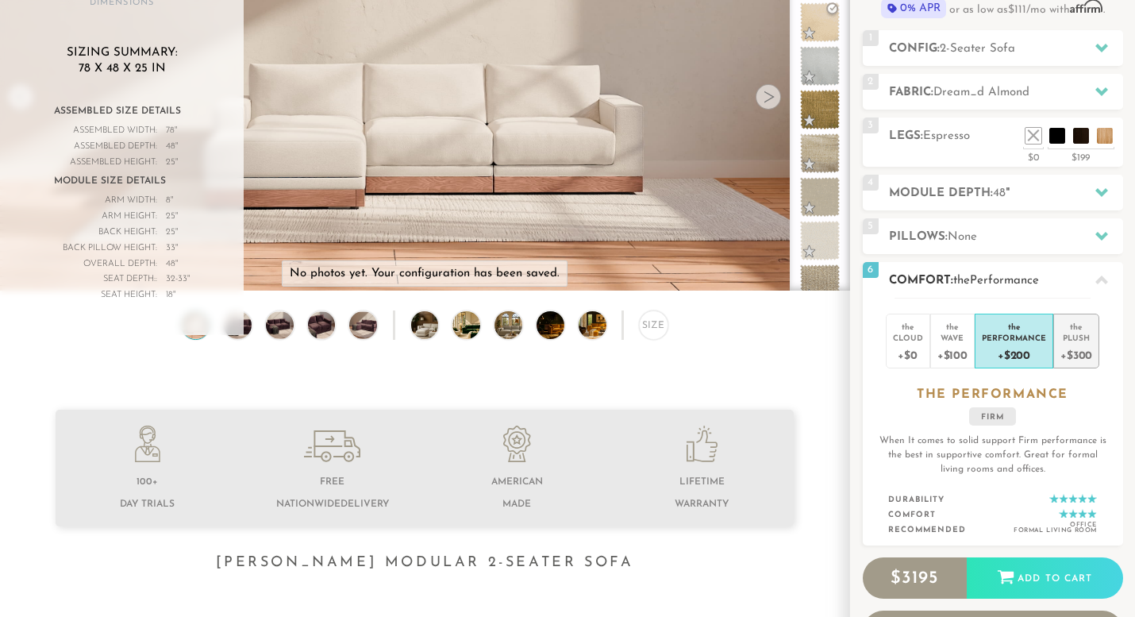
click at [1071, 346] on div "+$300" at bounding box center [1077, 354] width 32 height 23
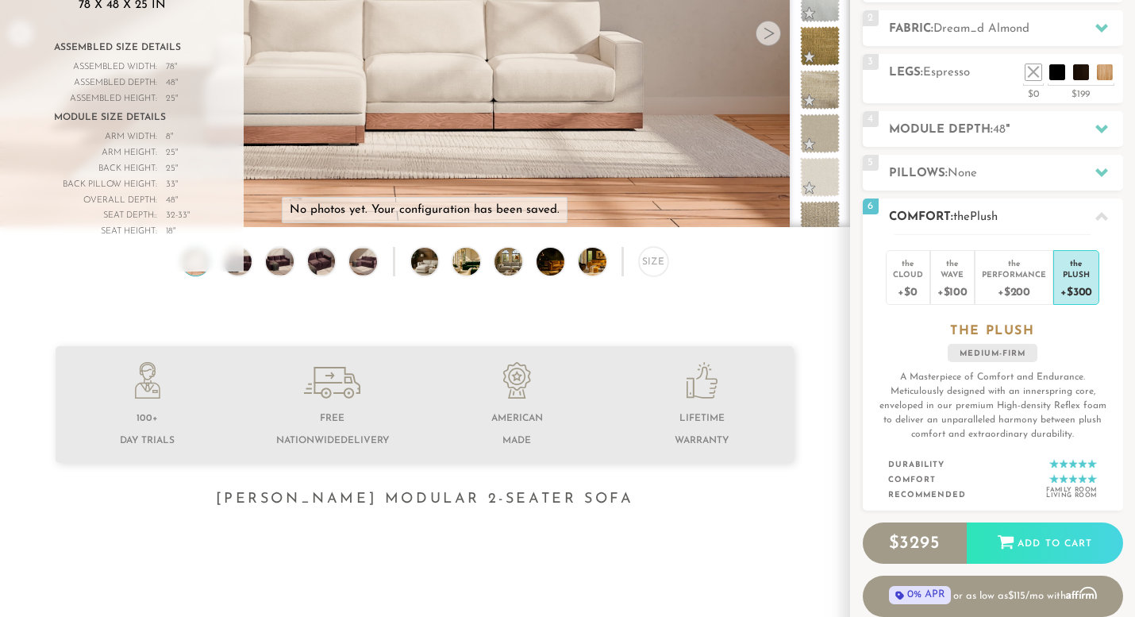
scroll to position [256, 0]
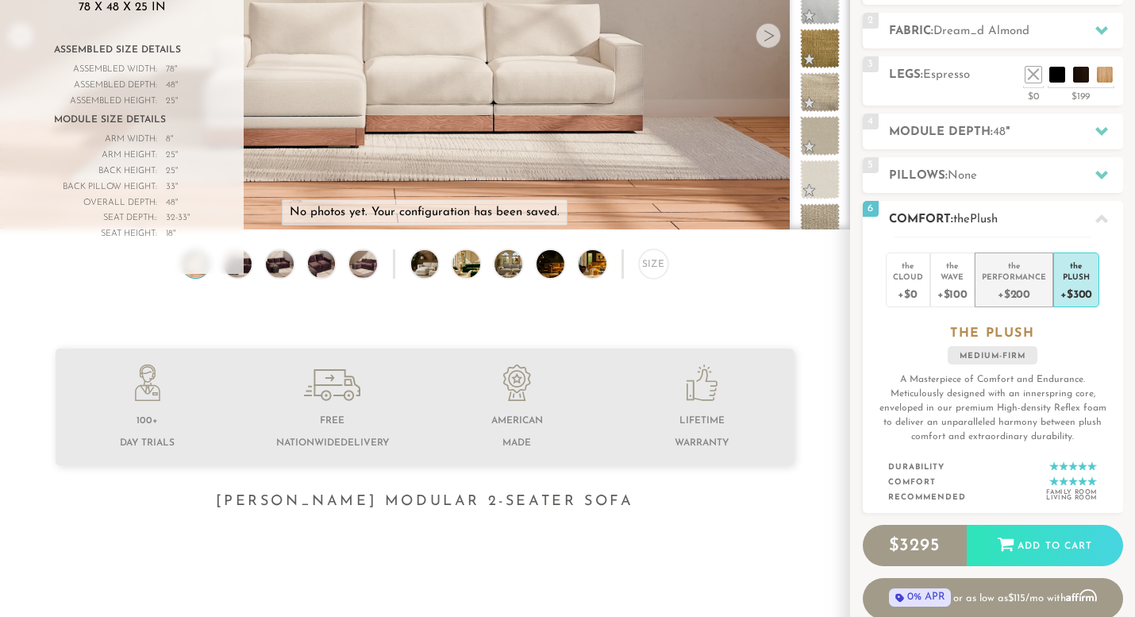
click at [1010, 295] on div "+$200" at bounding box center [1014, 293] width 64 height 23
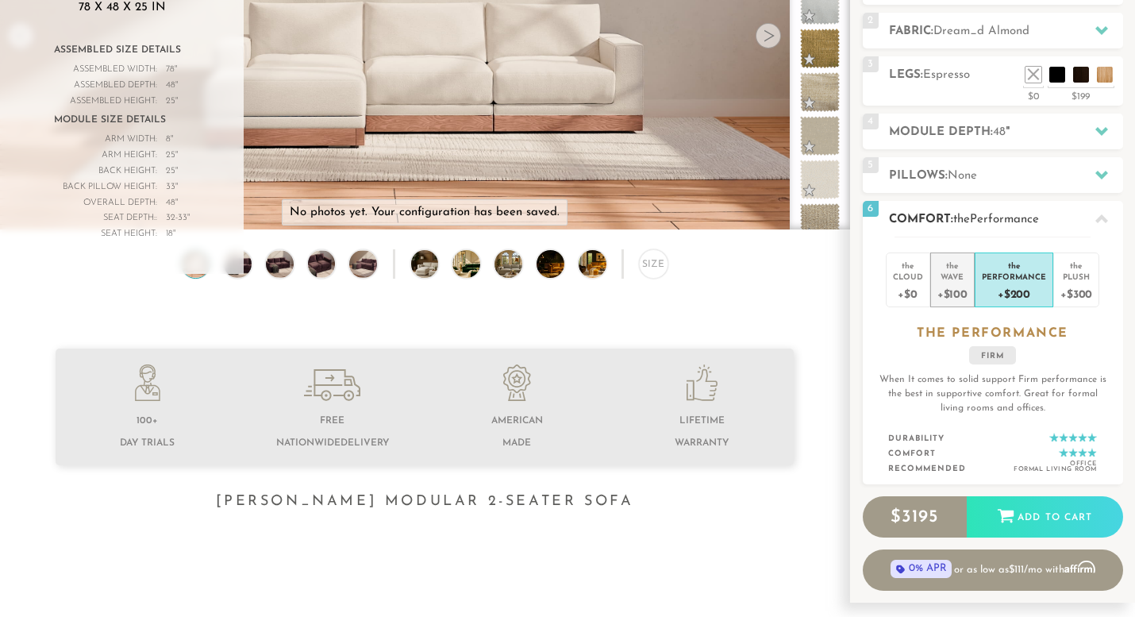
click at [954, 276] on div "Wave" at bounding box center [953, 276] width 30 height 11
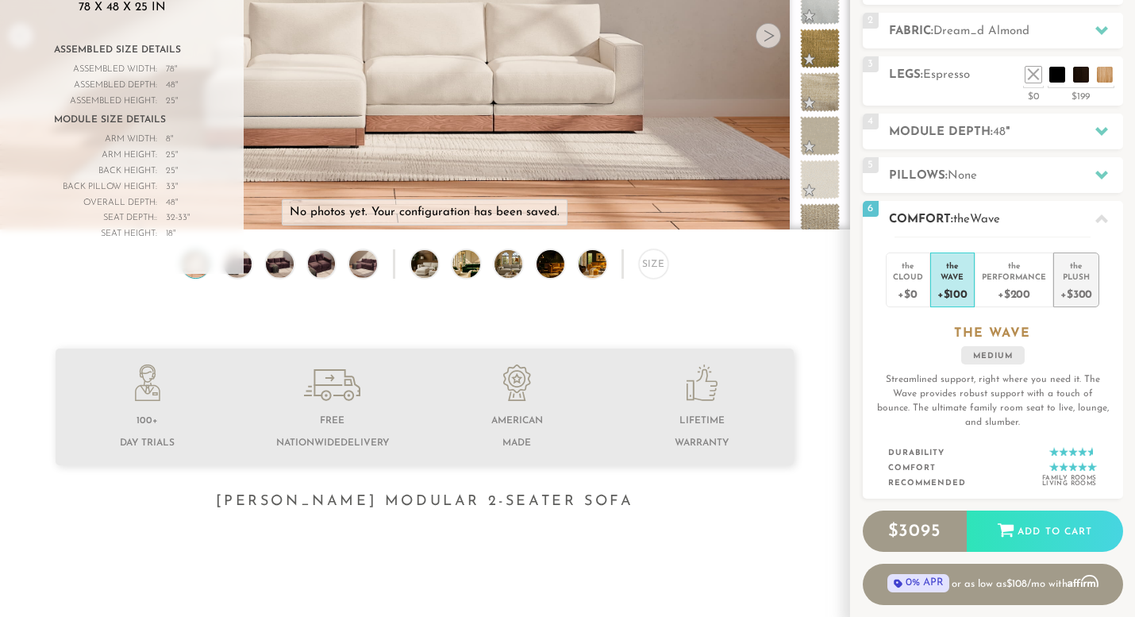
click at [1074, 274] on div "Plush" at bounding box center [1077, 276] width 32 height 11
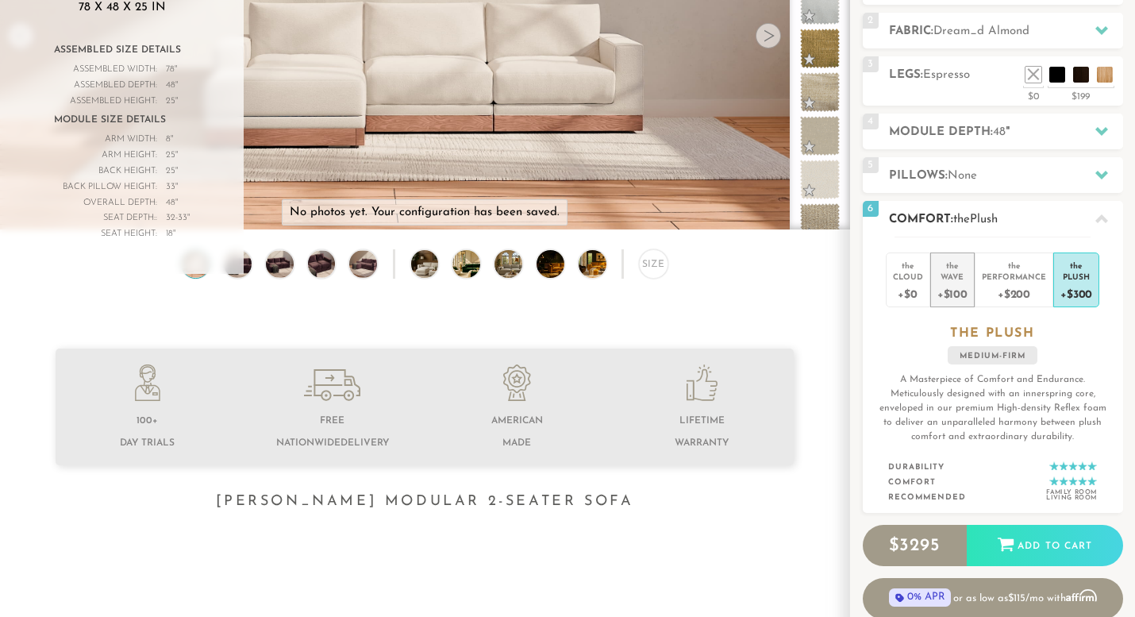
click at [944, 284] on div "+$100" at bounding box center [953, 293] width 30 height 23
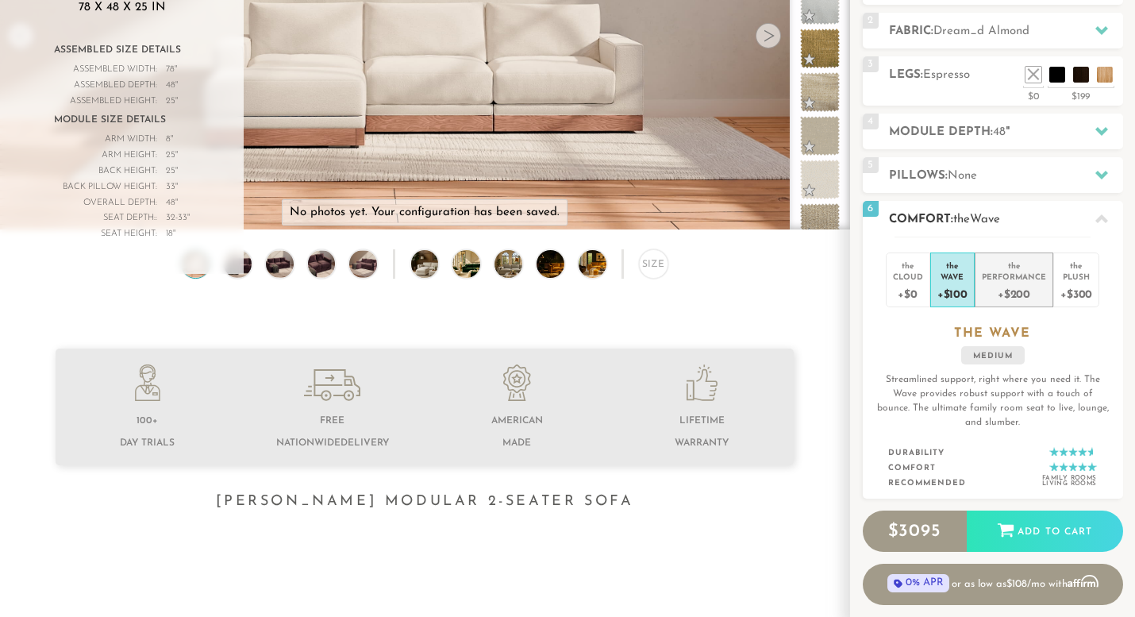
click at [1011, 283] on div "+$200" at bounding box center [1014, 293] width 64 height 23
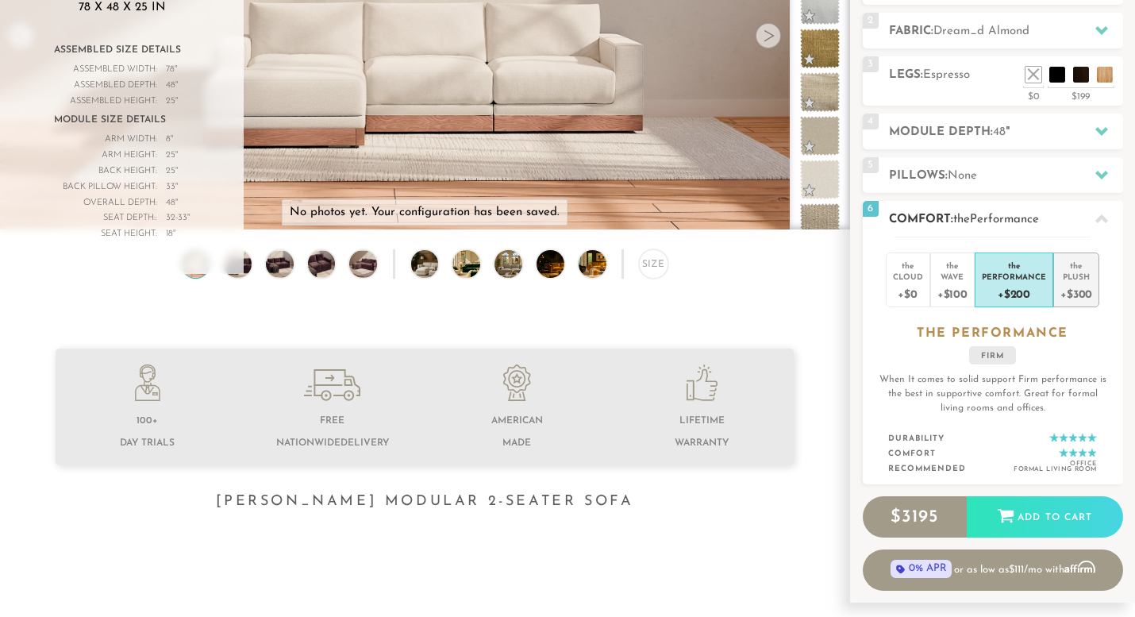
click at [1066, 283] on div "+$300" at bounding box center [1077, 293] width 32 height 23
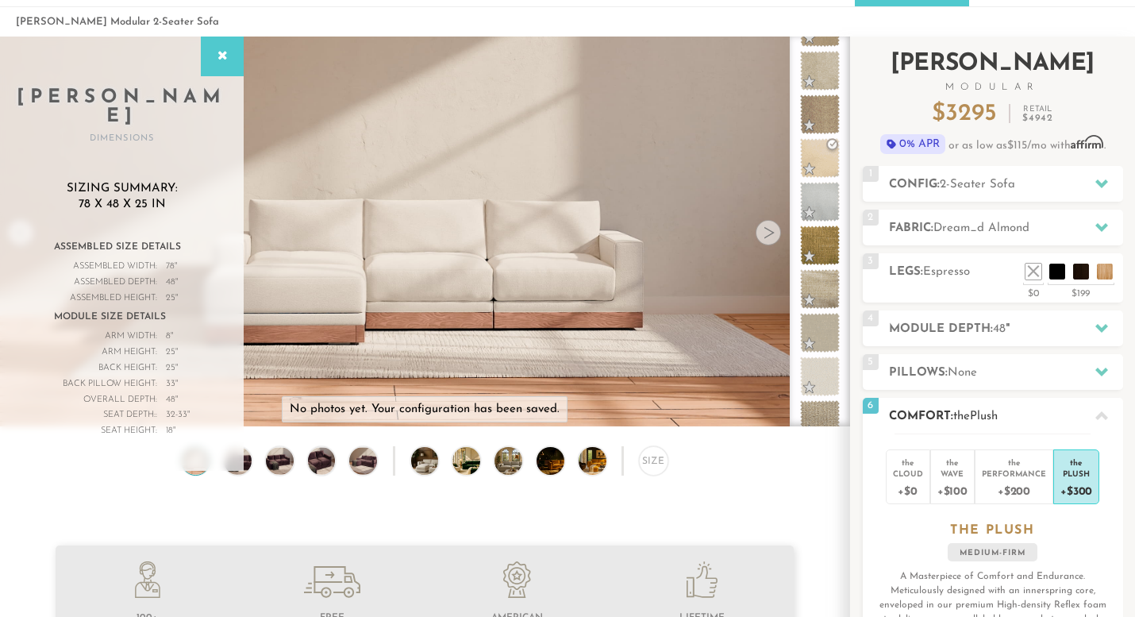
scroll to position [63, 0]
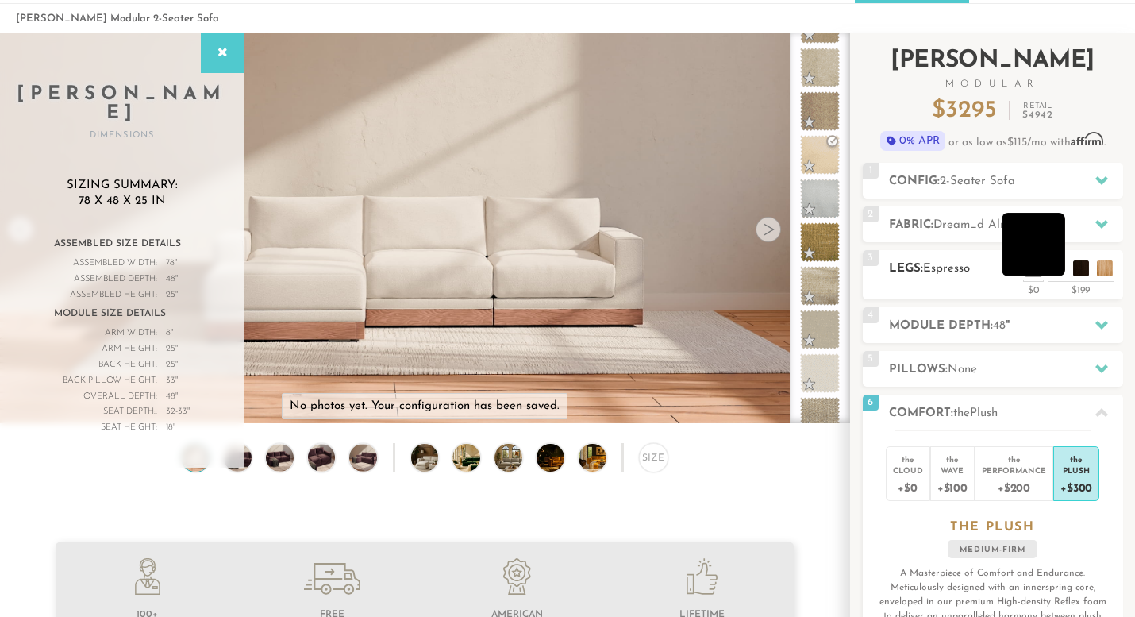
click at [1062, 272] on li at bounding box center [1034, 245] width 64 height 64
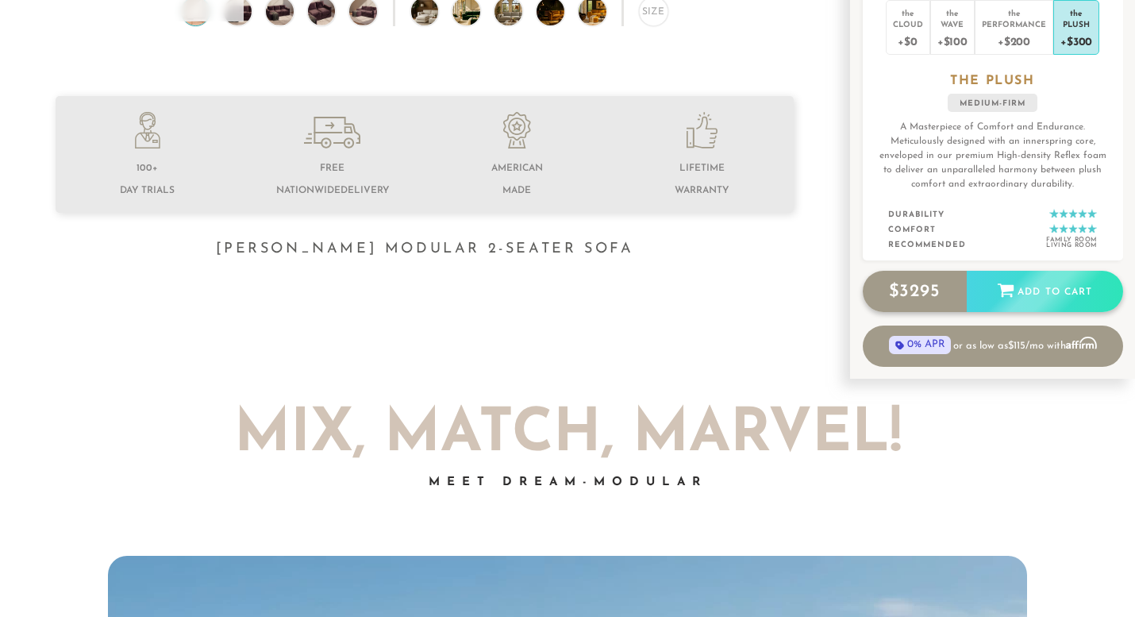
scroll to position [511, 0]
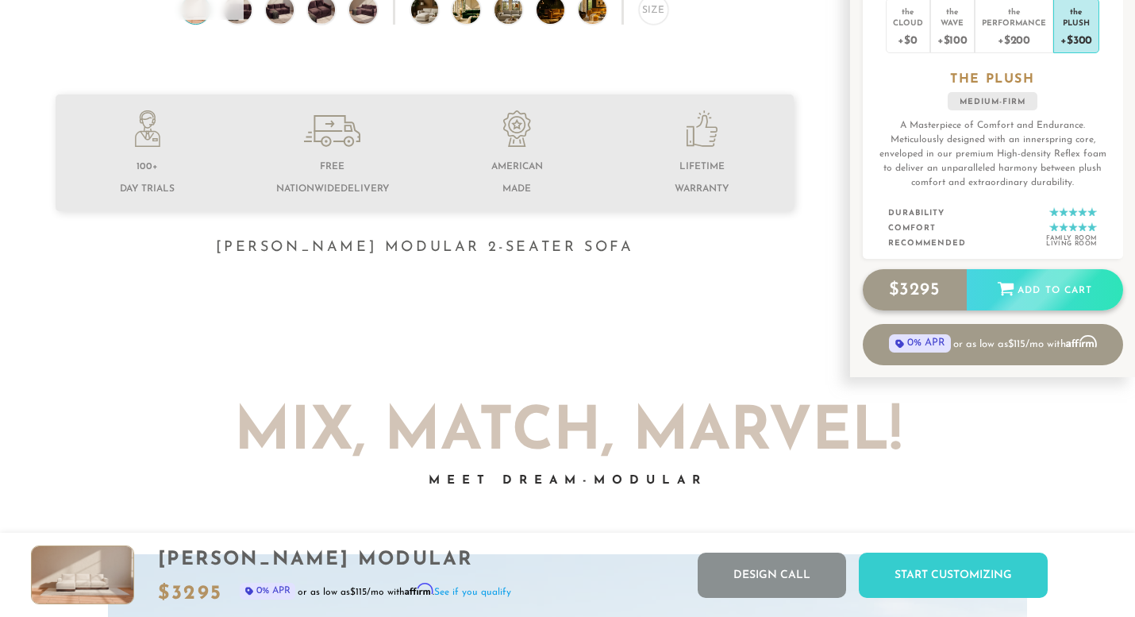
click at [902, 287] on div "$ 3295 Add to Cart" at bounding box center [993, 289] width 260 height 41
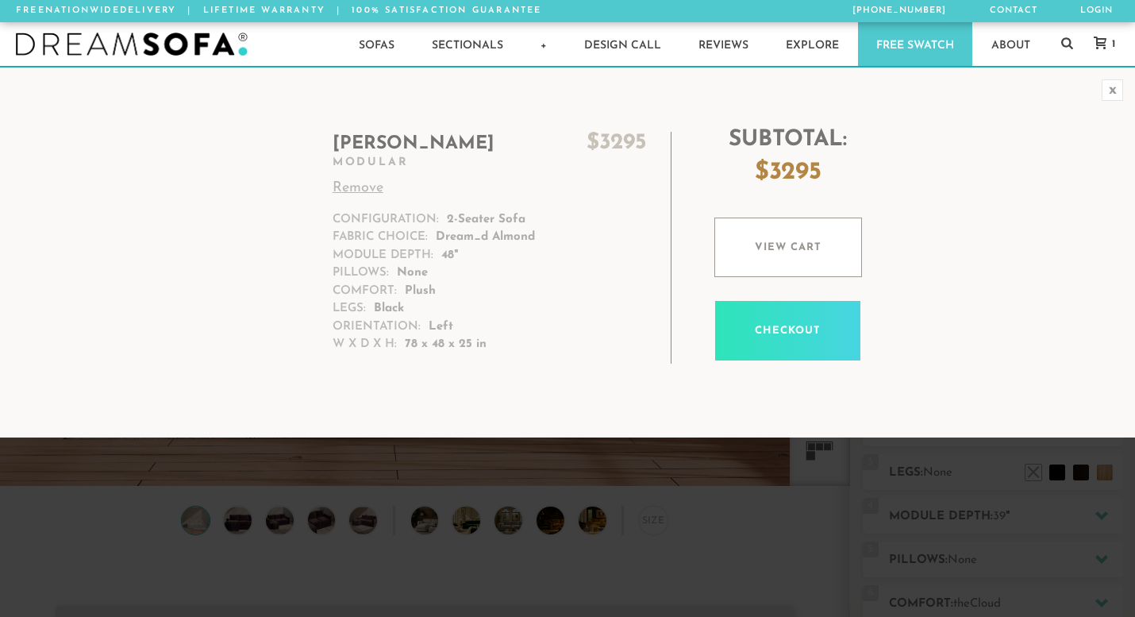
scroll to position [17421, 1127]
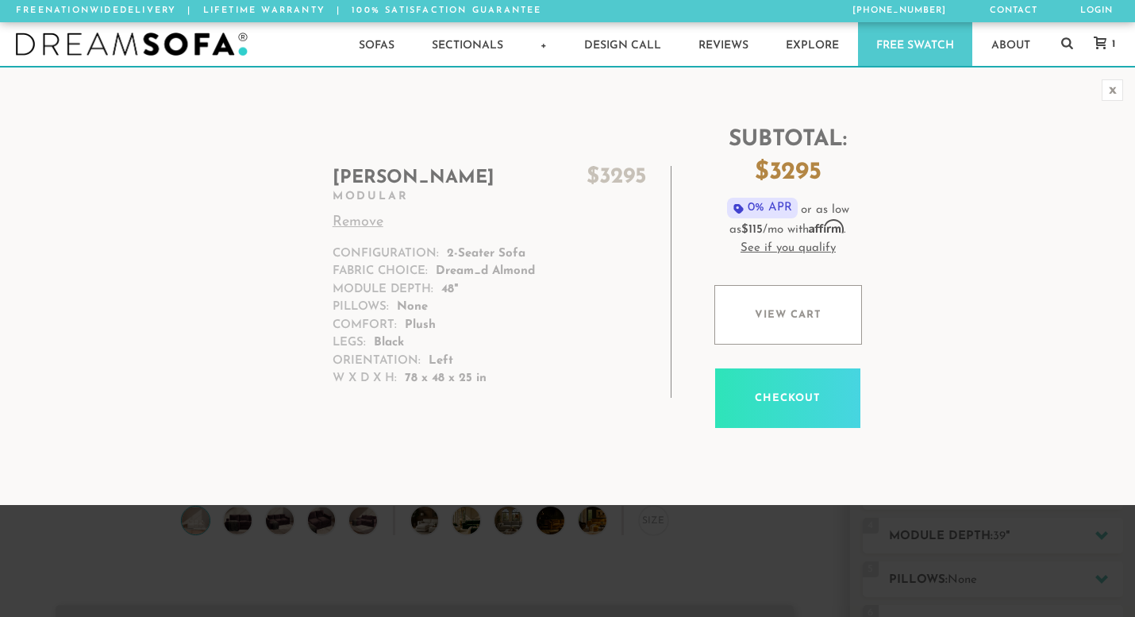
click at [734, 491] on div "x Landon $ 3295 Modular Remove Configuration: 2-Seater Sofa Fabric Choice: Drea…" at bounding box center [567, 285] width 1135 height 439
click at [1118, 87] on div "x" at bounding box center [1112, 89] width 21 height 21
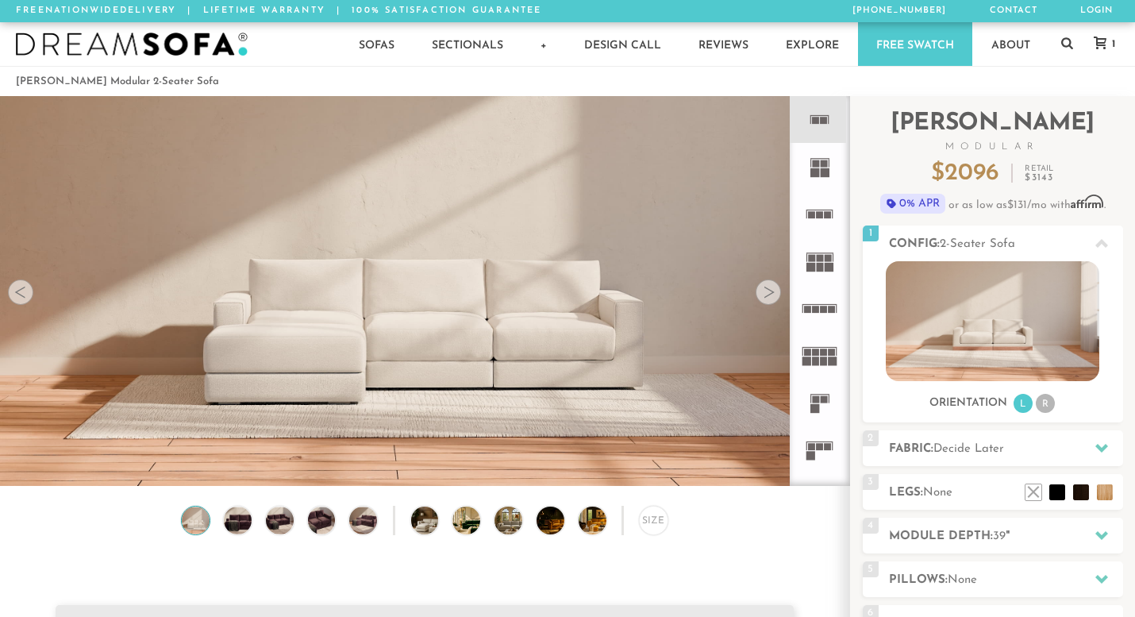
click at [0, 616] on div at bounding box center [0, 617] width 0 height 0
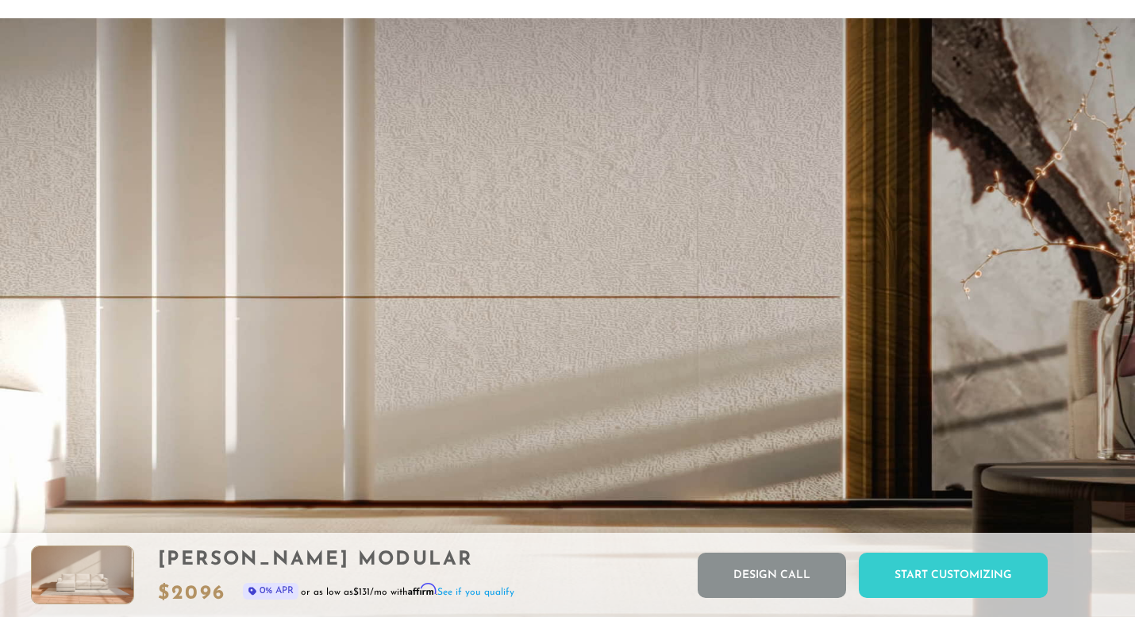
scroll to position [0, 0]
